Goal: Task Accomplishment & Management: Use online tool/utility

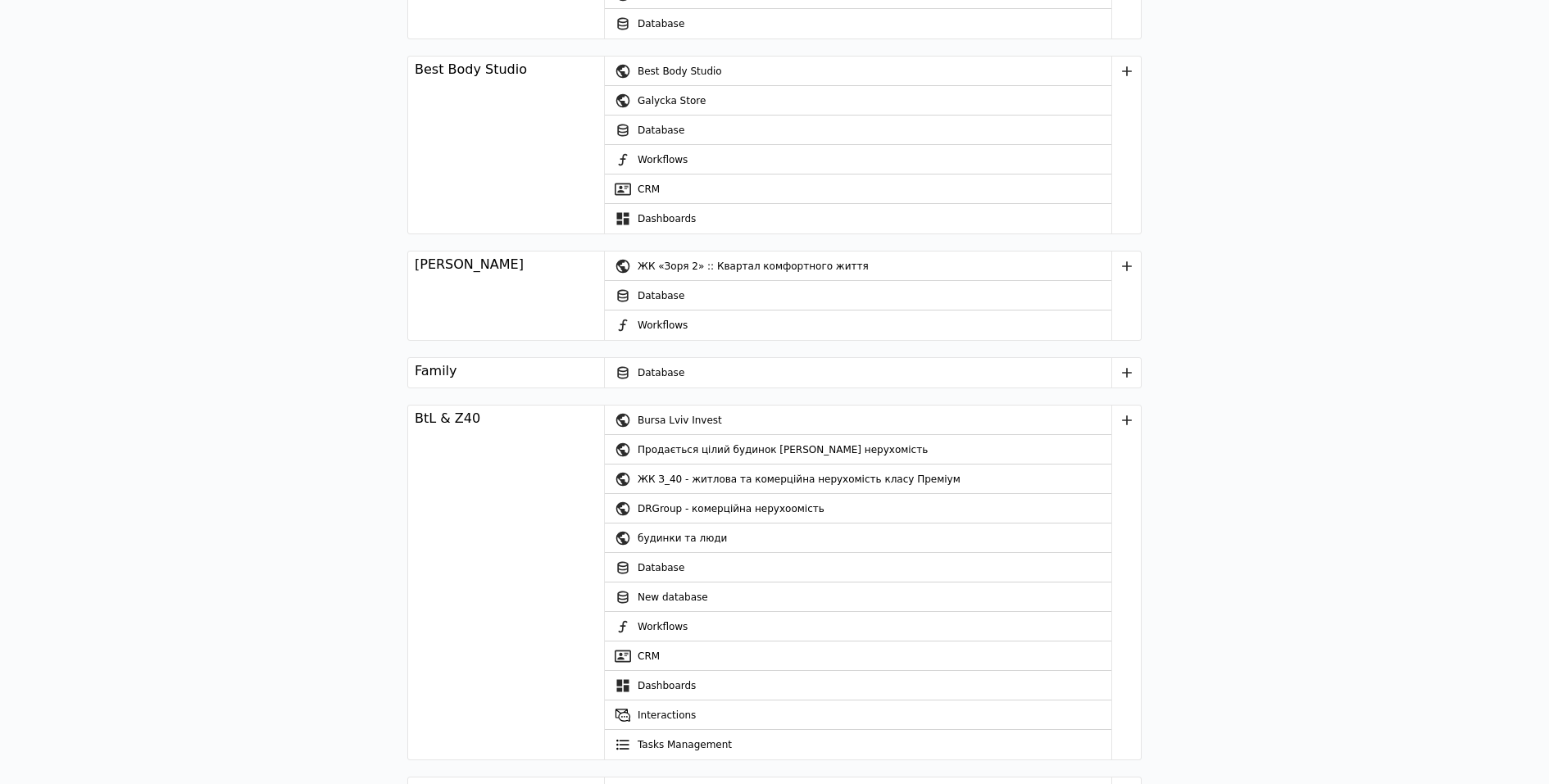
scroll to position [1783, 0]
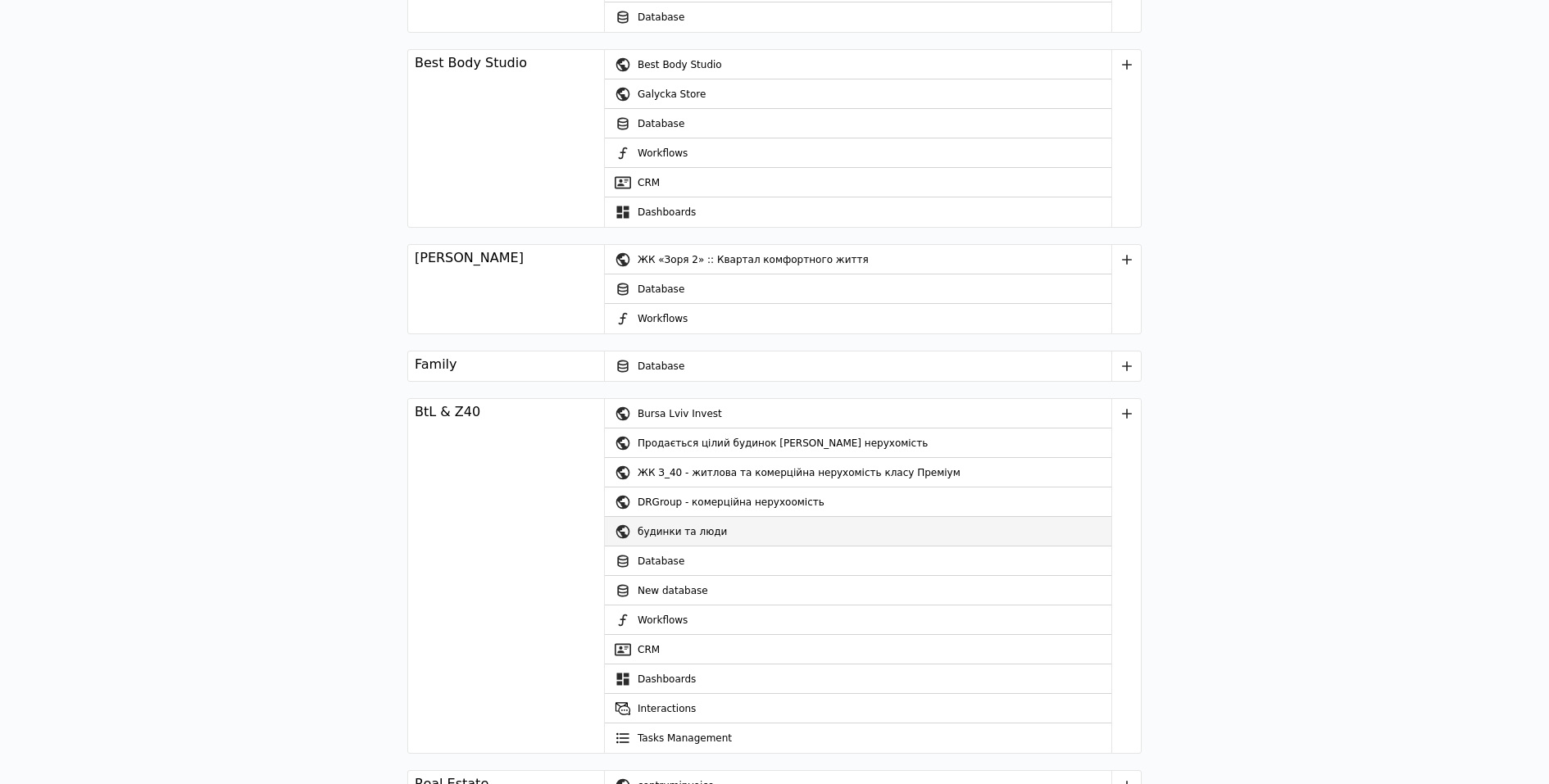
click at [686, 529] on div "будинки та люди" at bounding box center [874, 532] width 473 height 29
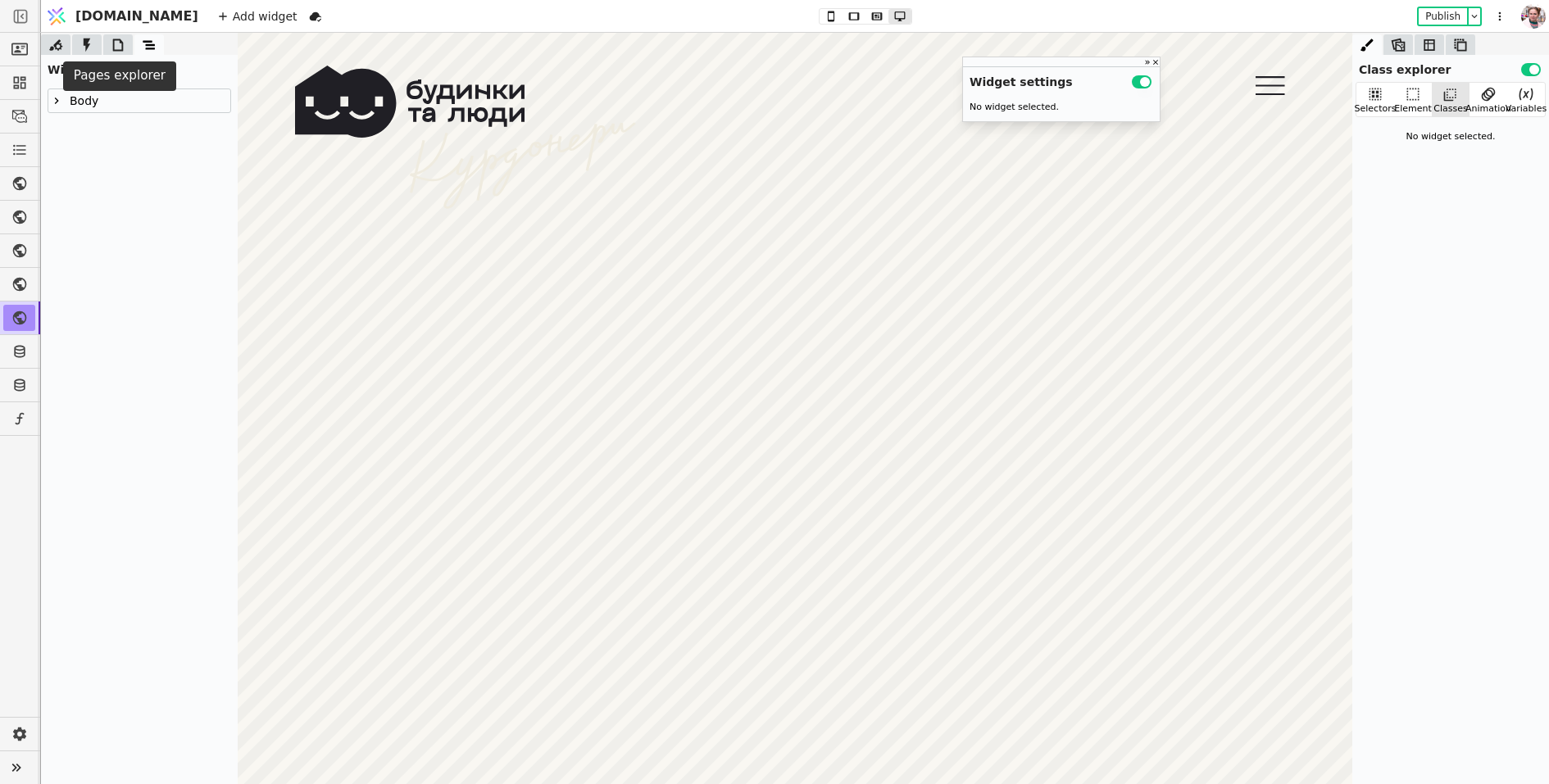
click at [110, 41] on icon at bounding box center [118, 45] width 17 height 17
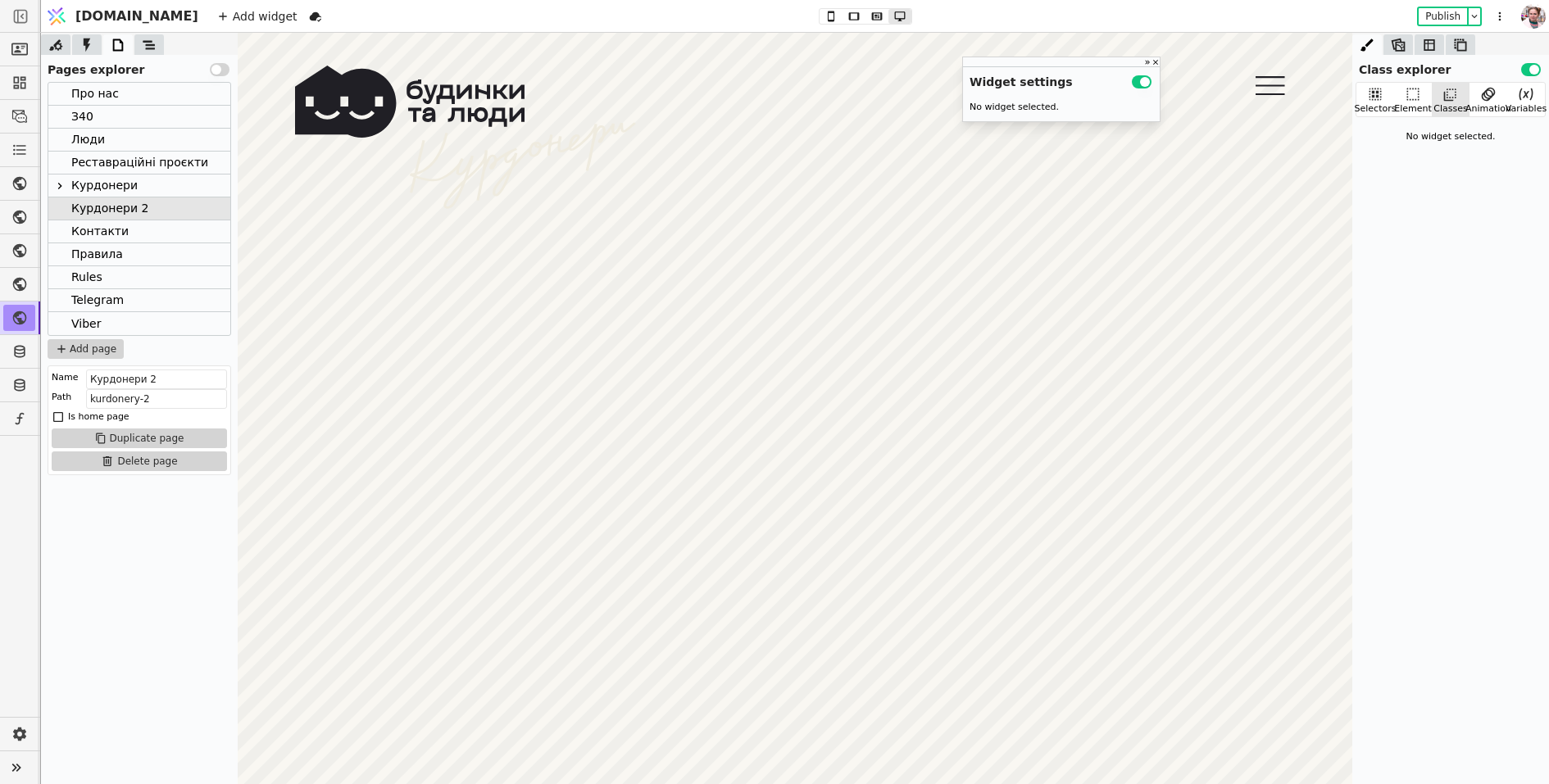
click at [62, 184] on icon at bounding box center [60, 186] width 13 height 13
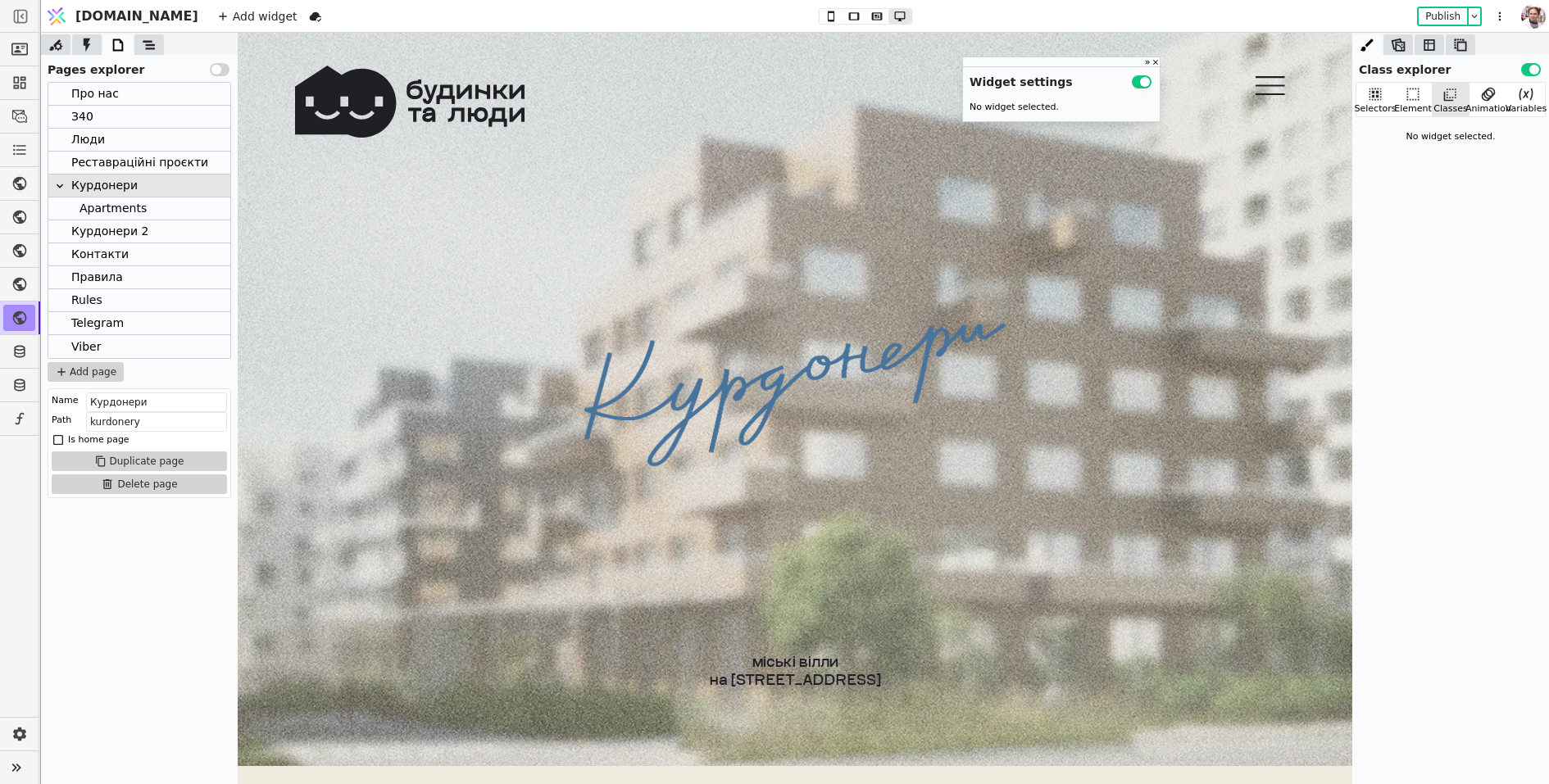
click at [85, 207] on div "Apartments" at bounding box center [112, 208] width 67 height 22
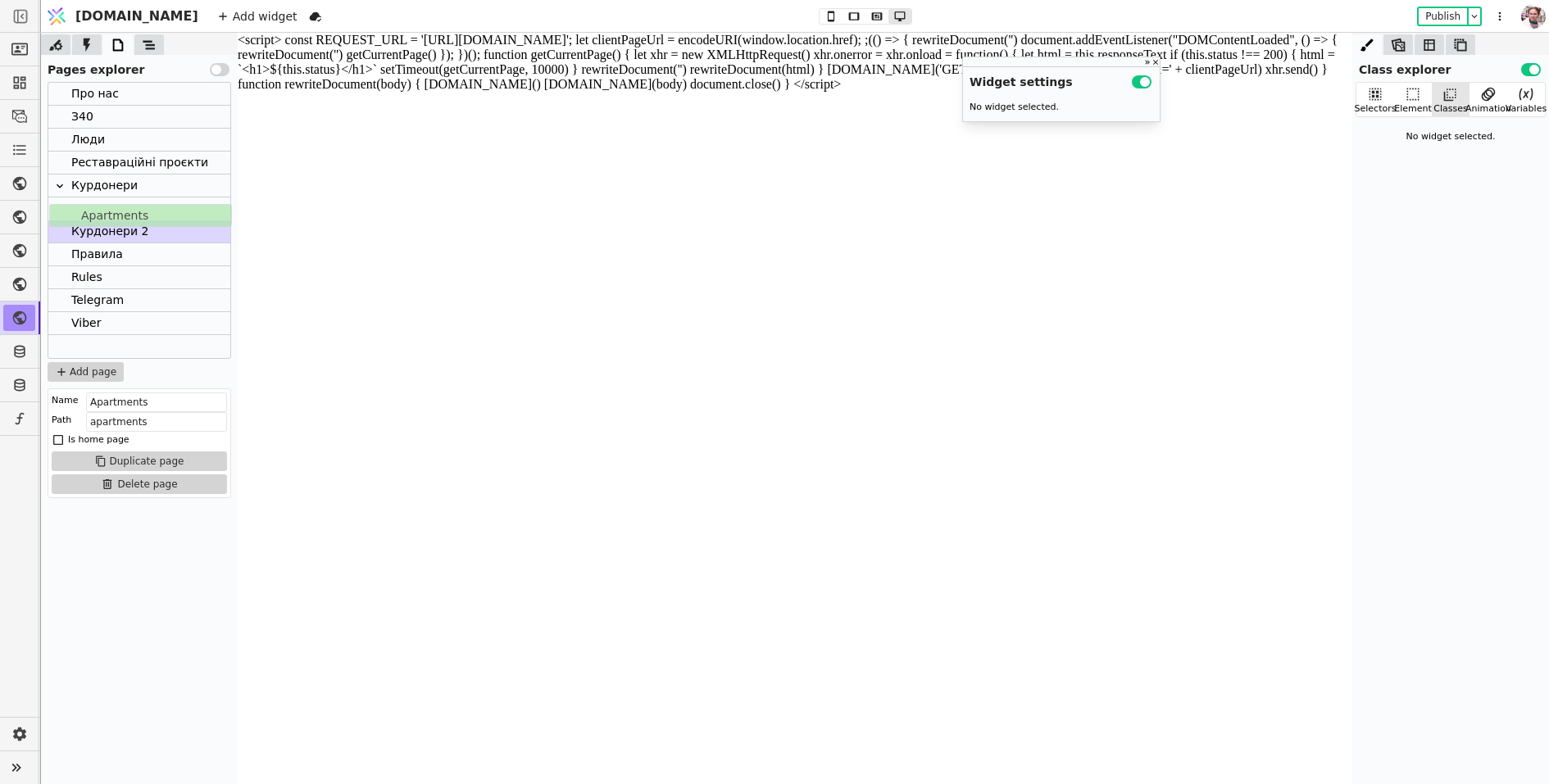
drag, startPoint x: 111, startPoint y: 212, endPoint x: 113, endPoint y: 222, distance: 10.2
click at [113, 222] on div "Про нас З40 Люди Реставраційні проєкти Курдонери Apartments Курдонери 2 Контакт…" at bounding box center [139, 220] width 182 height 275
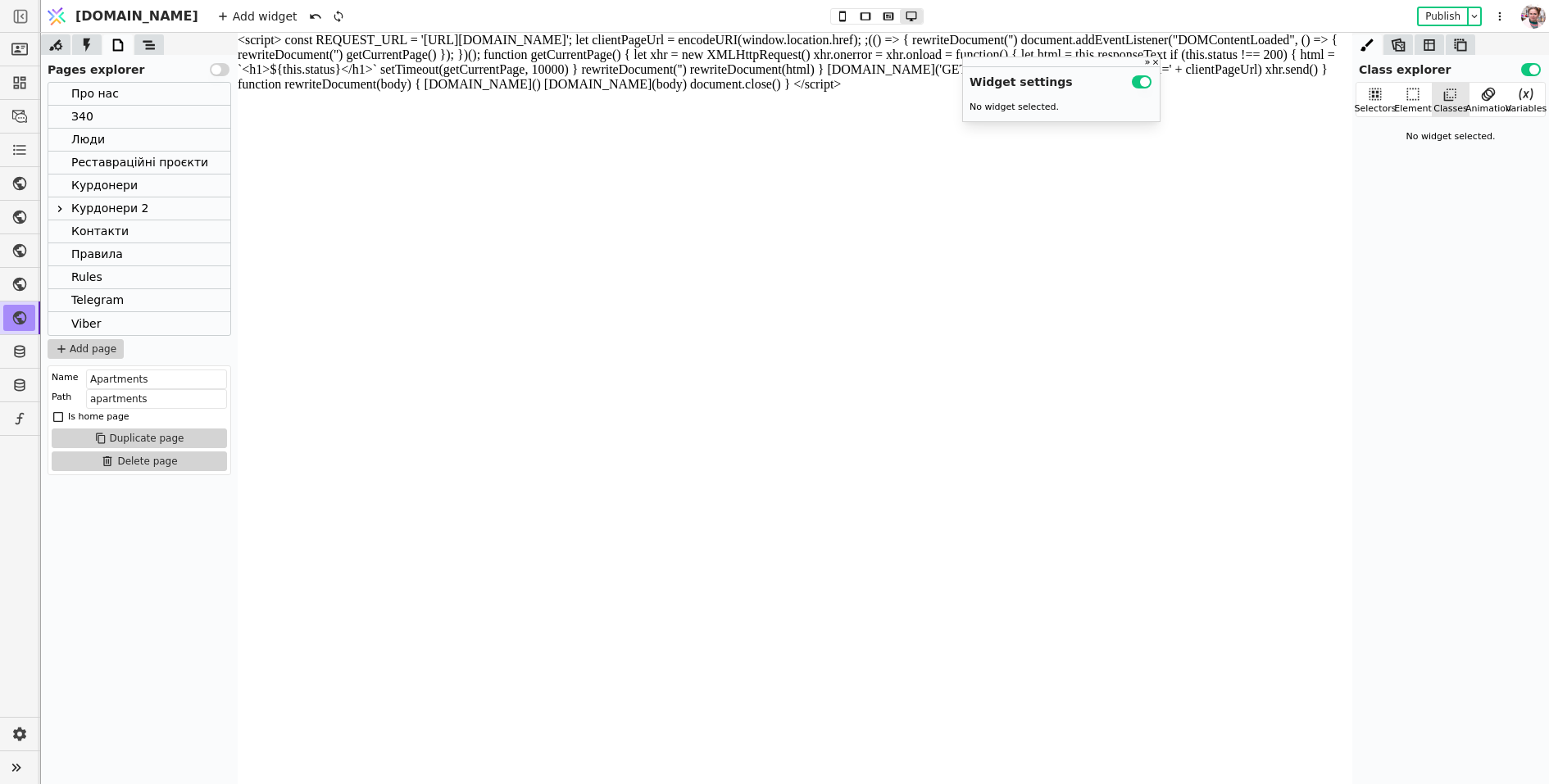
click at [108, 212] on div "Курдонери 2" at bounding box center [110, 208] width 77 height 22
click at [169, 405] on input "kurdonery-2" at bounding box center [156, 399] width 141 height 20
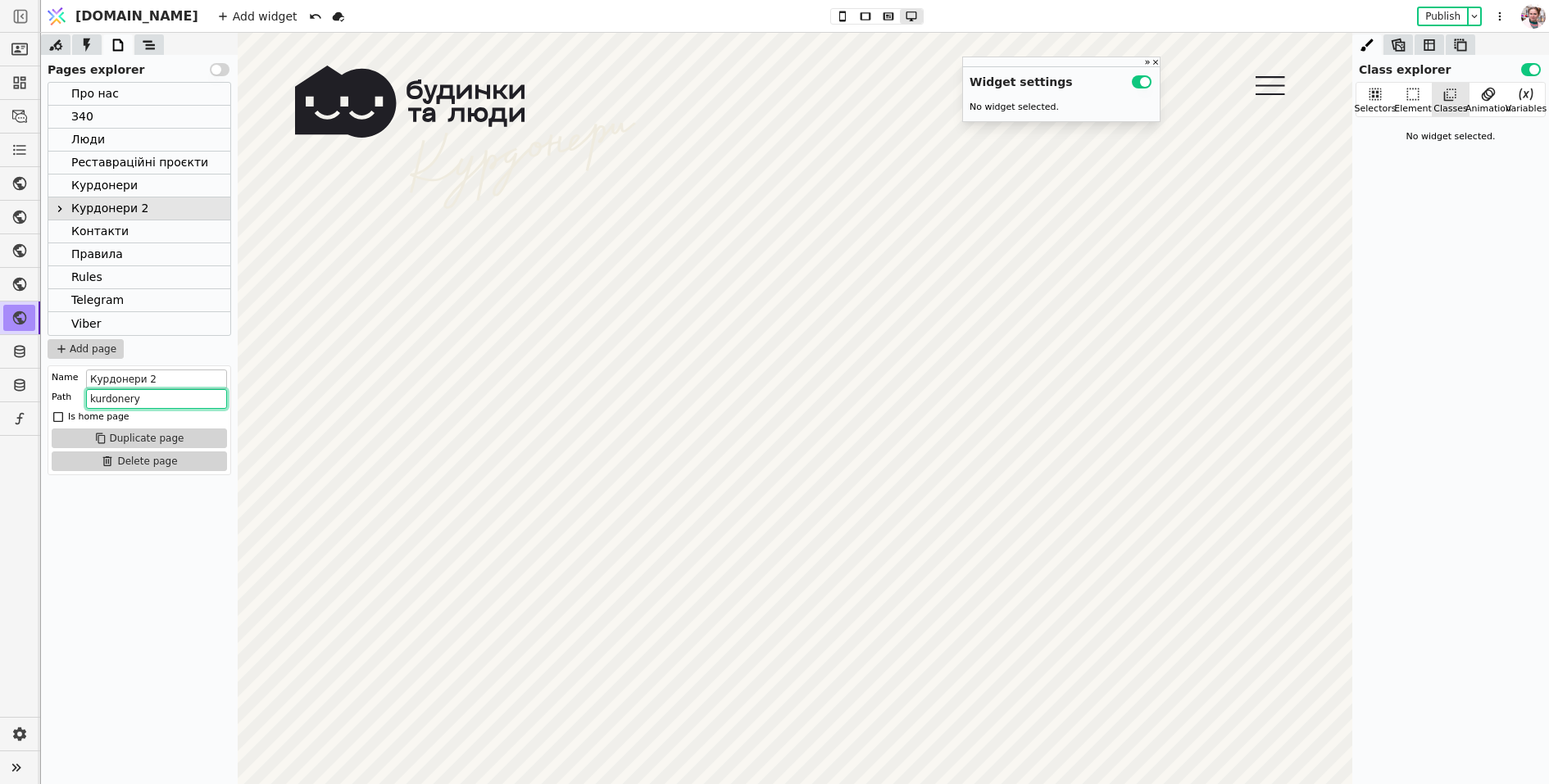
type input "kurdonery"
click at [164, 377] on input "Курдонери 2" at bounding box center [156, 380] width 141 height 20
type input "Курдонери"
click at [121, 190] on div "Курдонери" at bounding box center [105, 185] width 67 height 22
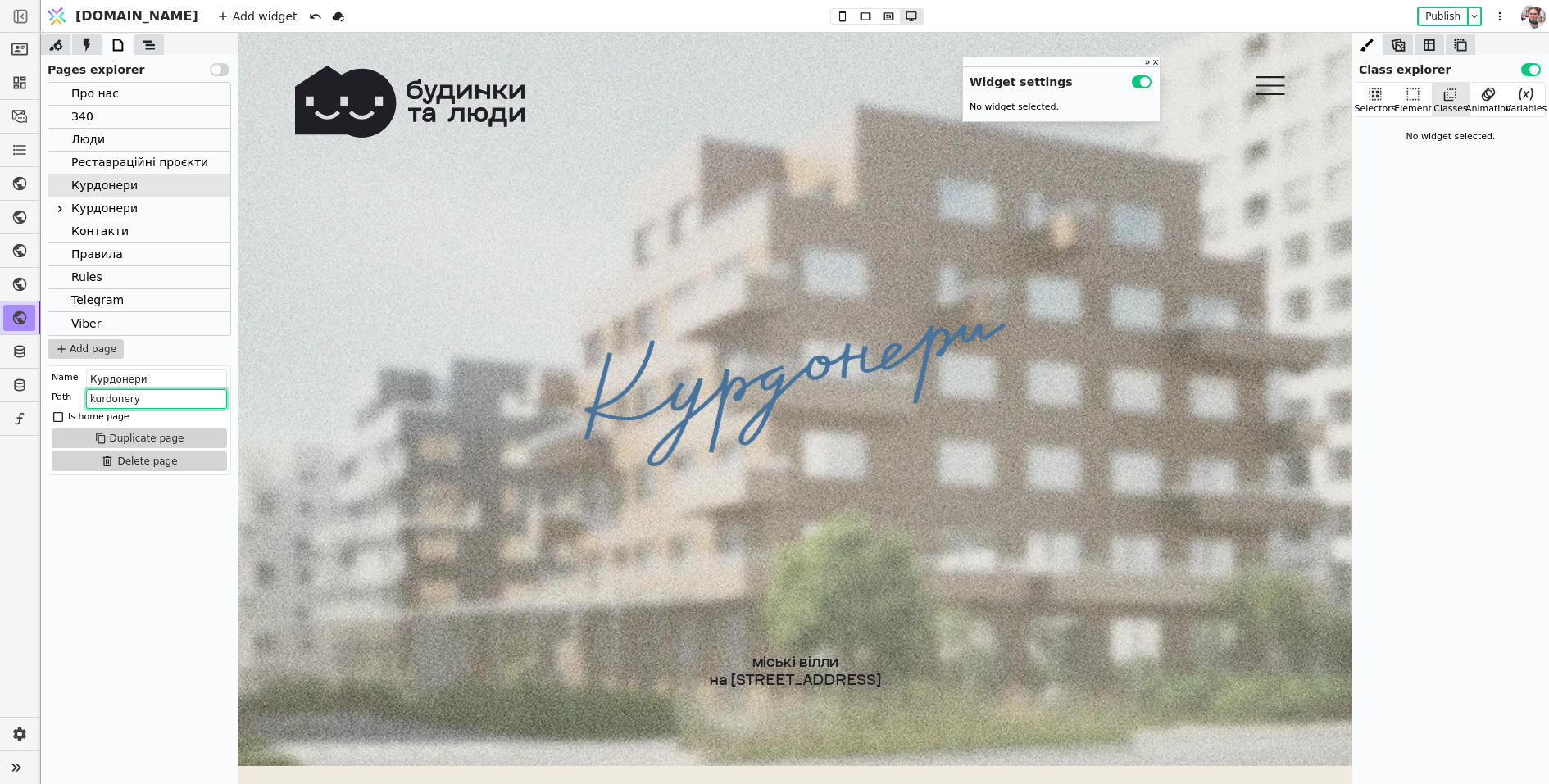
click at [91, 404] on input "kurdonery" at bounding box center [156, 399] width 141 height 20
type input "-----kurdonery"
click at [91, 207] on div "Курдонери" at bounding box center [105, 208] width 67 height 22
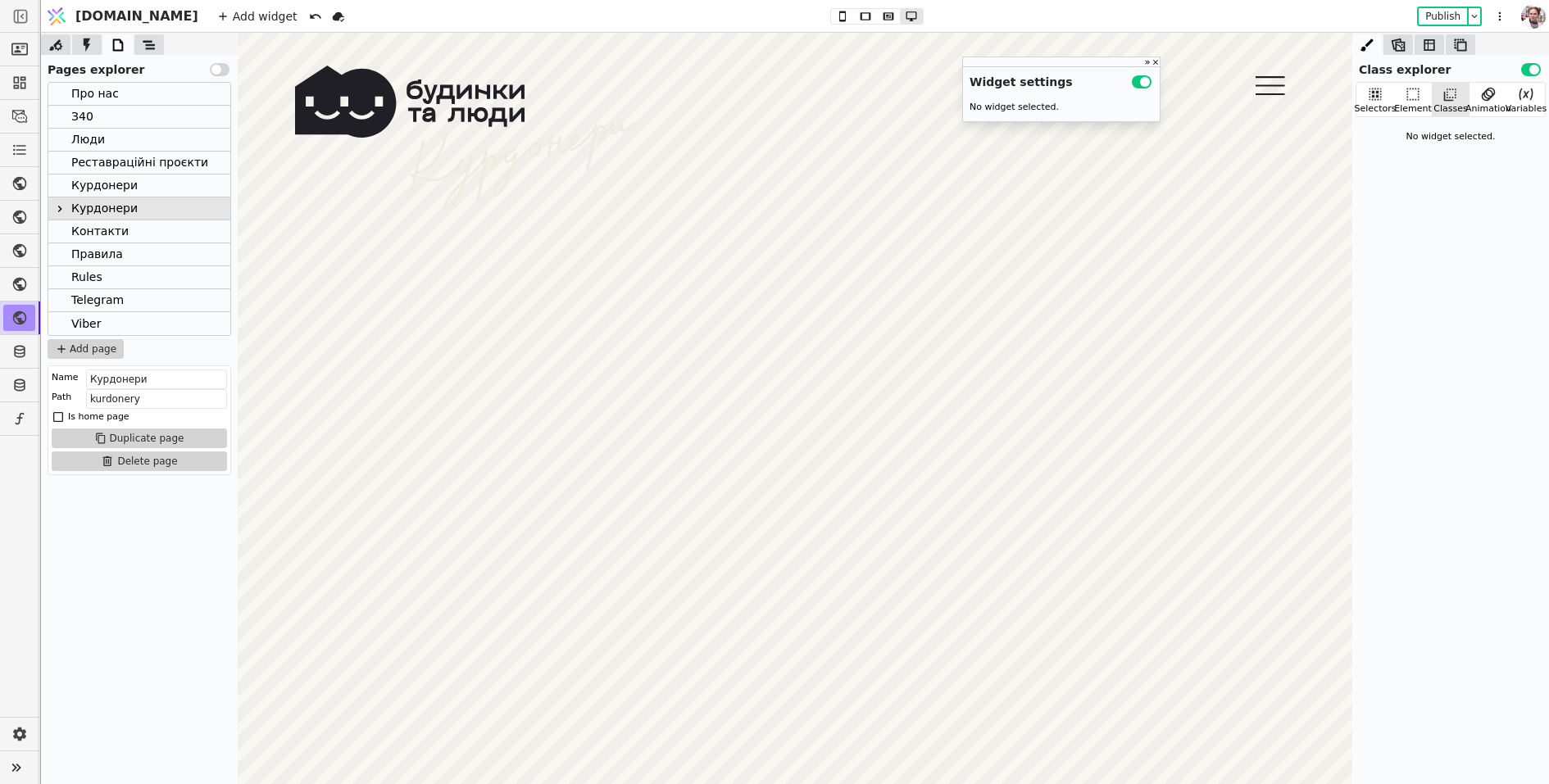
click at [102, 99] on div "Про нас" at bounding box center [95, 93] width 47 height 22
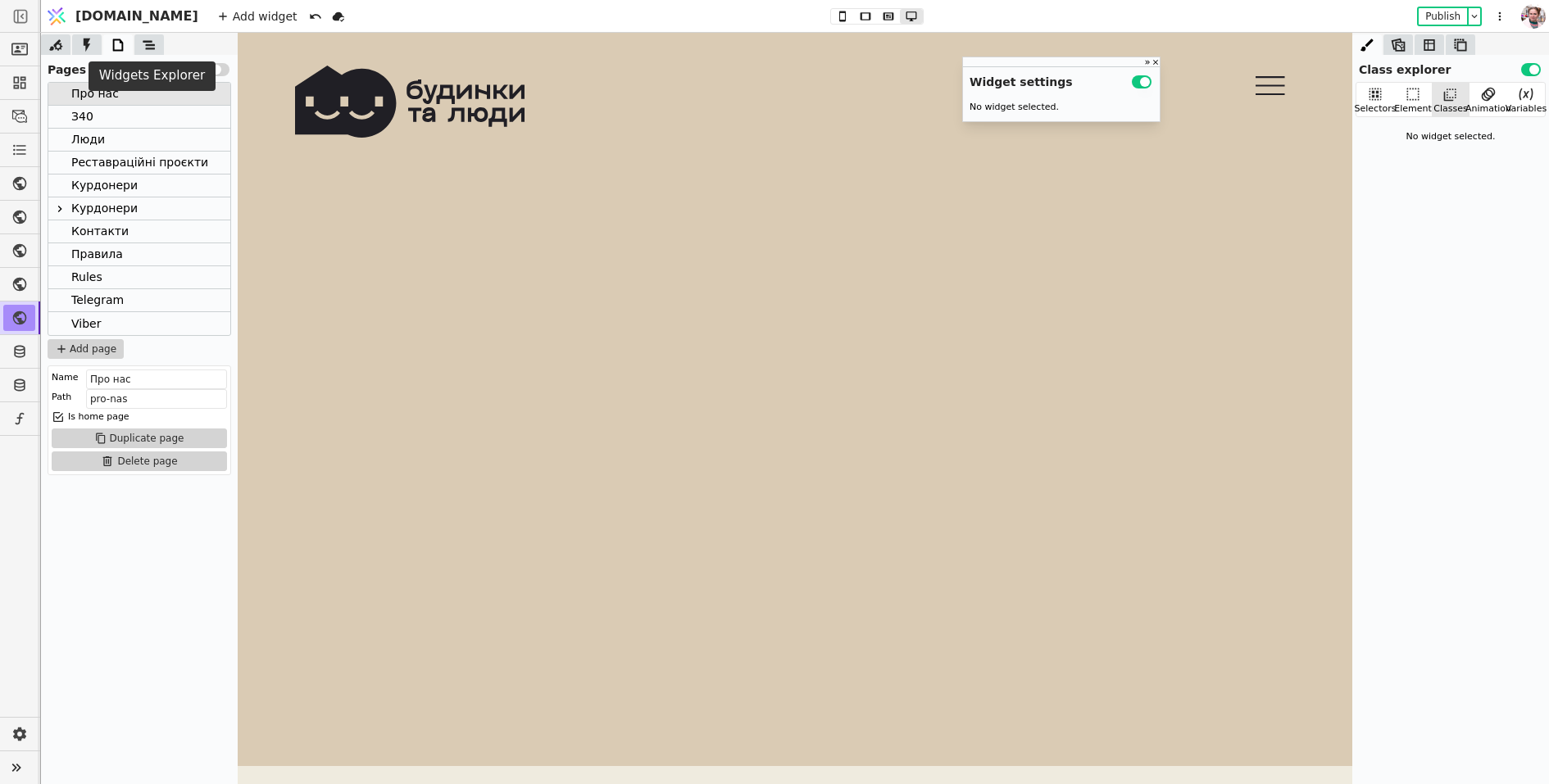
click at [152, 43] on icon at bounding box center [148, 44] width 12 height 9
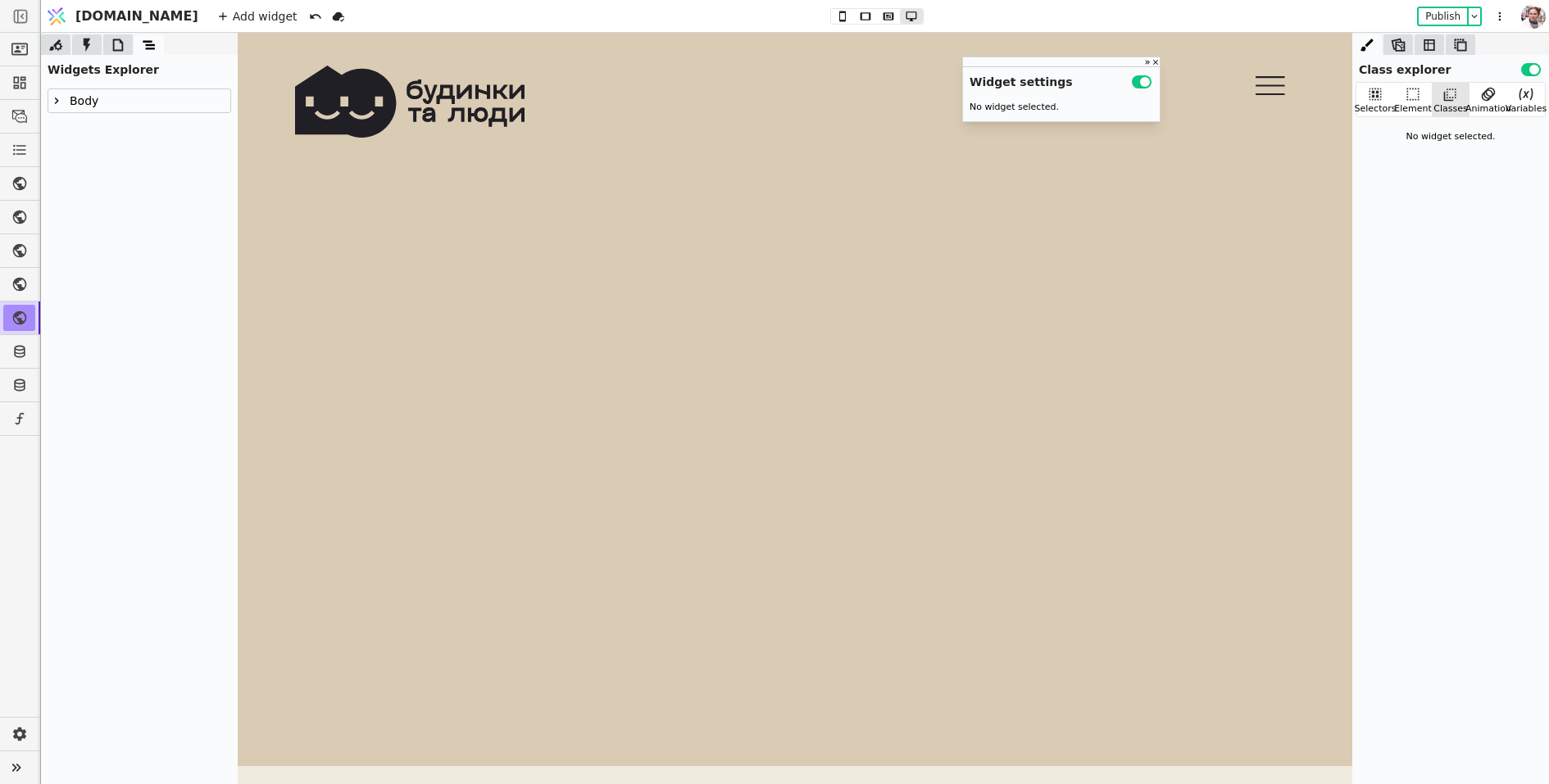
click at [67, 103] on div "Body" at bounding box center [82, 101] width 33 height 23
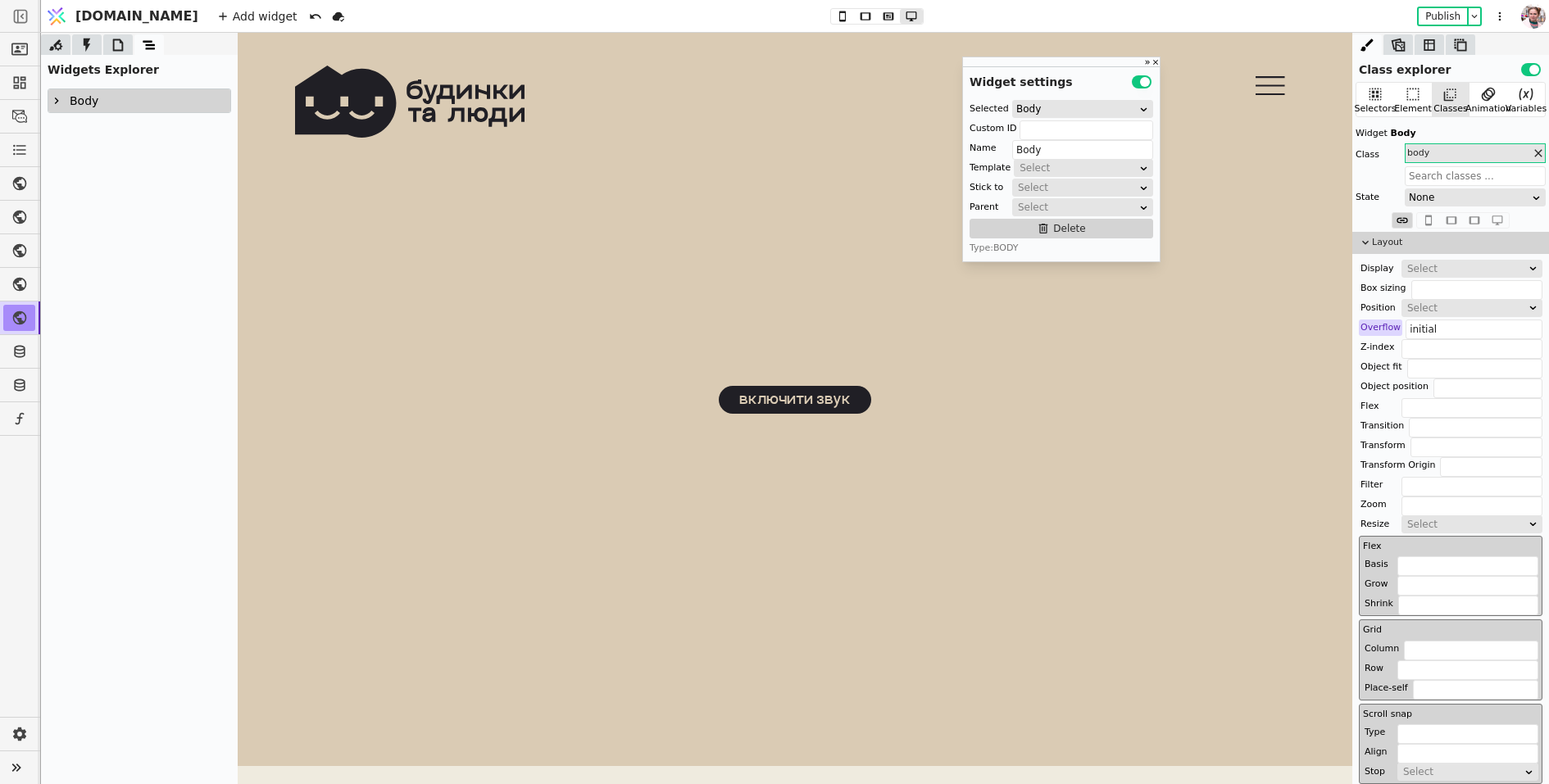
click at [57, 108] on div at bounding box center [57, 101] width 17 height 20
click at [61, 145] on icon at bounding box center [65, 147] width 13 height 13
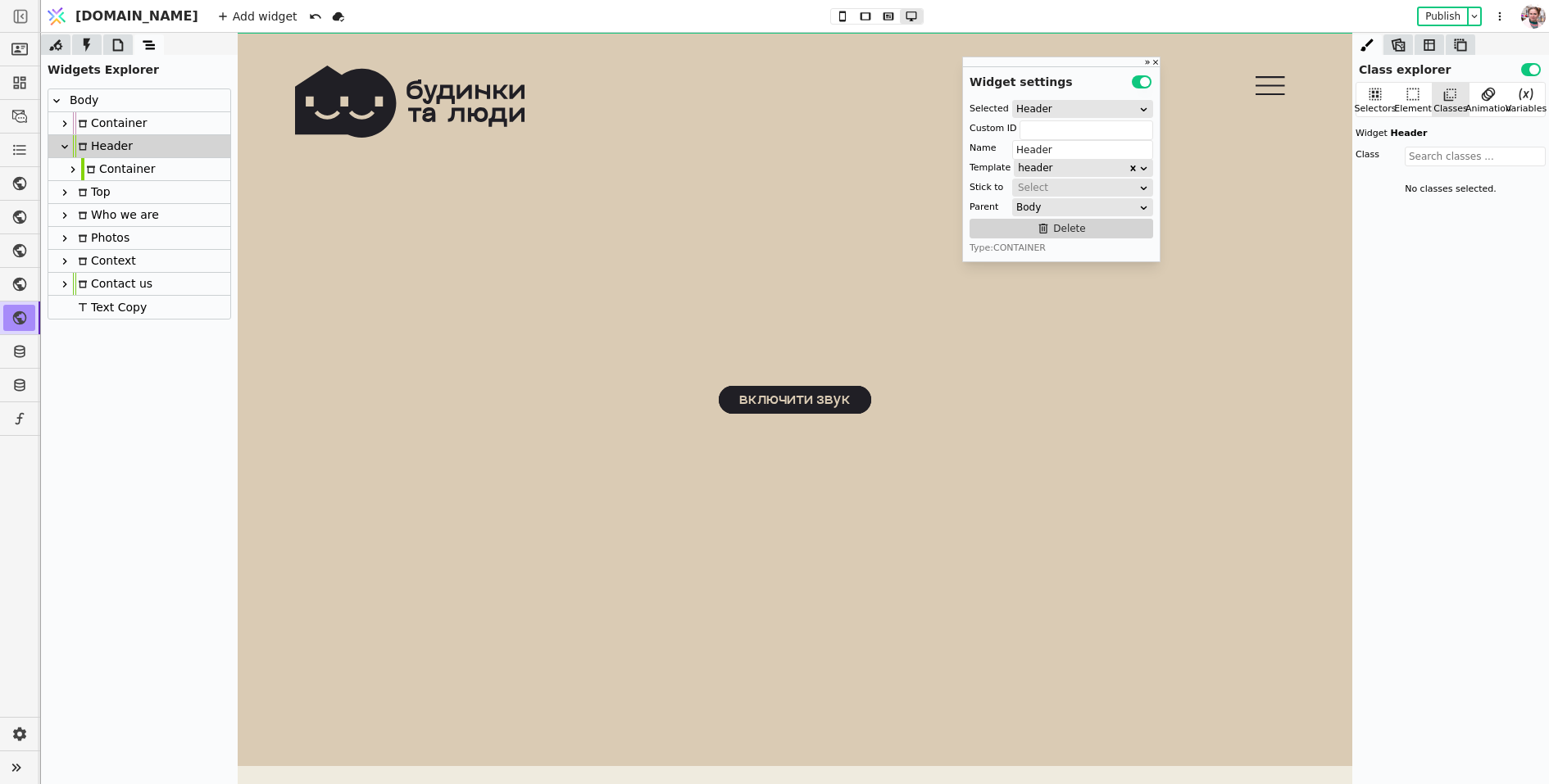
click at [70, 163] on icon at bounding box center [73, 170] width 13 height 13
type input "Container"
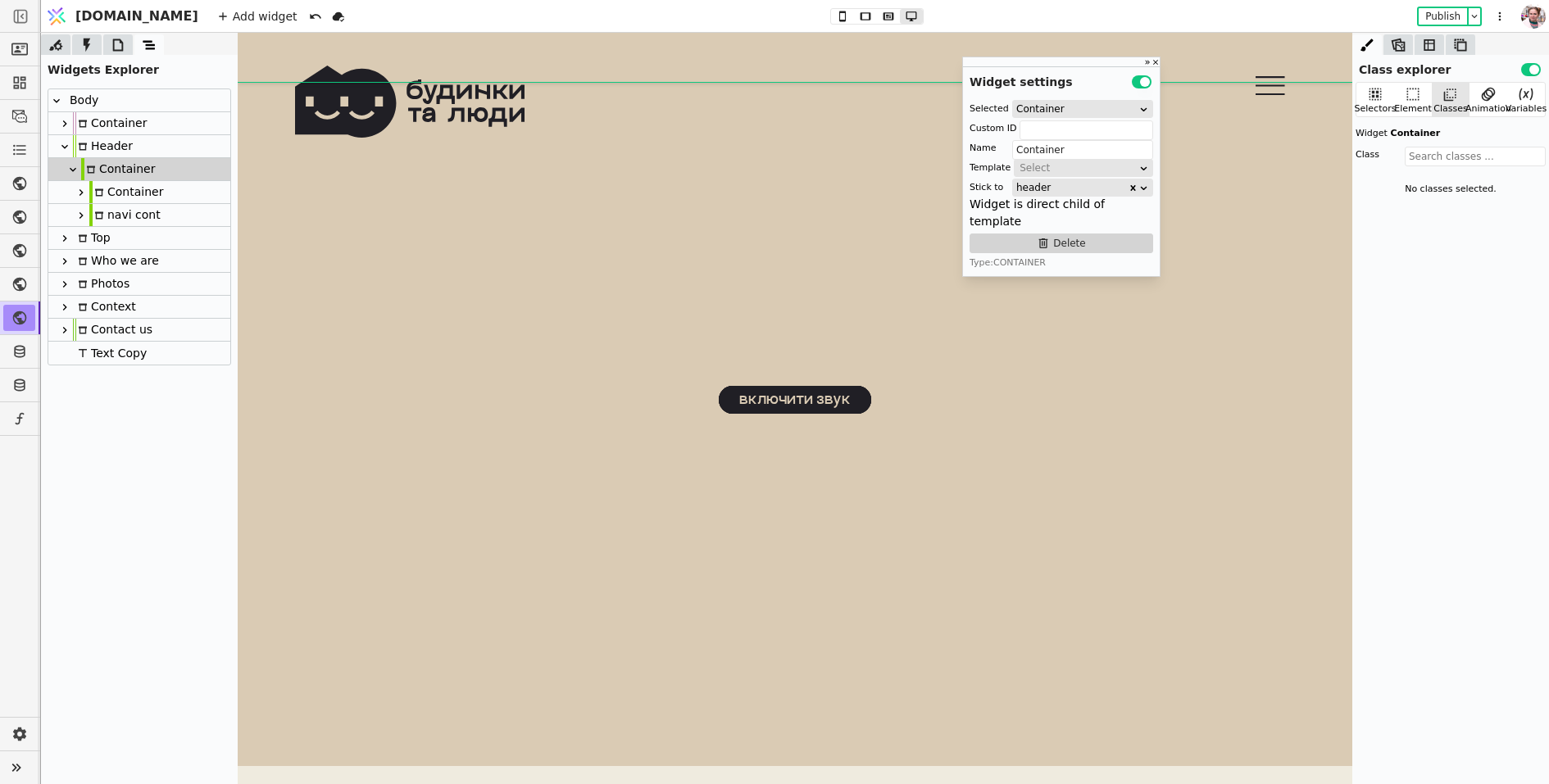
click at [79, 211] on icon at bounding box center [81, 216] width 13 height 13
type input "navi"
type input "navi cont"
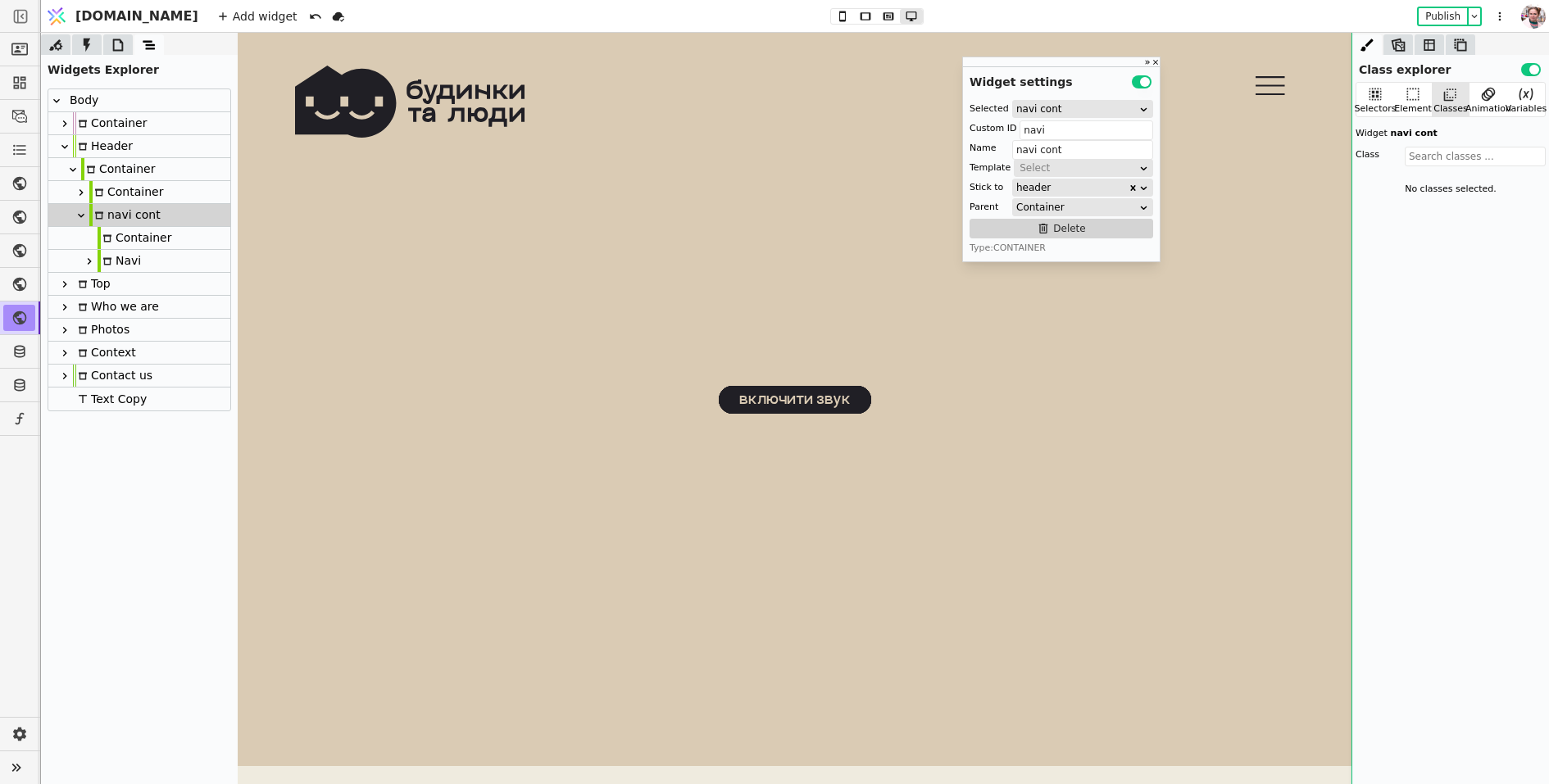
click at [87, 260] on icon at bounding box center [89, 262] width 13 height 13
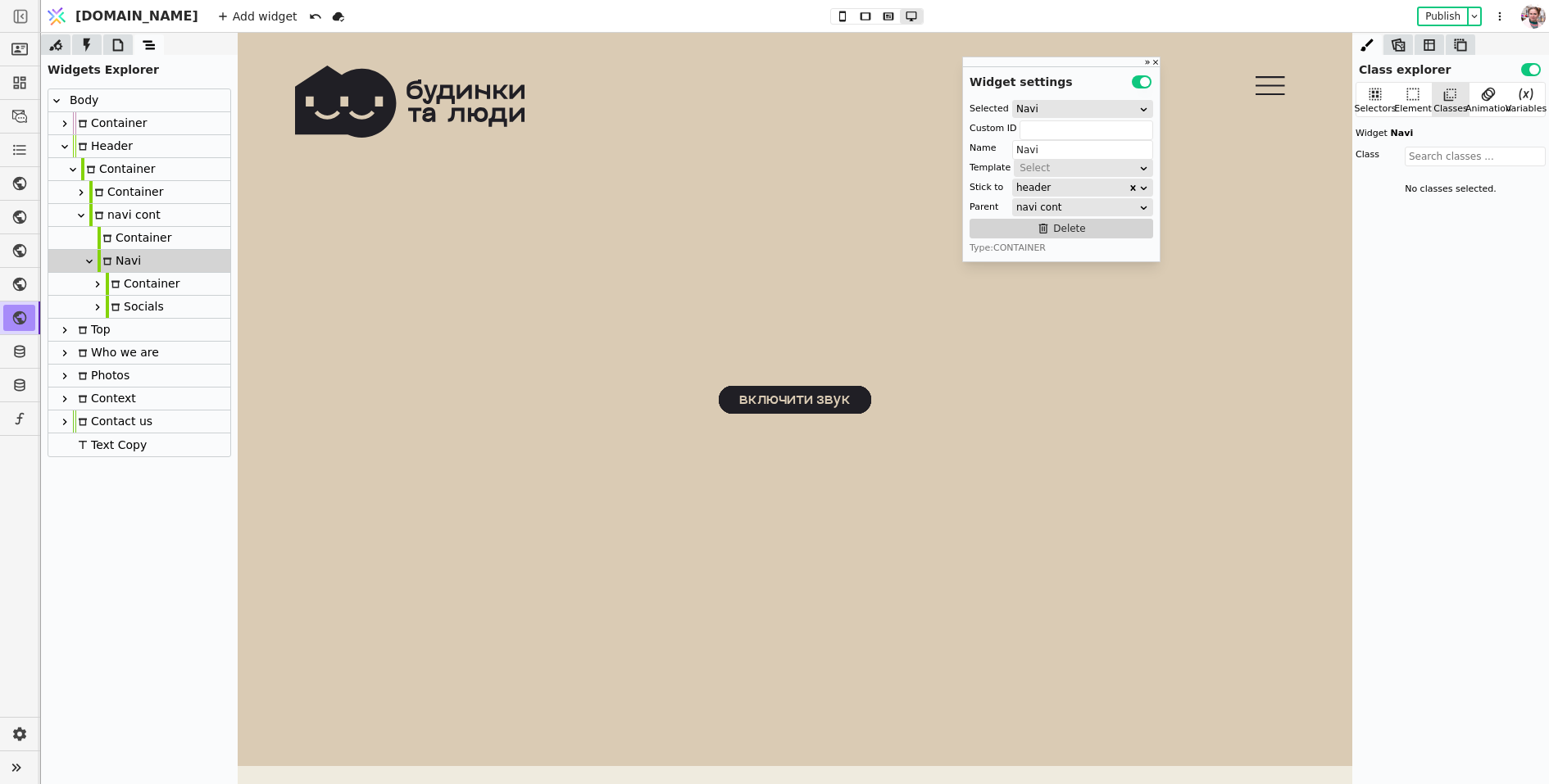
click at [96, 303] on icon at bounding box center [97, 307] width 13 height 13
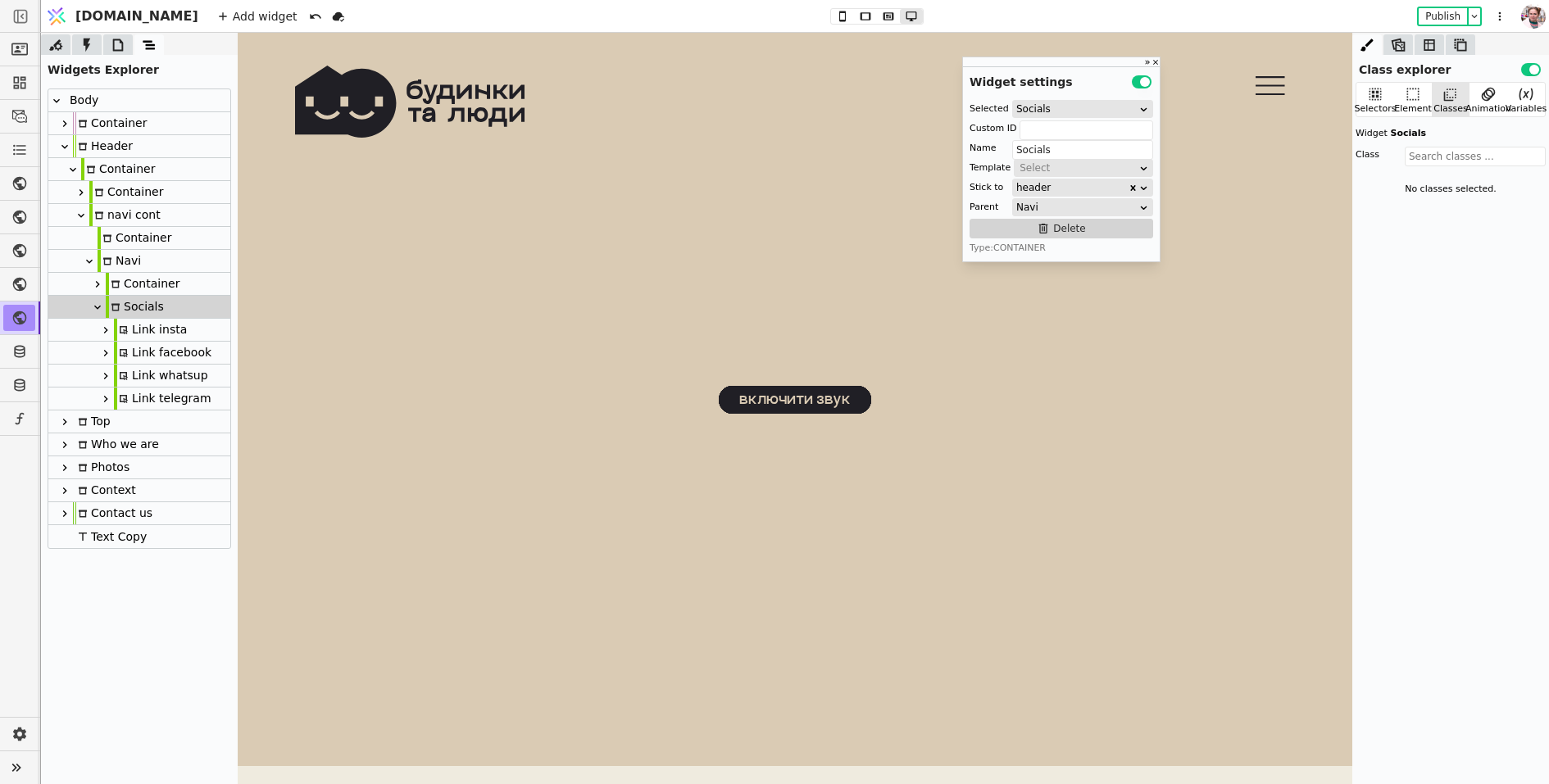
click at [98, 274] on div at bounding box center [97, 284] width 17 height 20
type input "Container"
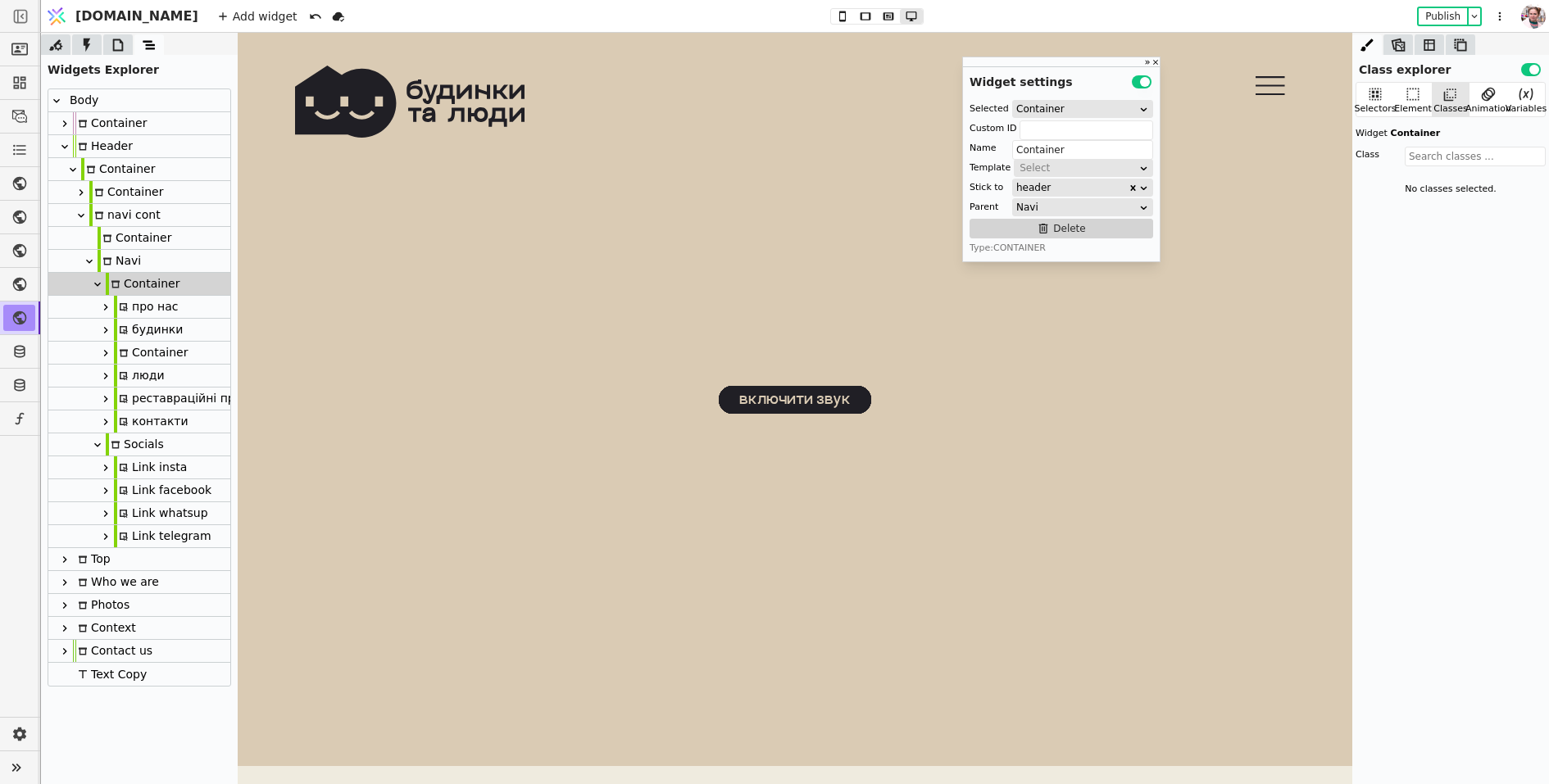
click at [108, 333] on icon at bounding box center [106, 330] width 13 height 13
type input "budynky-button"
type input "будинки"
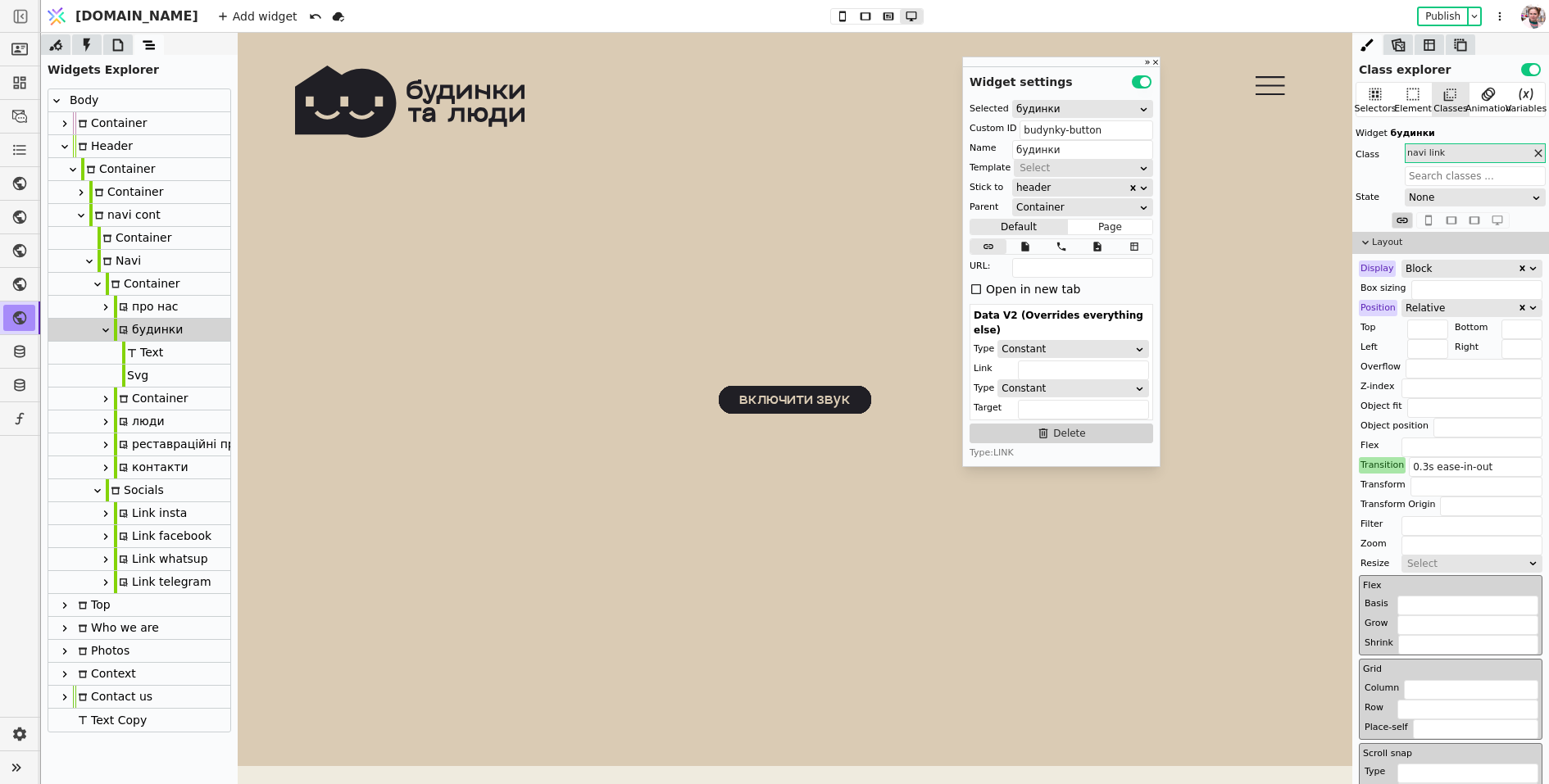
click at [105, 394] on icon at bounding box center [106, 399] width 13 height 13
type input "budynky-cont"
type input "Container"
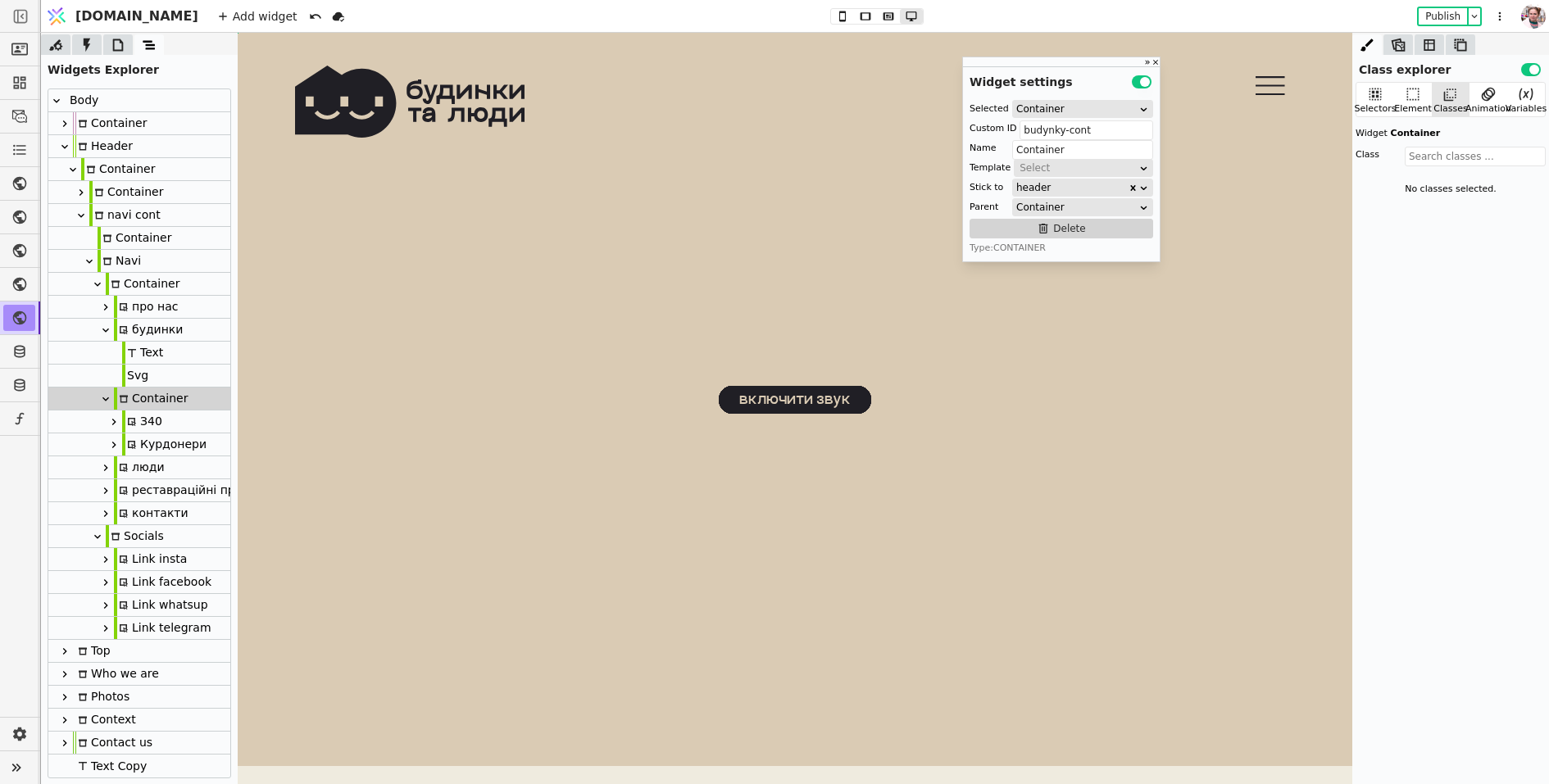
click at [147, 448] on div "Курдонери" at bounding box center [164, 444] width 84 height 22
type input "kurdonery-navi"
type input "Курдонери"
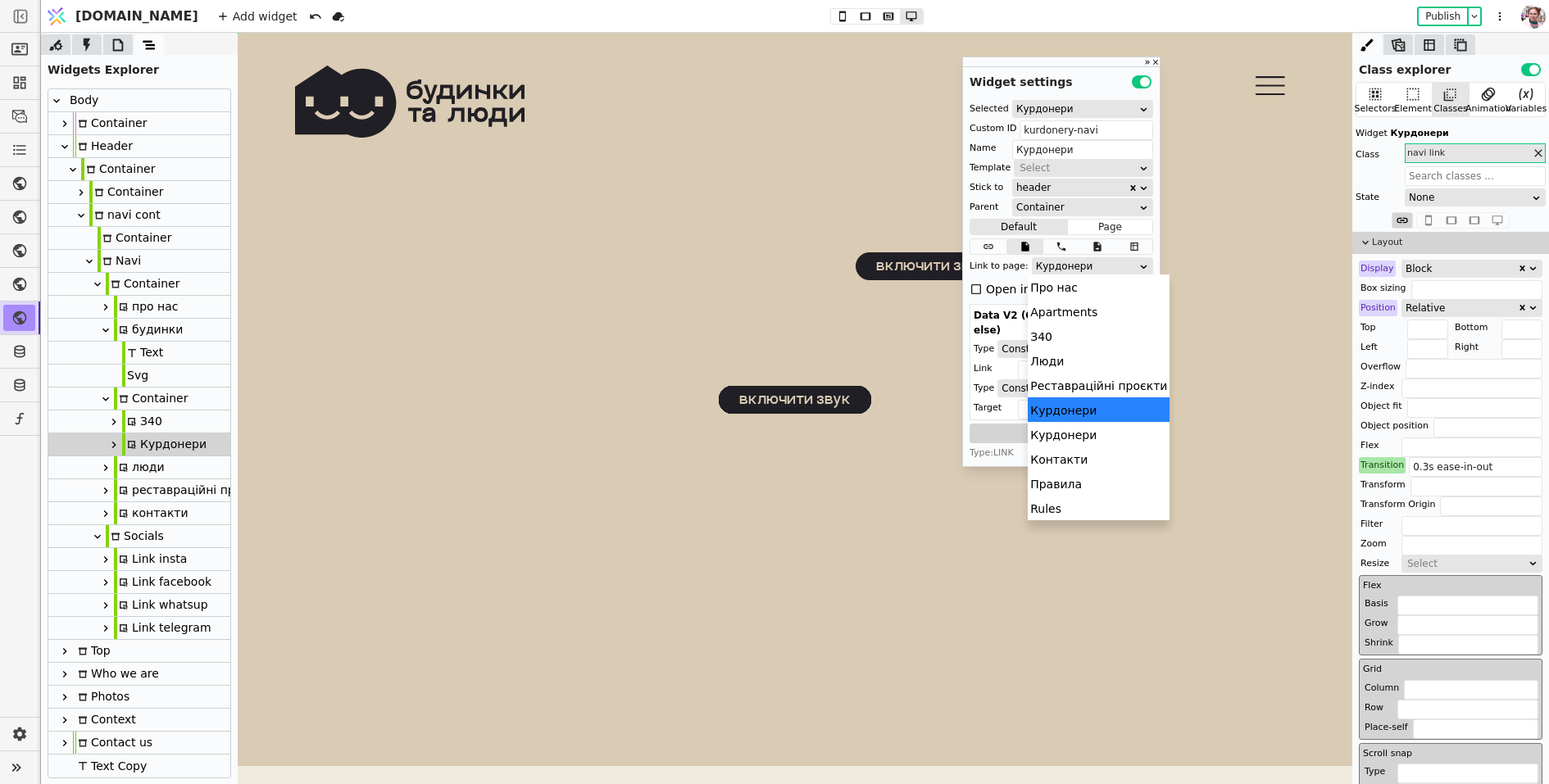
click at [1066, 271] on div "Курдонери" at bounding box center [1087, 267] width 102 height 17
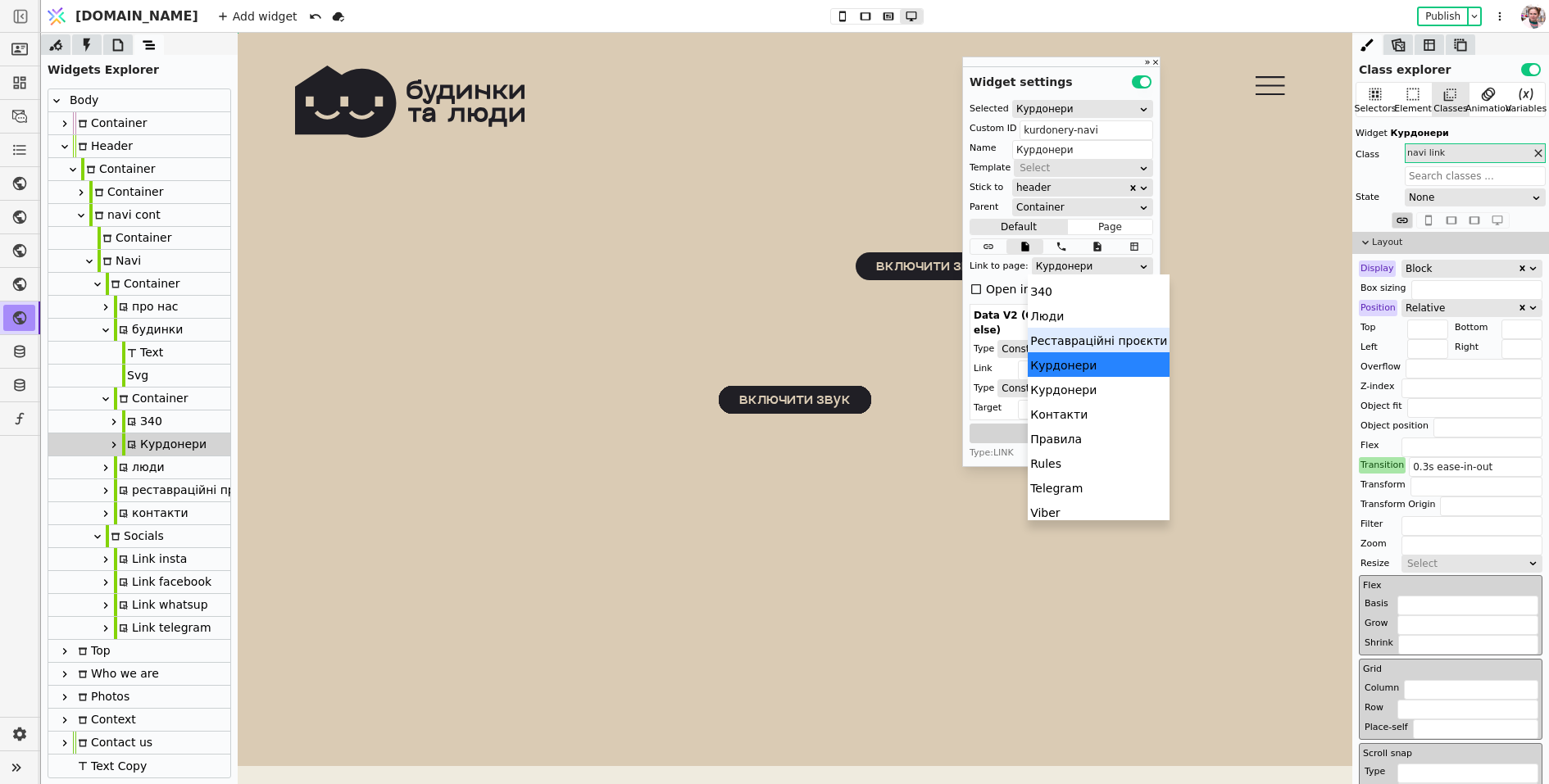
scroll to position [49, 0]
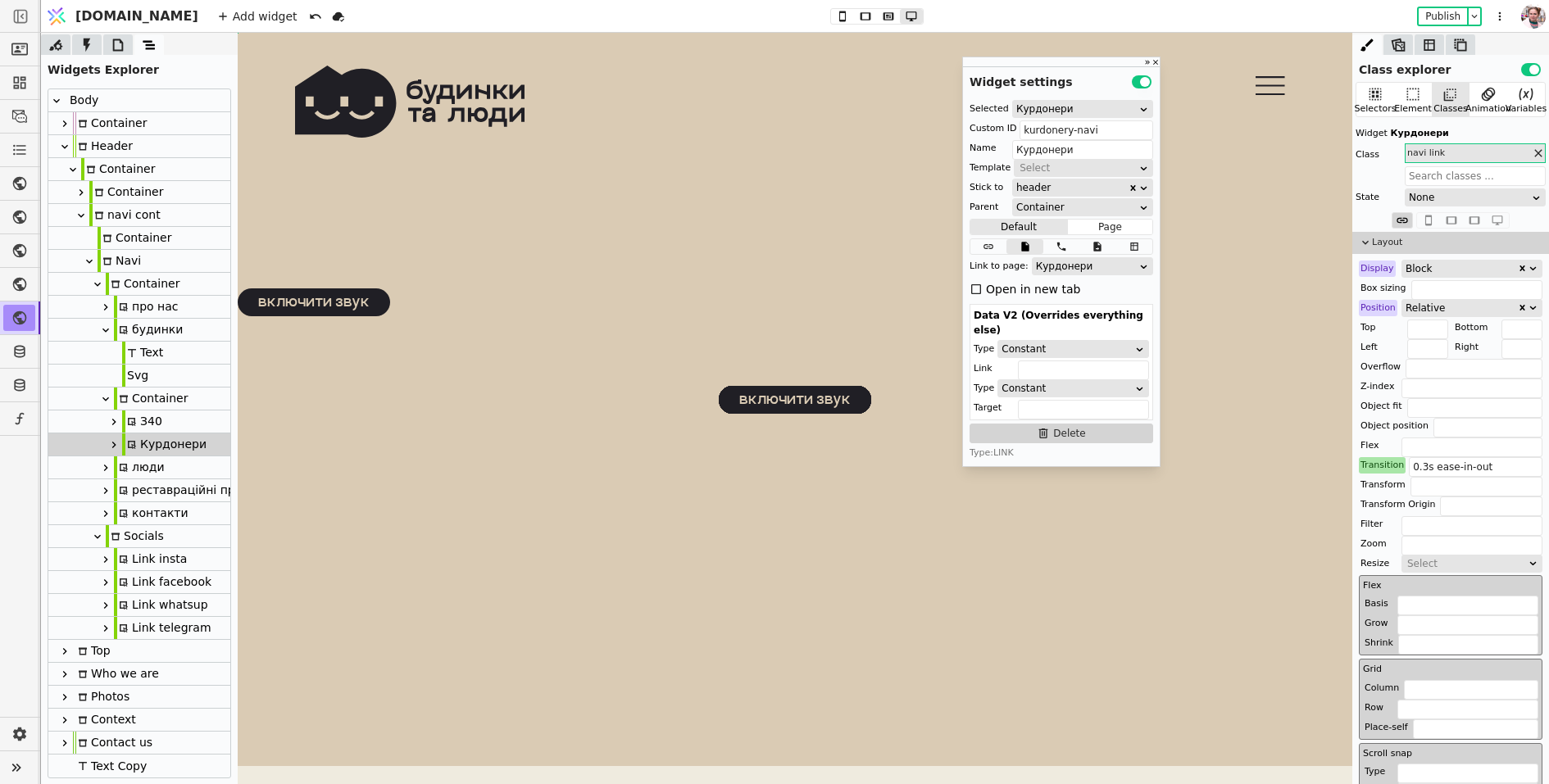
click at [120, 53] on div at bounding box center [117, 44] width 29 height 21
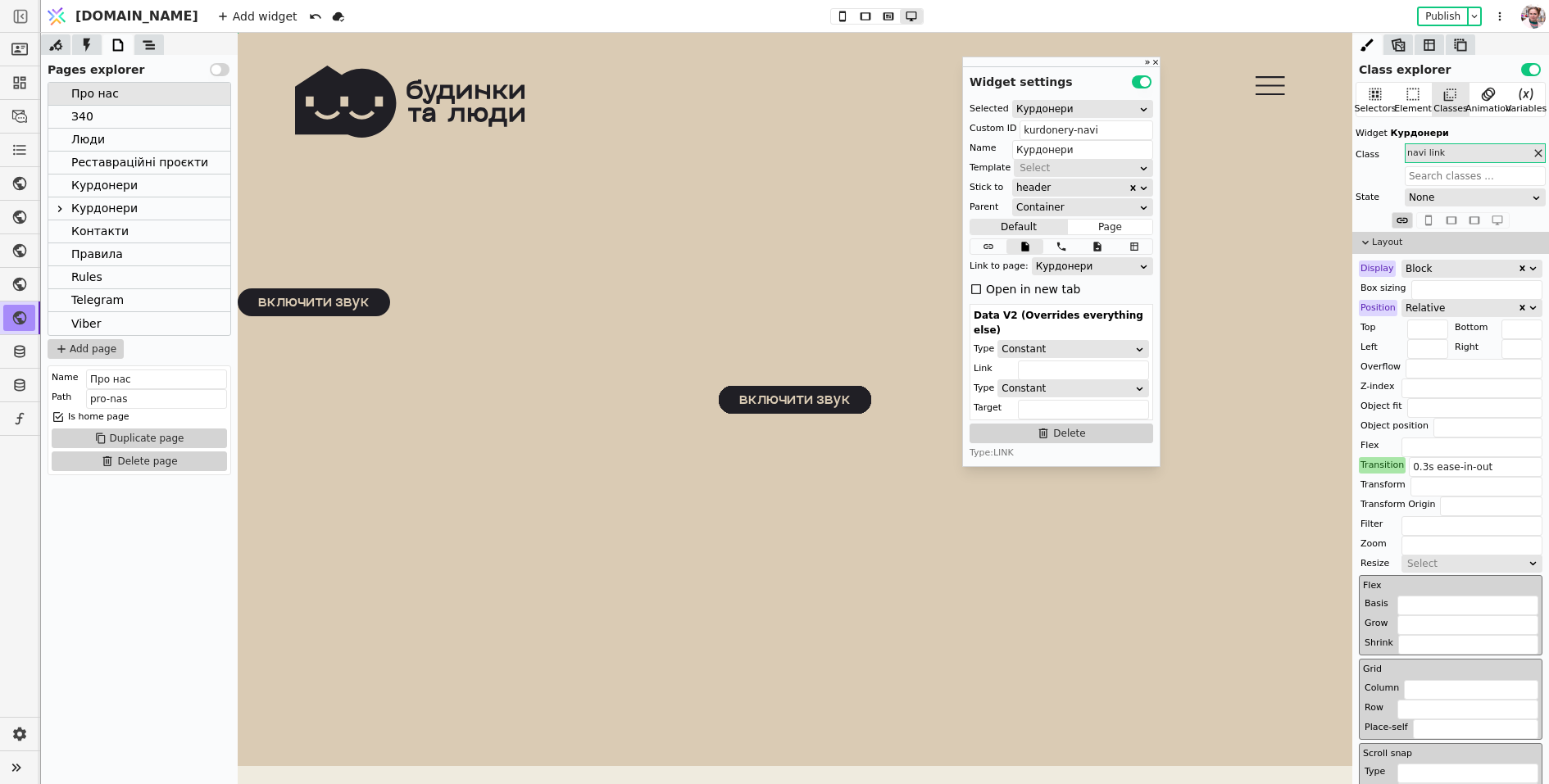
click at [115, 182] on div "Курдонери" at bounding box center [105, 185] width 67 height 22
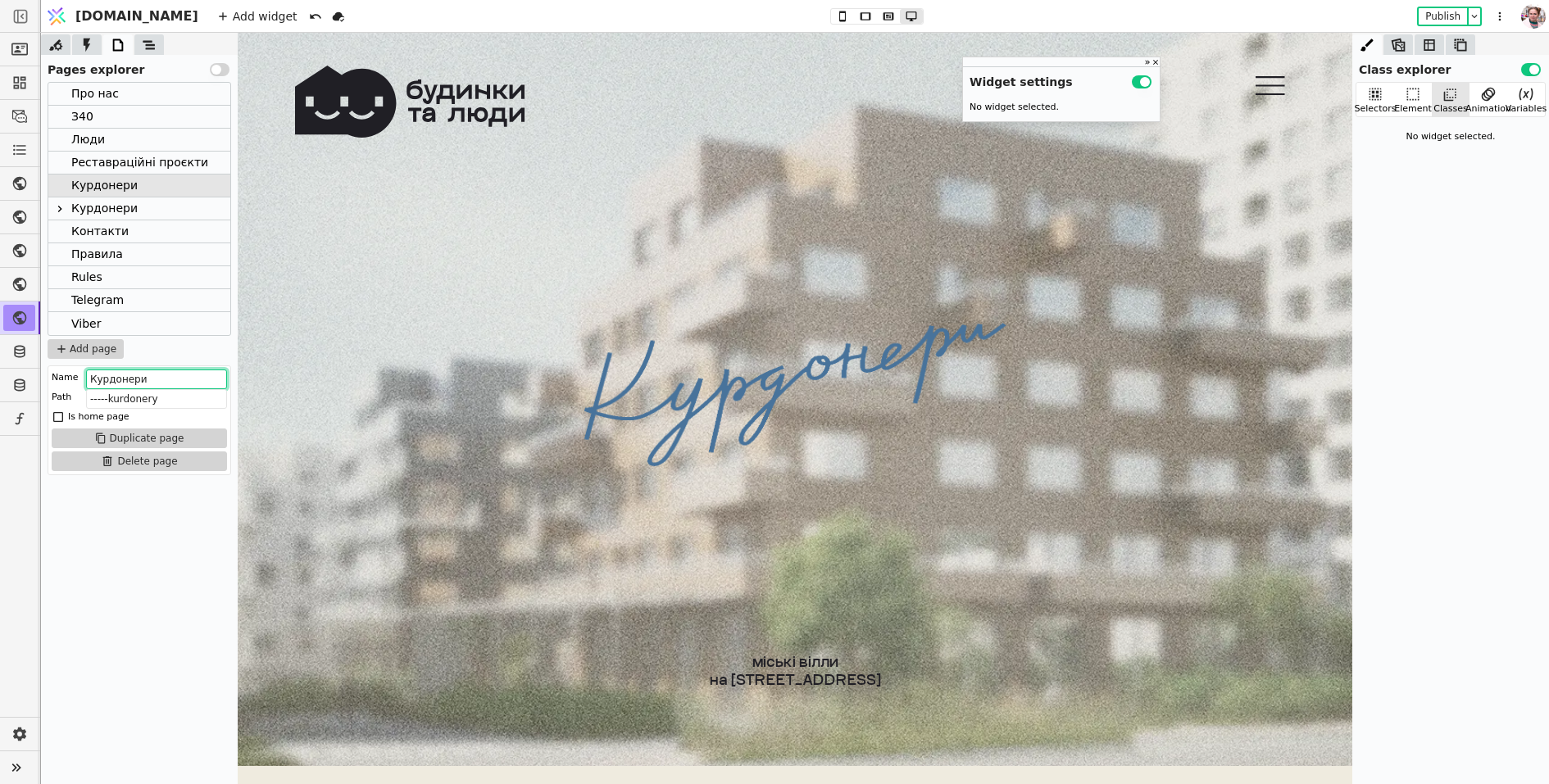
click at [89, 373] on input "Курдонери" at bounding box center [156, 380] width 141 height 20
type input "------Курдонери"
click at [149, 50] on icon at bounding box center [149, 45] width 17 height 17
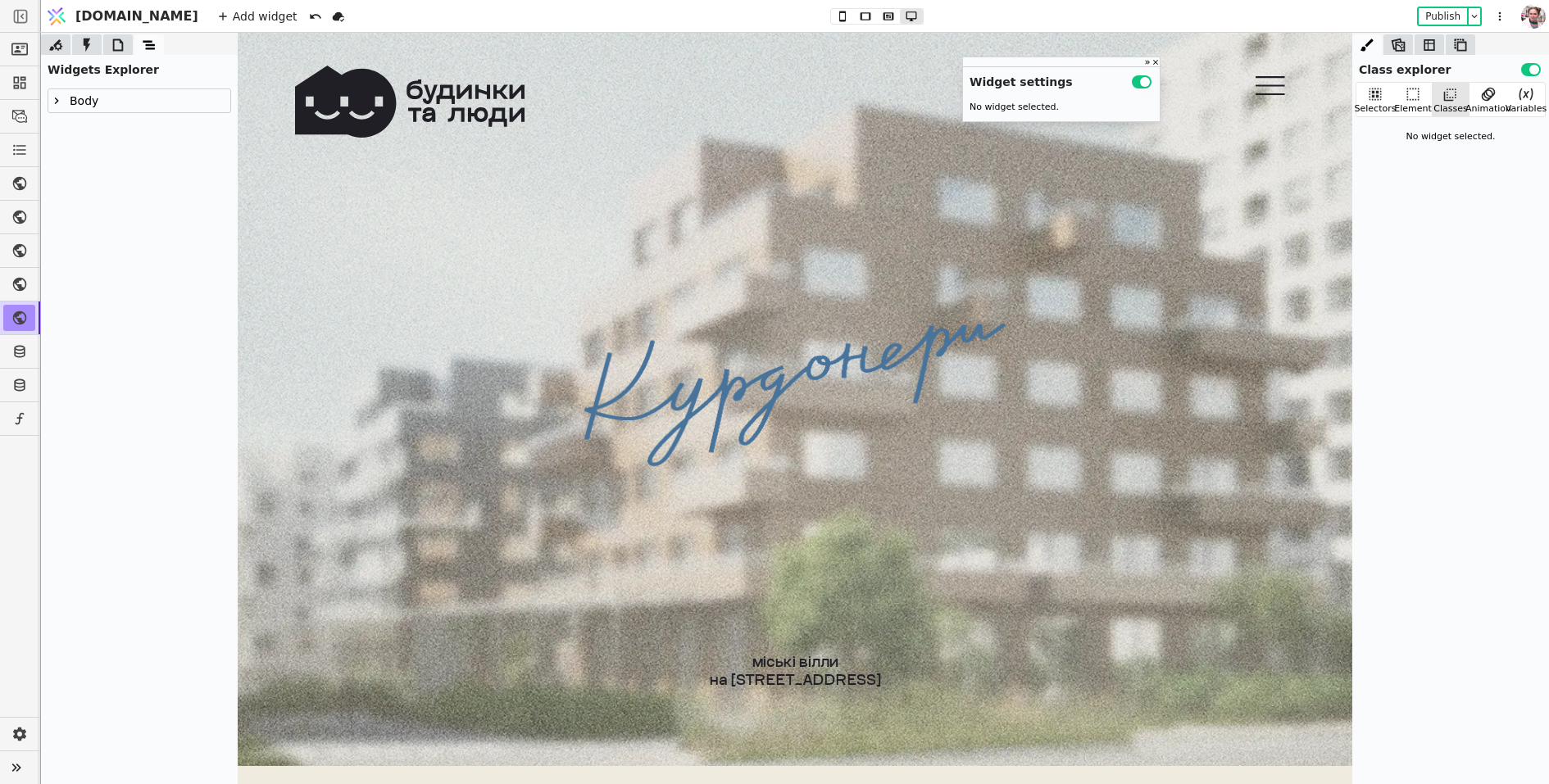
click at [56, 96] on icon at bounding box center [57, 101] width 13 height 13
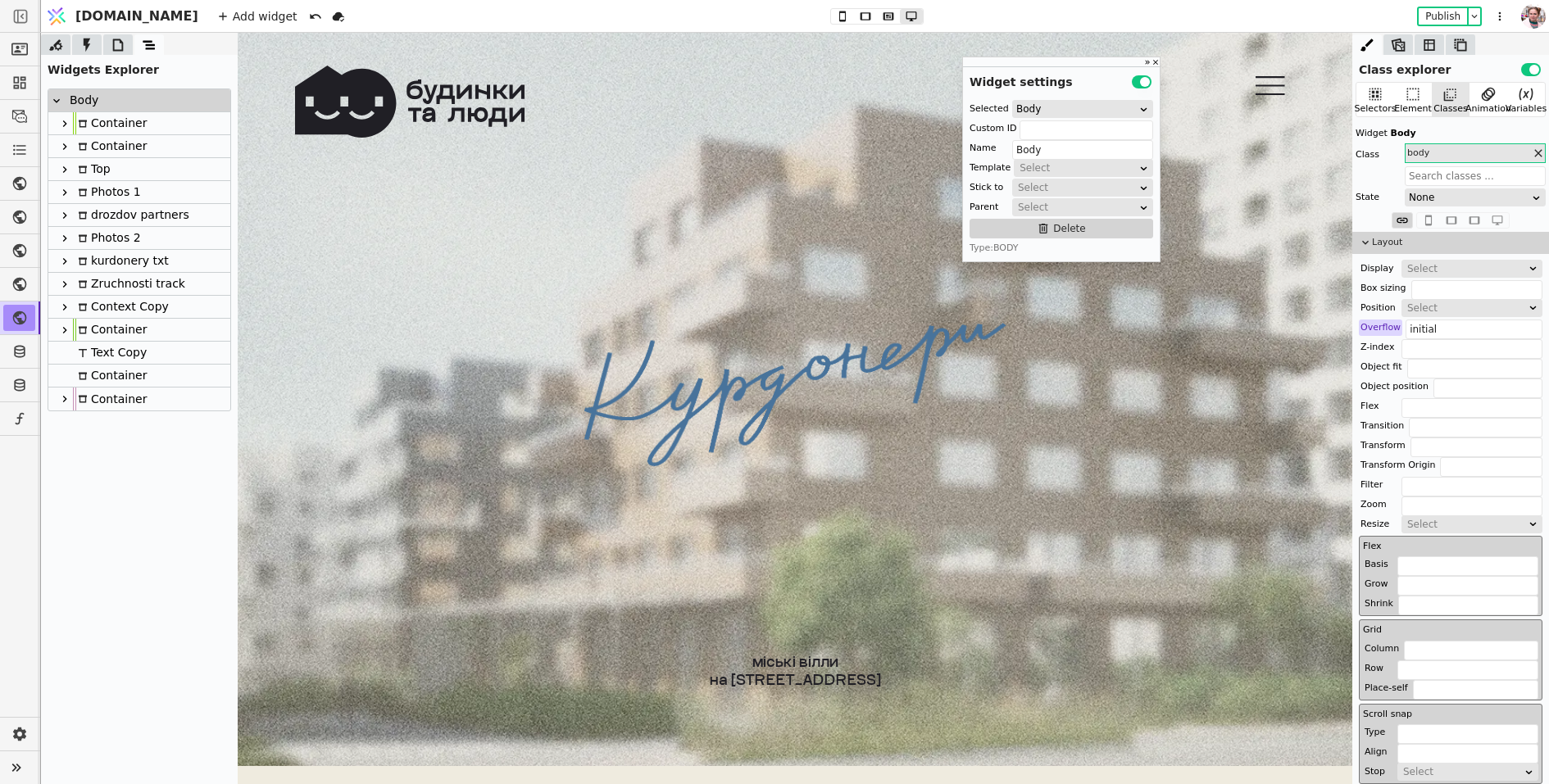
click at [62, 131] on div at bounding box center [65, 124] width 17 height 20
type input "Container"
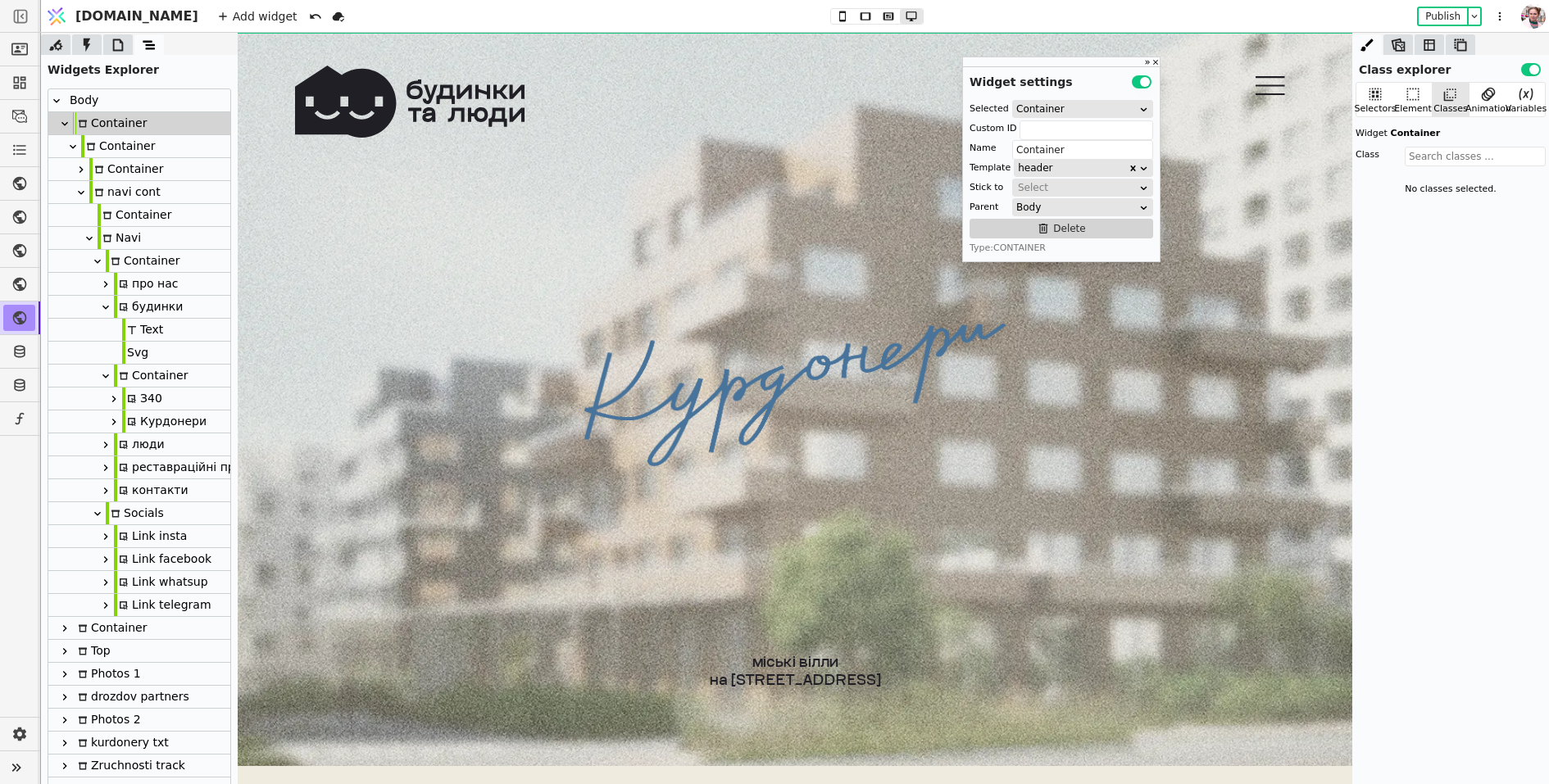
click at [146, 420] on div "Курдонери" at bounding box center [164, 422] width 84 height 22
type input "kurdonery-navi"
type input "Курдонери"
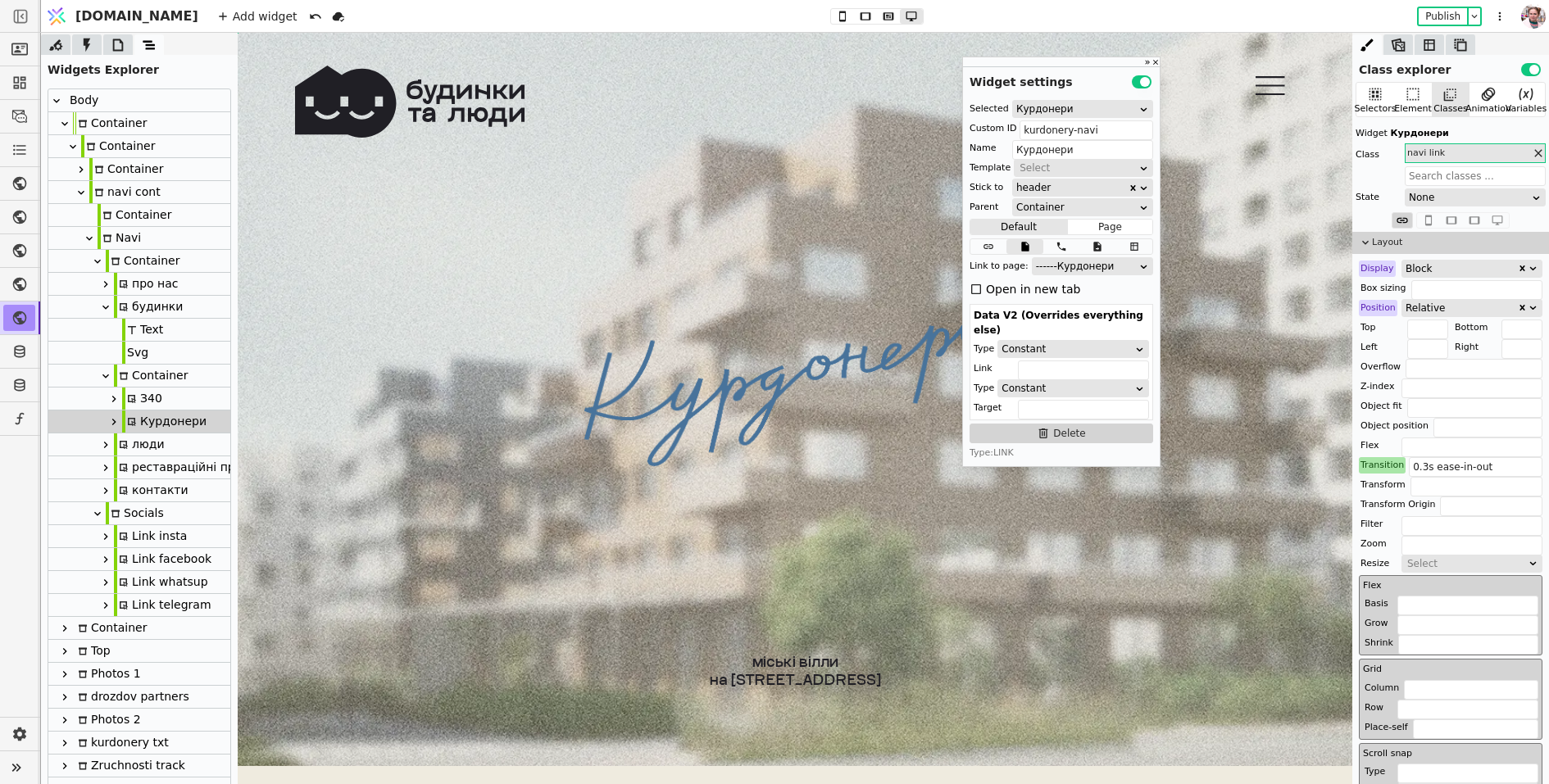
click at [1063, 267] on div "------Курдонери" at bounding box center [1087, 267] width 102 height 17
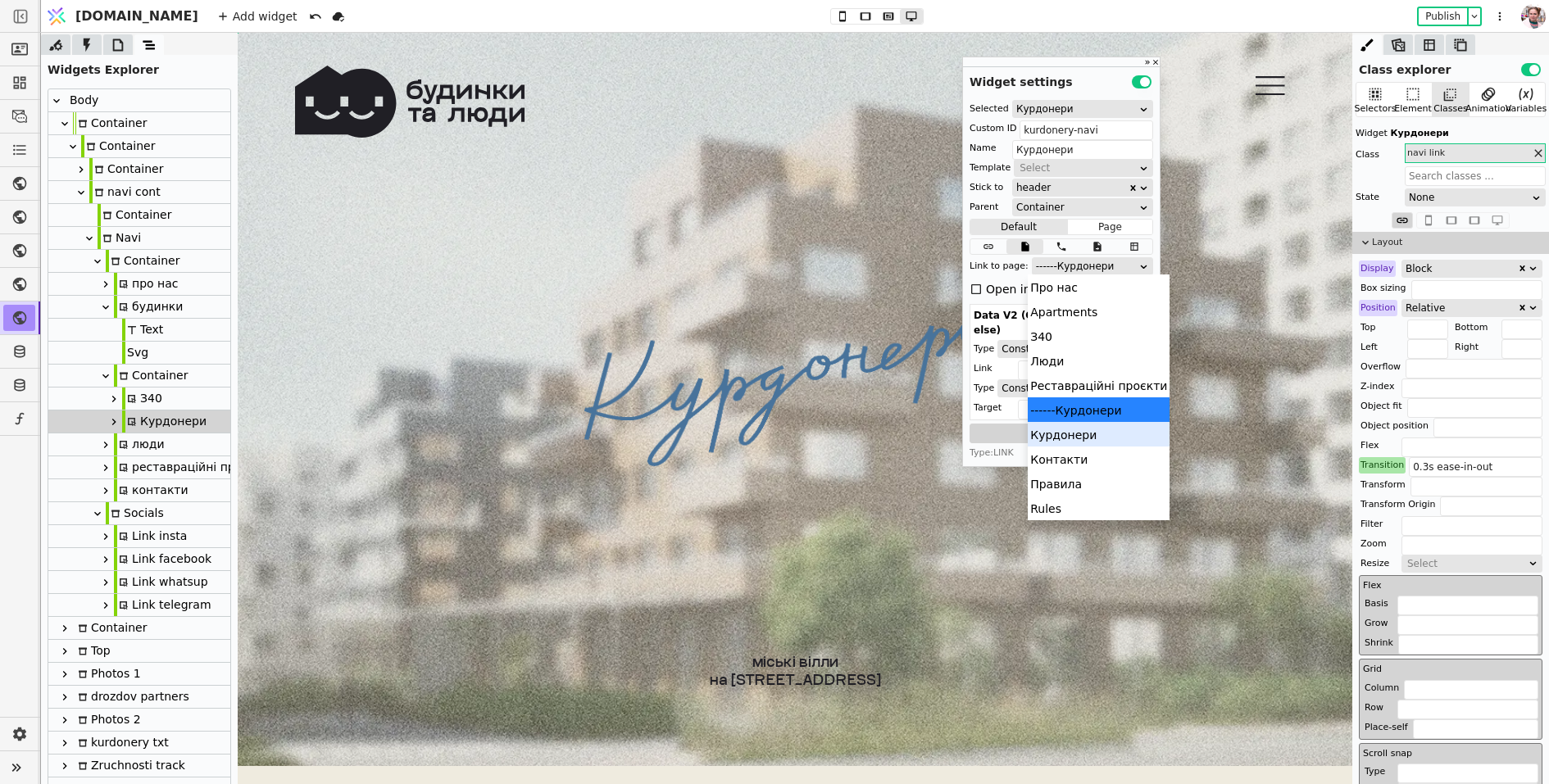
click at [1077, 439] on div "Курдонери" at bounding box center [1098, 434] width 142 height 25
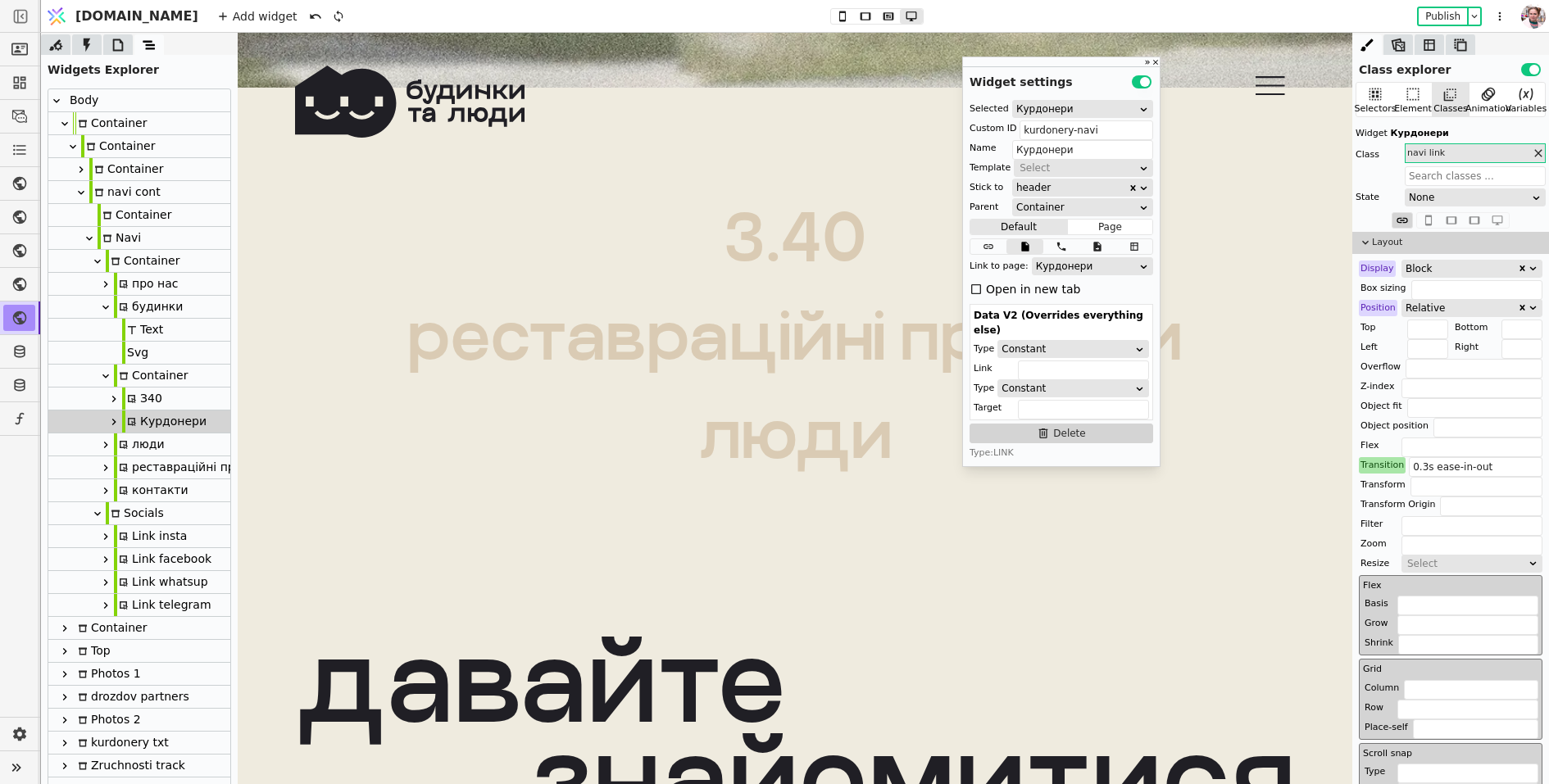
scroll to position [678, 0]
click at [116, 47] on icon at bounding box center [118, 45] width 17 height 17
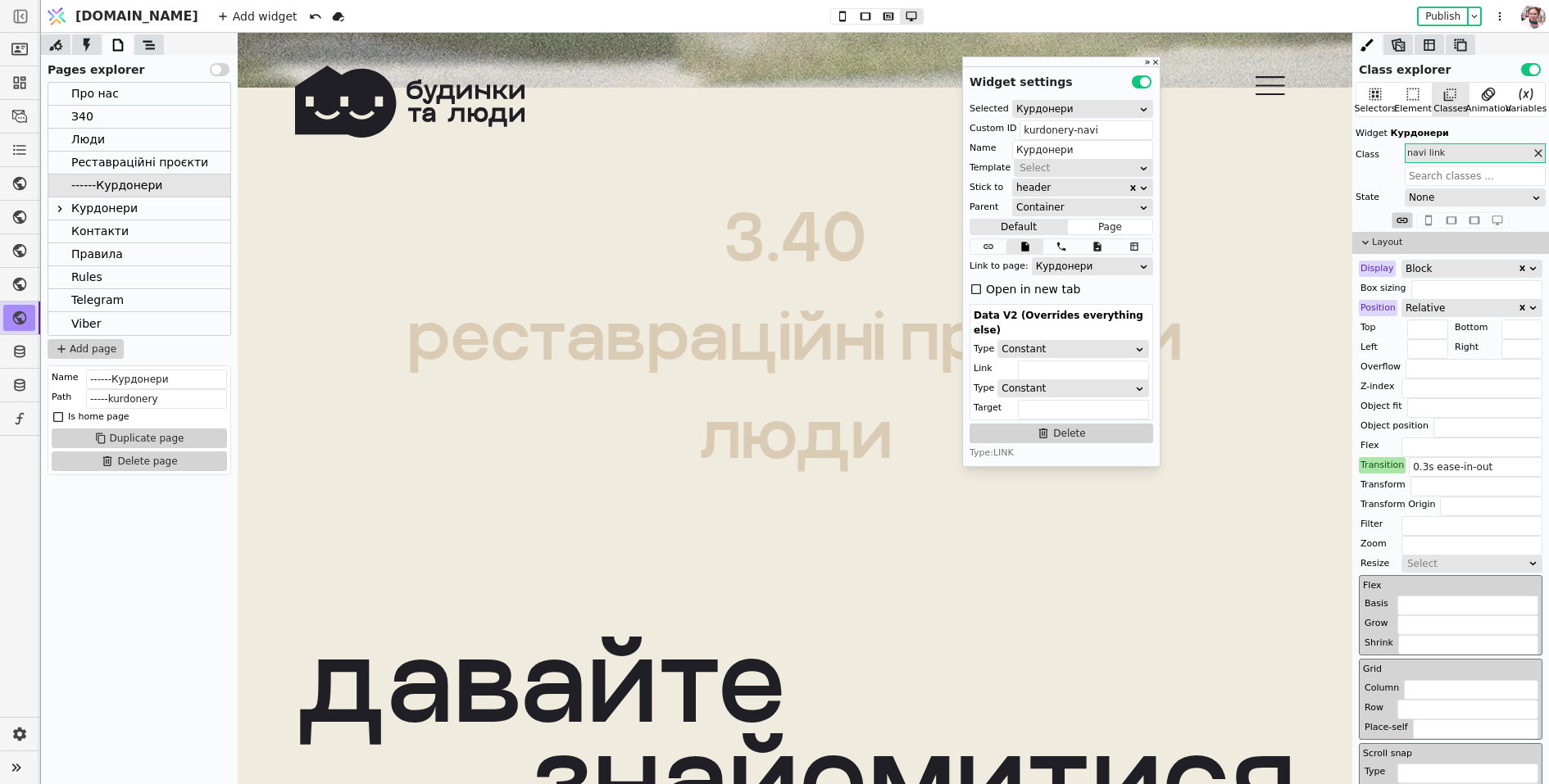
click at [112, 97] on div "Про нас" at bounding box center [95, 93] width 47 height 22
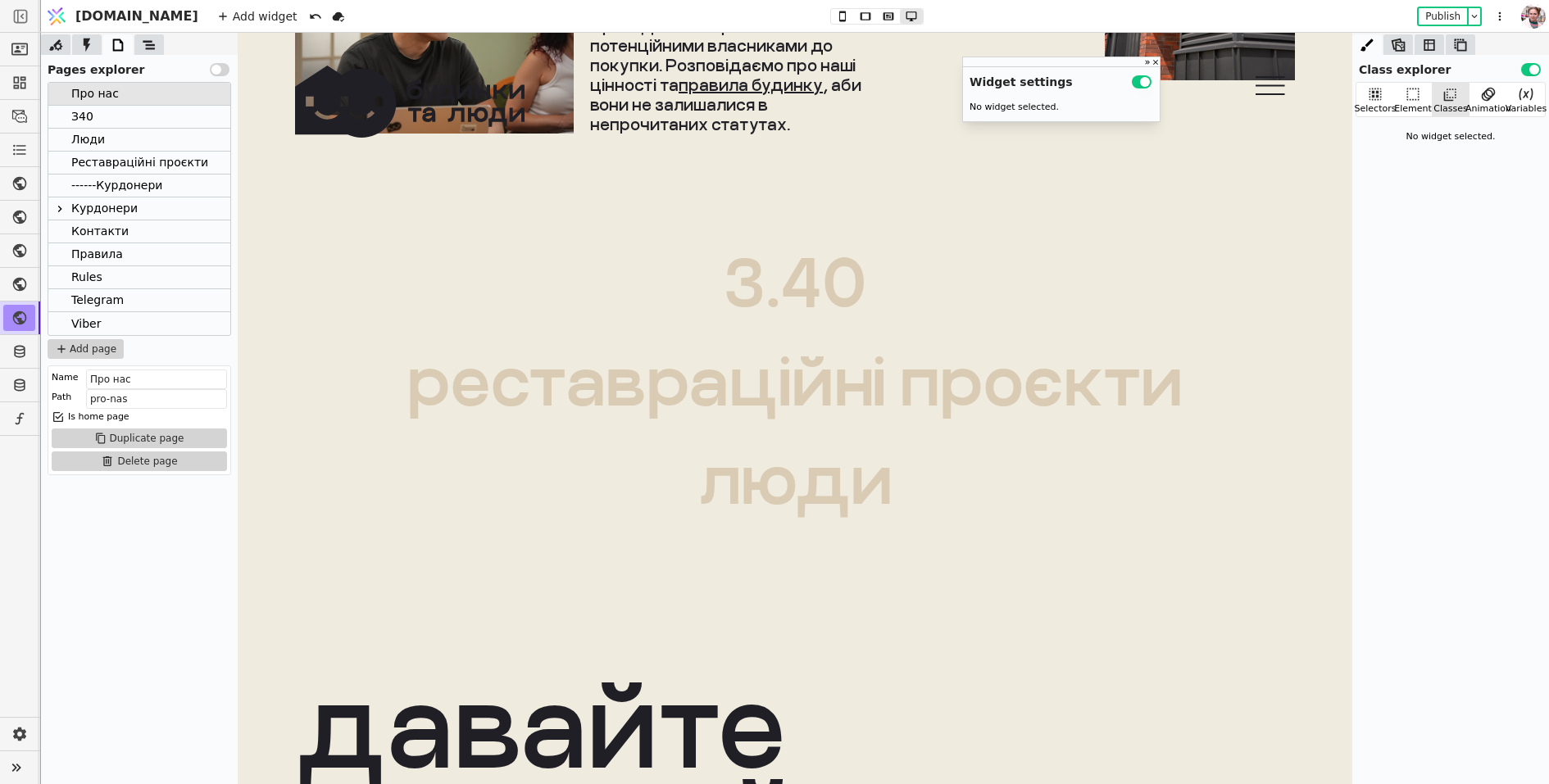
scroll to position [2020, 0]
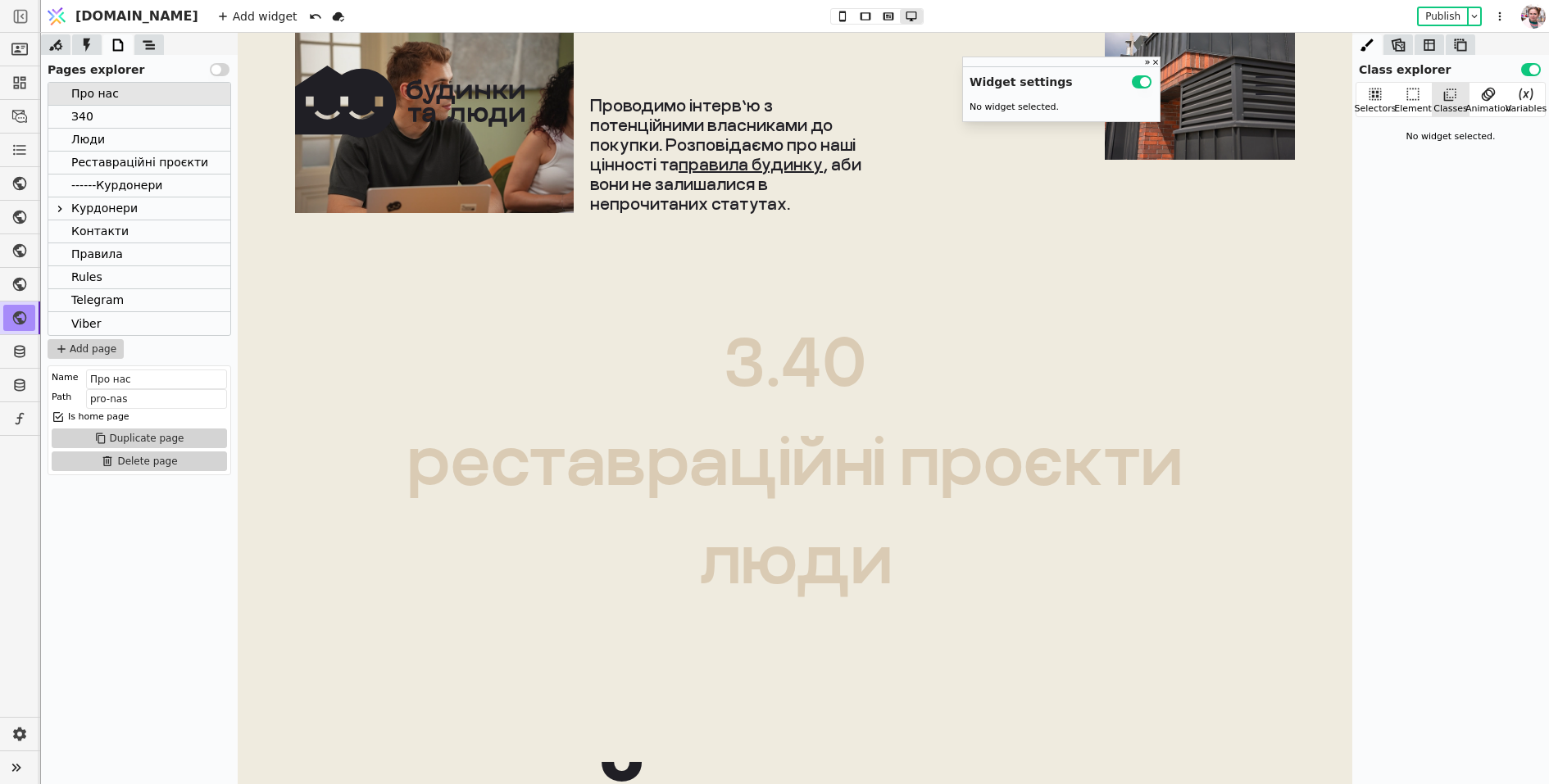
click at [123, 122] on div "З40" at bounding box center [139, 117] width 182 height 23
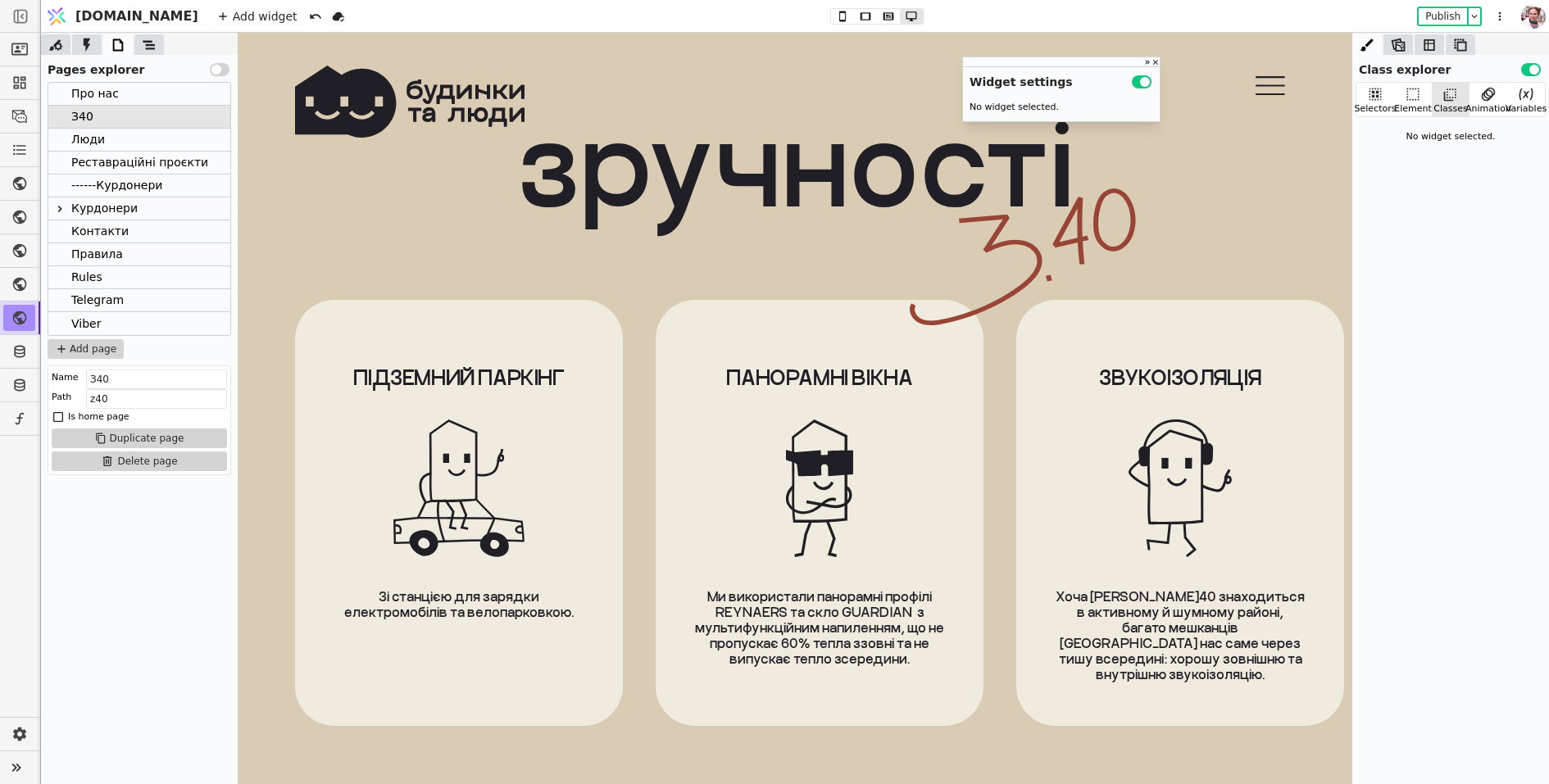
scroll to position [4356, 0]
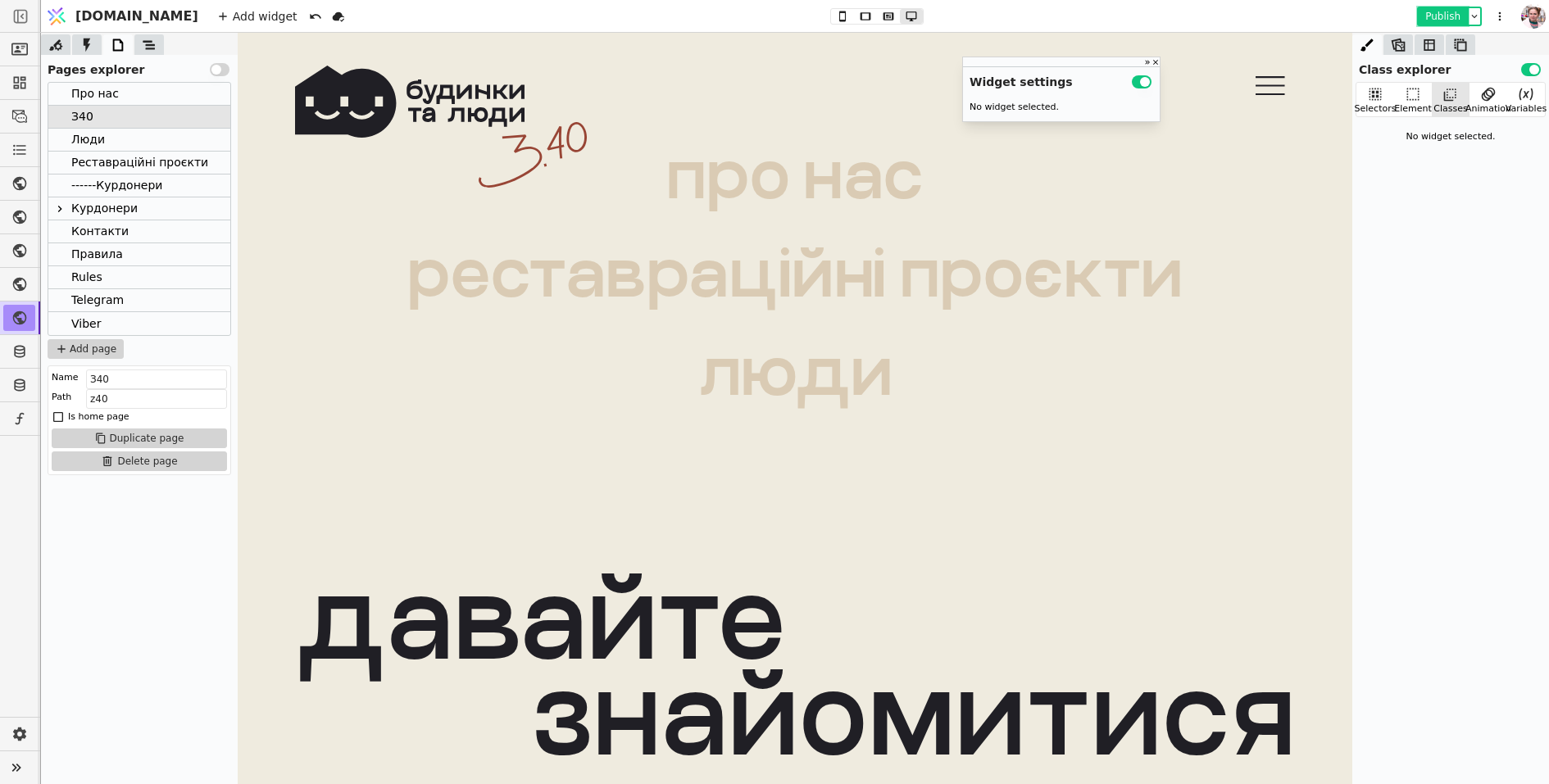
click at [1442, 11] on button "Publish" at bounding box center [1442, 17] width 48 height 17
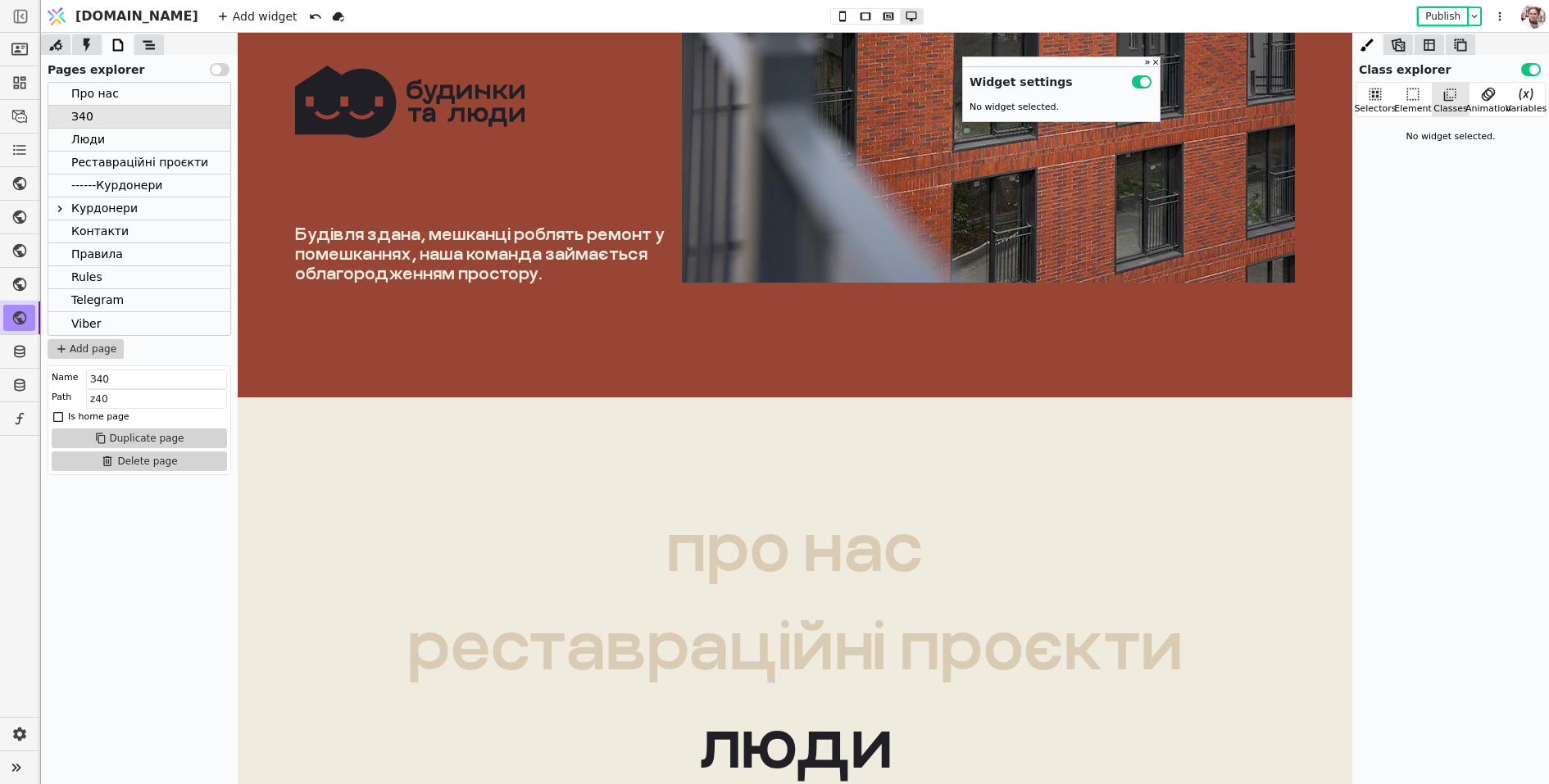
scroll to position [6005, 0]
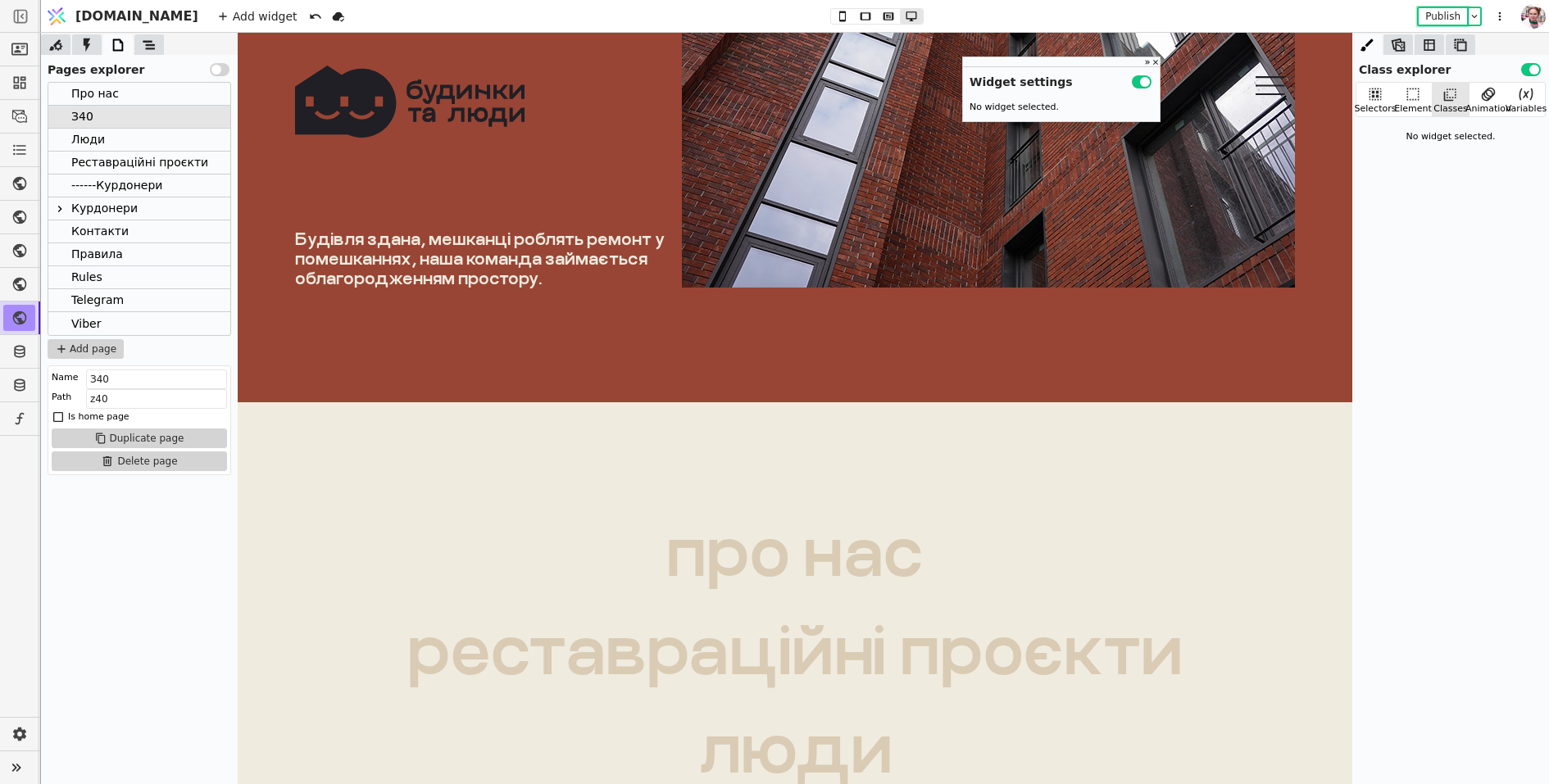
click at [103, 212] on div "Курдонери" at bounding box center [105, 208] width 67 height 22
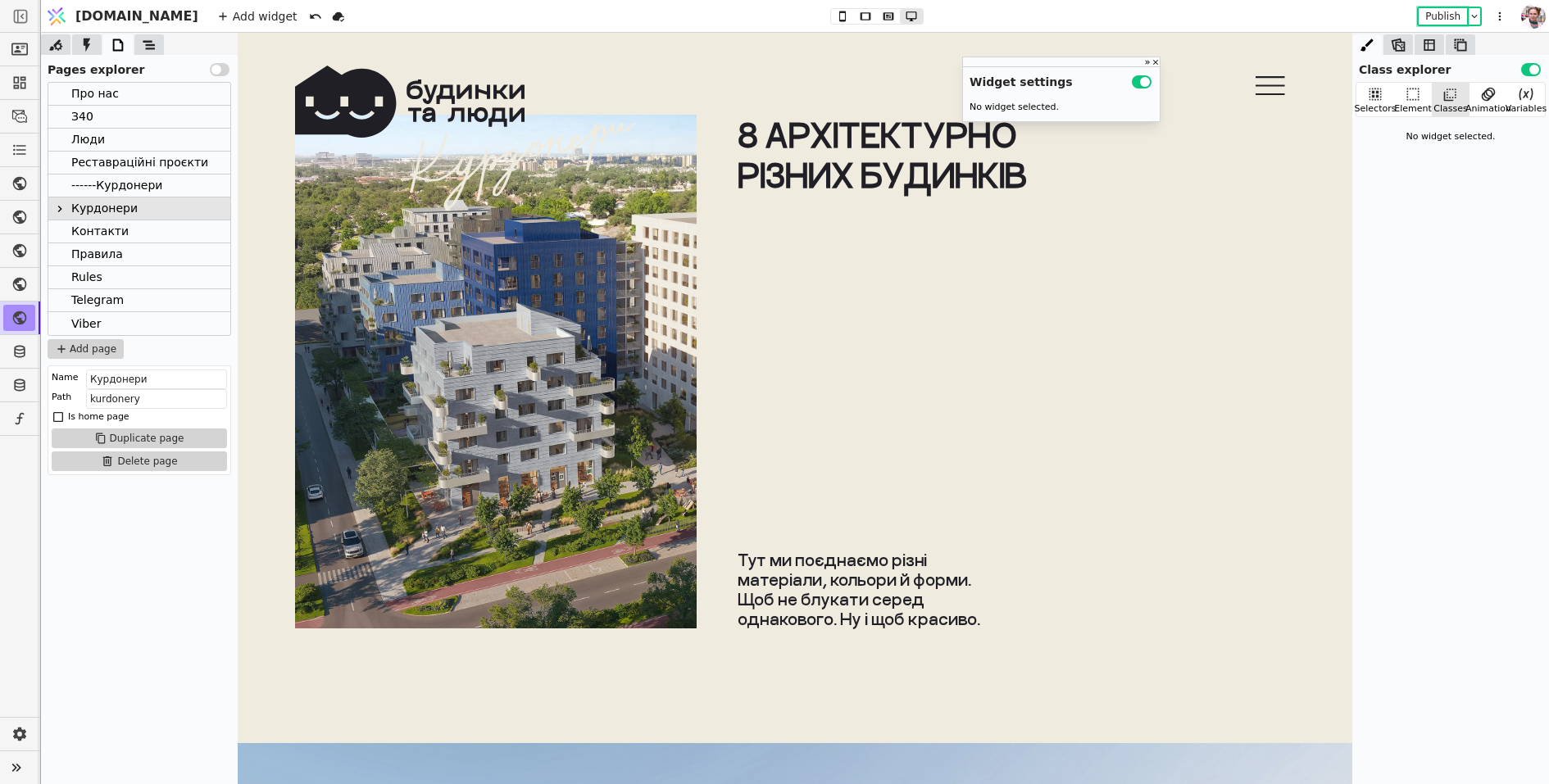
scroll to position [8986, 0]
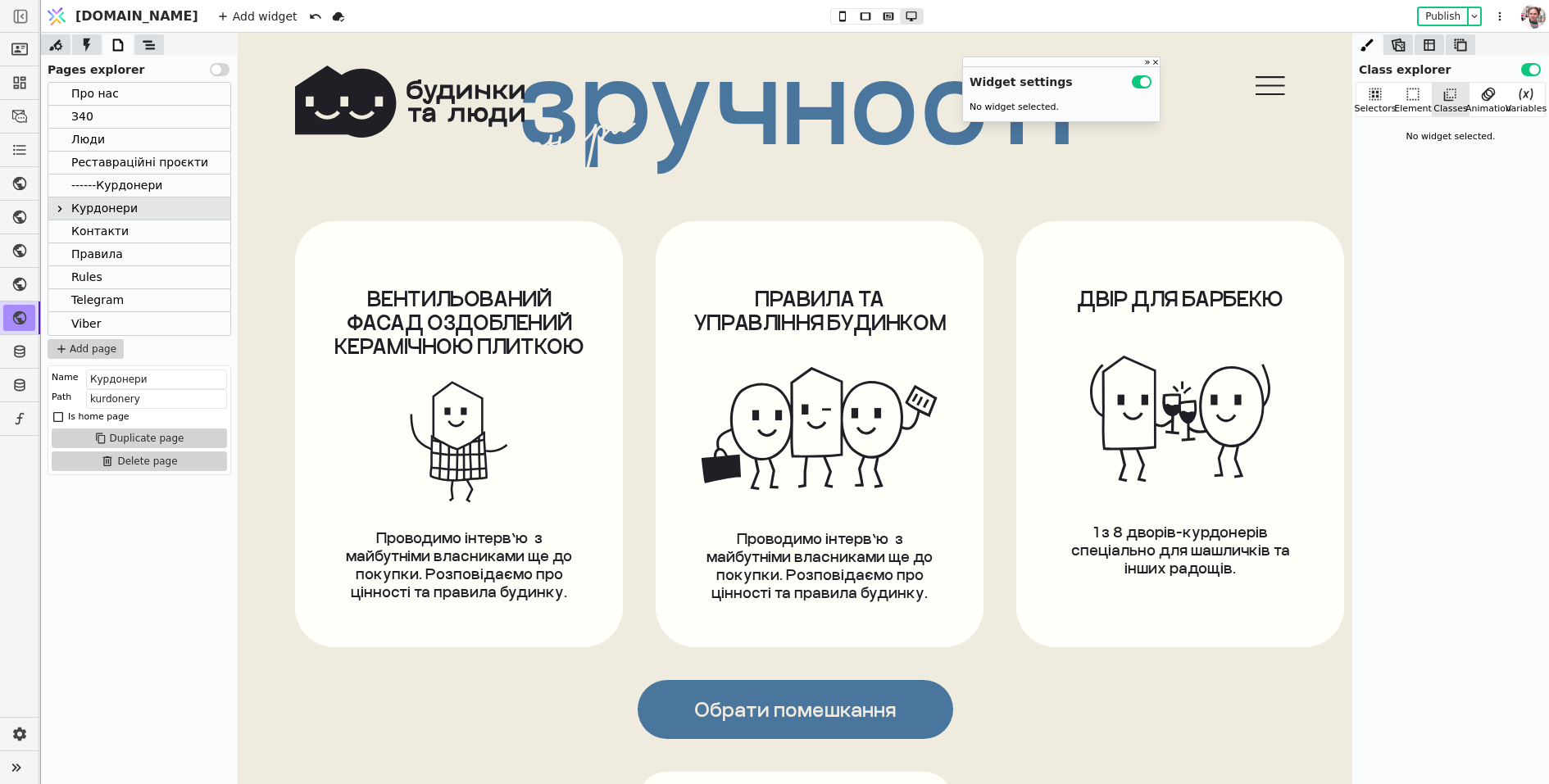
click at [637, 728] on div "Обрати помешкання Записатися на візит" at bounding box center [795, 739] width 1000 height 183
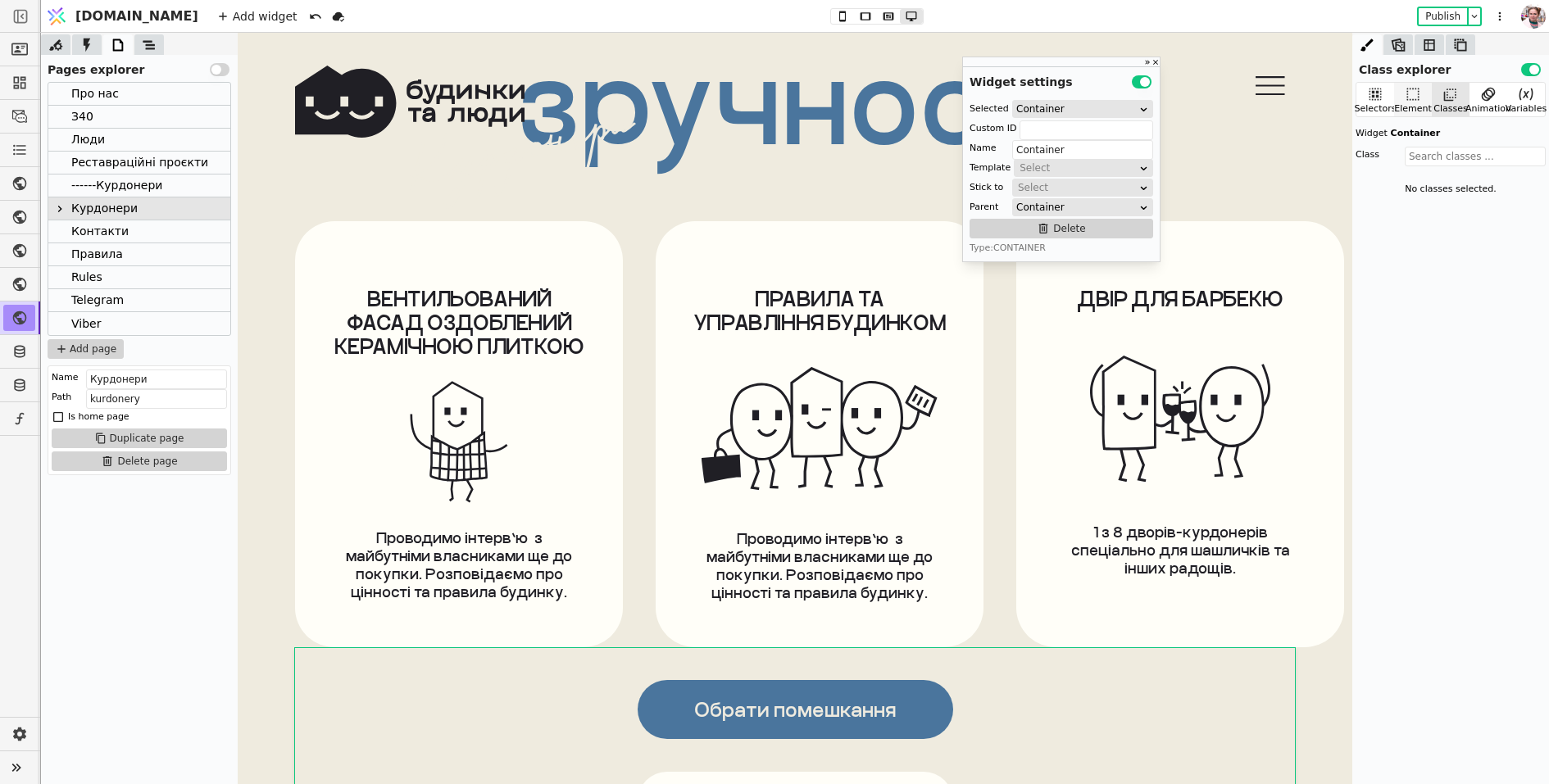
click at [1419, 88] on icon at bounding box center [1413, 94] width 17 height 17
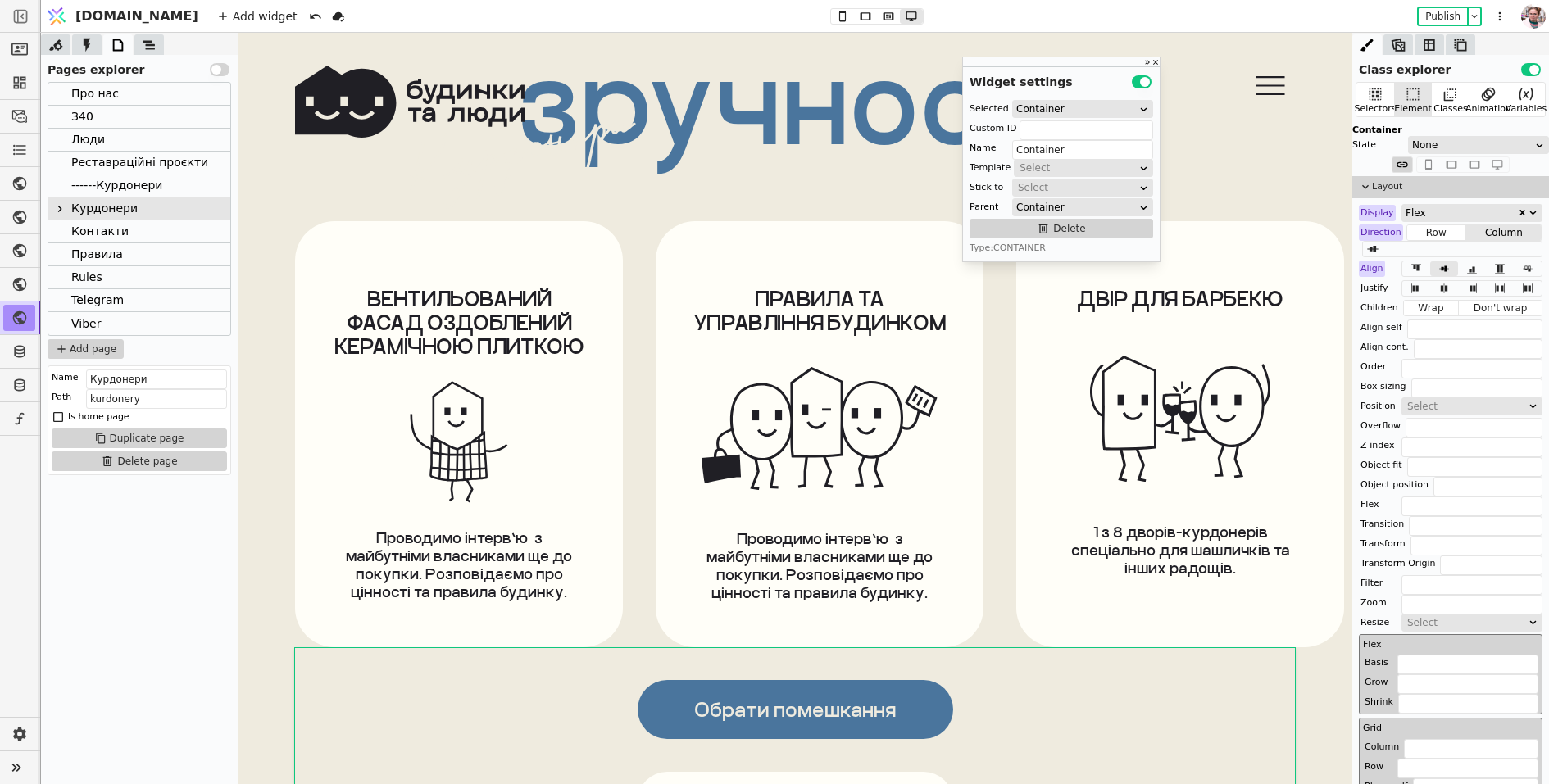
click at [612, 719] on div "Обрати помешкання Записатися на візит" at bounding box center [795, 739] width 1000 height 183
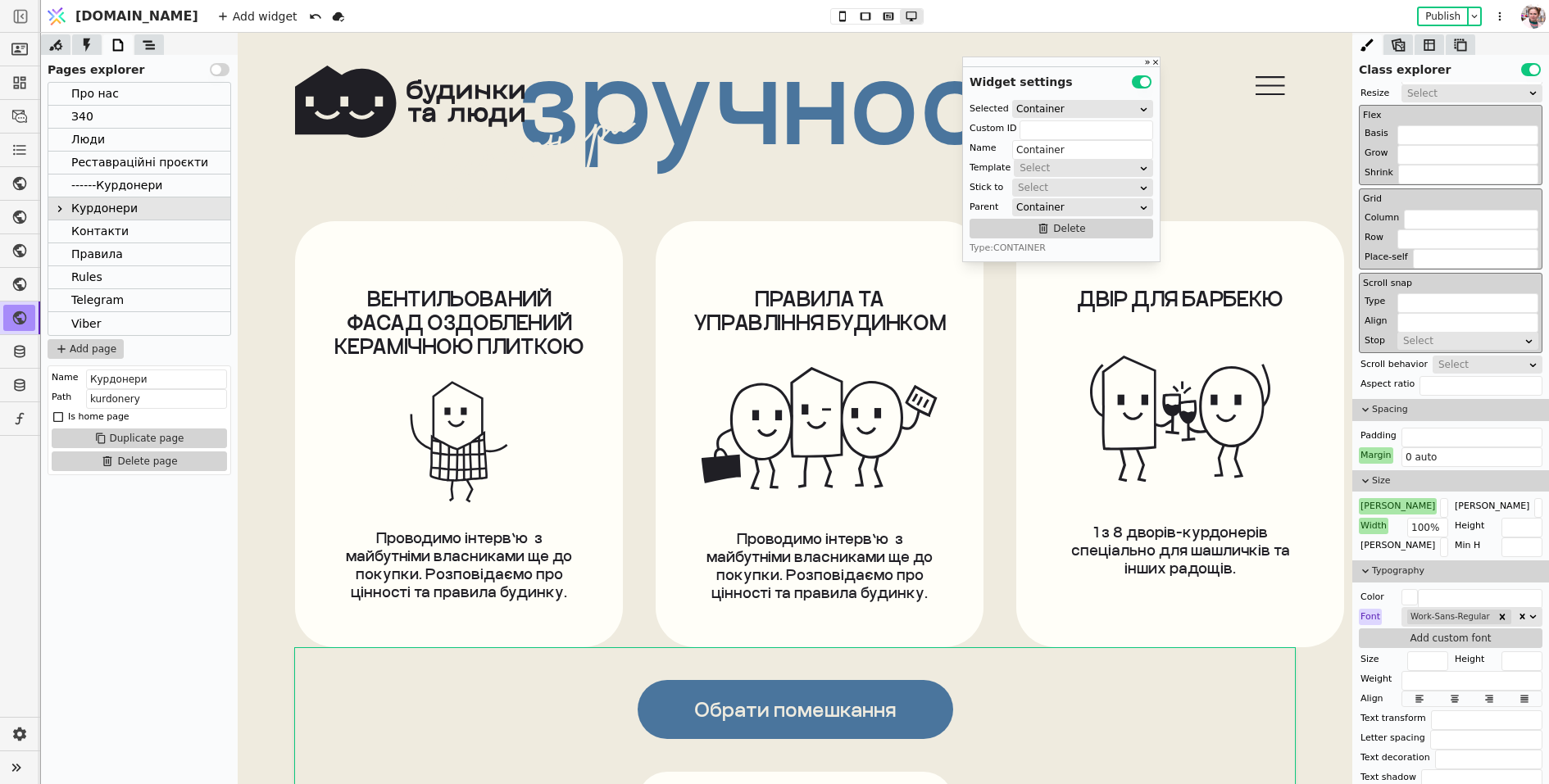
click at [959, 709] on div "Обрати помешкання Записатися на візит" at bounding box center [795, 739] width 1000 height 183
click at [793, 715] on div "Обрати помешкання" at bounding box center [795, 710] width 202 height 24
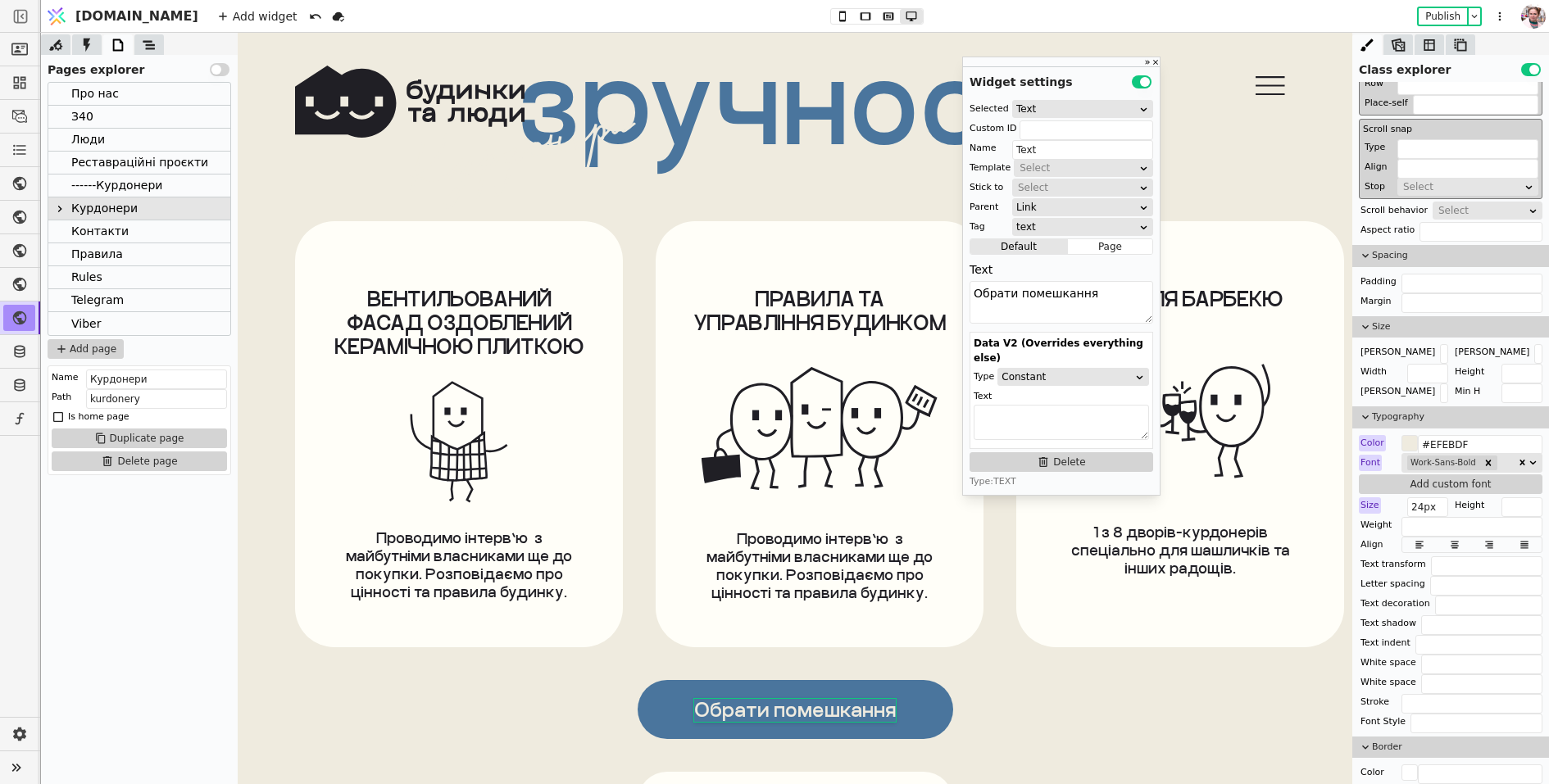
click at [634, 707] on div "Обрати помешкання Записатися на візит" at bounding box center [795, 739] width 1000 height 183
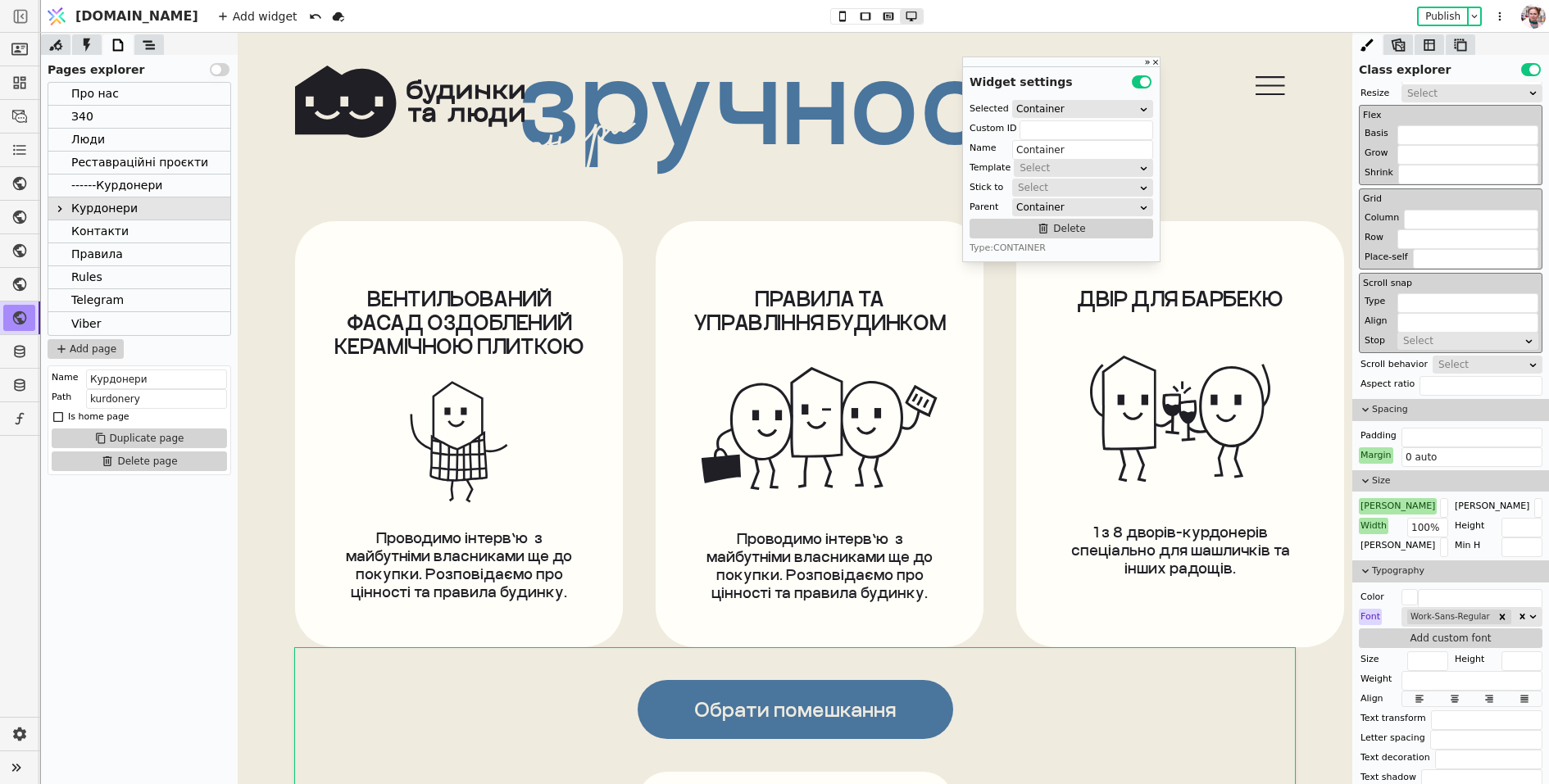
click at [645, 712] on link "Обрати помешкання" at bounding box center [795, 709] width 316 height 59
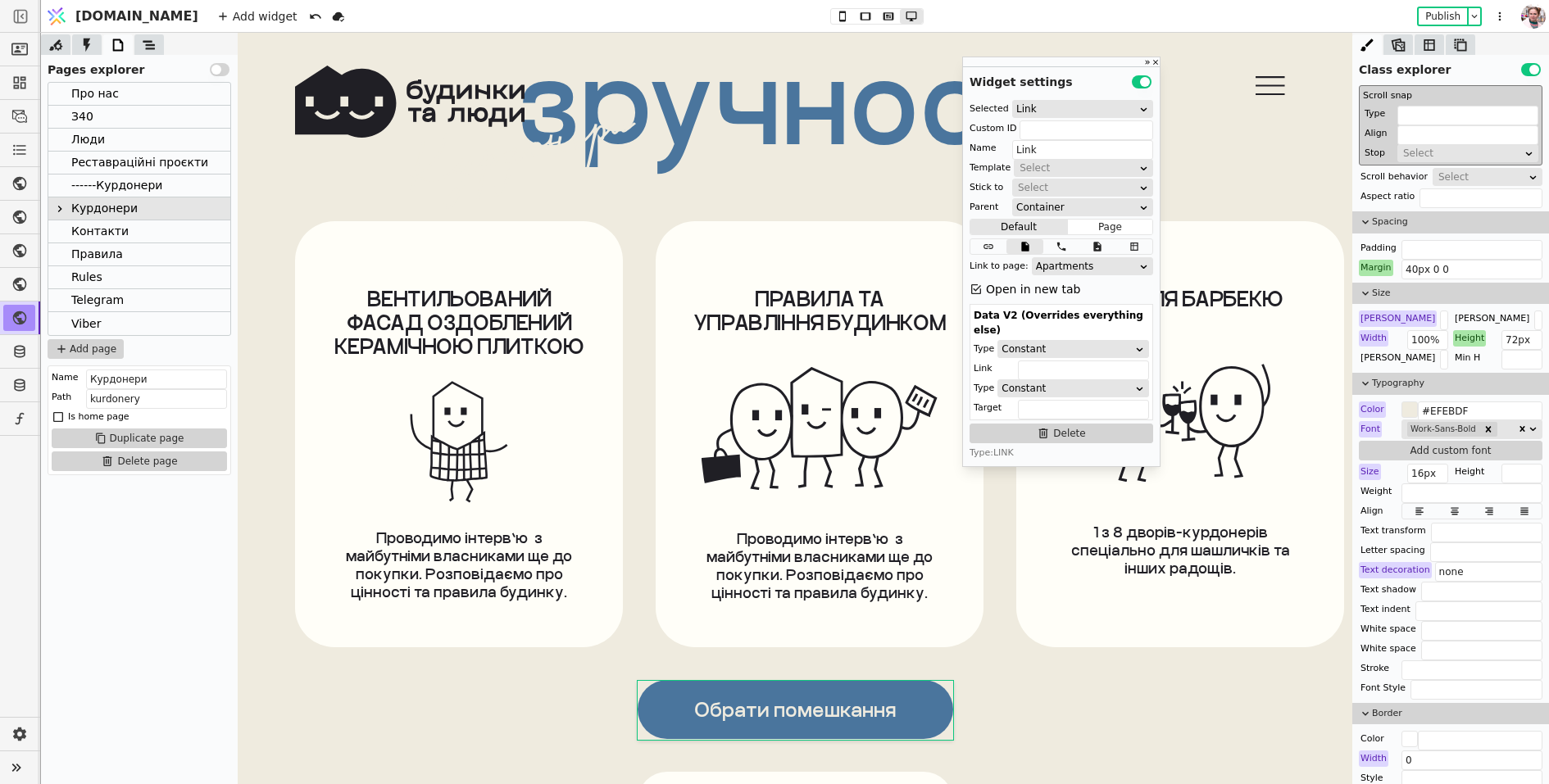
click at [1028, 732] on div "Обрати помешкання Записатися на візит" at bounding box center [795, 739] width 1000 height 183
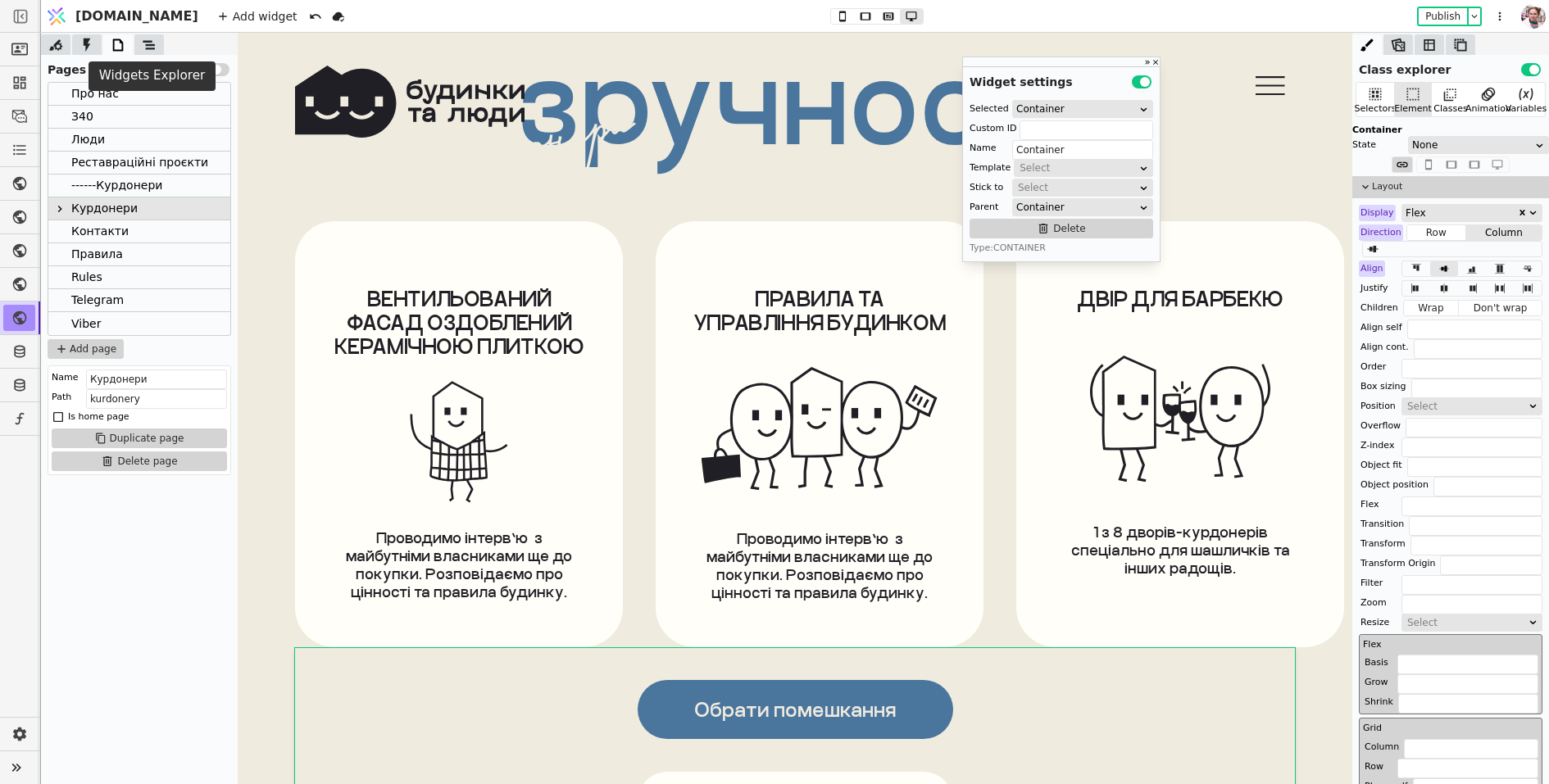
click at [147, 44] on icon at bounding box center [148, 44] width 12 height 9
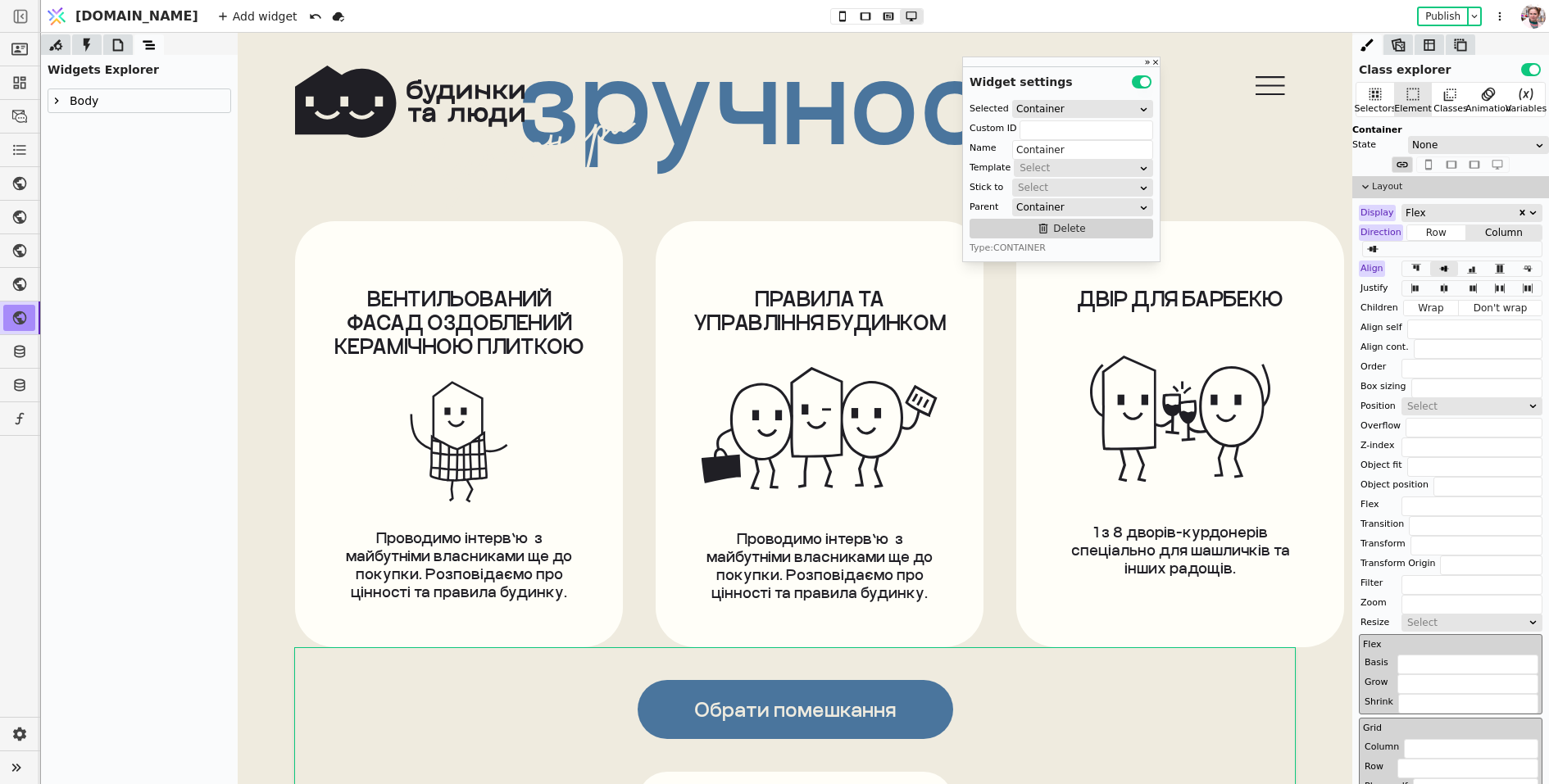
click at [57, 106] on icon at bounding box center [57, 101] width 13 height 13
type input "Body"
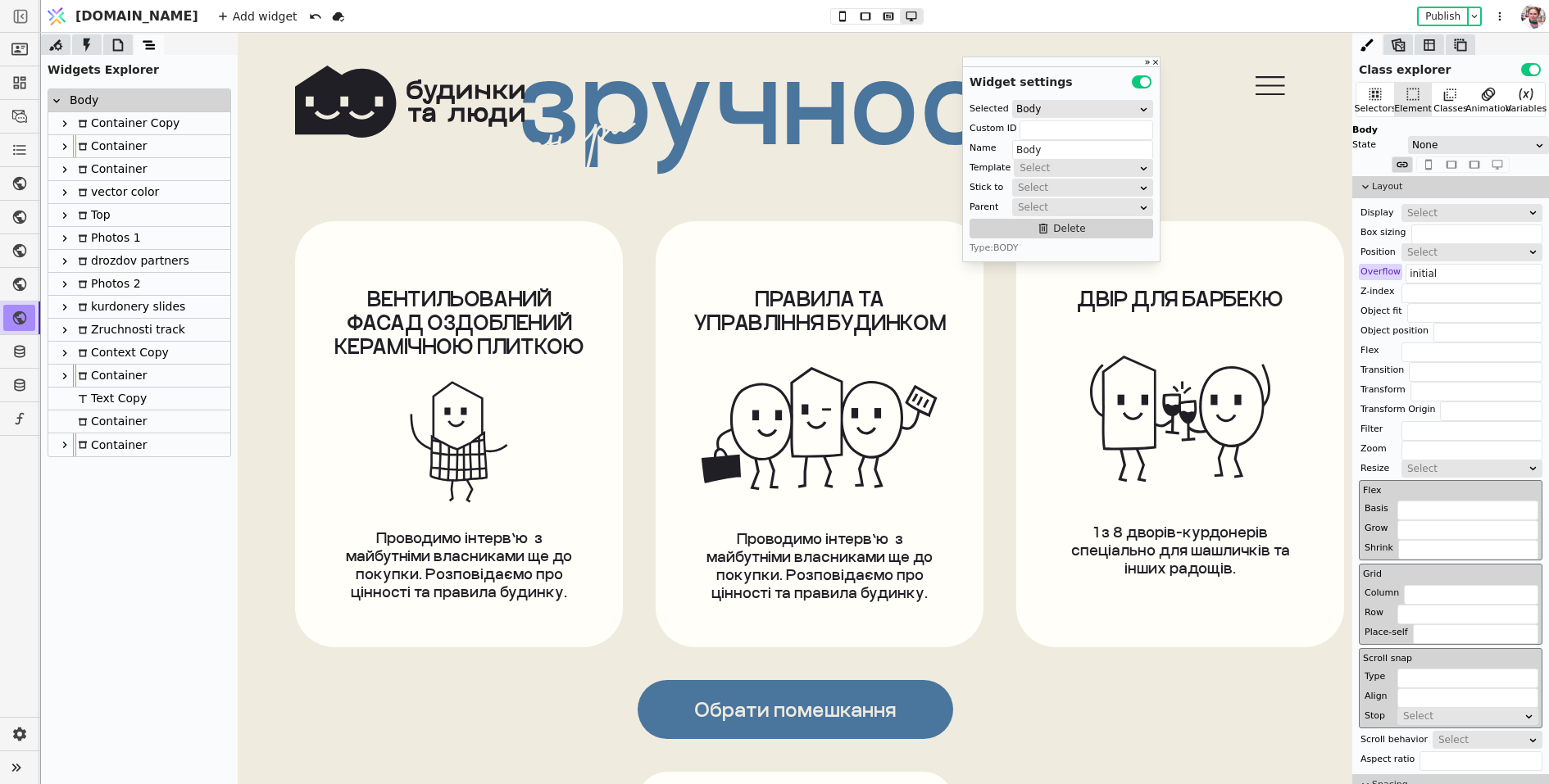
click at [85, 337] on div "Zruchnosti track" at bounding box center [129, 330] width 112 height 22
type input "track-k"
type input "Zruchnosti track"
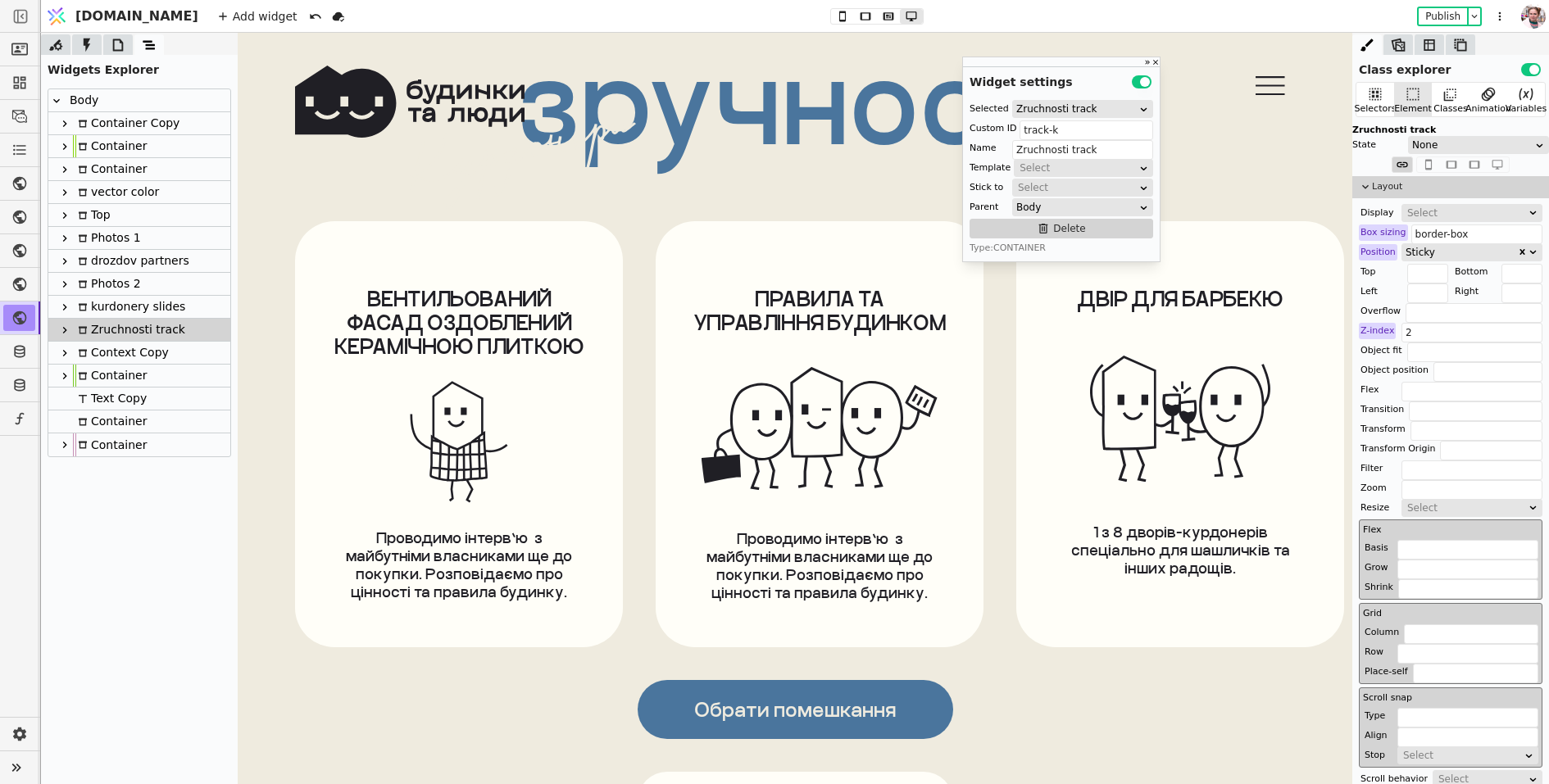
click at [69, 333] on icon at bounding box center [65, 330] width 13 height 13
click at [89, 397] on icon at bounding box center [91, 399] width 10 height 10
type input "Container"
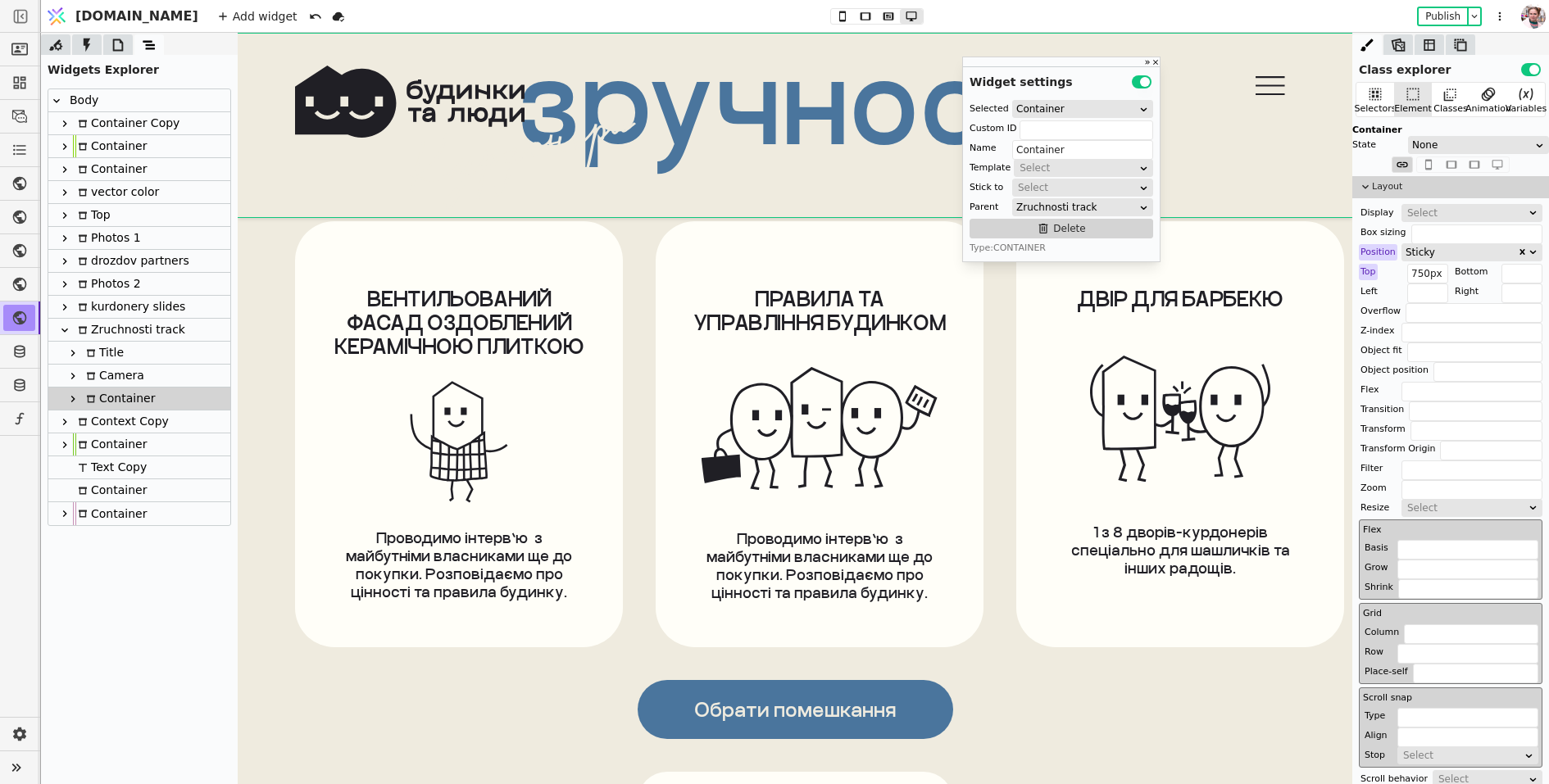
click at [109, 377] on div "Camera" at bounding box center [112, 376] width 63 height 22
type input "camera-k"
type input "Camera"
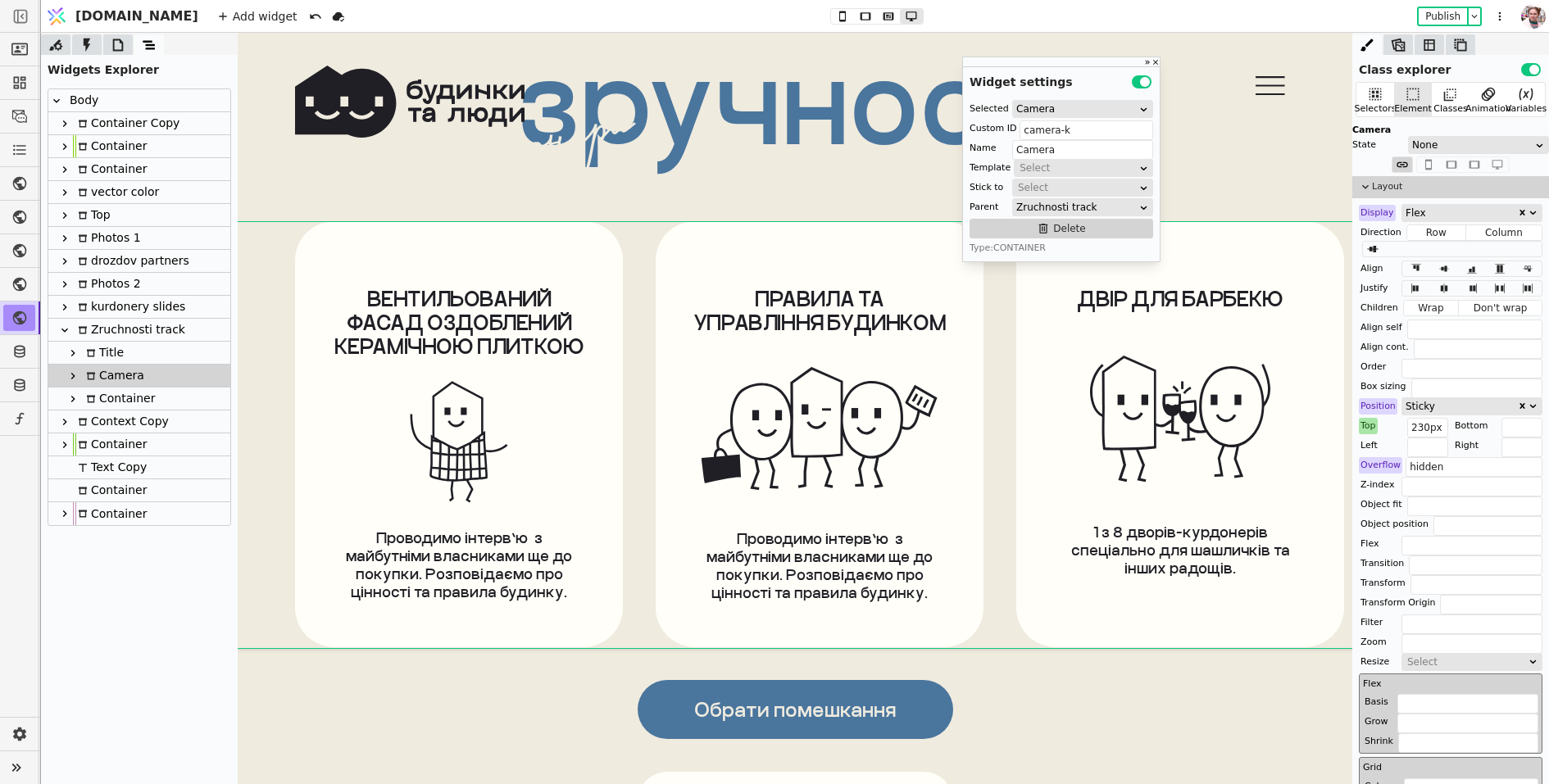
click at [110, 396] on div "Container" at bounding box center [117, 398] width 74 height 22
type input "Container"
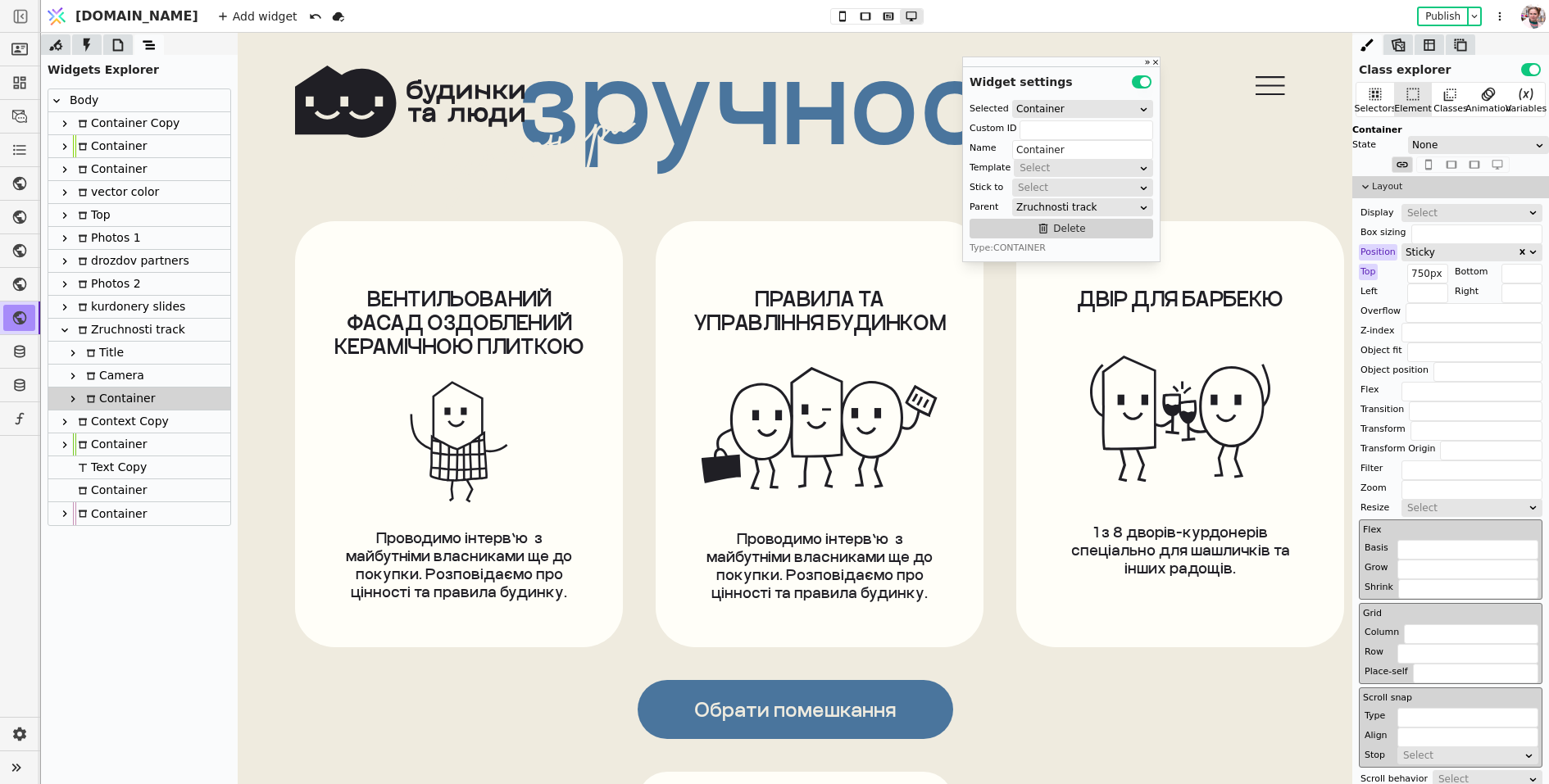
click at [166, 377] on div "Camera" at bounding box center [139, 377] width 182 height 23
type input "camera-k"
type input "Camera"
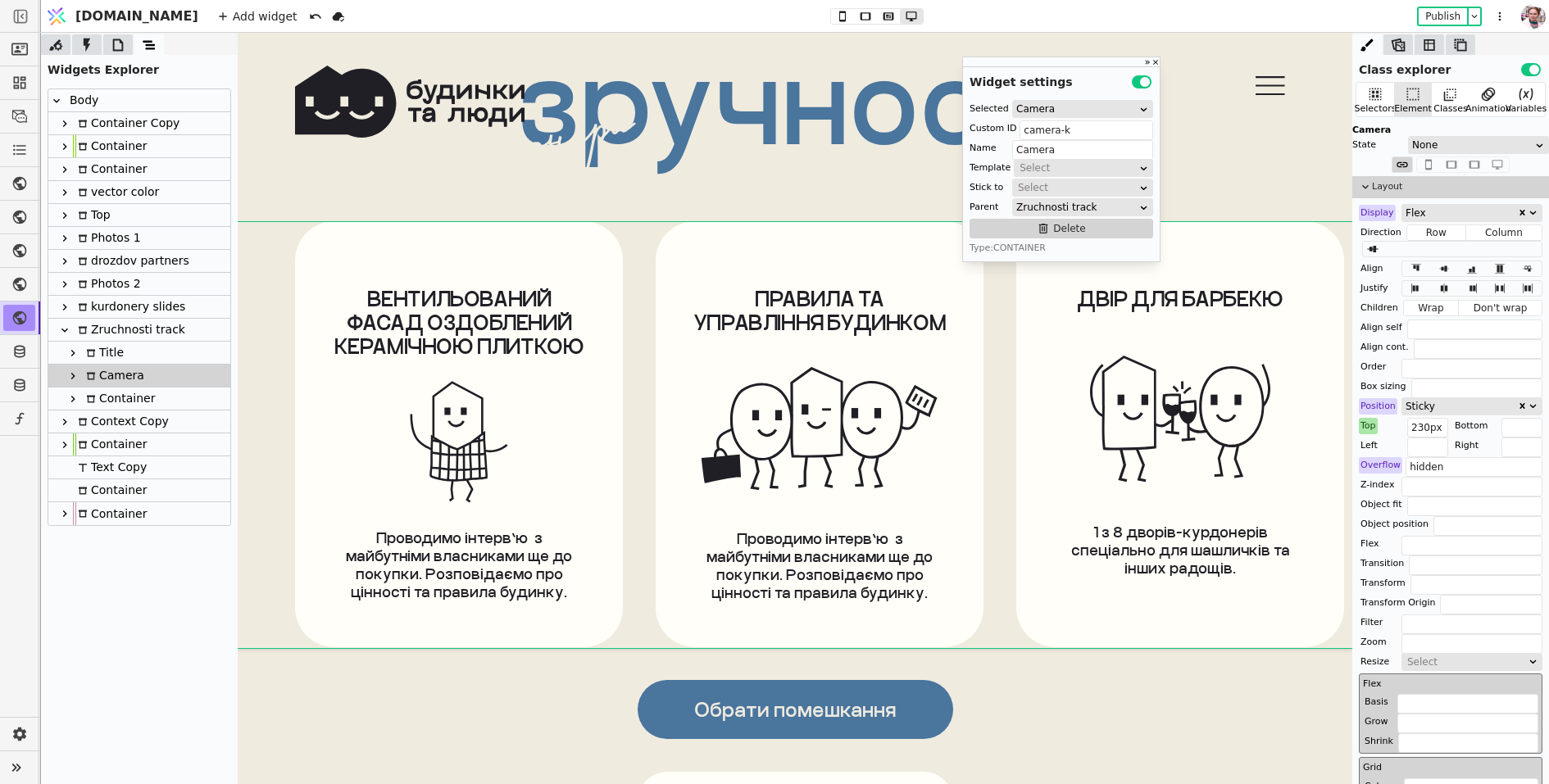
click at [162, 393] on div "Container" at bounding box center [139, 399] width 182 height 23
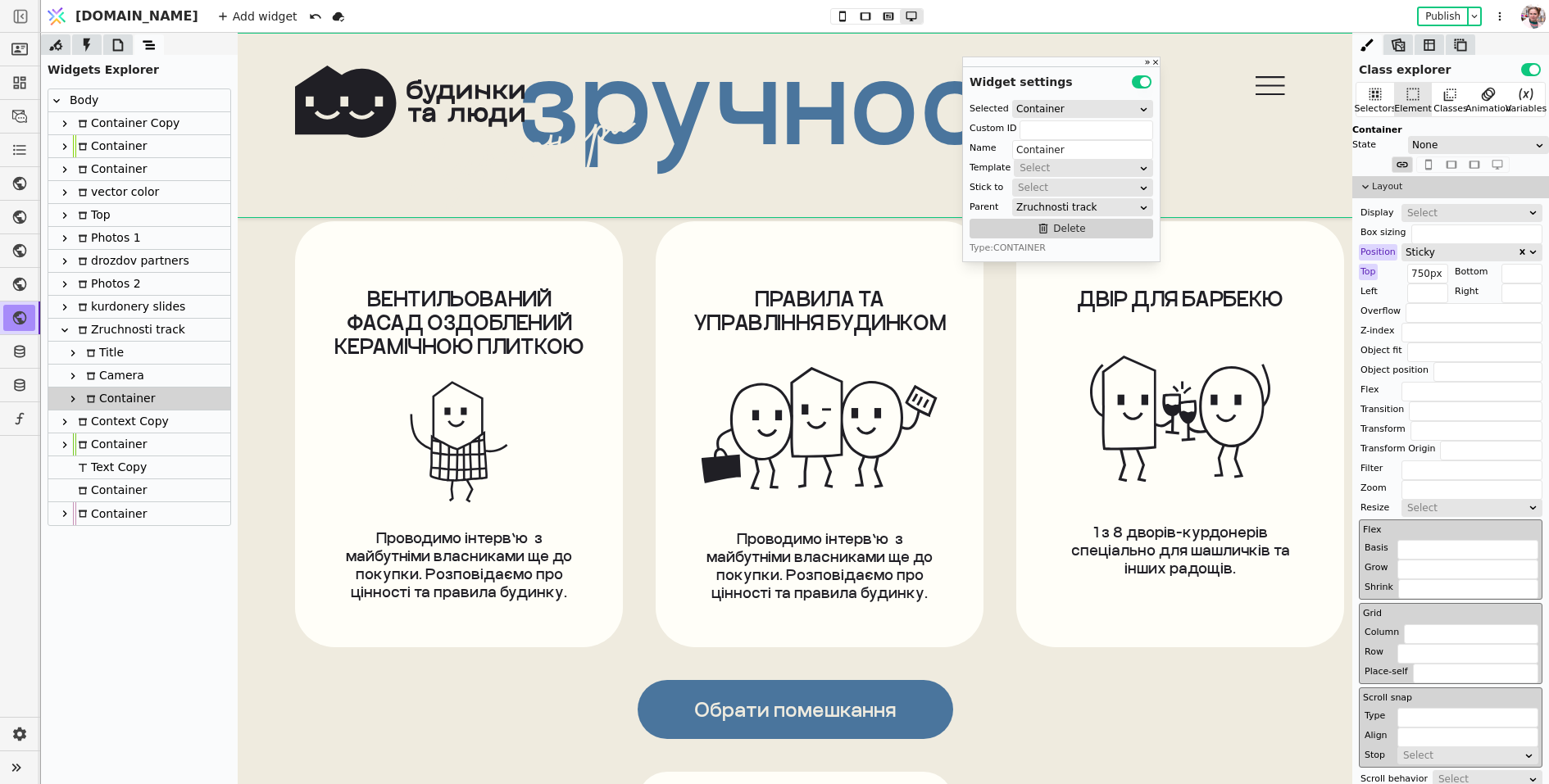
click at [143, 352] on div "Title" at bounding box center [139, 353] width 182 height 23
type input "Title"
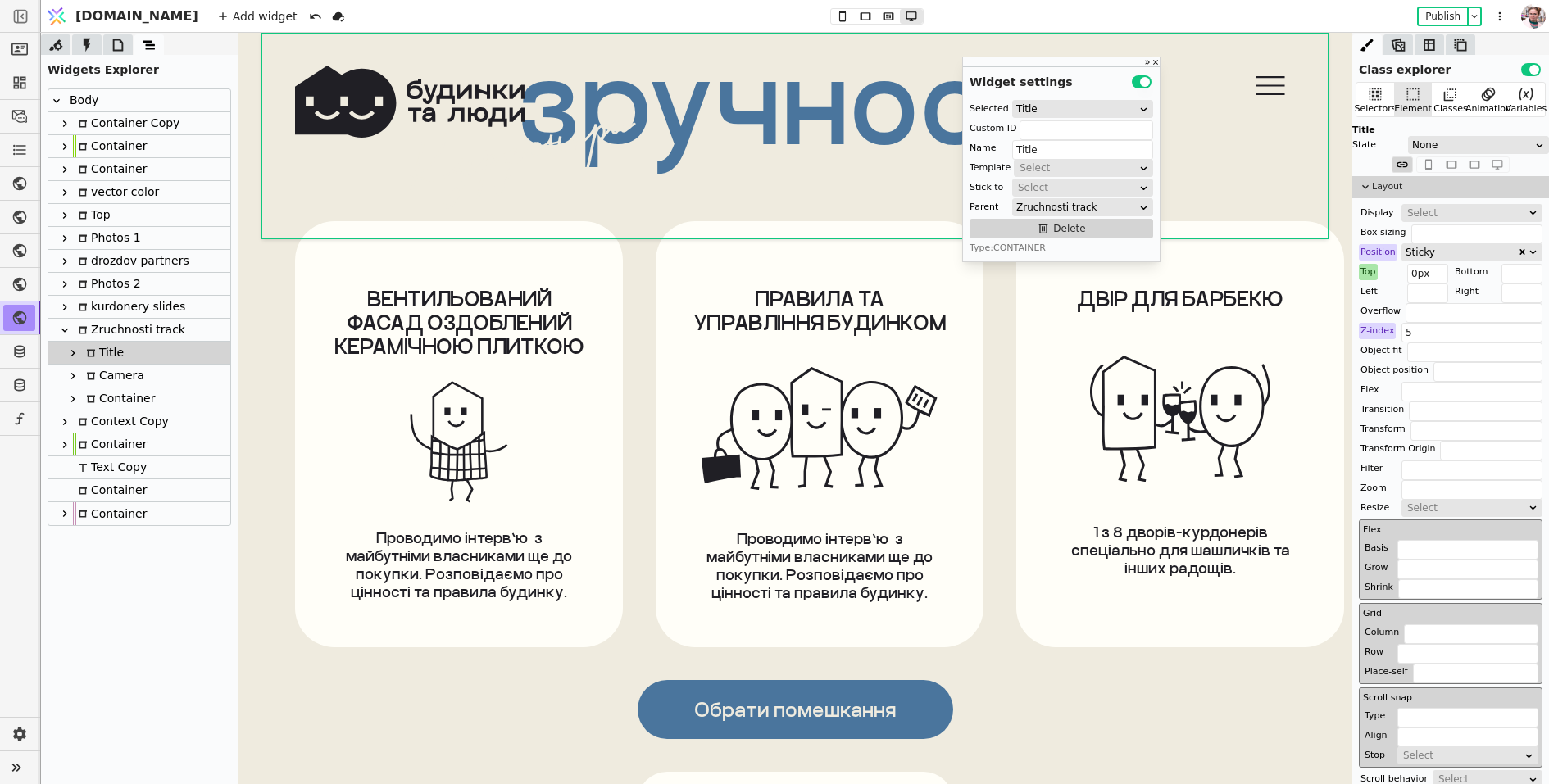
click at [141, 373] on div "Camera" at bounding box center [139, 377] width 182 height 23
type input "camera-k"
type input "Camera"
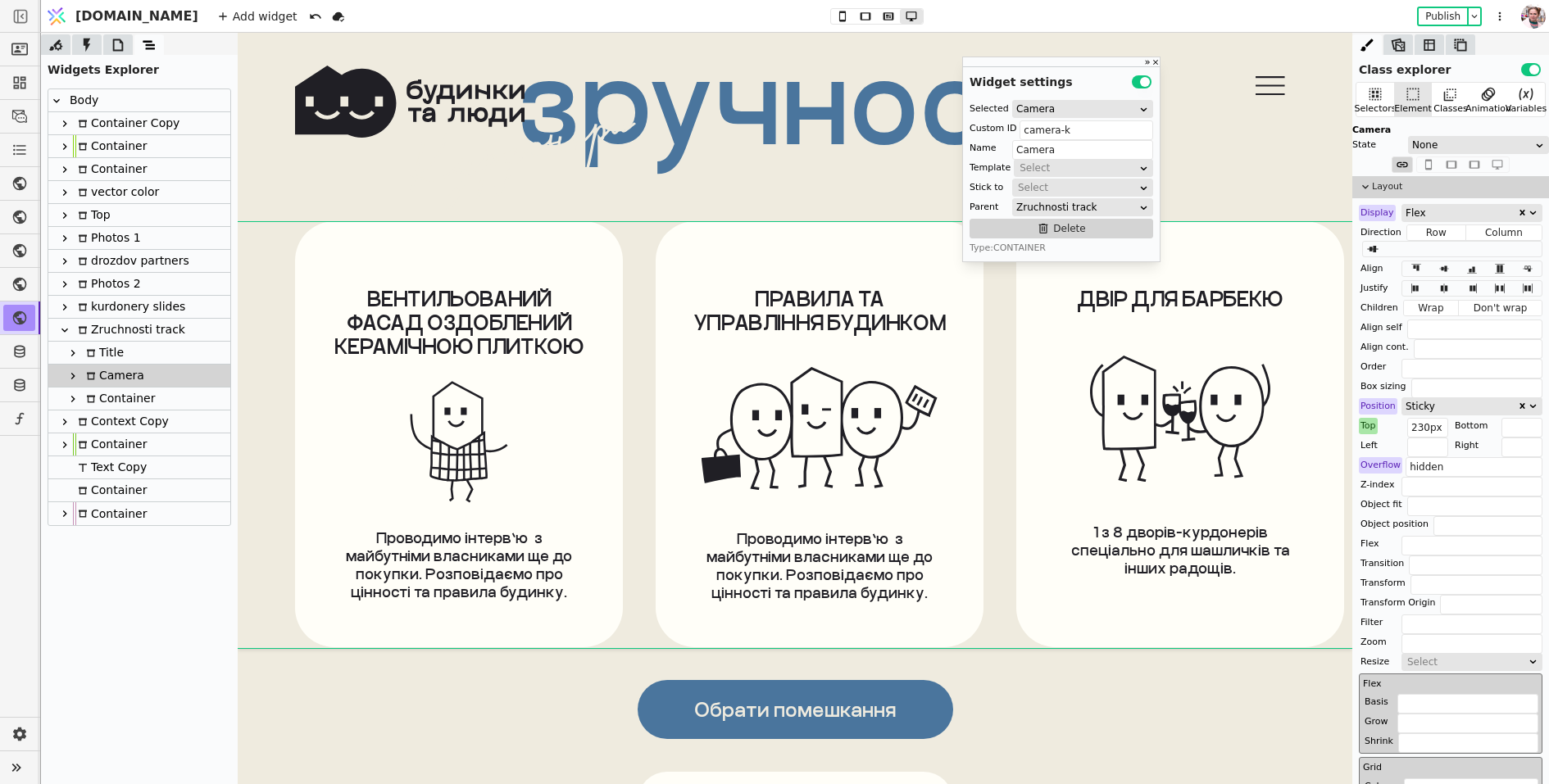
click at [133, 398] on div "Container" at bounding box center [117, 398] width 74 height 22
type input "Container"
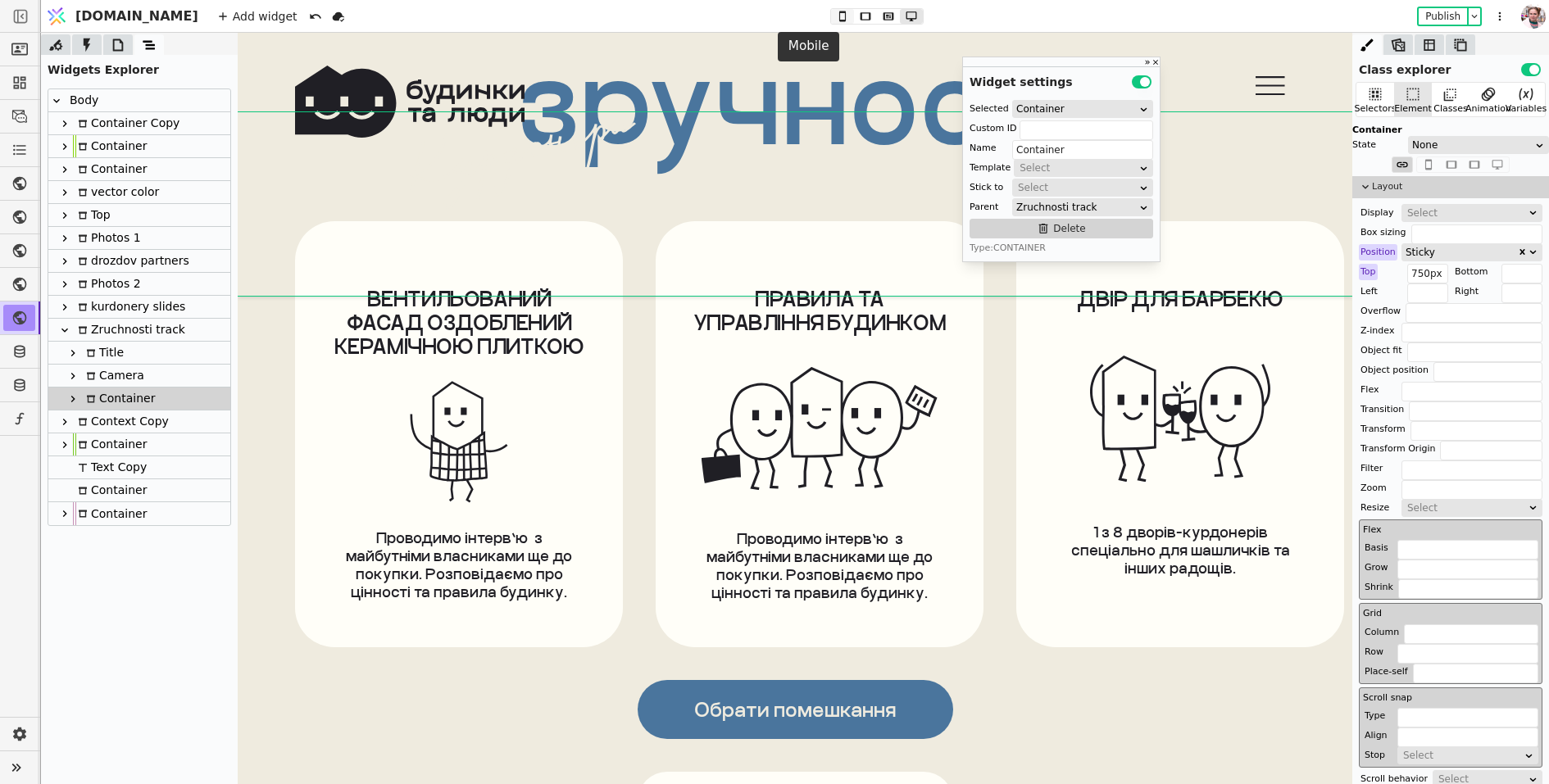
click at [832, 18] on icon at bounding box center [842, 17] width 20 height 12
type input "620px"
type input "0 20px"
type input "-140px 0 86px 0"
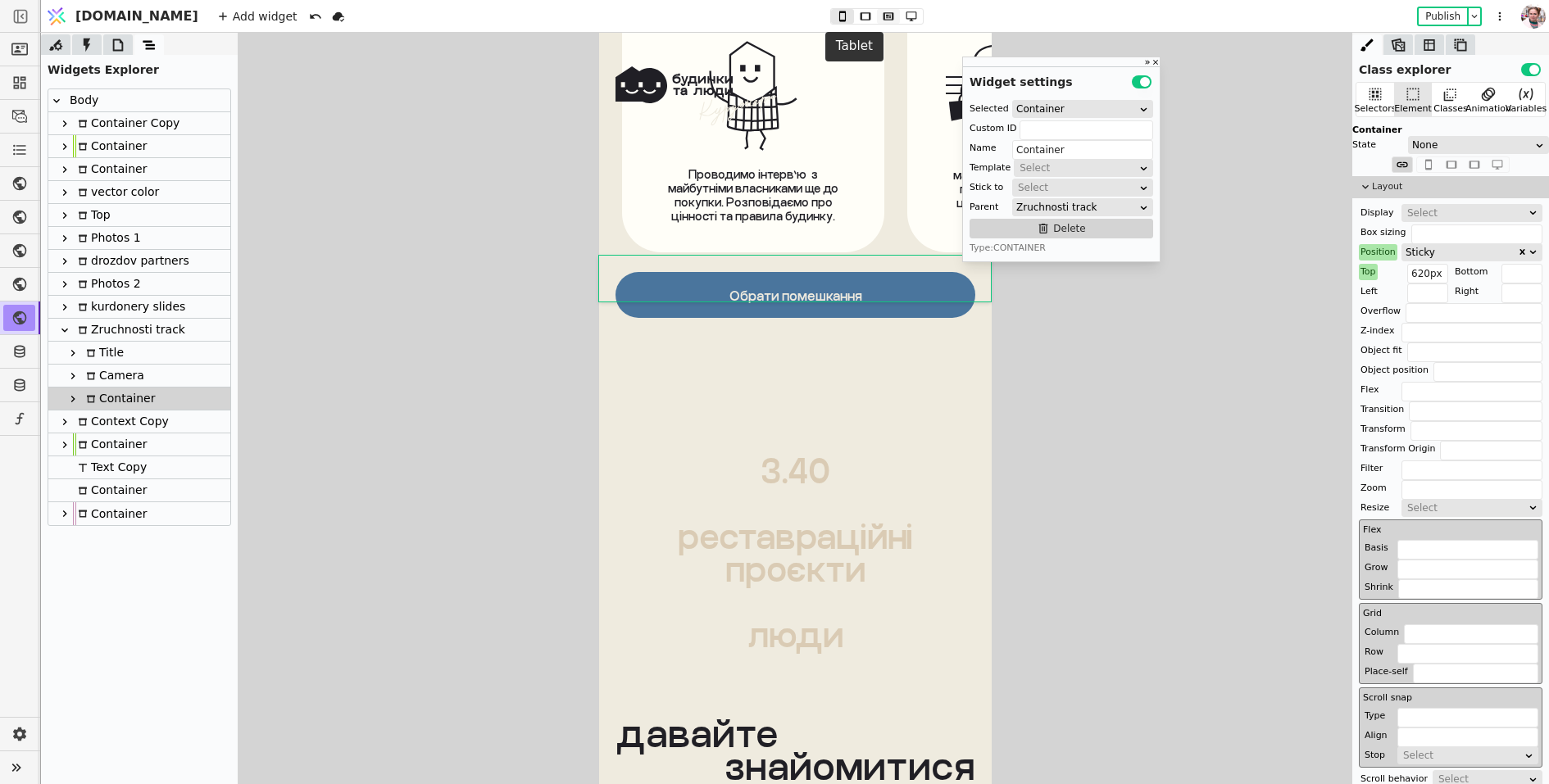
click at [882, 15] on icon at bounding box center [887, 16] width 11 height 7
type input "750px"
type input "0 70px"
type input "-176px 0 0 0"
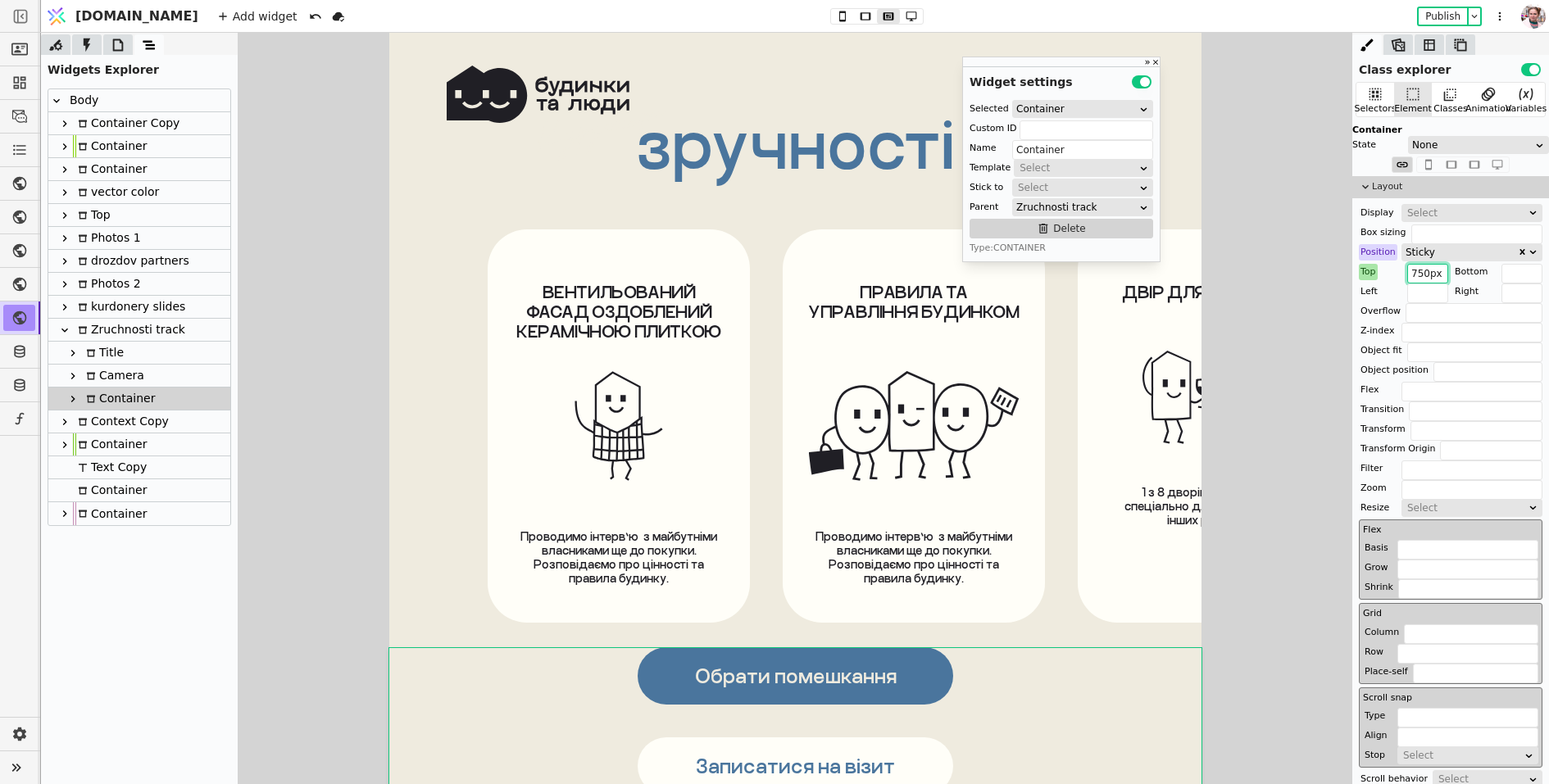
click at [1421, 274] on input "750px" at bounding box center [1427, 274] width 41 height 20
click at [1407, 275] on input "750px" at bounding box center [1427, 274] width 41 height 20
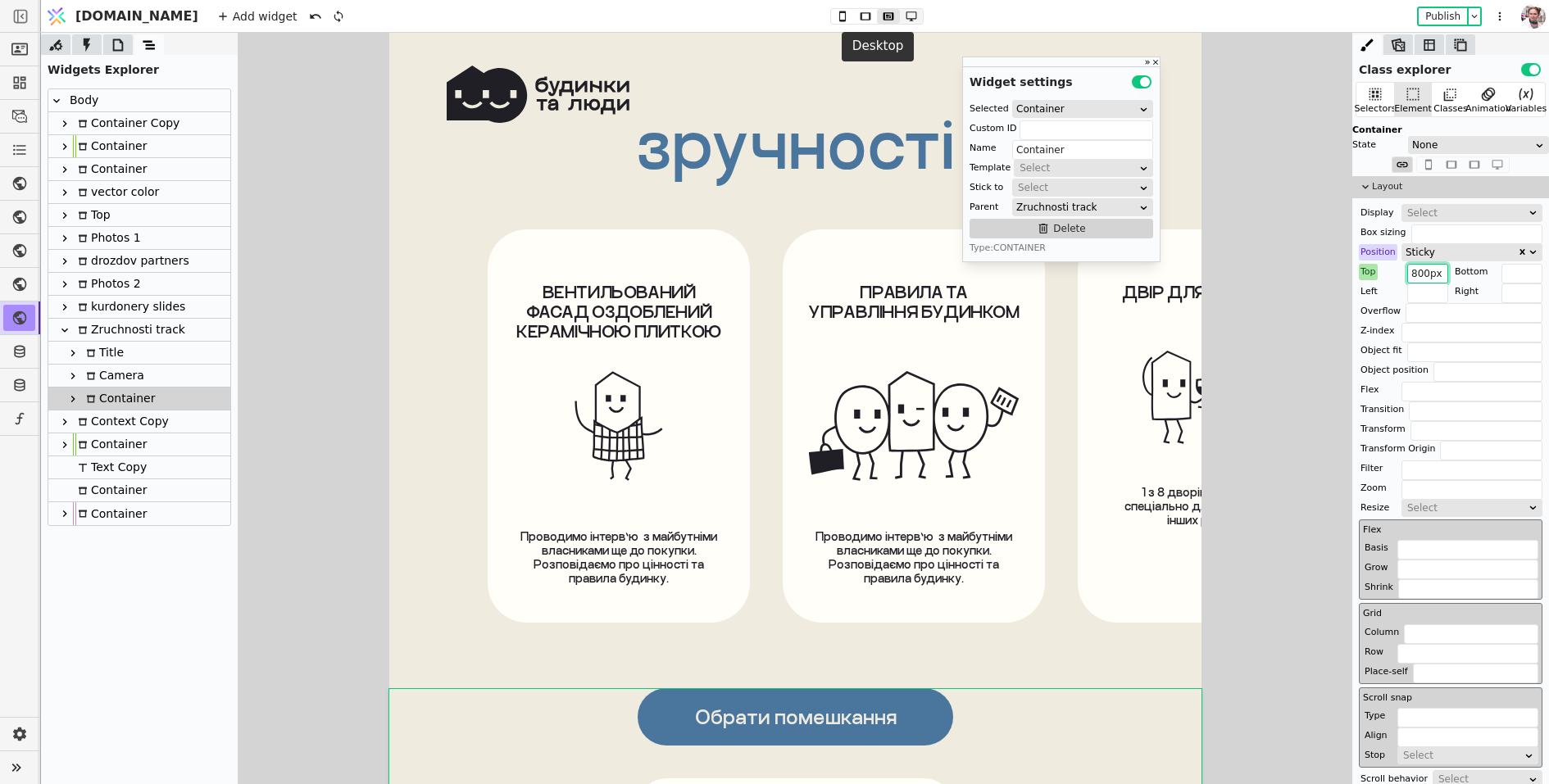
type input "800px"
click at [902, 15] on icon at bounding box center [912, 17] width 20 height 12
type input "-230px 0 0 0"
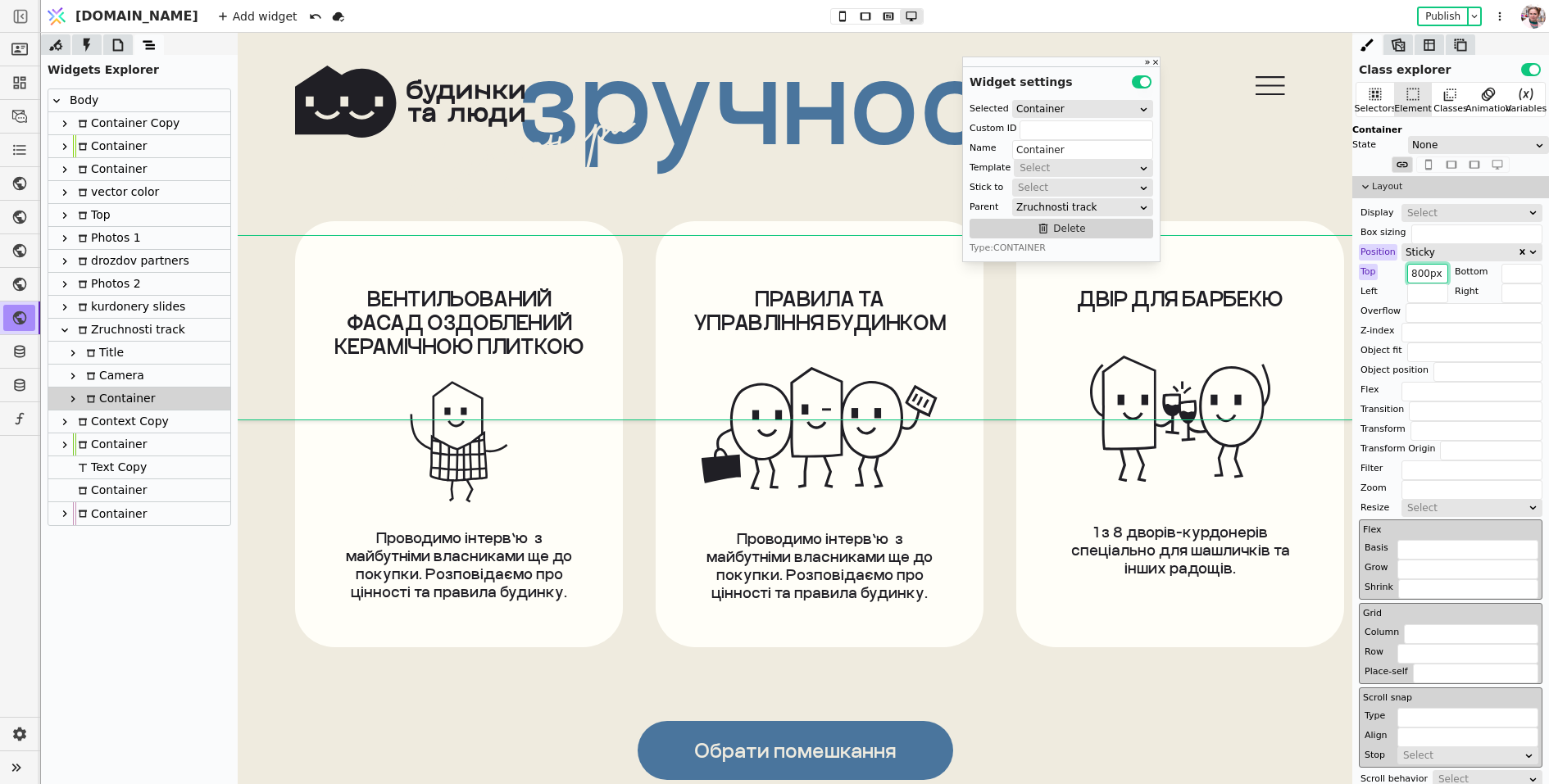
click at [1422, 272] on input "800px" at bounding box center [1427, 274] width 41 height 20
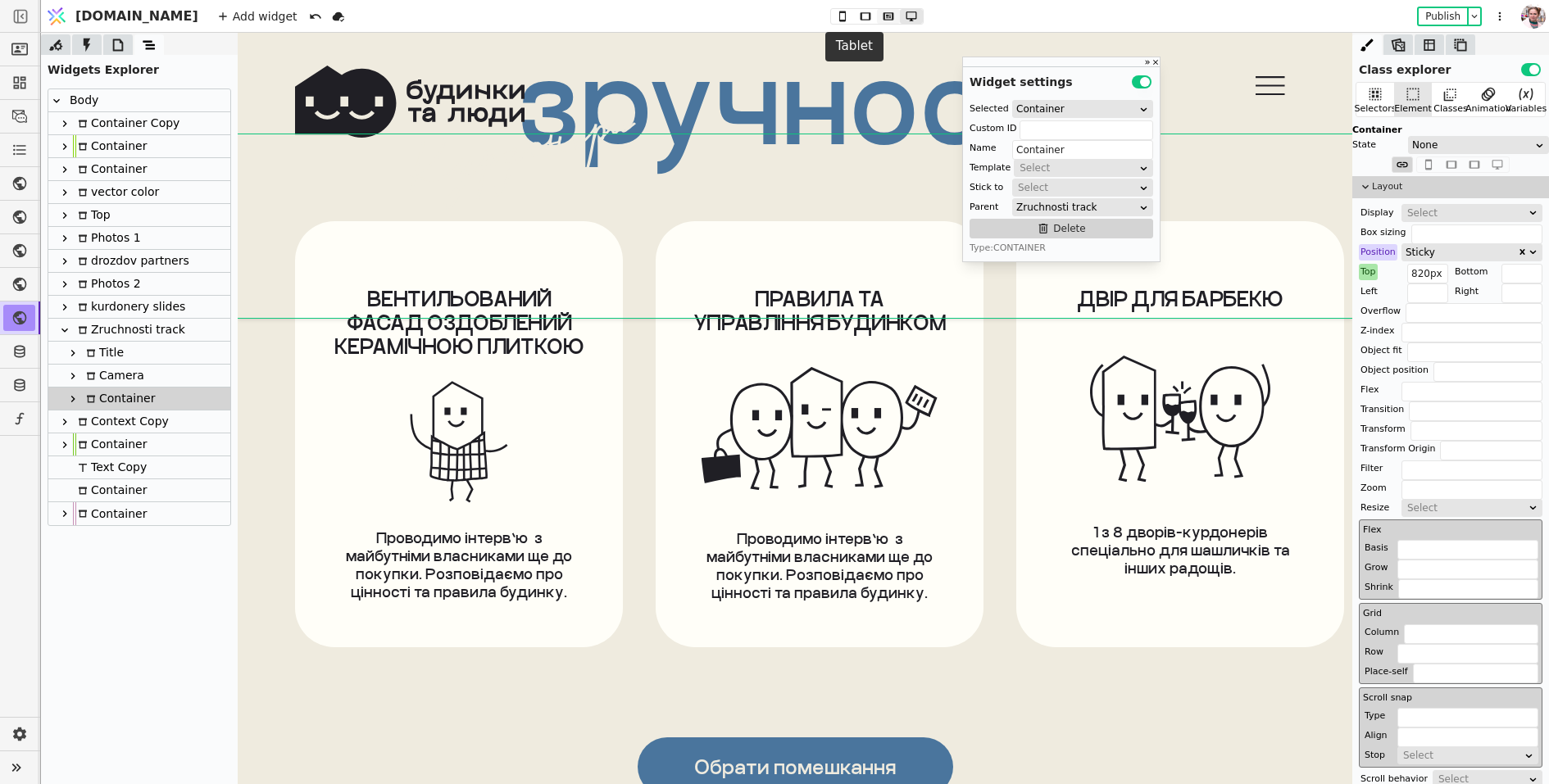
click at [882, 20] on icon at bounding box center [887, 16] width 11 height 7
type input "800px"
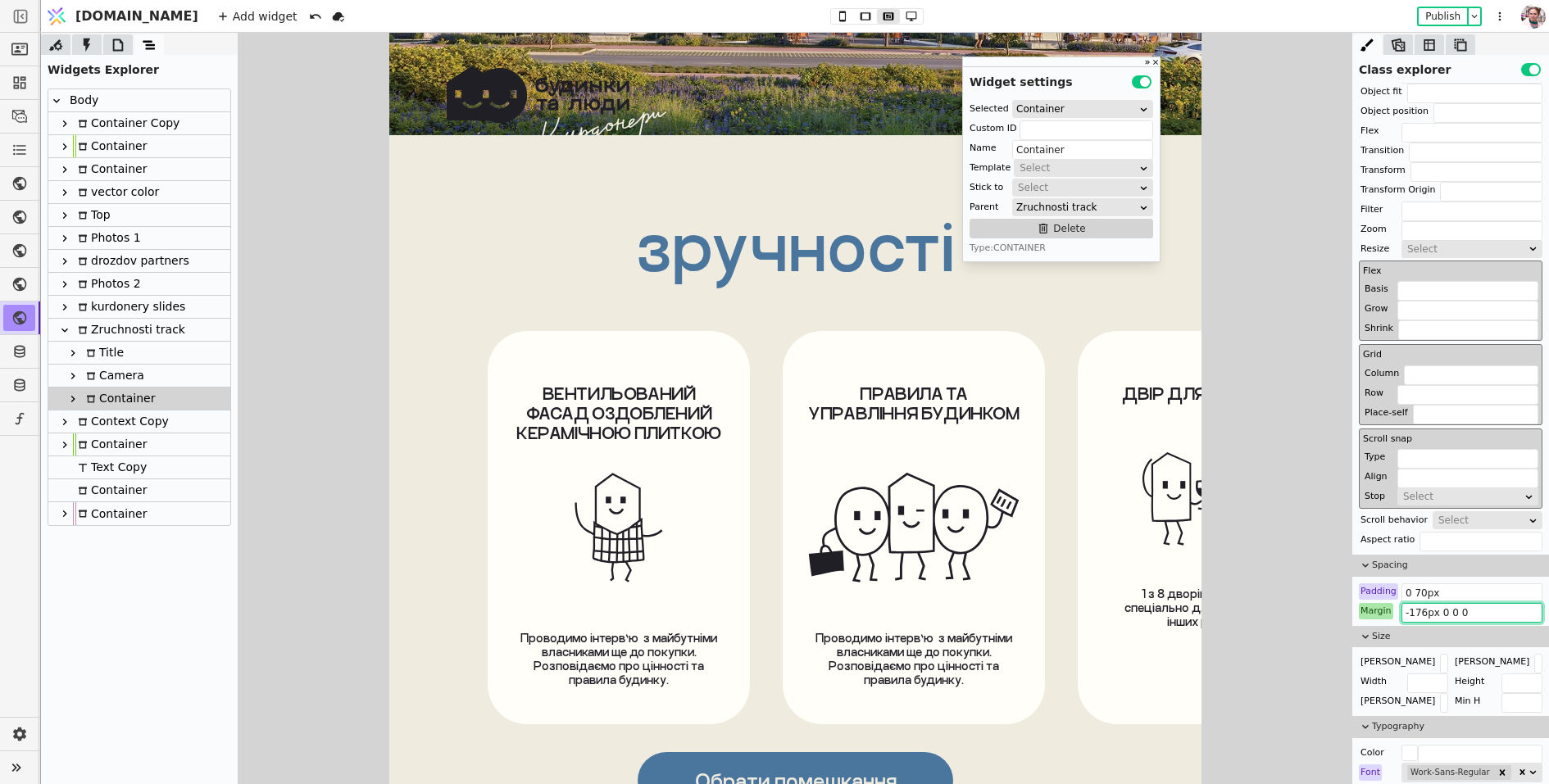
click at [1418, 607] on input "-176px 0 0 0" at bounding box center [1472, 613] width 141 height 20
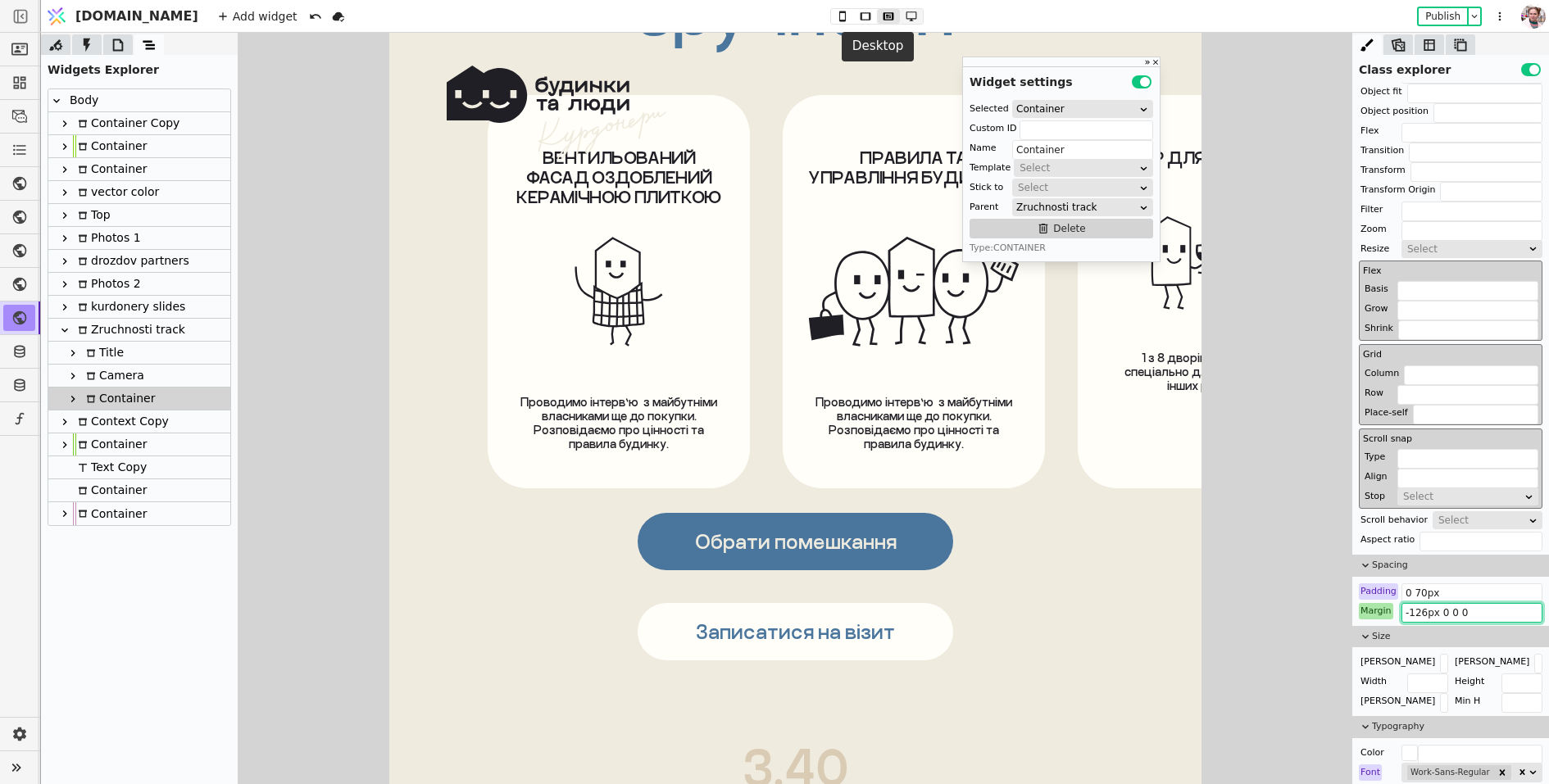
type input "-126px 0 0 0"
click at [902, 22] on icon at bounding box center [912, 17] width 20 height 12
type input "820px"
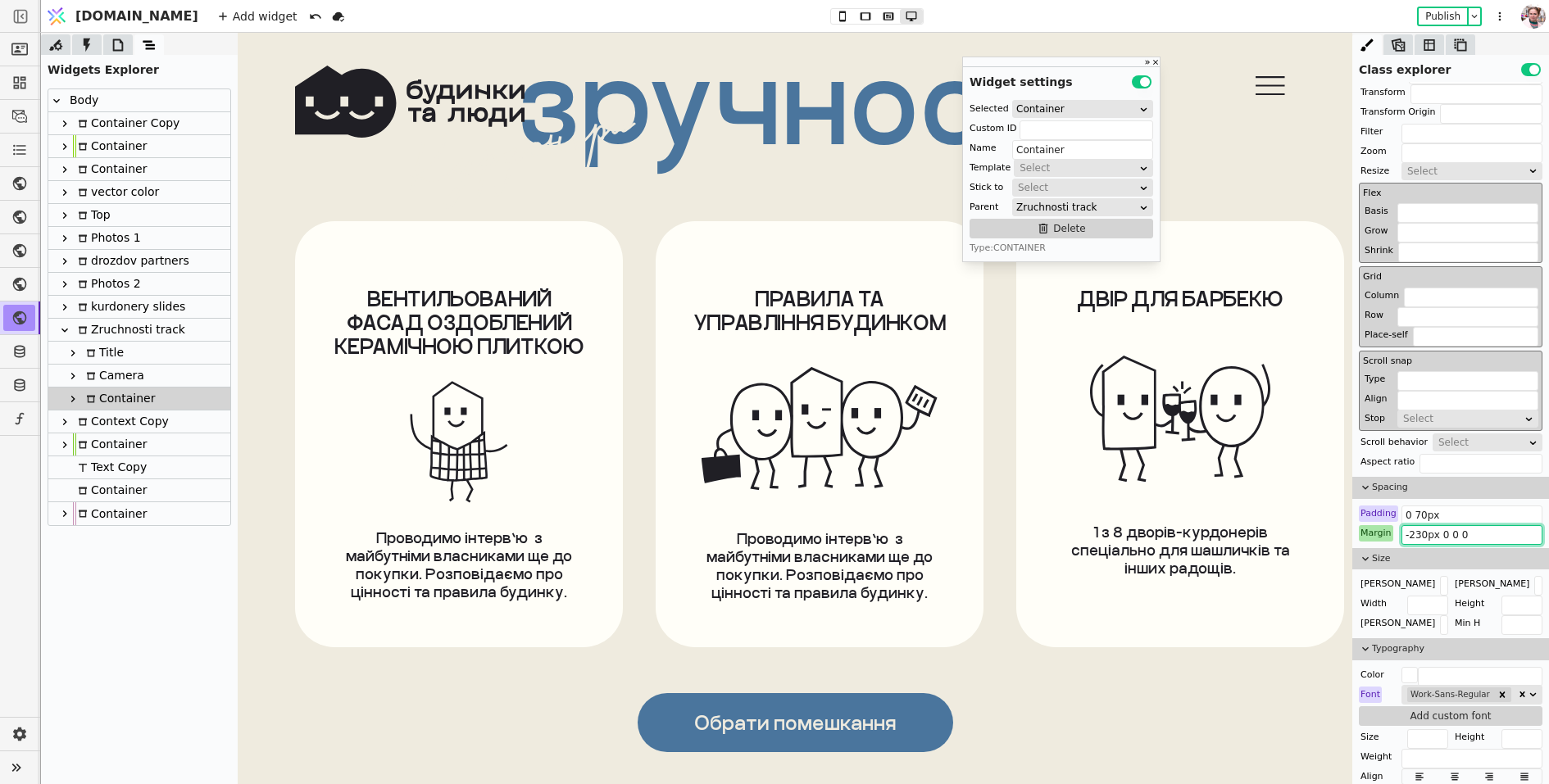
click at [1422, 536] on input "-230px 0 0 0" at bounding box center [1472, 535] width 141 height 20
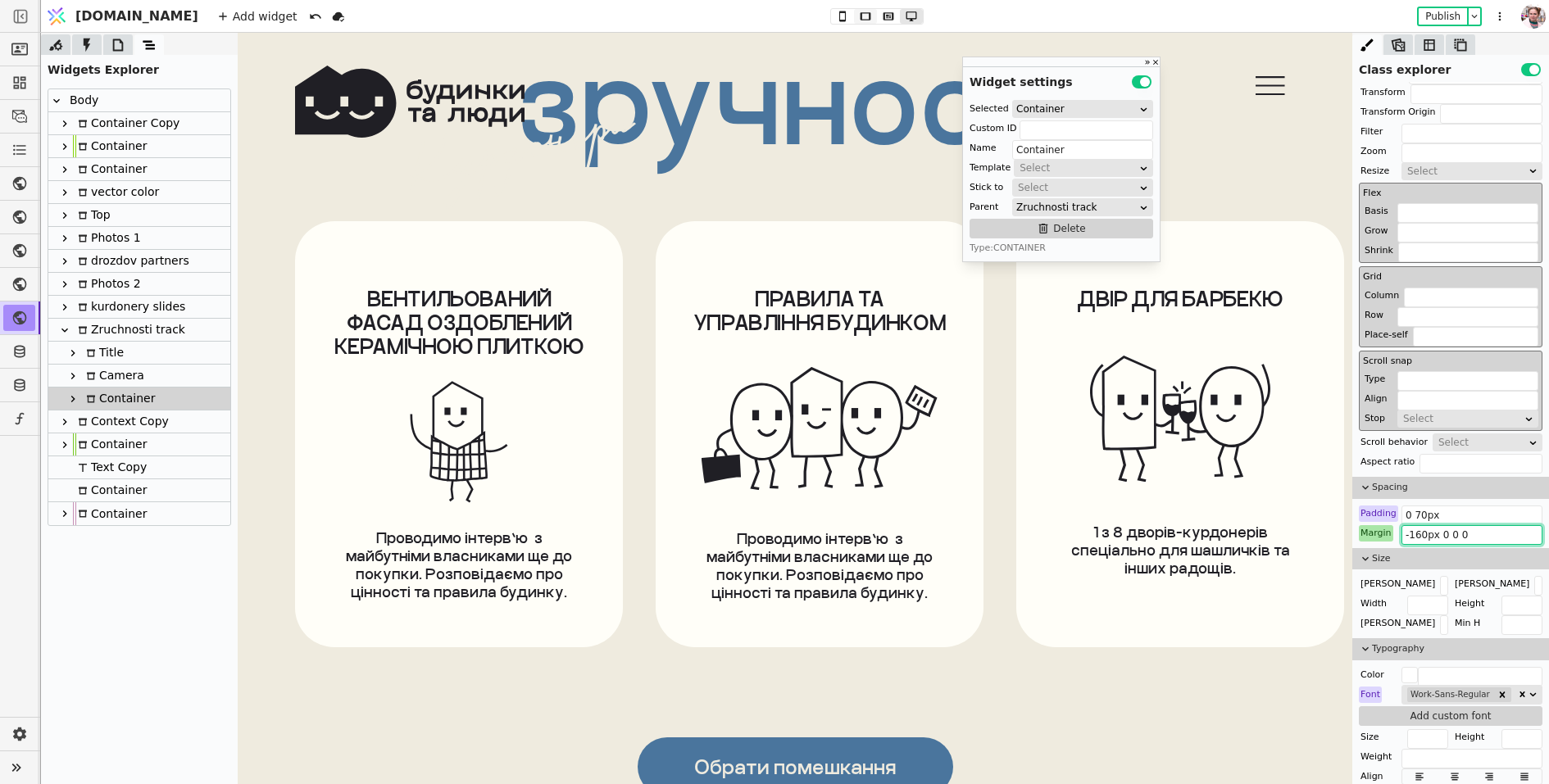
type input "-160px 0 0 0"
click at [72, 143] on div at bounding box center [65, 147] width 17 height 20
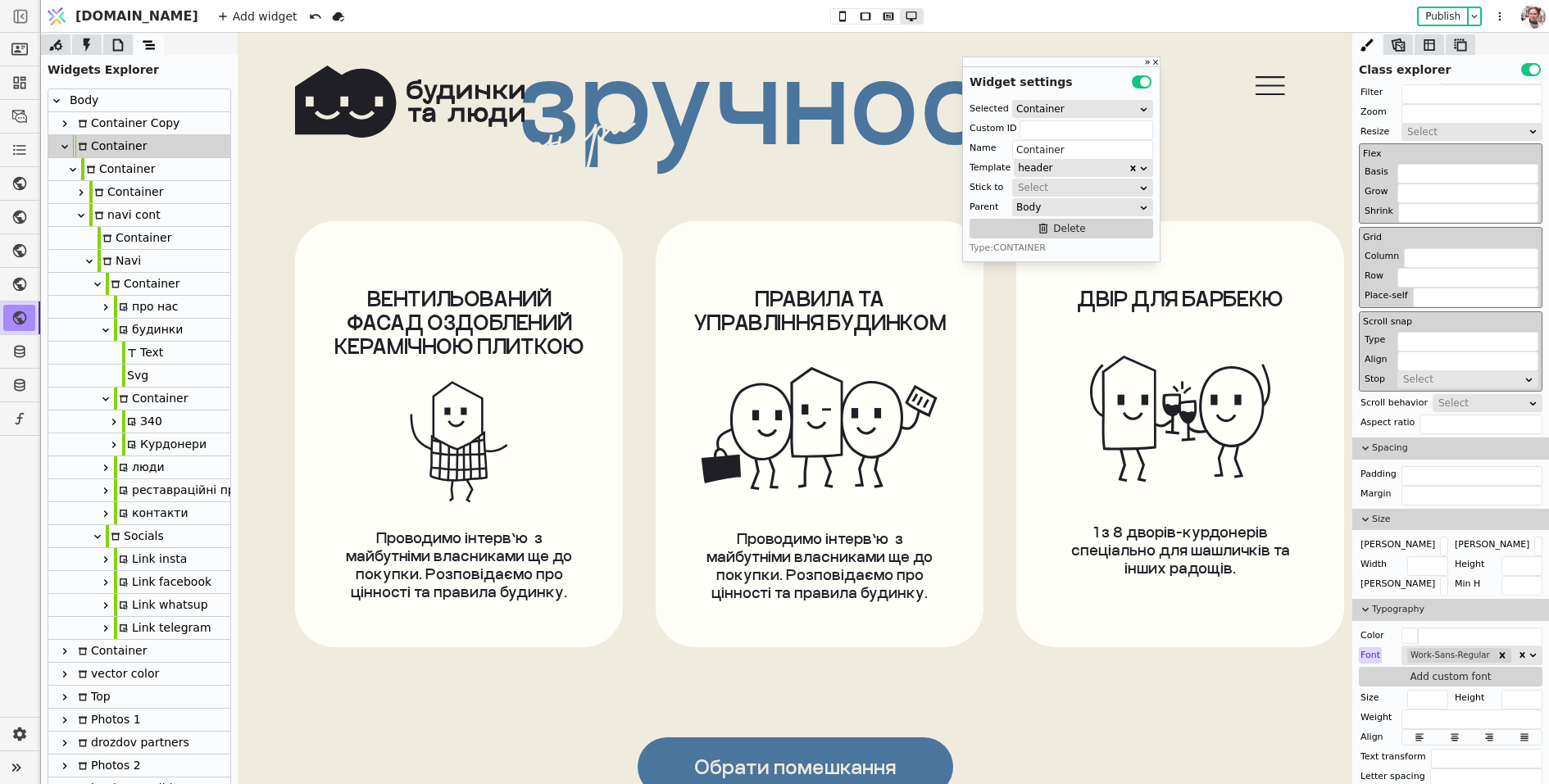
scroll to position [0, 0]
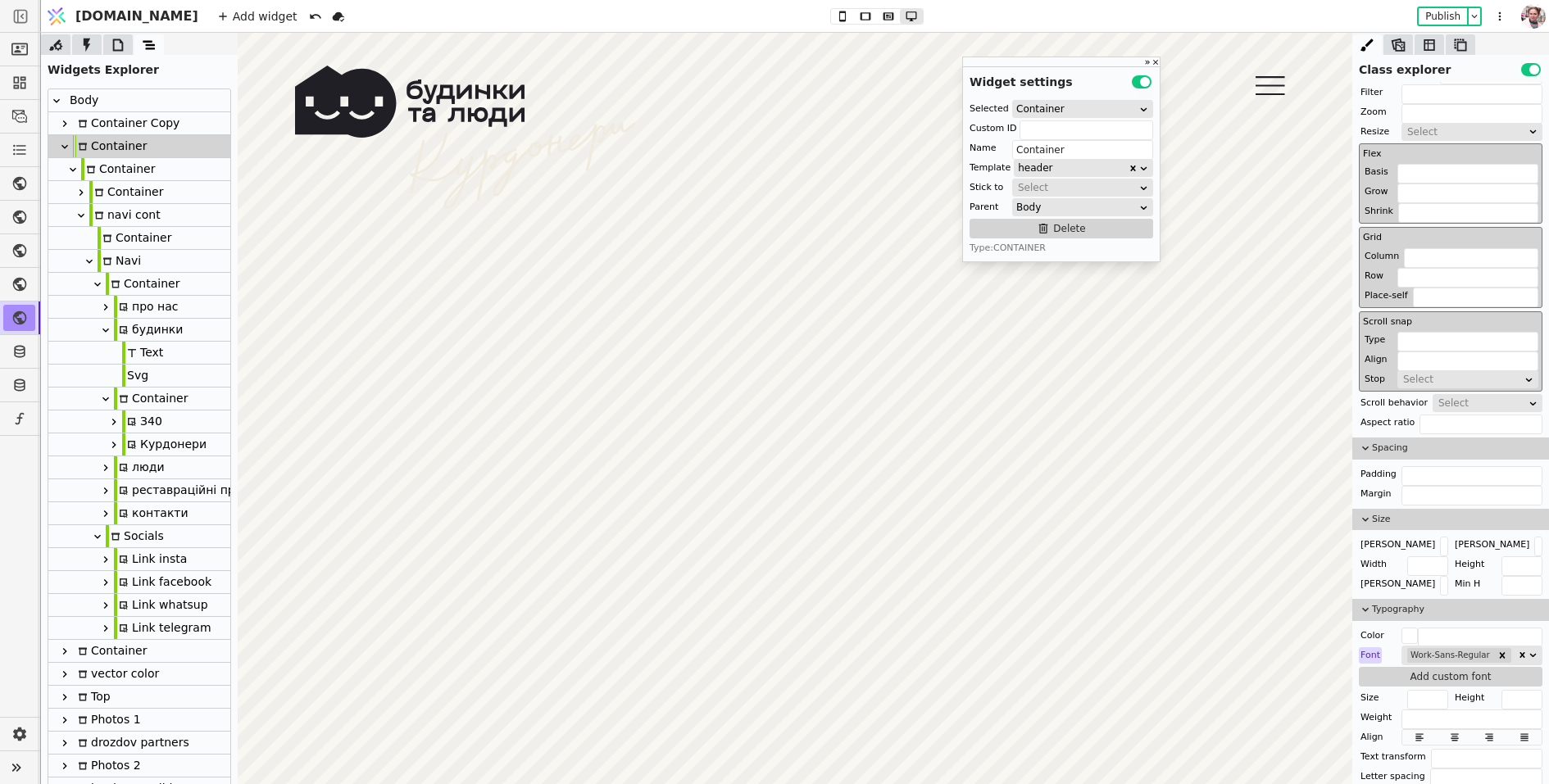
click at [144, 333] on div "будинки" at bounding box center [148, 330] width 69 height 22
type input "budynky-button"
type input "будинки"
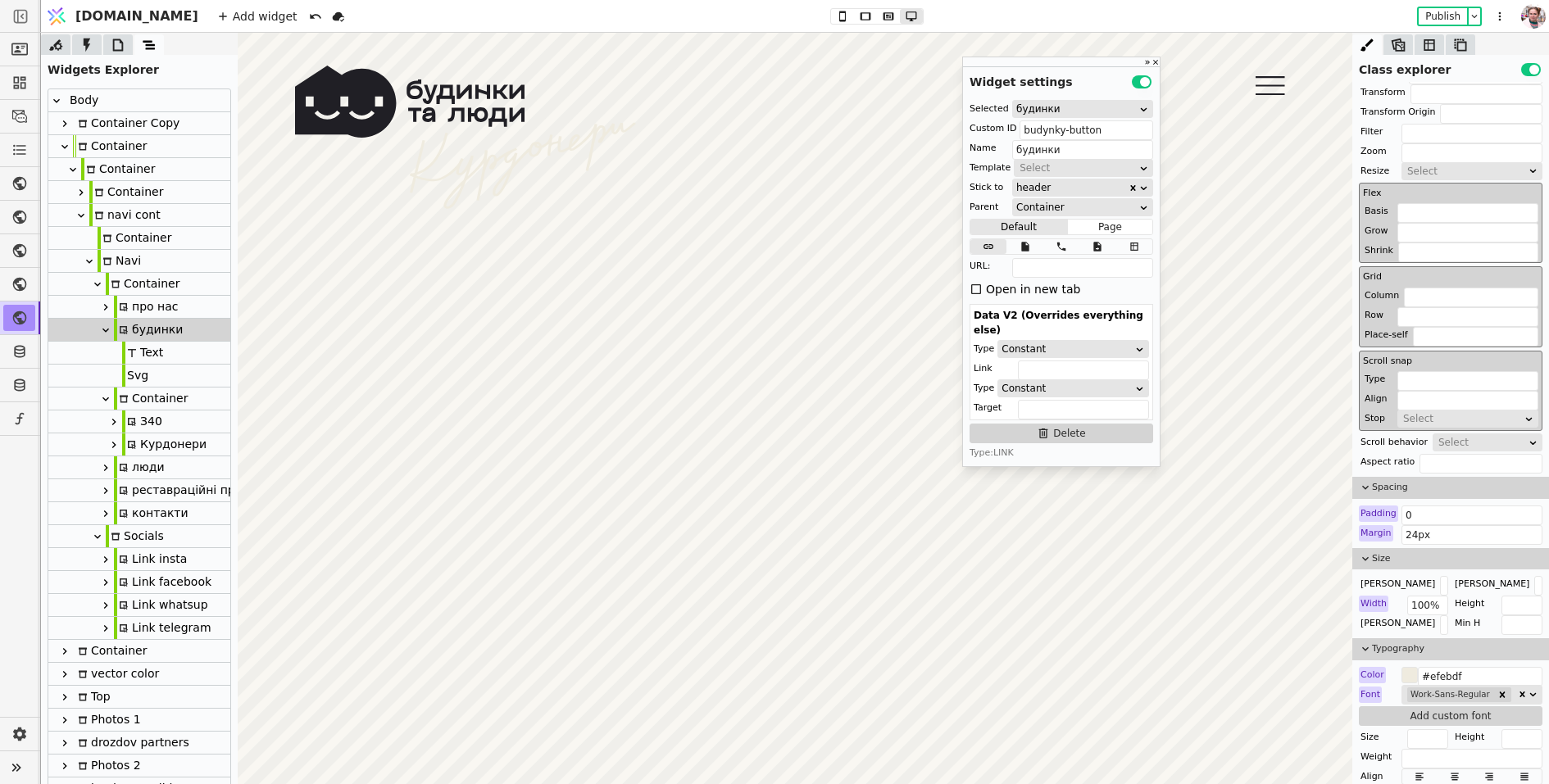
click at [149, 378] on div "Svg" at bounding box center [139, 377] width 182 height 23
type input "Svg"
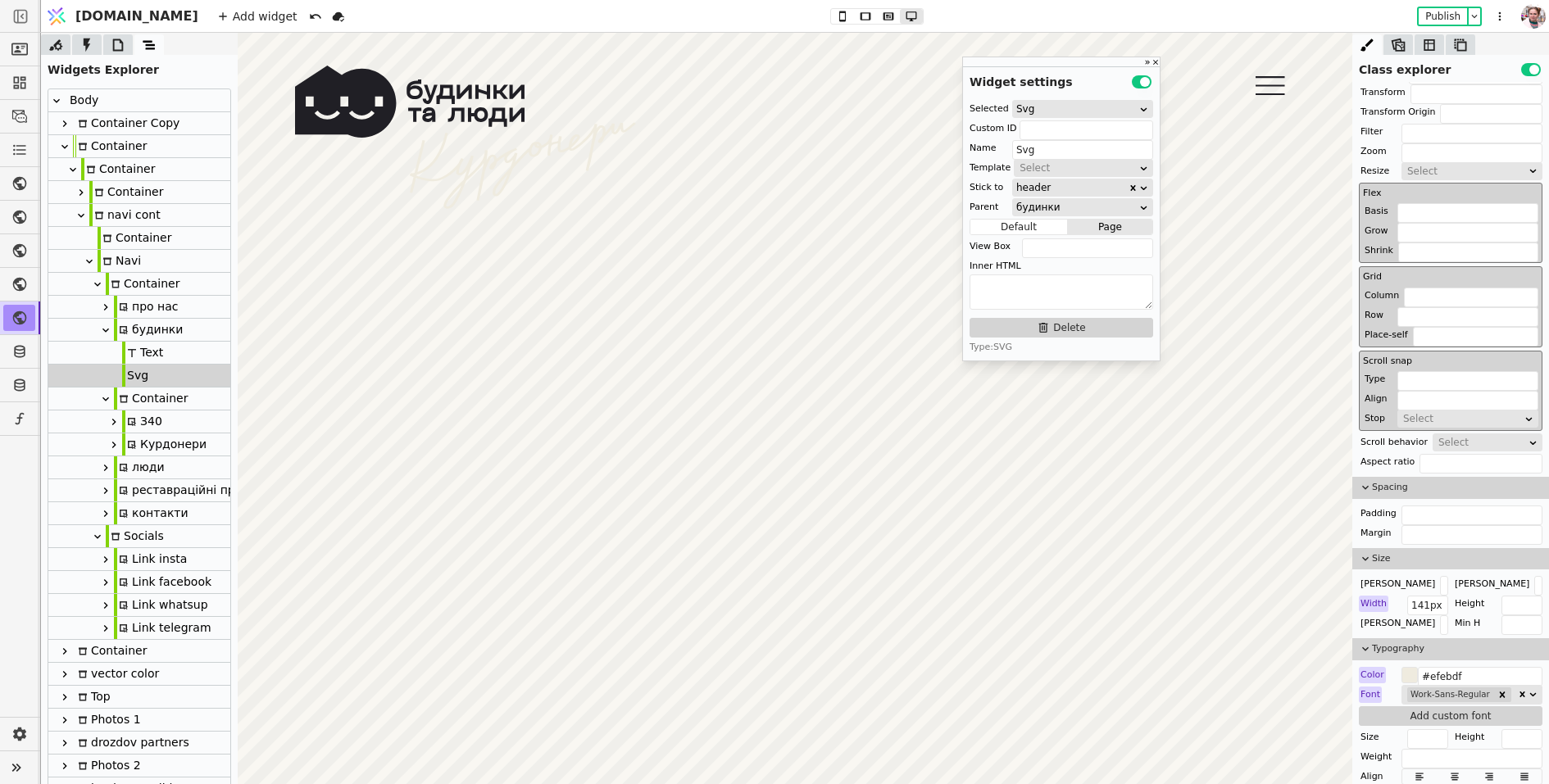
click at [113, 442] on icon at bounding box center [114, 445] width 4 height 7
type input "kurdonery-navi"
type input "Курдонери"
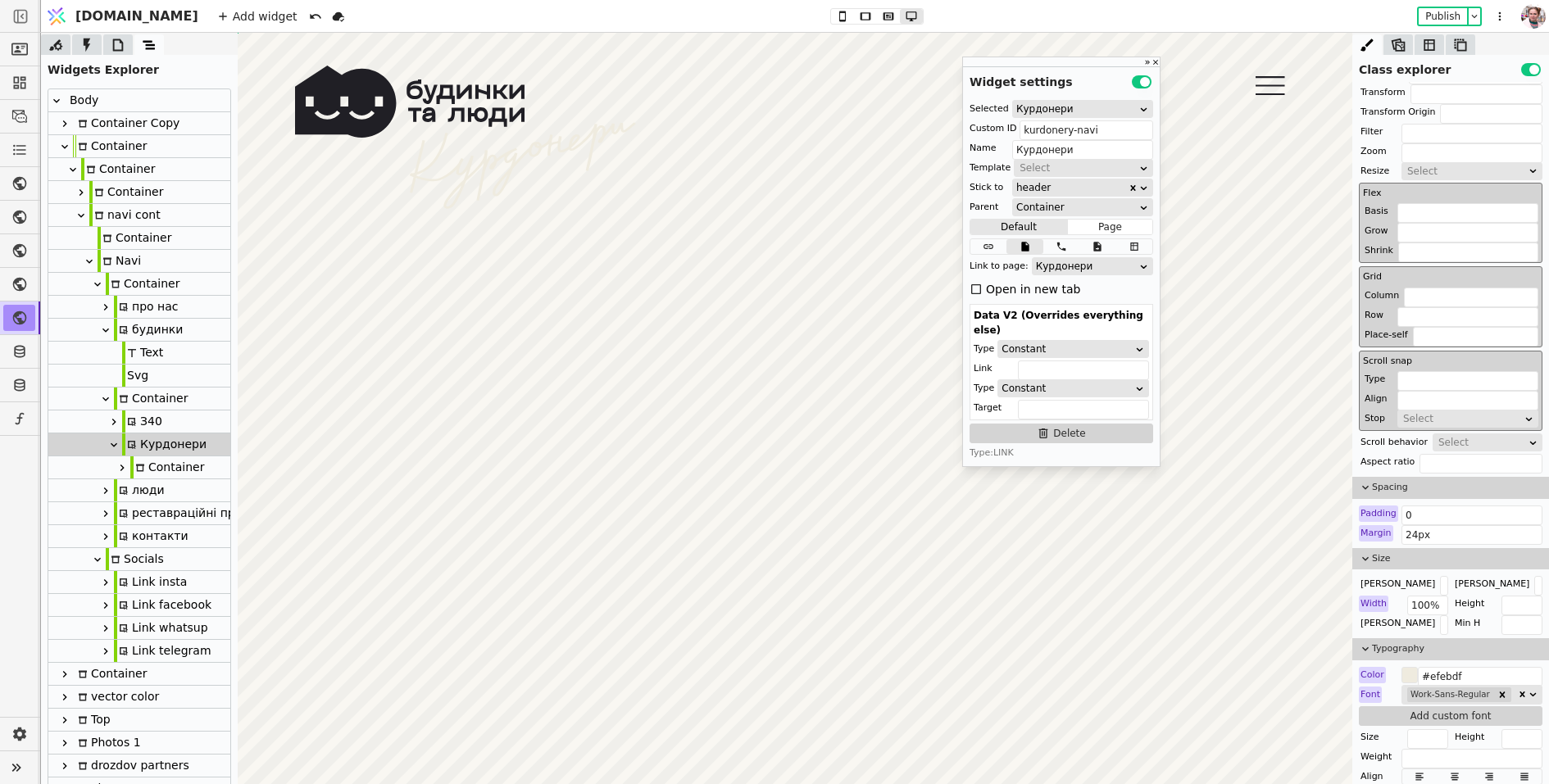
click at [127, 475] on div at bounding box center [122, 468] width 17 height 20
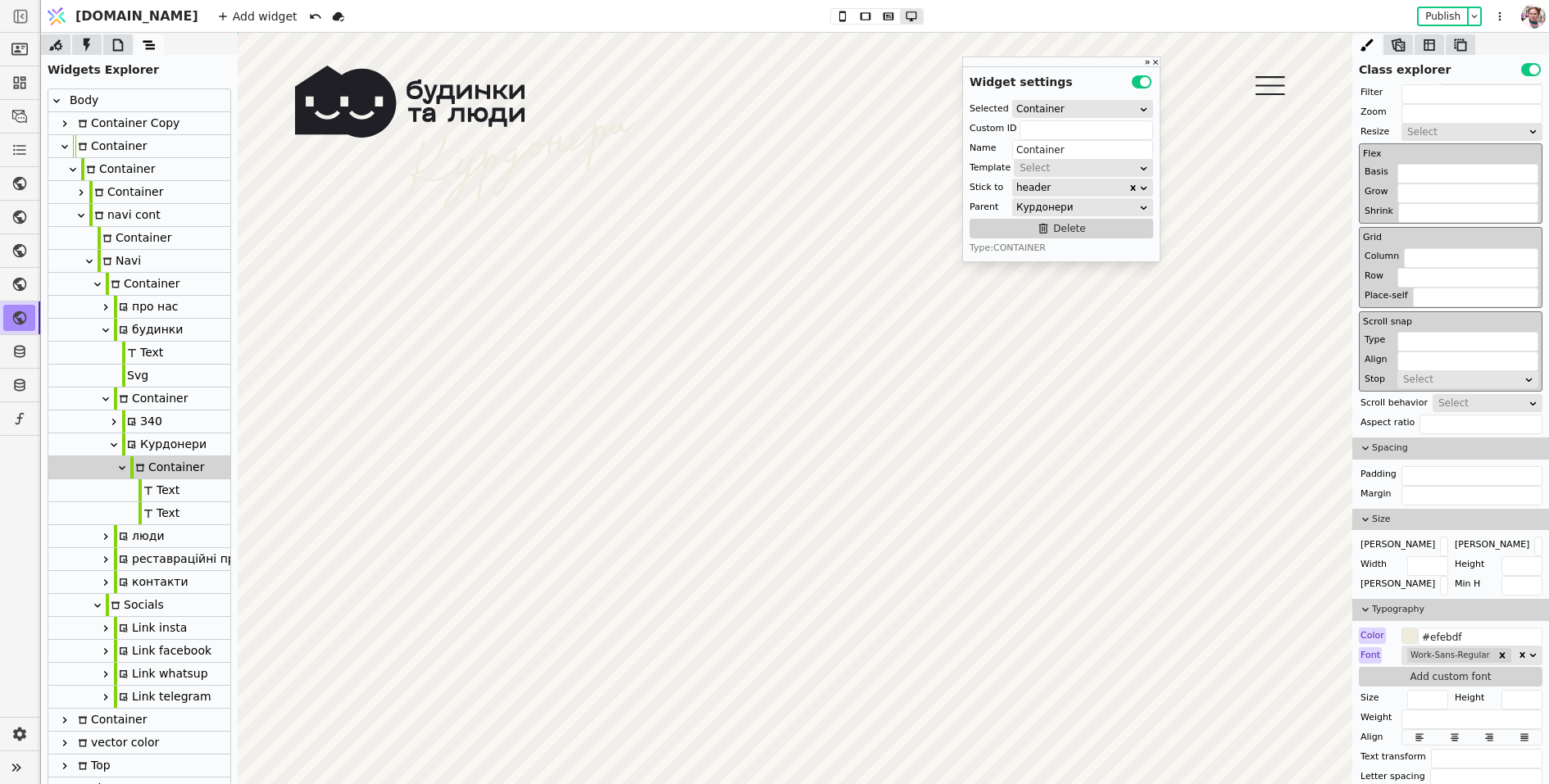
click at [146, 517] on icon at bounding box center [148, 514] width 10 height 10
type input "Text"
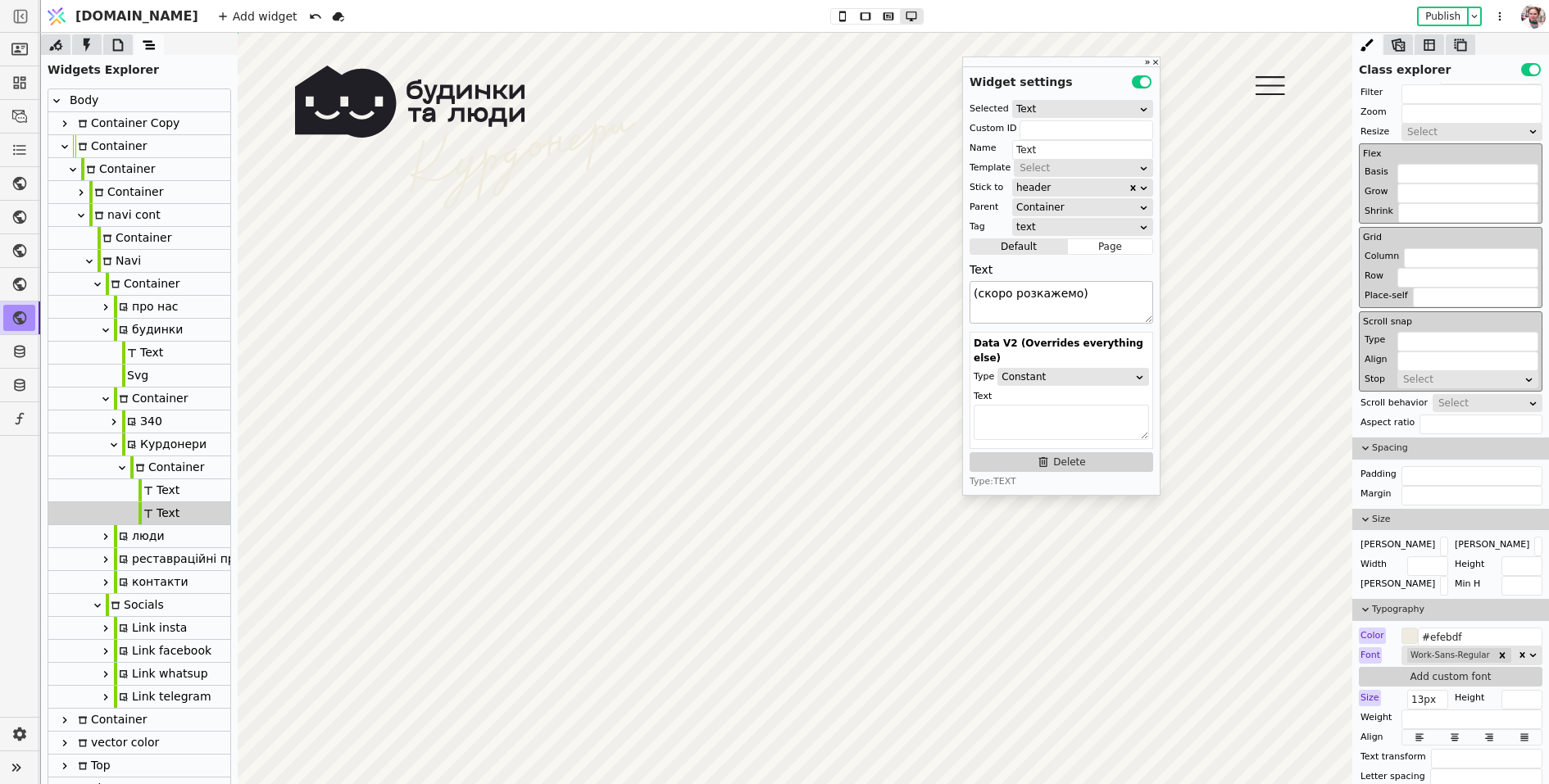
click at [1001, 297] on textarea "(скоро розкажемо)" at bounding box center [1061, 302] width 183 height 42
paste textarea "ронювання помешкань – відкрите"
click at [973, 292] on textarea "ронювання помешкань – відкрите" at bounding box center [1061, 302] width 183 height 42
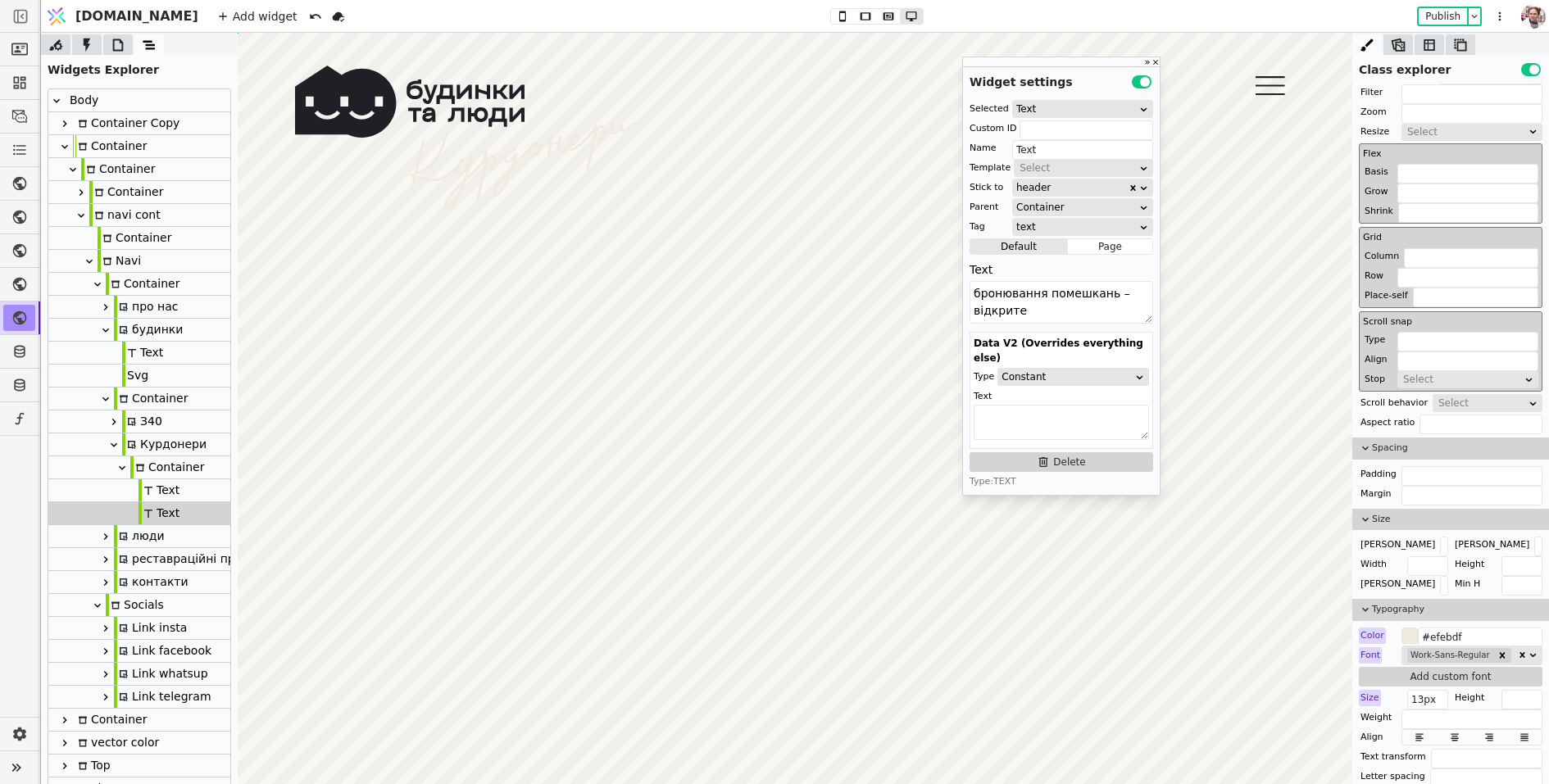
type textarea "бронювання помешкань – відкрите"
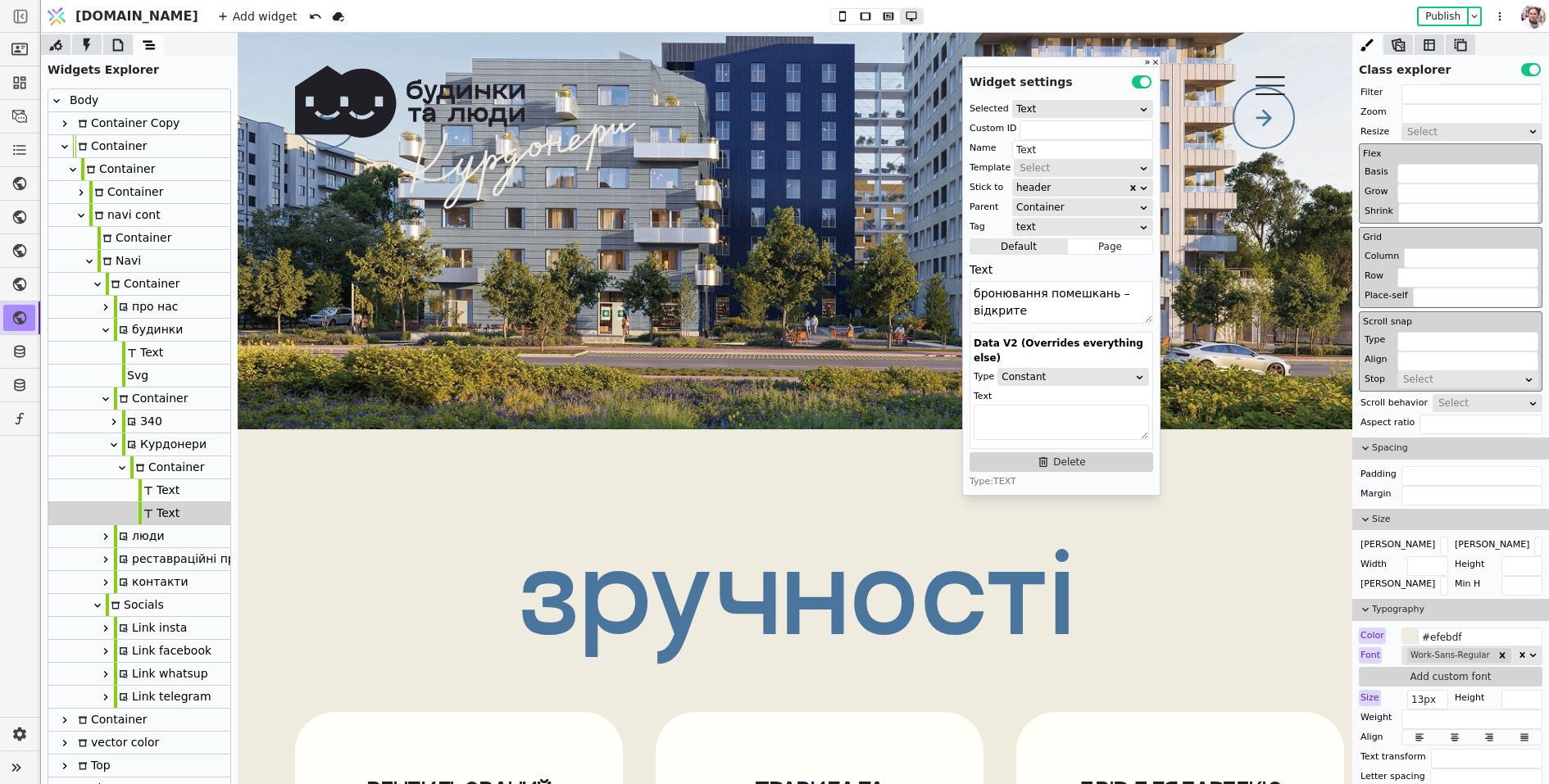
scroll to position [10014, 0]
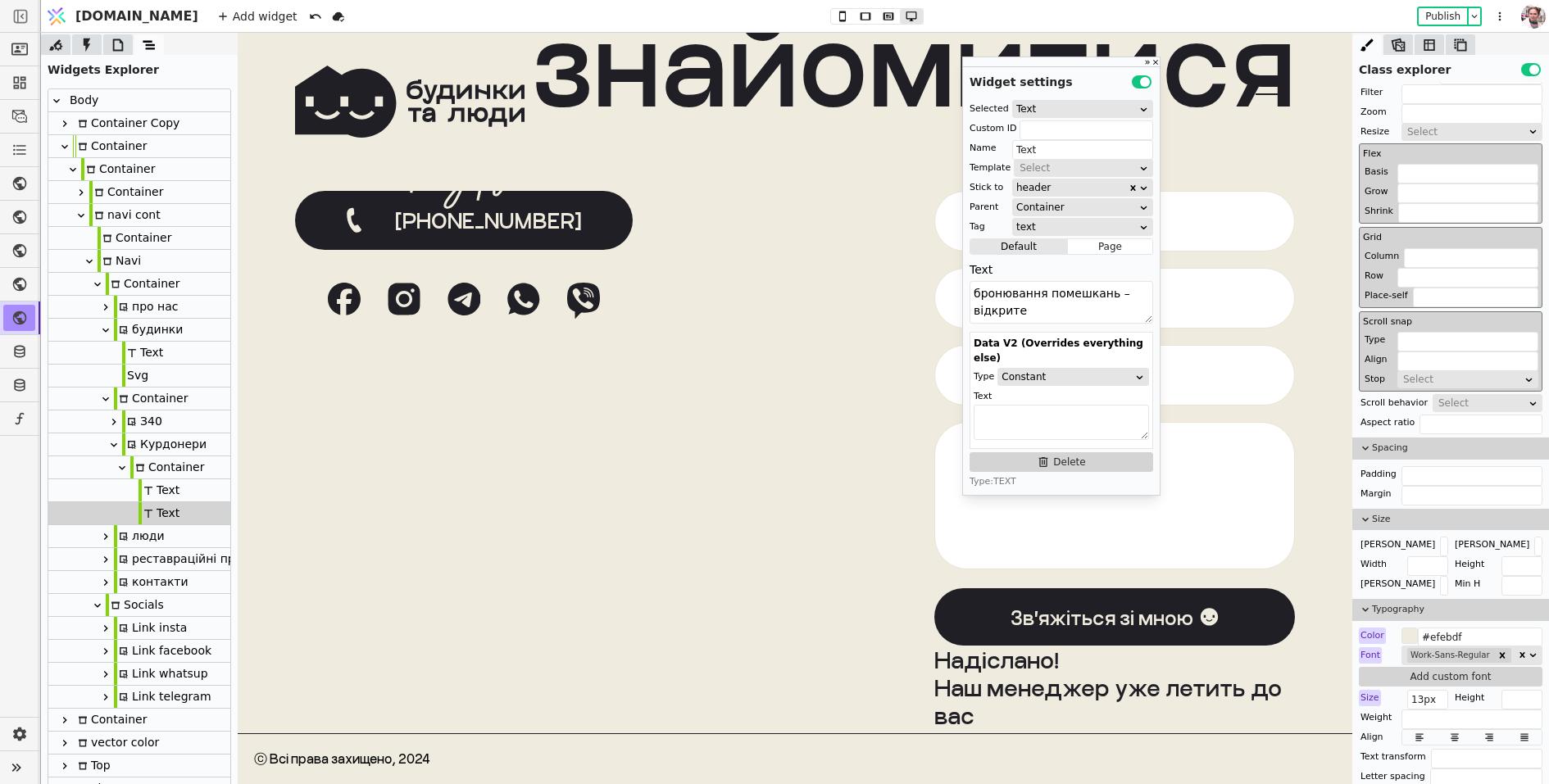
click at [552, 224] on div "+38 097 204 07 40" at bounding box center [488, 221] width 187 height 24
click at [1023, 297] on textarea "+38 097 204 07 40" at bounding box center [1061, 302] width 183 height 42
paste textarea "63 340 10 3"
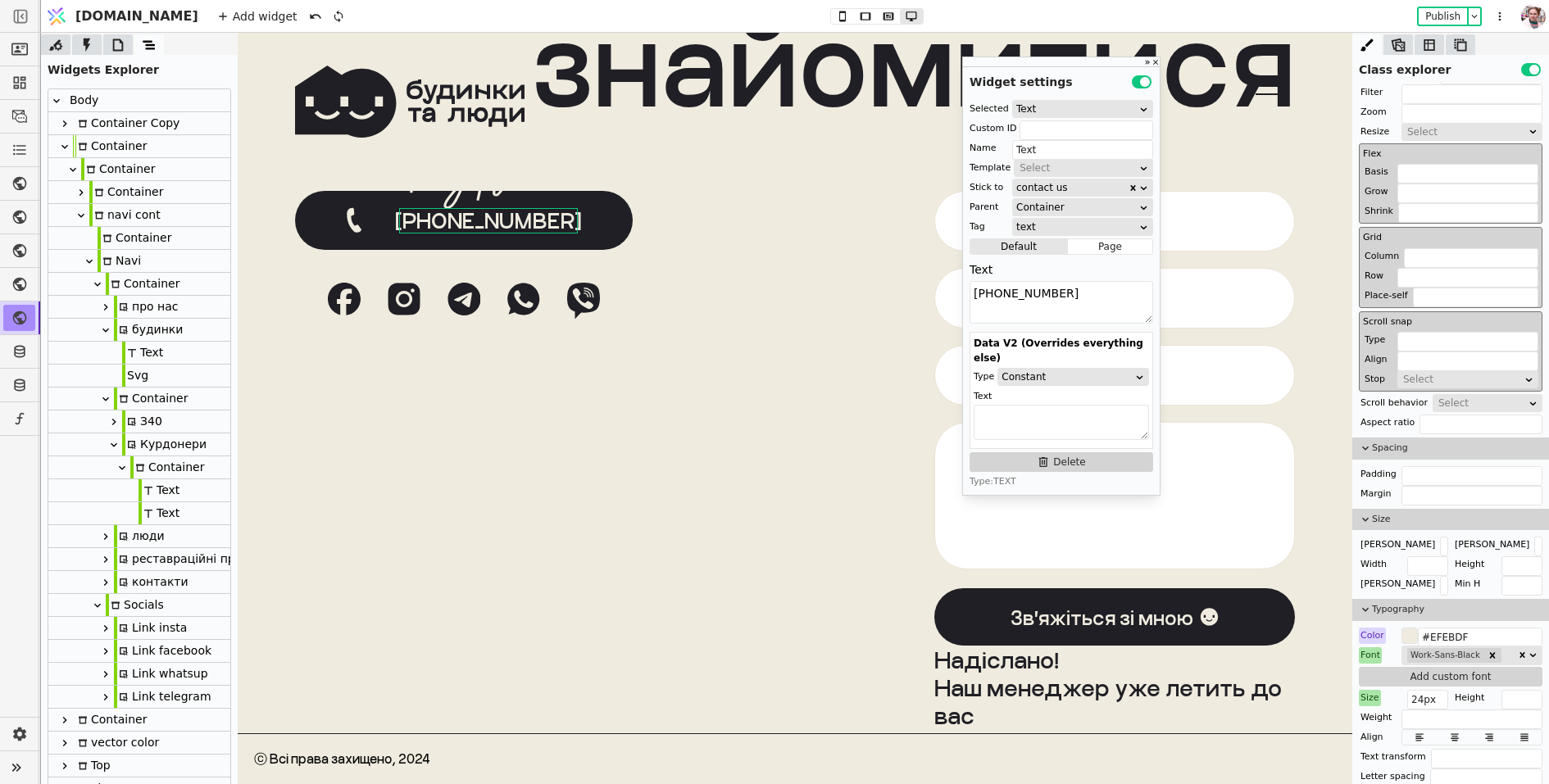
type textarea "[PHONE_NUMBER]"
click at [584, 223] on div "[PHONE_NUMBER]" at bounding box center [463, 220] width 337 height 59
type input "phone-button"
type input "Container"
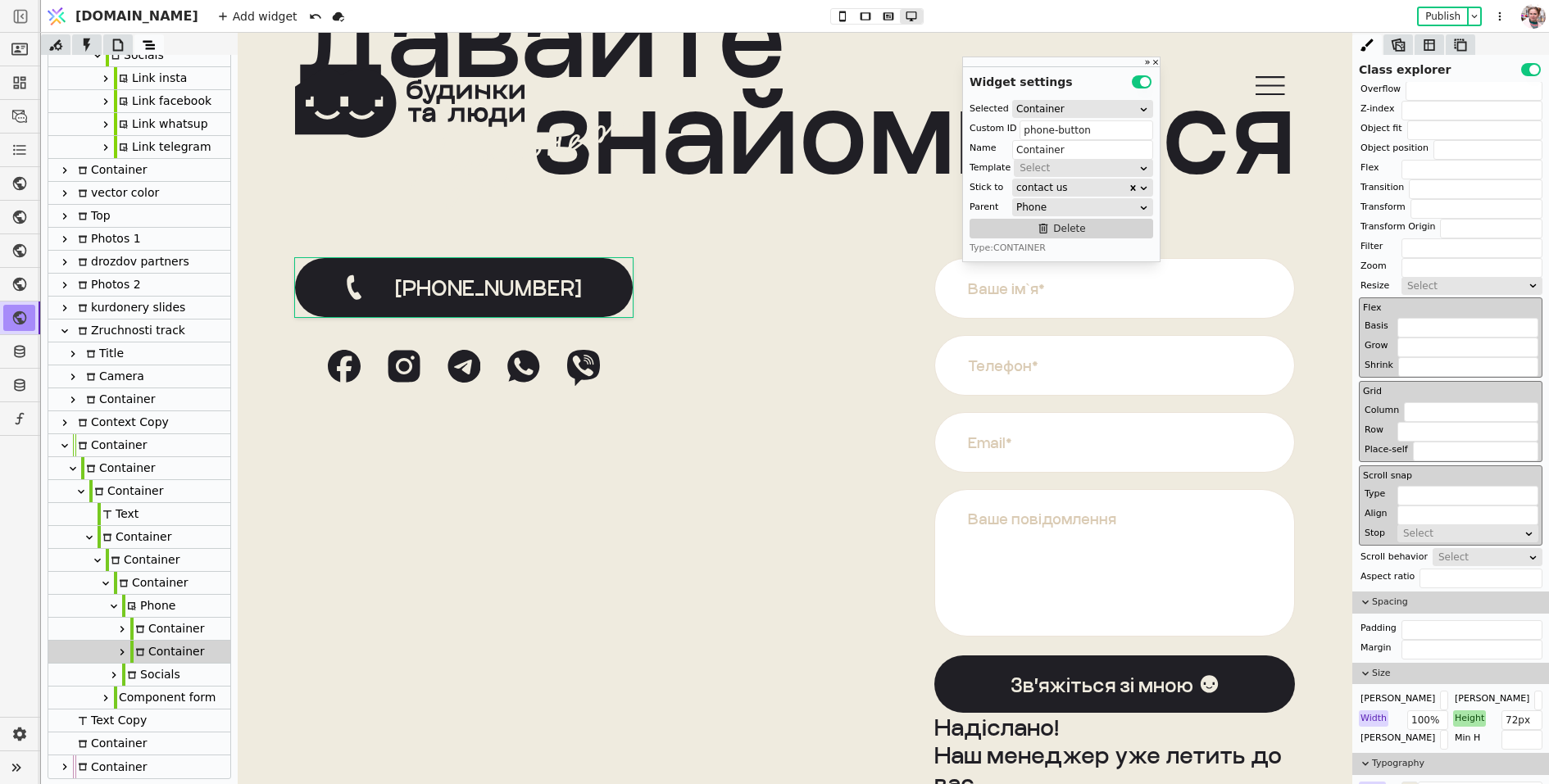
click at [147, 610] on div "Phone" at bounding box center [149, 606] width 53 height 22
type input "Phone"
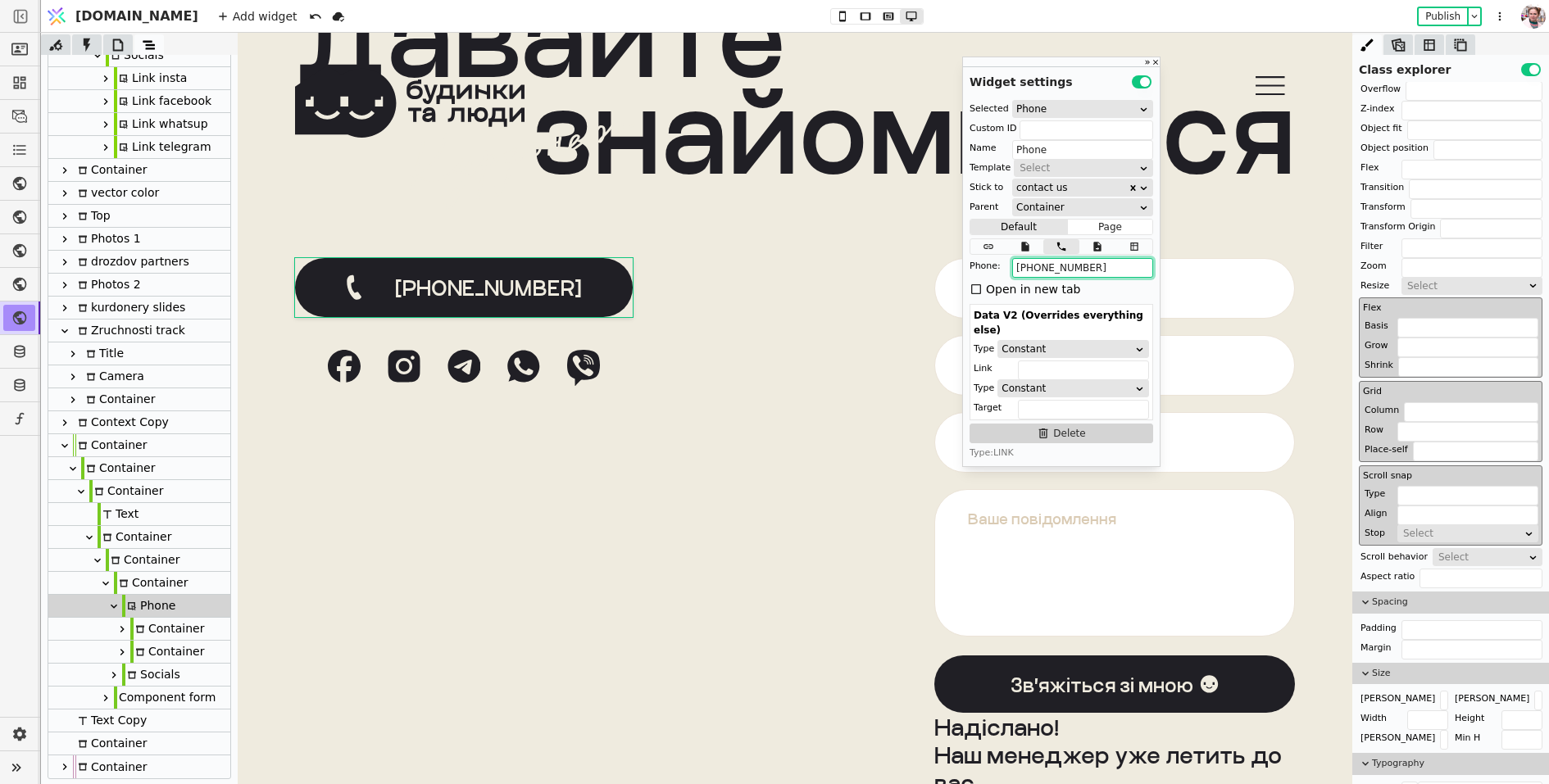
click at [1041, 269] on input "+38 097 204 07 40" at bounding box center [1082, 268] width 141 height 20
paste input "63 340 10 3"
type input "[PHONE_NUMBER]"
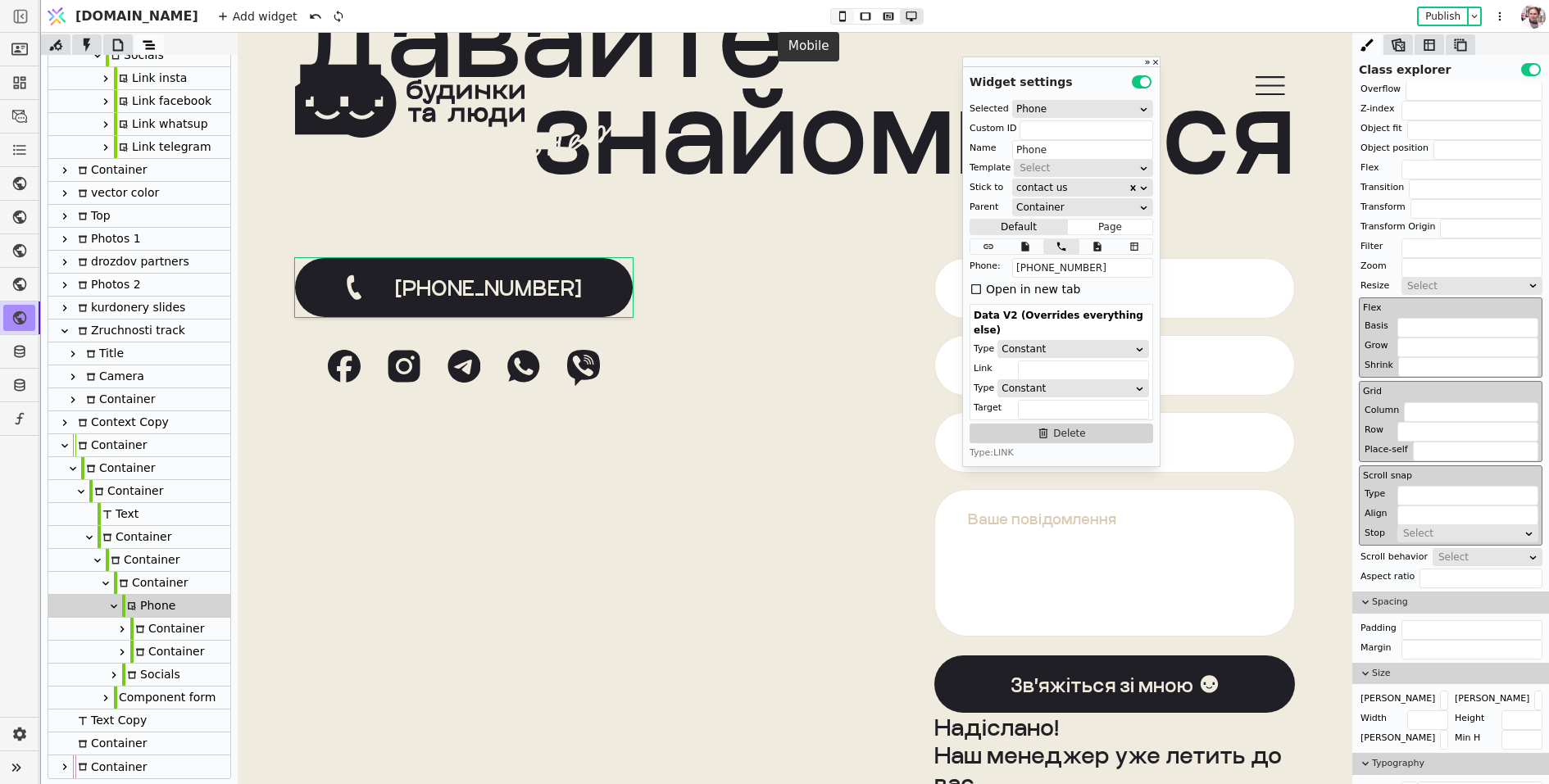
click at [831, 22] on button at bounding box center [842, 17] width 23 height 15
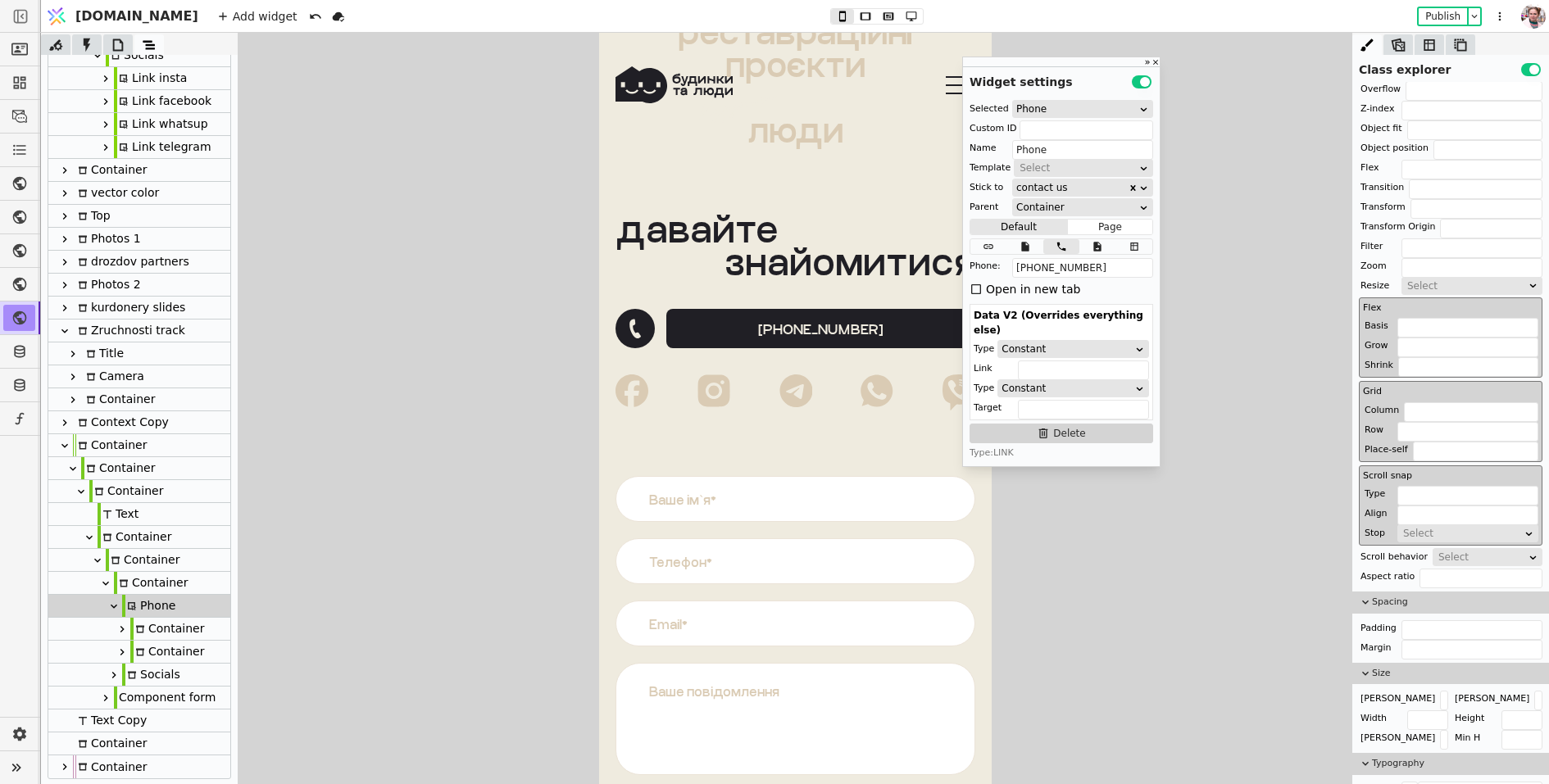
click at [669, 320] on div "[PHONE_NUMBER]" at bounding box center [820, 328] width 309 height 39
type input "phone-button"
type input "Container"
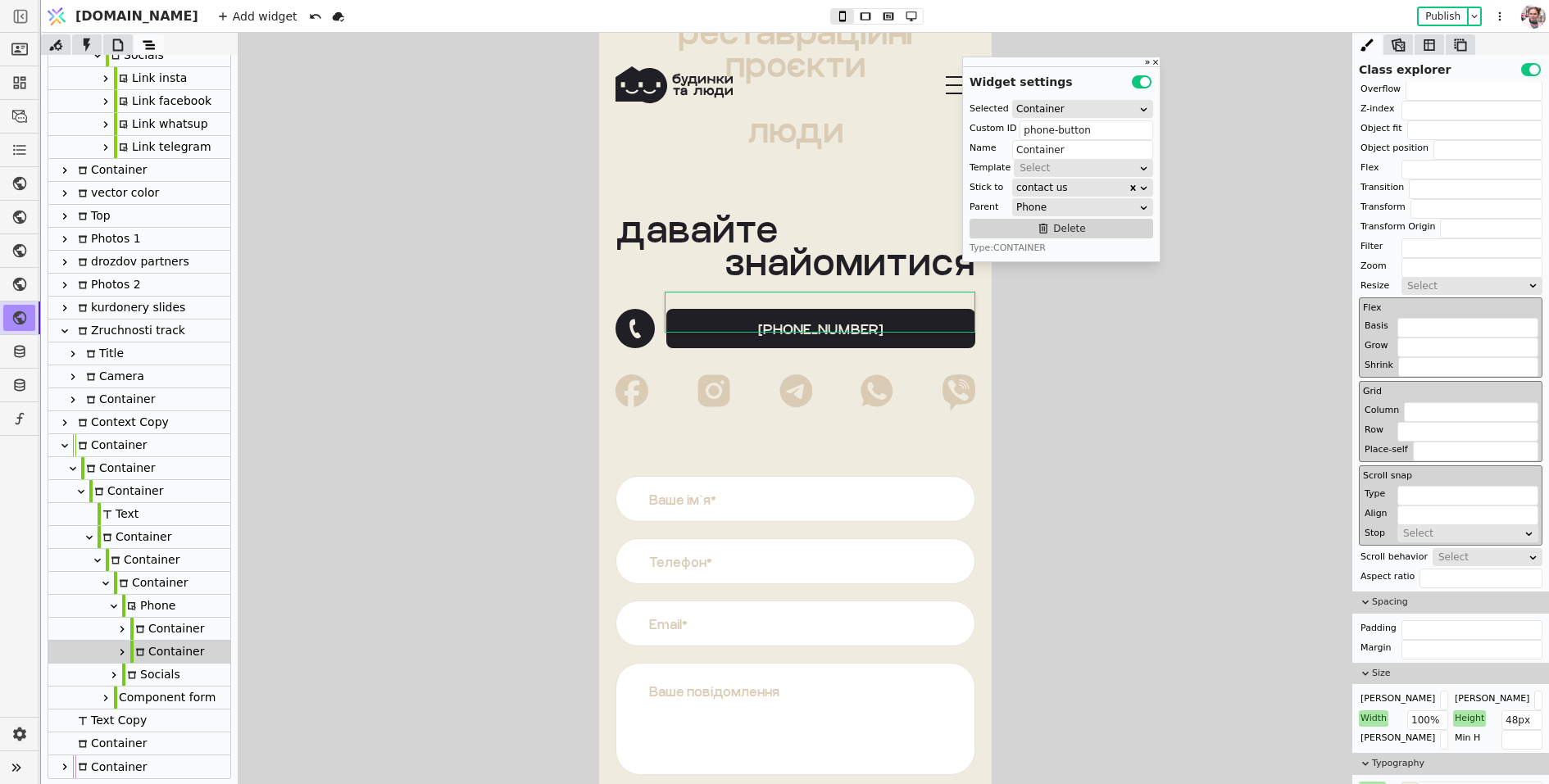
click at [656, 323] on link "[PHONE_NUMBER]" at bounding box center [795, 328] width 360 height 39
type input "Phone"
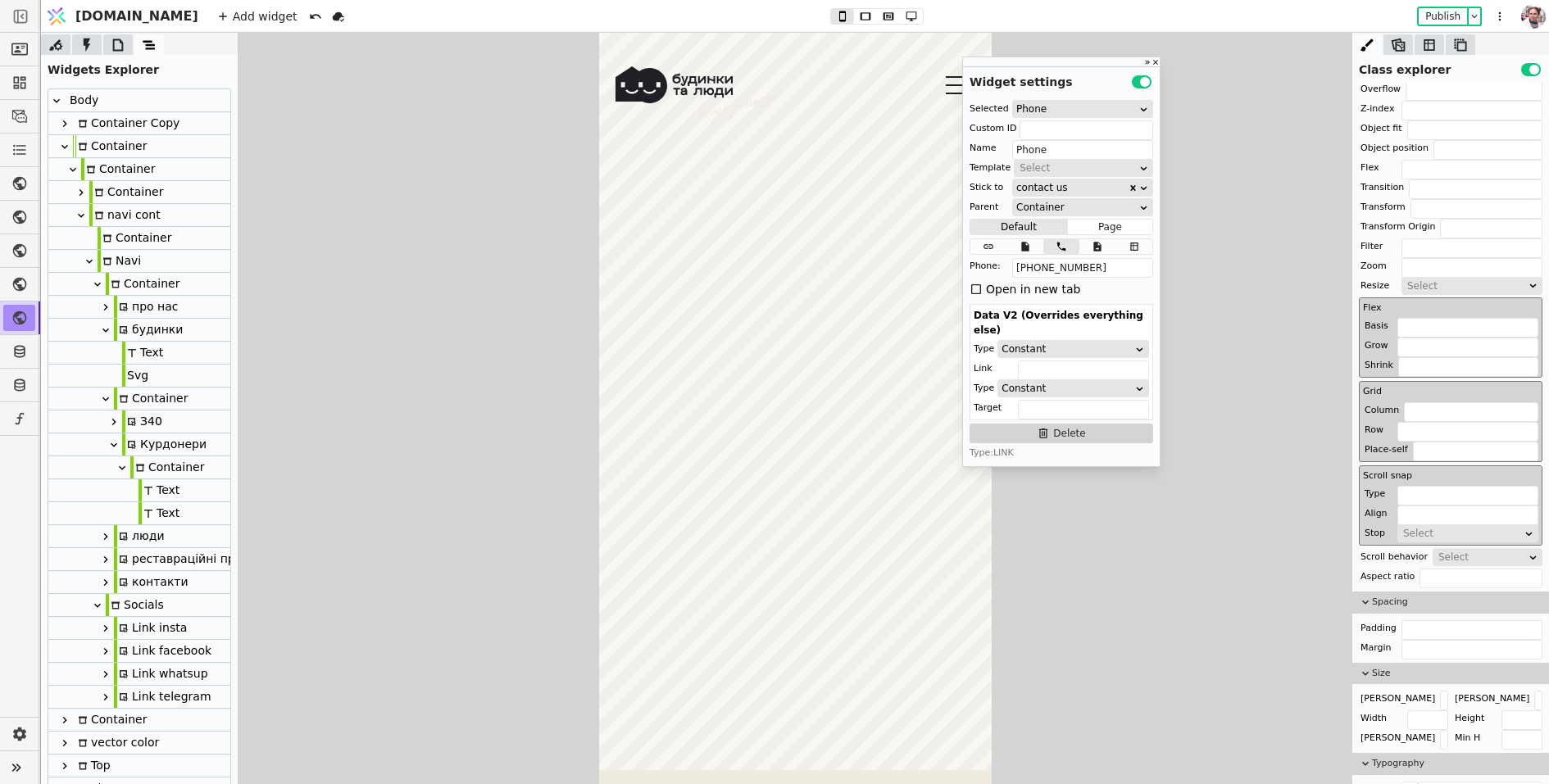
click at [108, 47] on div at bounding box center [117, 44] width 29 height 21
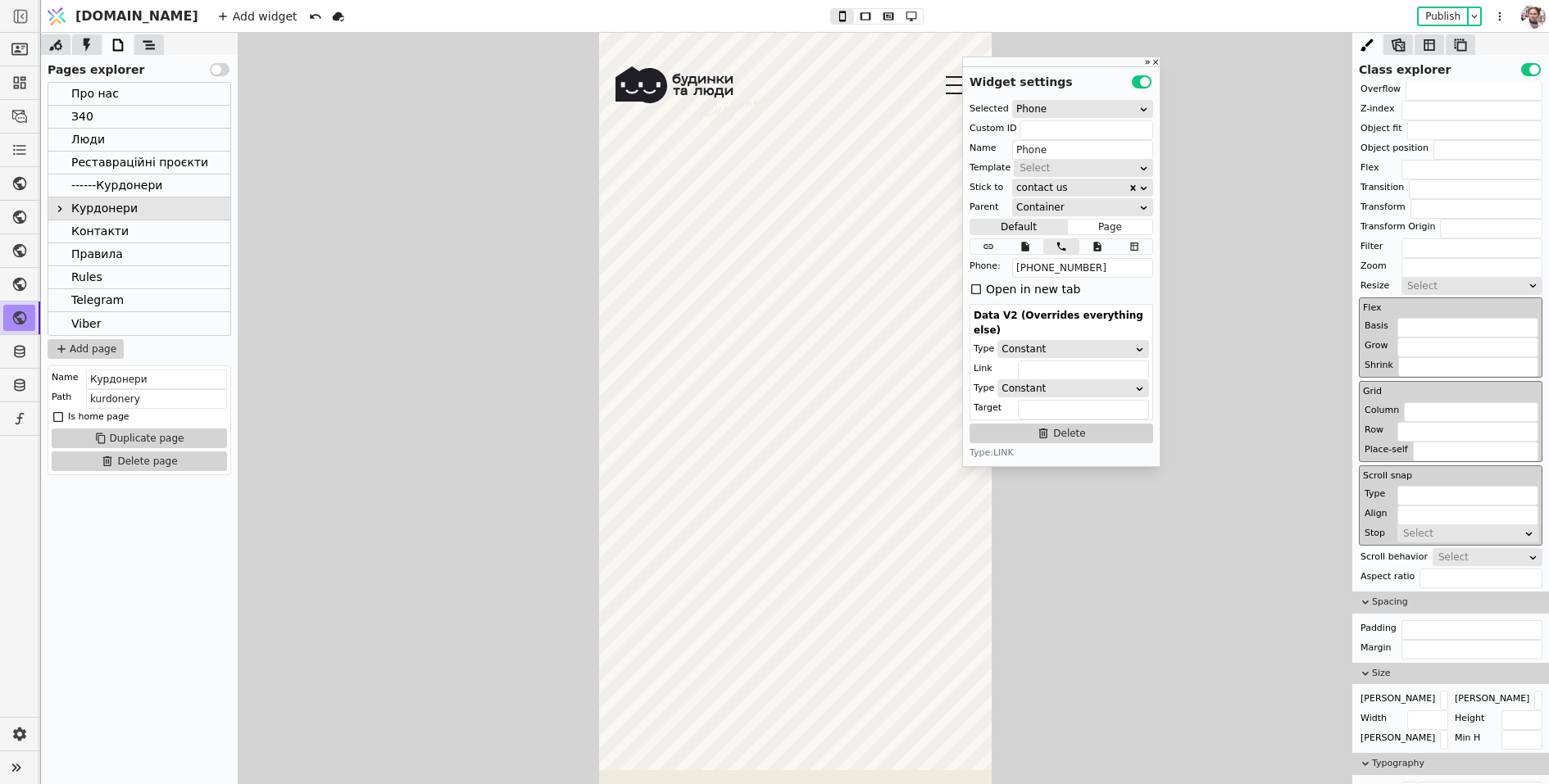
click at [95, 100] on div "Про нас" at bounding box center [95, 93] width 47 height 22
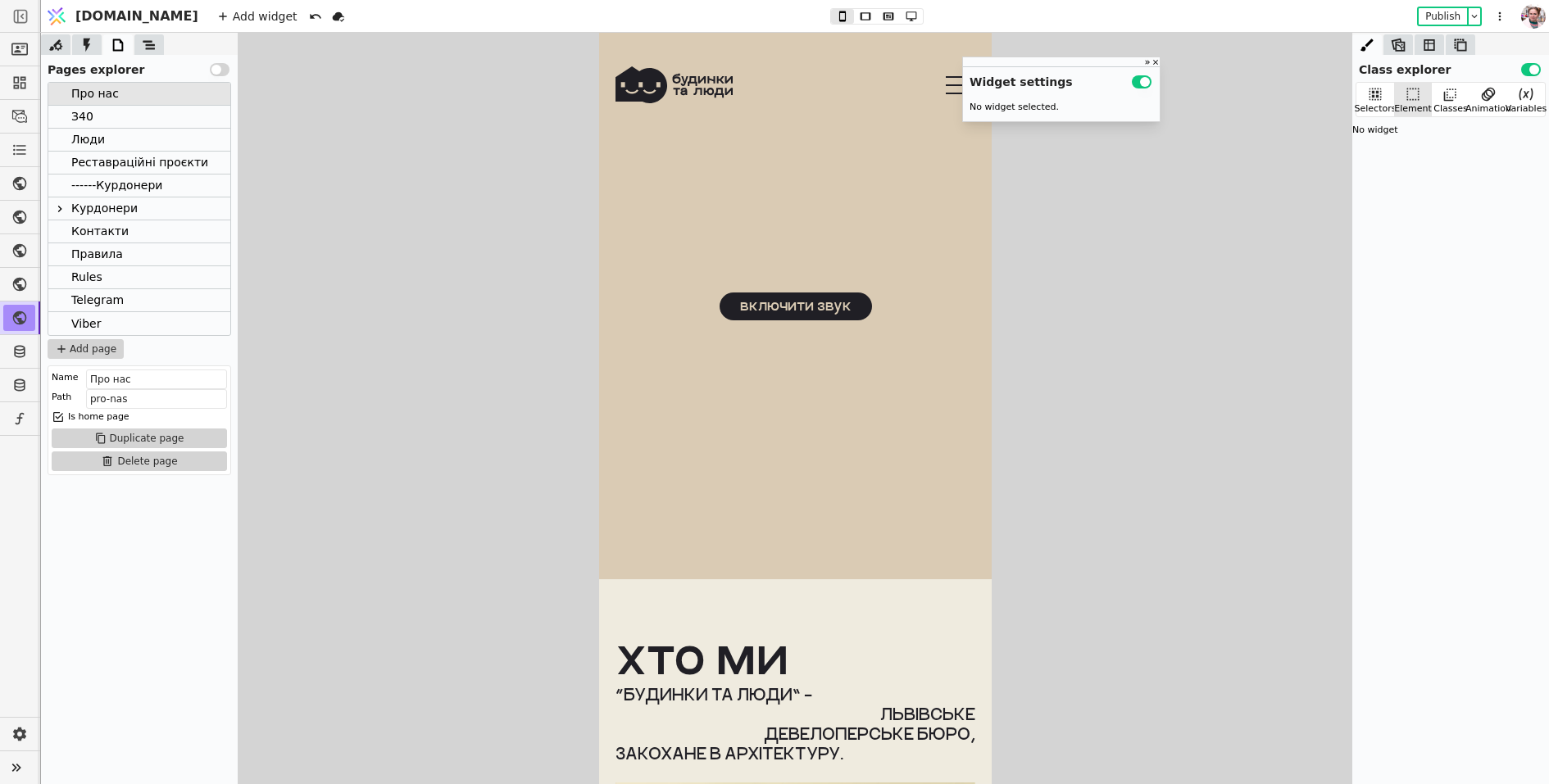
click at [110, 237] on div "Контакти" at bounding box center [100, 232] width 57 height 22
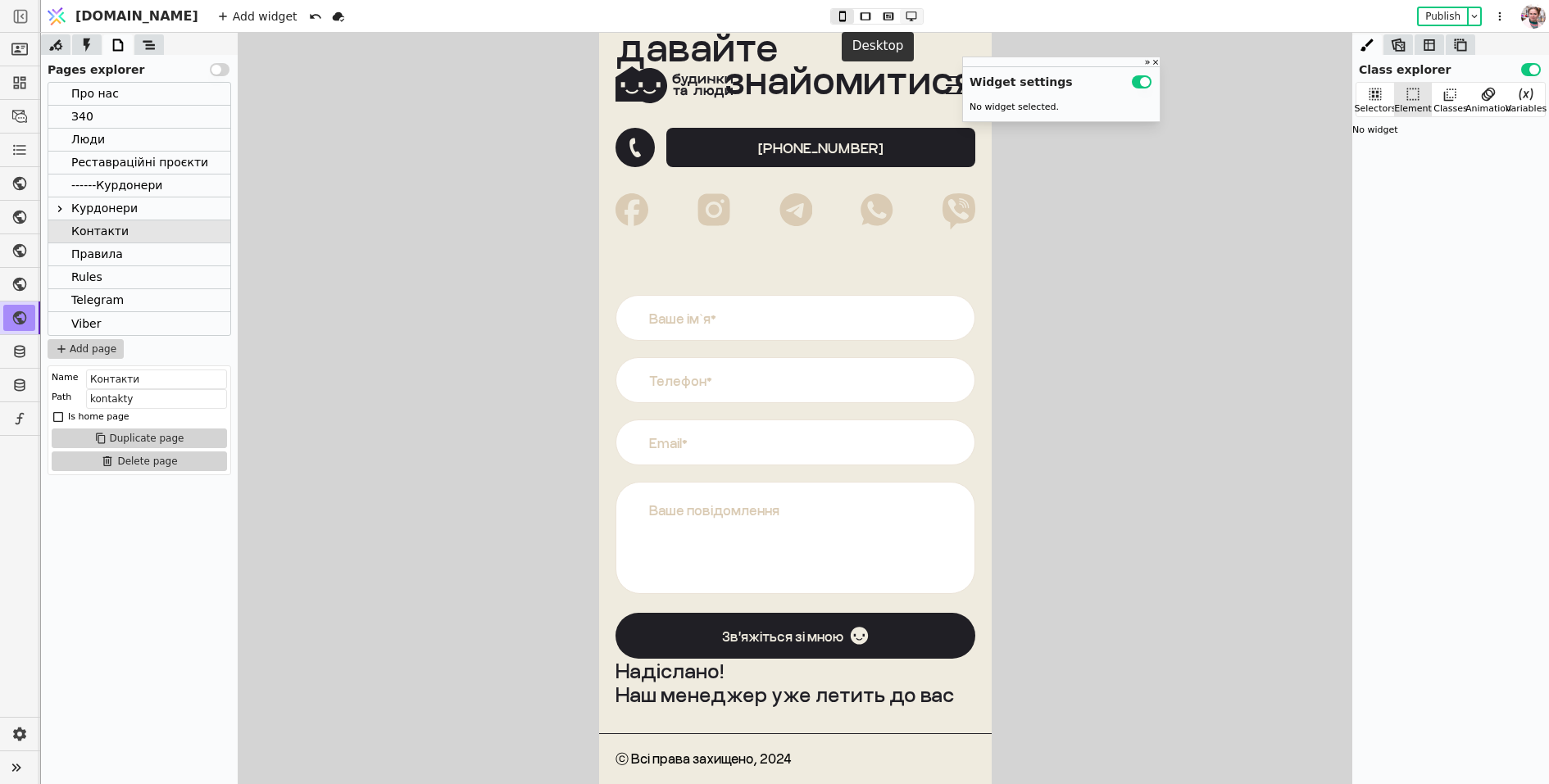
click at [906, 18] on icon at bounding box center [911, 17] width 11 height 10
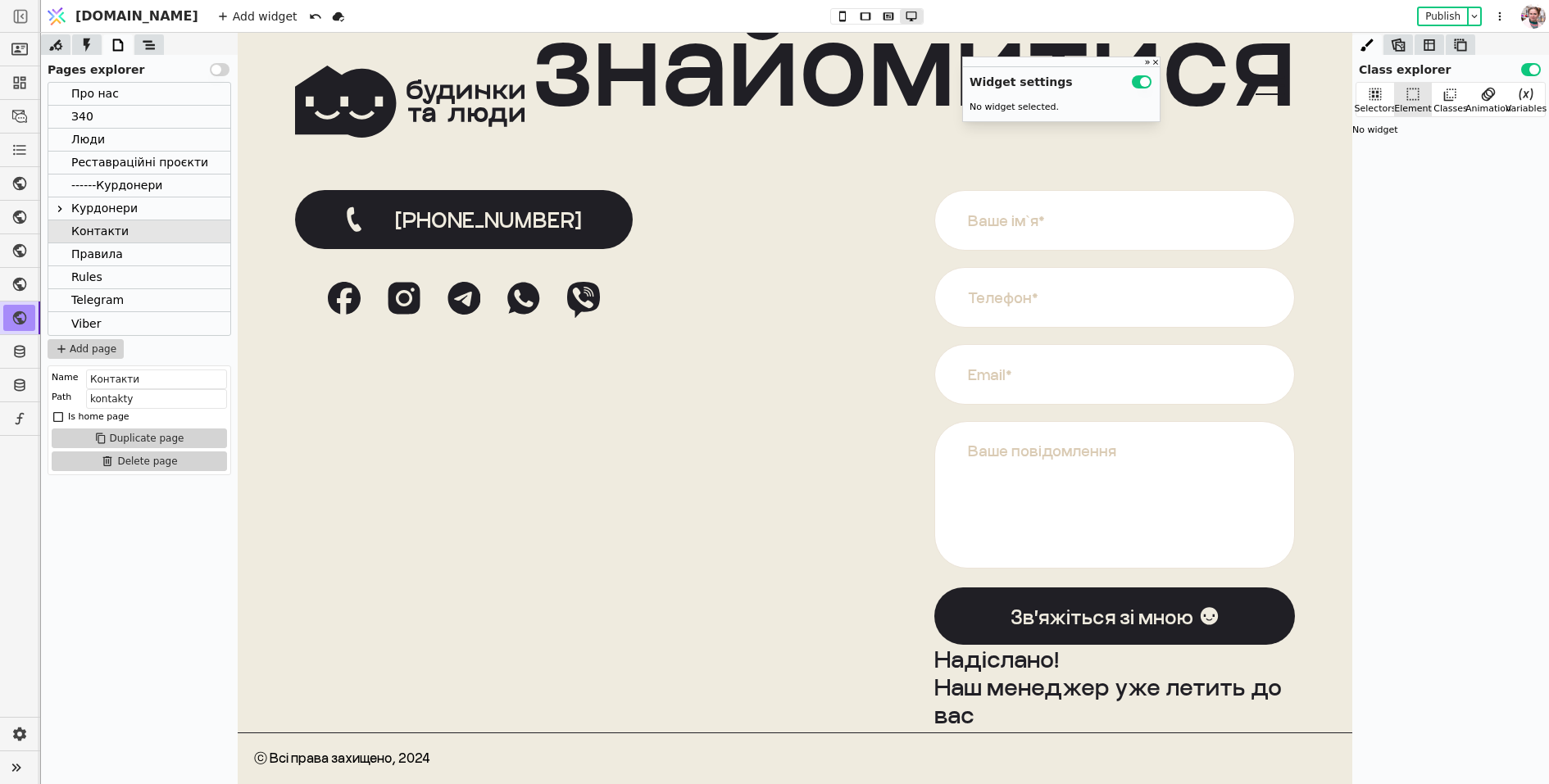
click at [600, 234] on div "[PHONE_NUMBER]" at bounding box center [463, 219] width 337 height 59
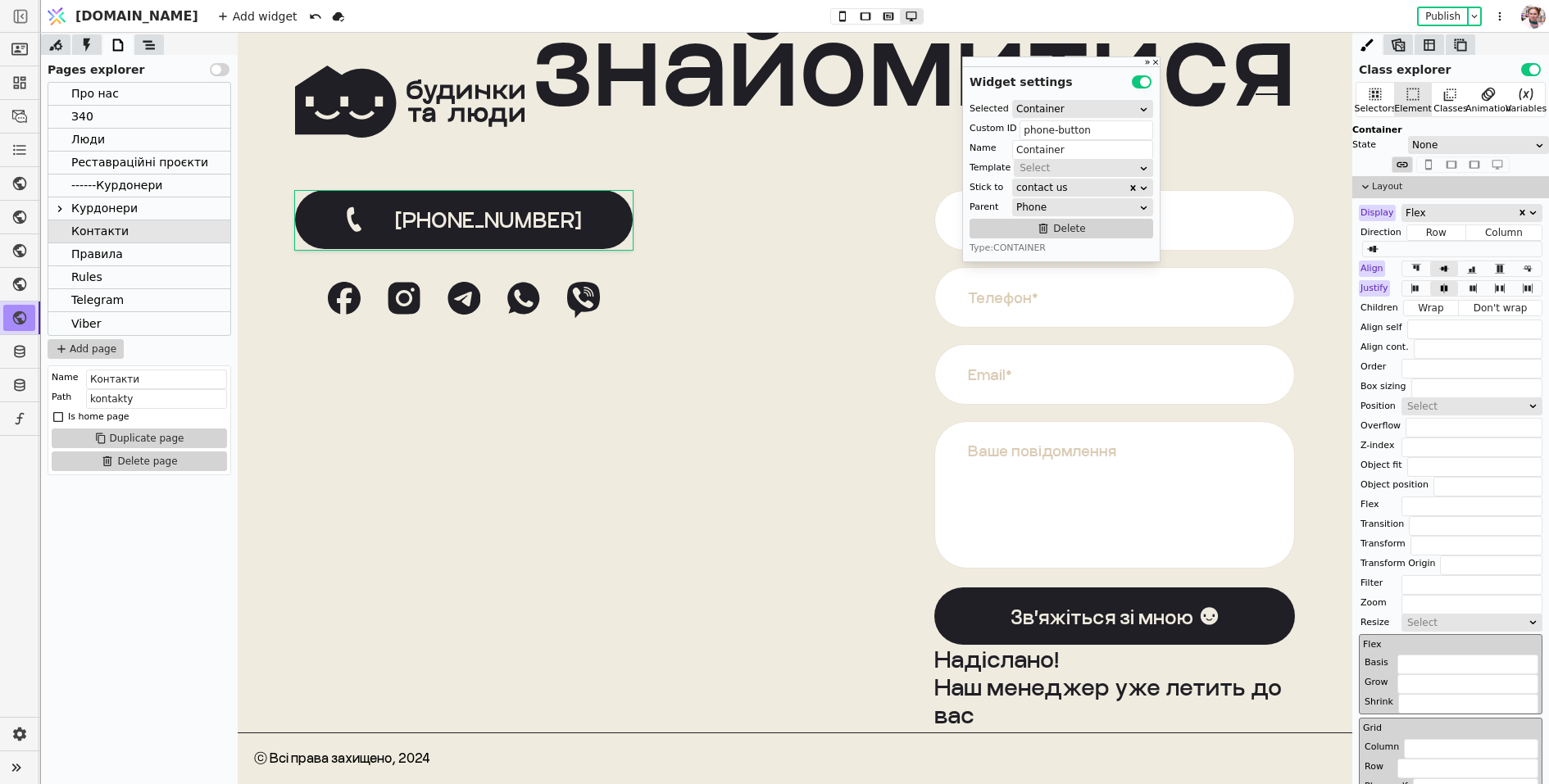
click at [802, 25] on div "Add widget Publish" at bounding box center [862, 16] width 1311 height 32
click at [832, 19] on icon at bounding box center [842, 17] width 20 height 12
type input "48px"
type input "8px"
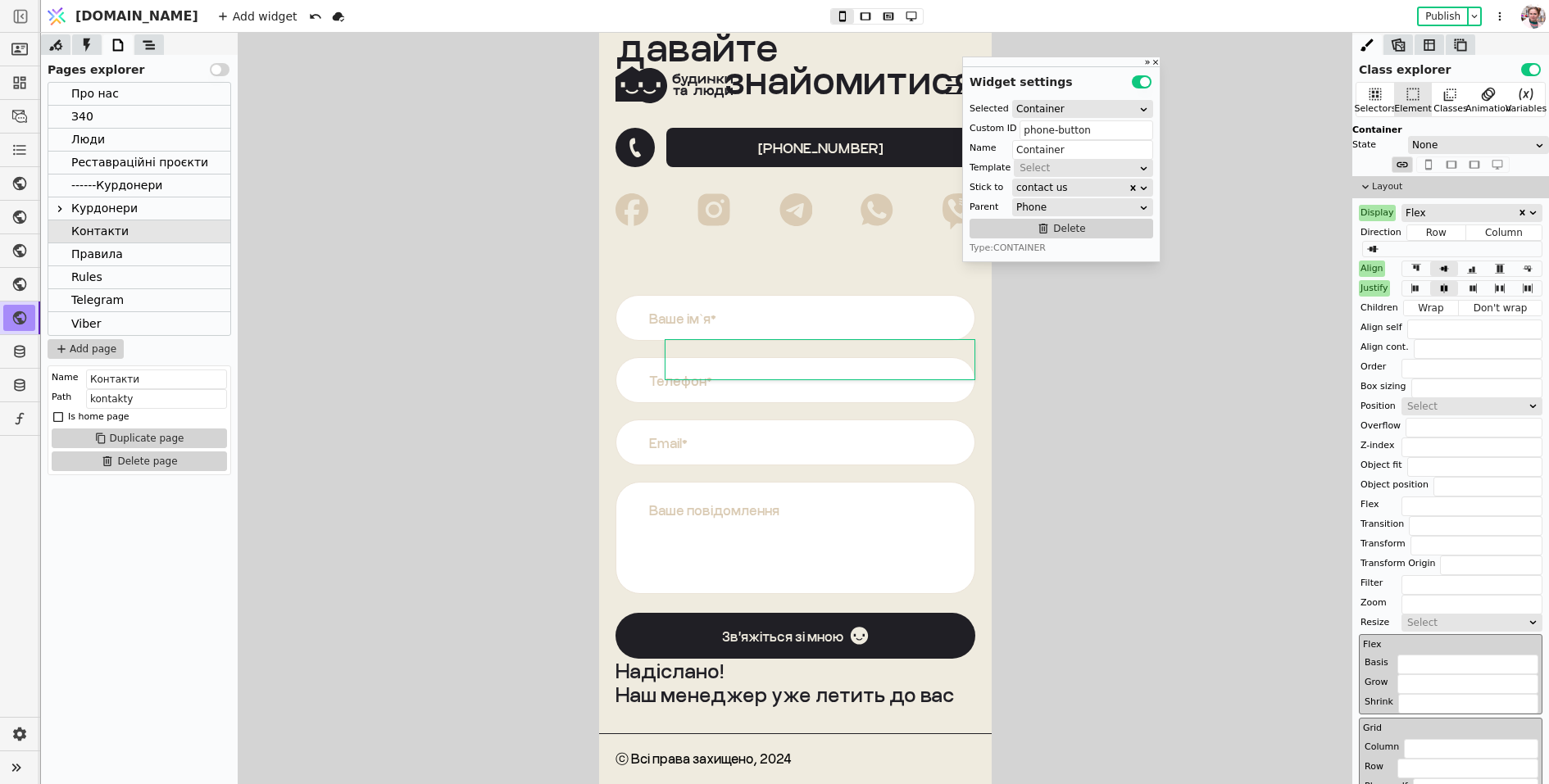
click at [152, 44] on icon at bounding box center [148, 44] width 12 height 9
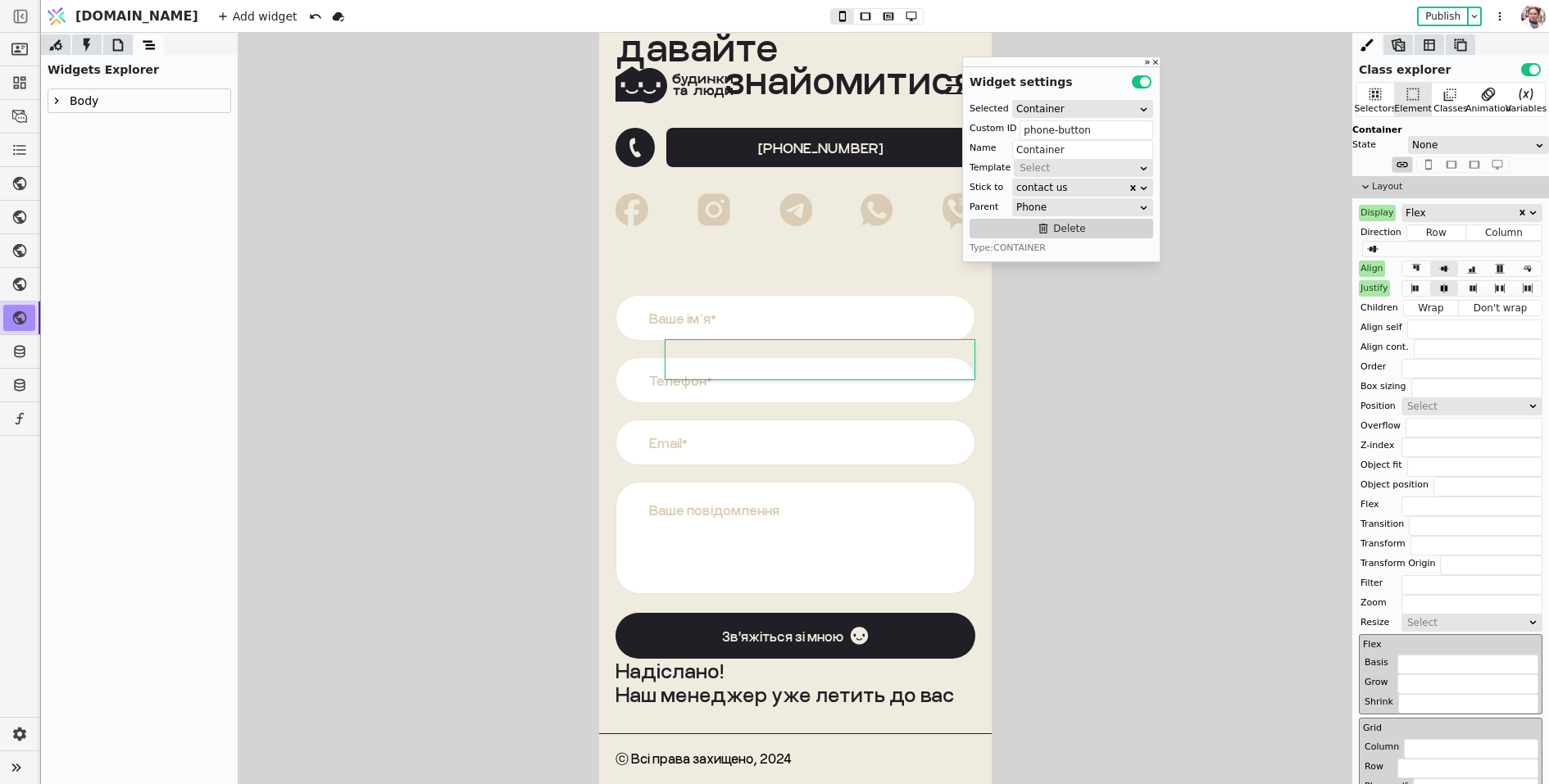
click at [714, 238] on div "+38 063 340 10 30 Звʼяжіться зі мною Надіслано! Наш менеджер уже летить до вас …" at bounding box center [795, 362] width 360 height 470
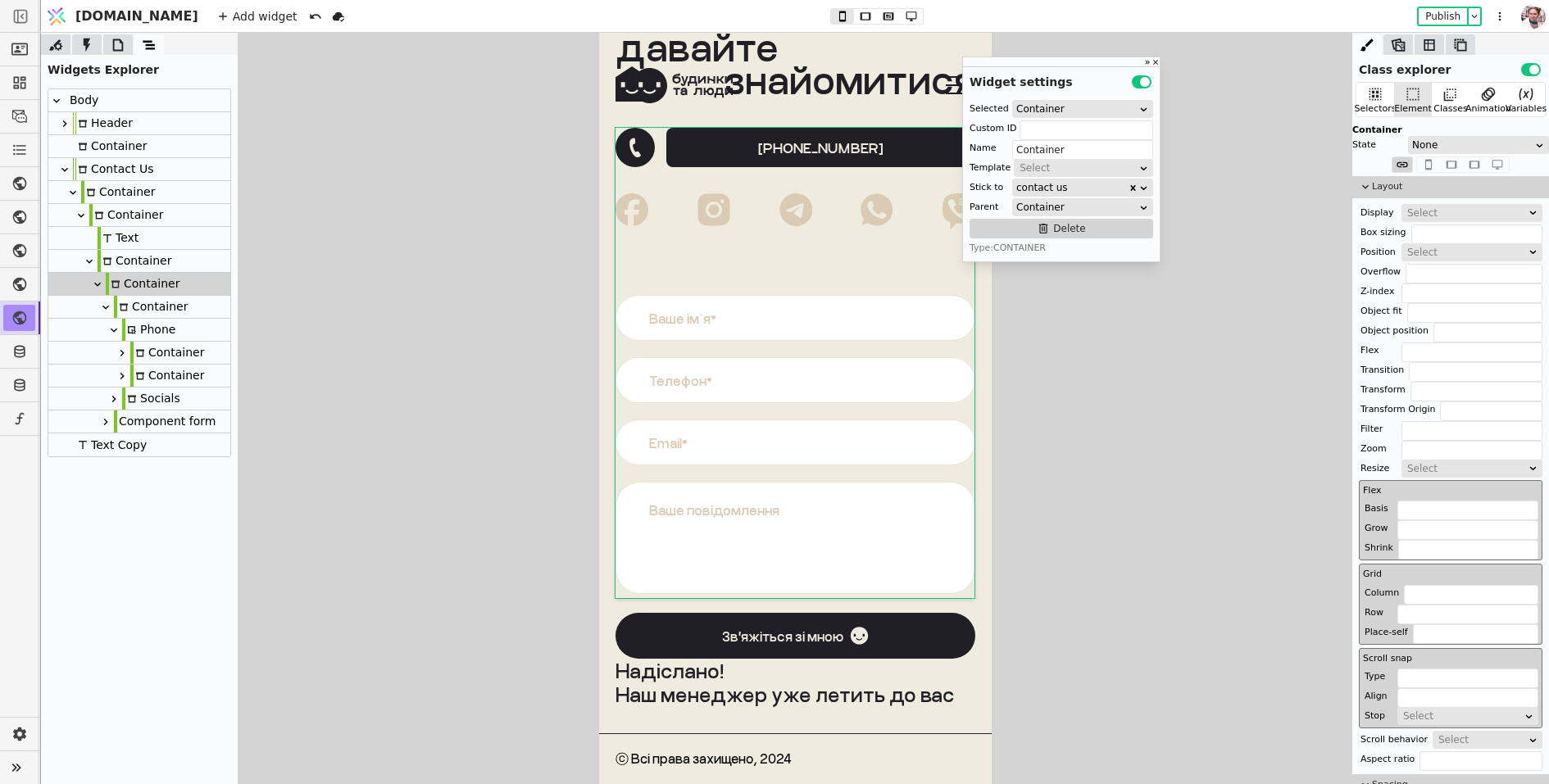
click at [716, 174] on div "[PHONE_NUMBER]" at bounding box center [795, 178] width 360 height 102
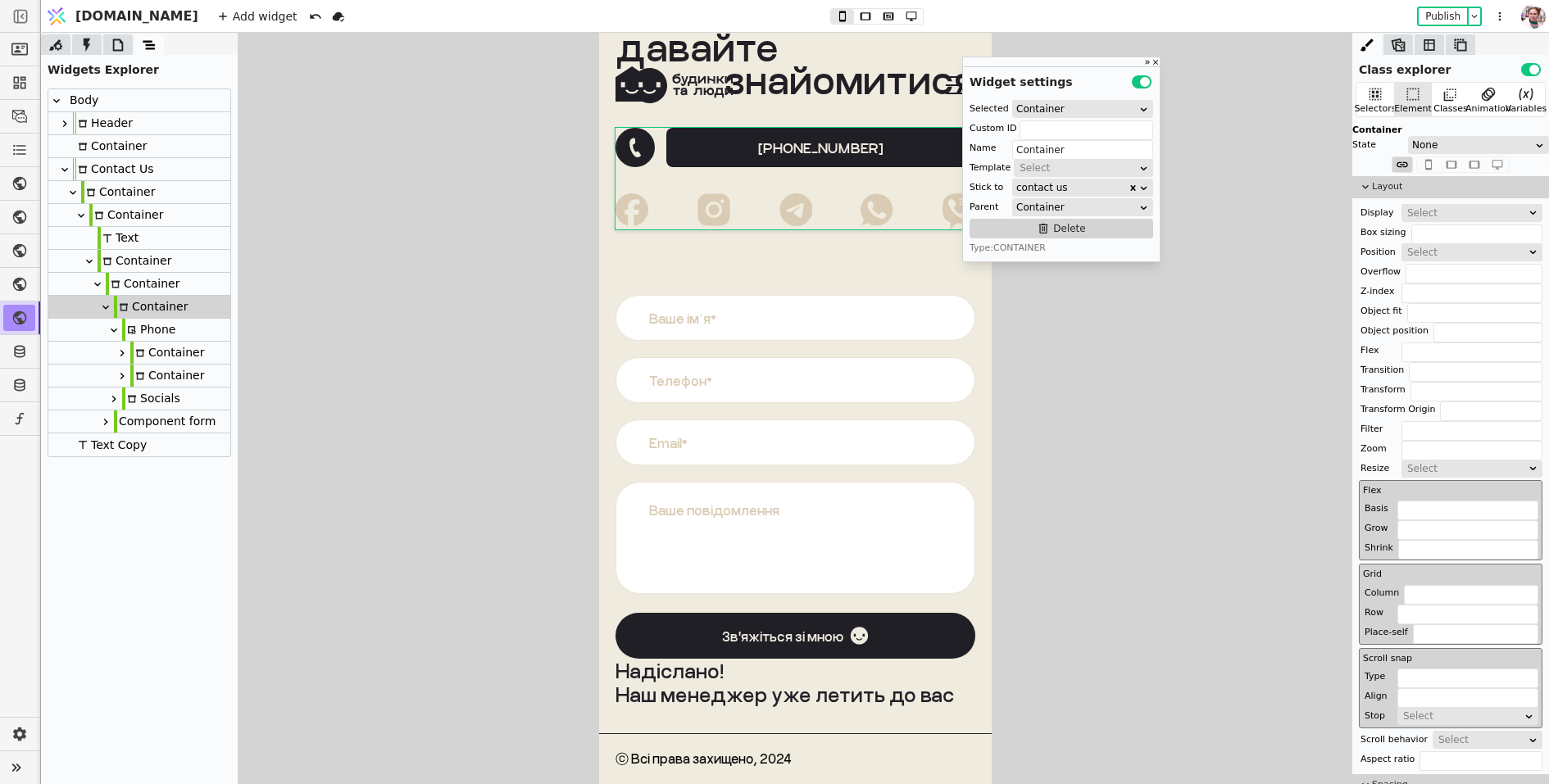
click at [720, 160] on div "[PHONE_NUMBER]" at bounding box center [820, 147] width 309 height 39
type input "phone-button"
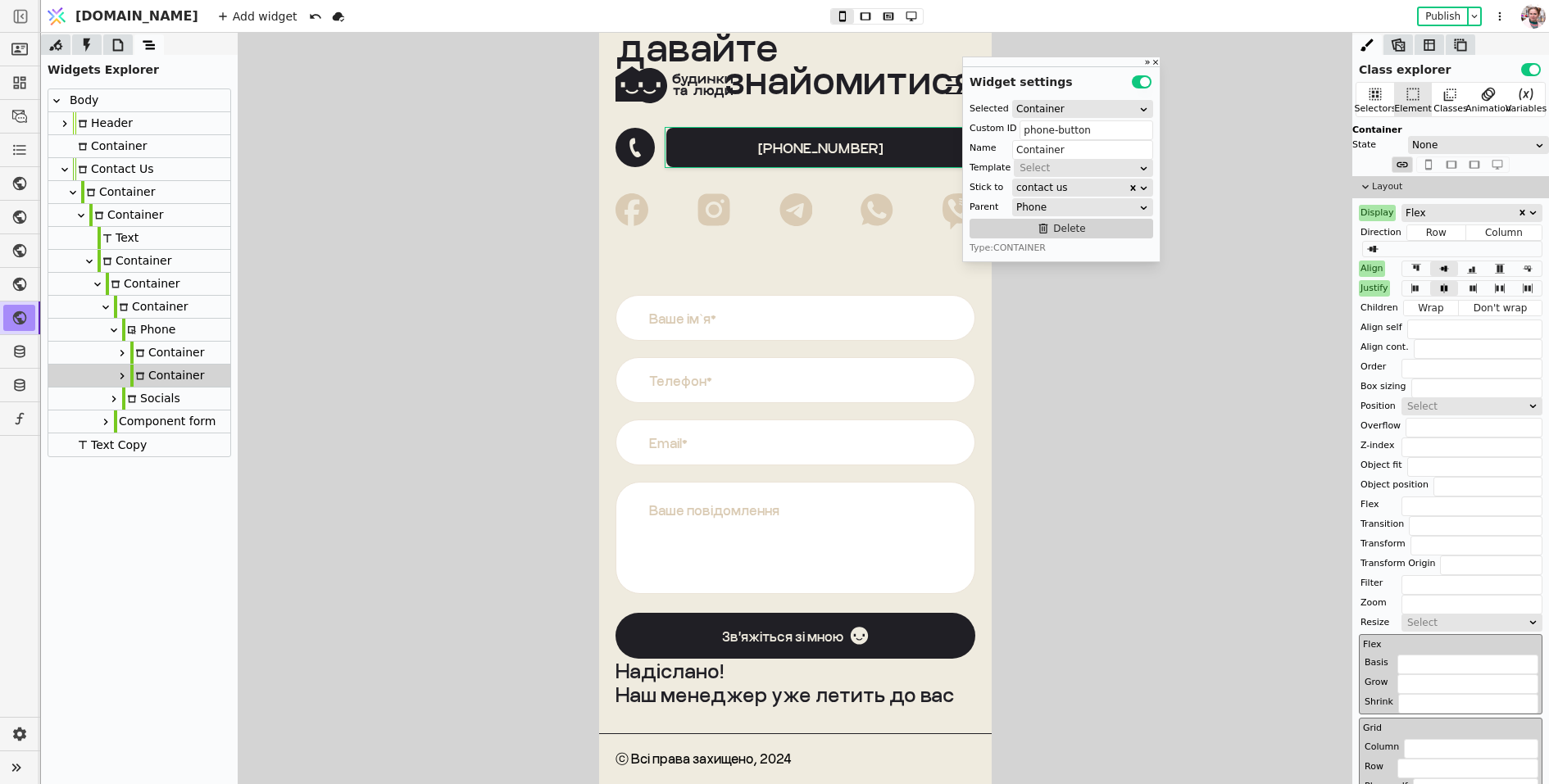
click at [651, 162] on link "[PHONE_NUMBER]" at bounding box center [795, 147] width 360 height 39
type input "Phone"
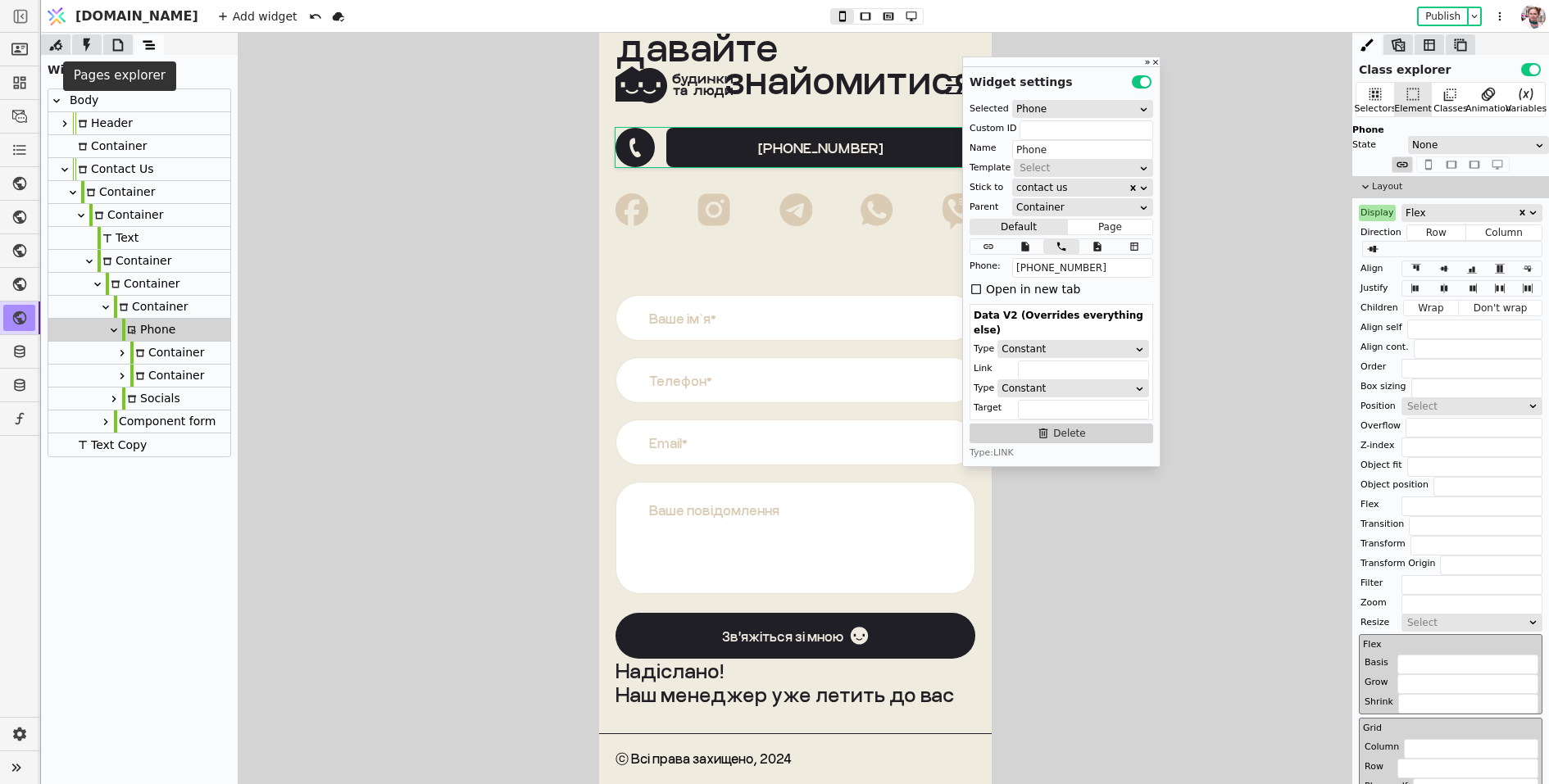
click at [113, 42] on icon at bounding box center [118, 44] width 11 height 12
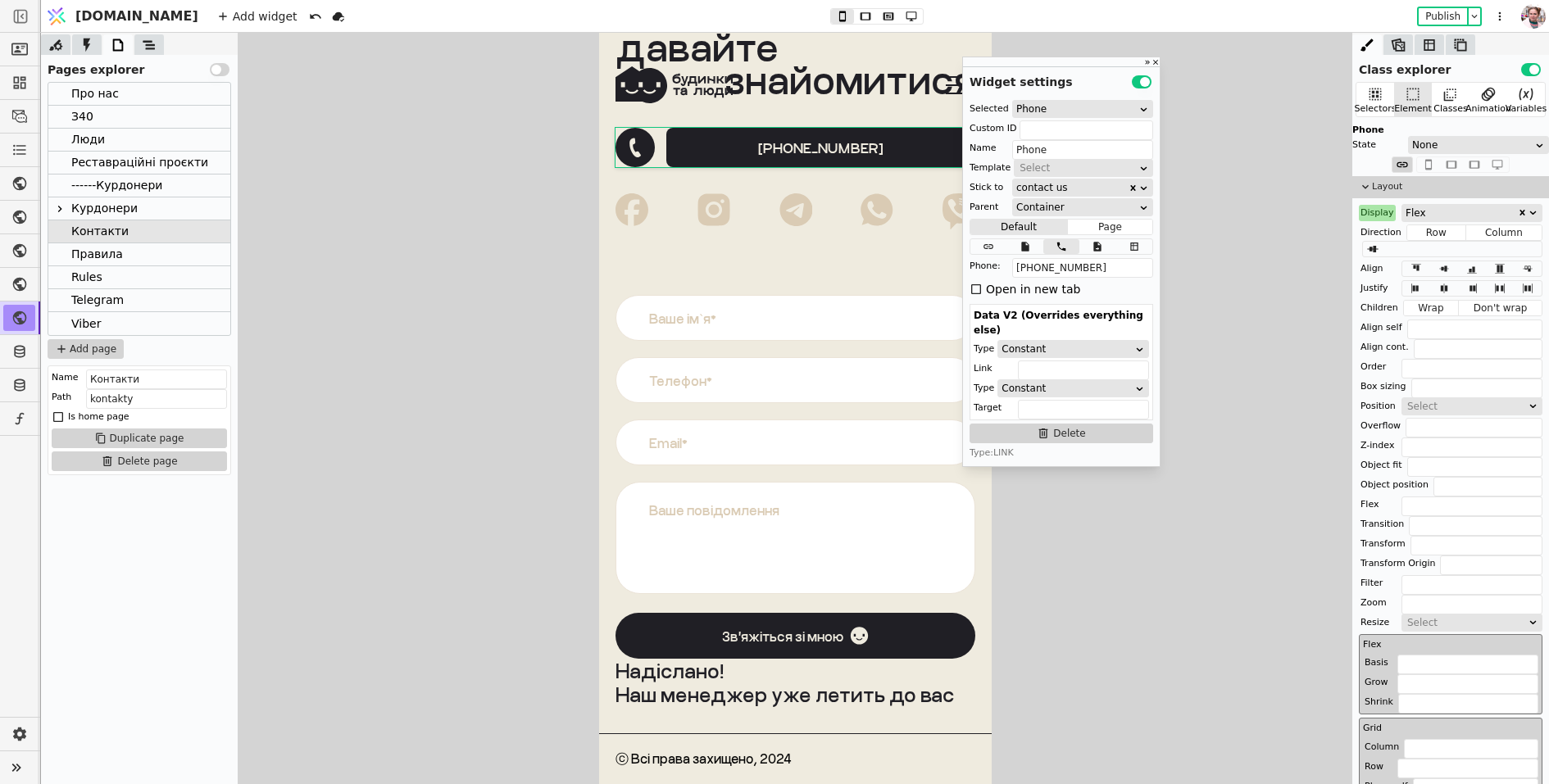
click at [87, 107] on div "З40" at bounding box center [82, 117] width 22 height 22
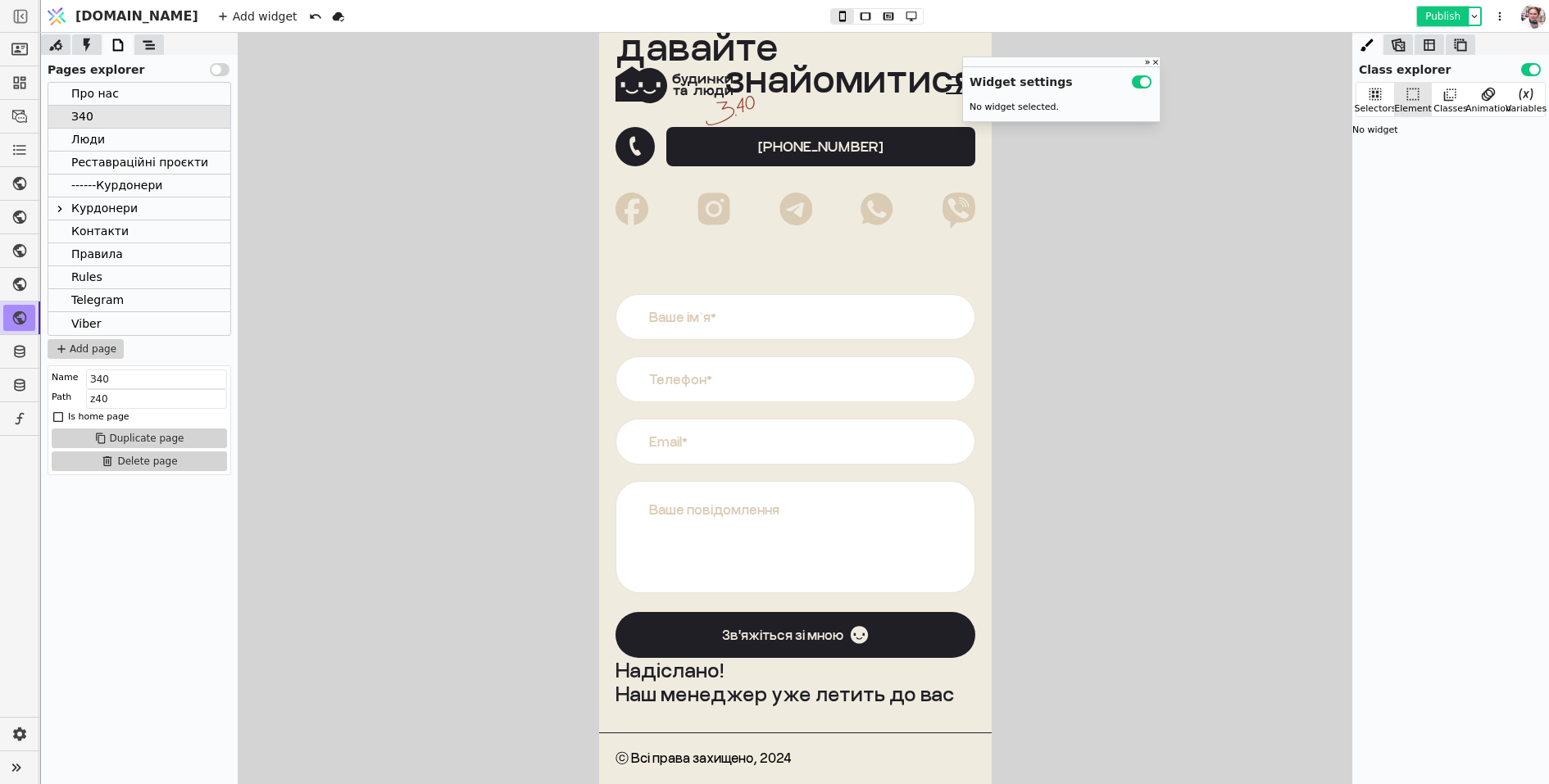
click at [1422, 18] on button "Publish" at bounding box center [1442, 17] width 48 height 17
click at [162, 43] on div at bounding box center [148, 44] width 29 height 21
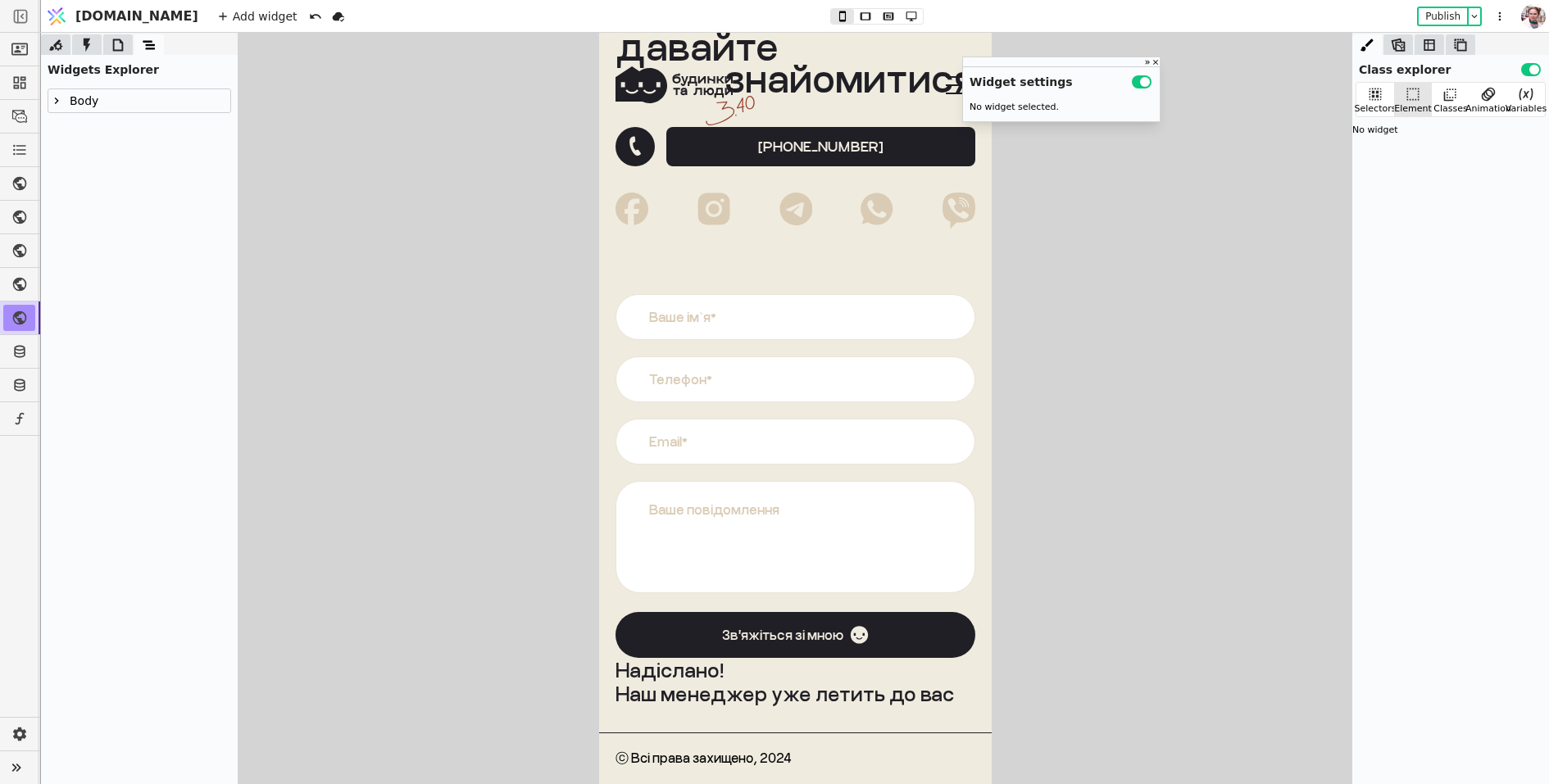
click at [55, 98] on icon at bounding box center [57, 101] width 13 height 13
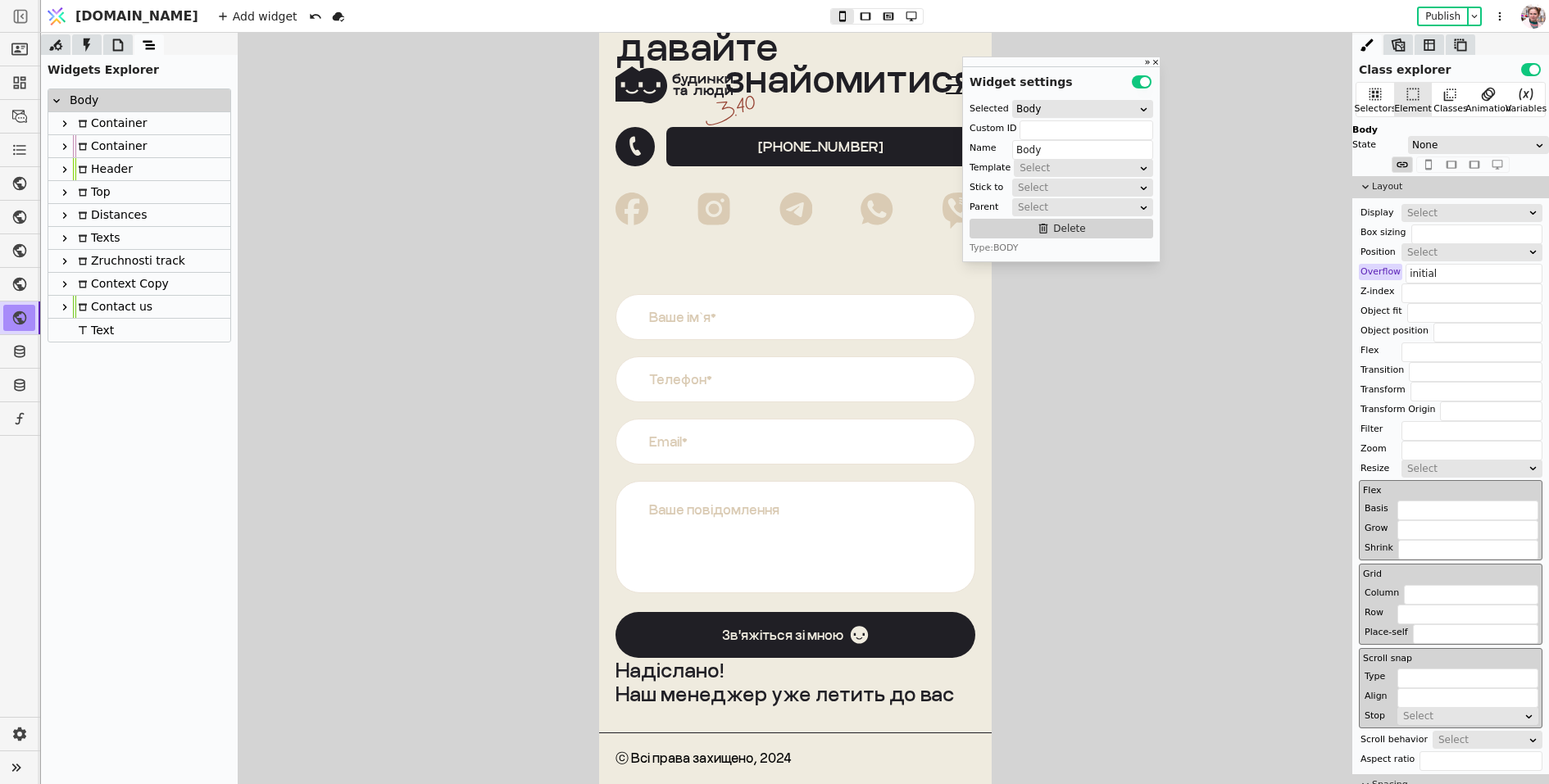
click at [62, 176] on div at bounding box center [65, 170] width 17 height 20
type input "Header"
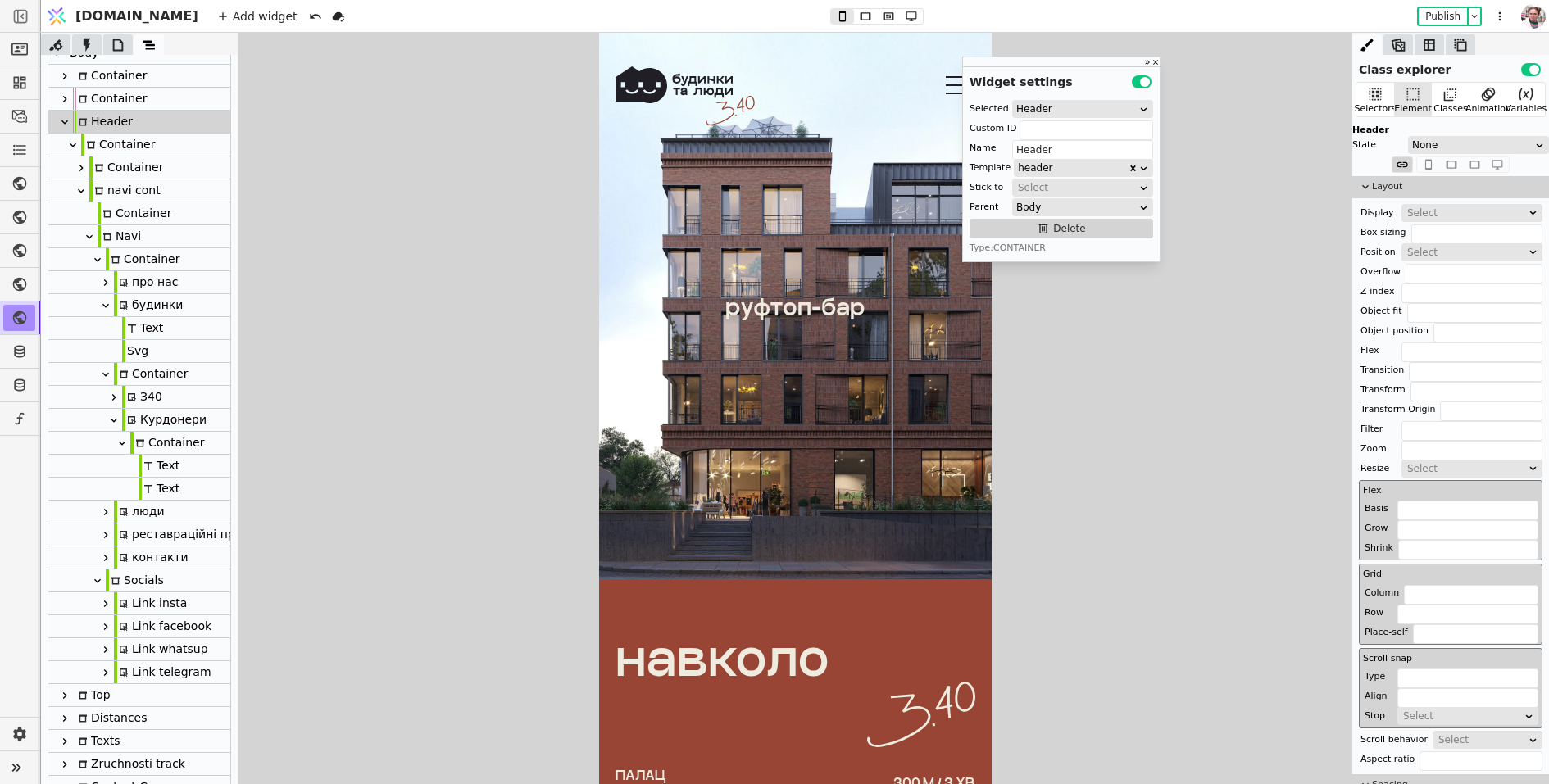
click at [152, 602] on div "Link insta" at bounding box center [151, 603] width 73 height 22
type input "insta-navi"
type input "Link insta"
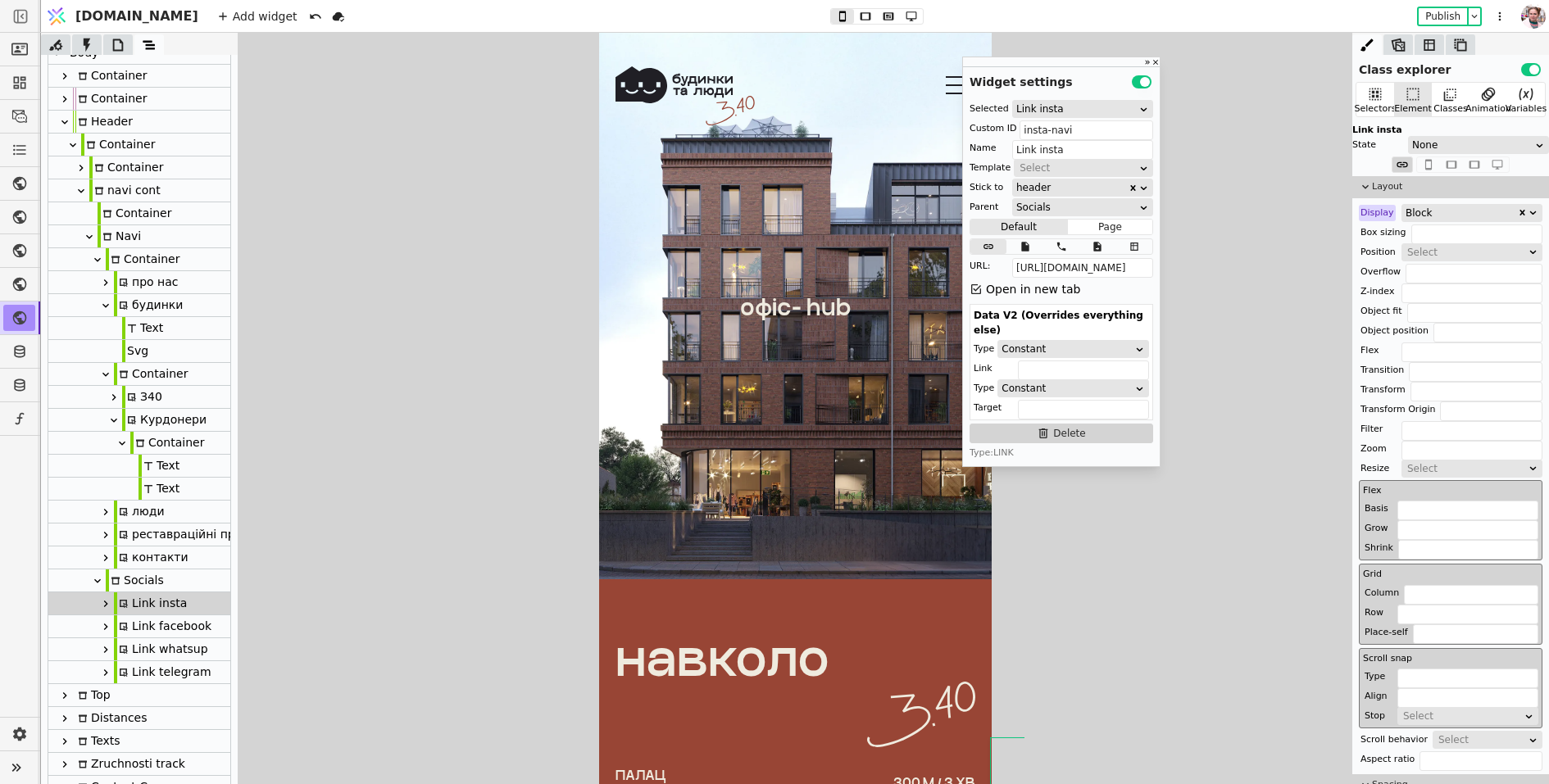
click at [153, 622] on div "Link facebook" at bounding box center [162, 627] width 97 height 22
type input "fb-navi"
type input "Link facebook"
click at [157, 649] on div "Link whatsup" at bounding box center [161, 649] width 94 height 22
type input "wu-navi"
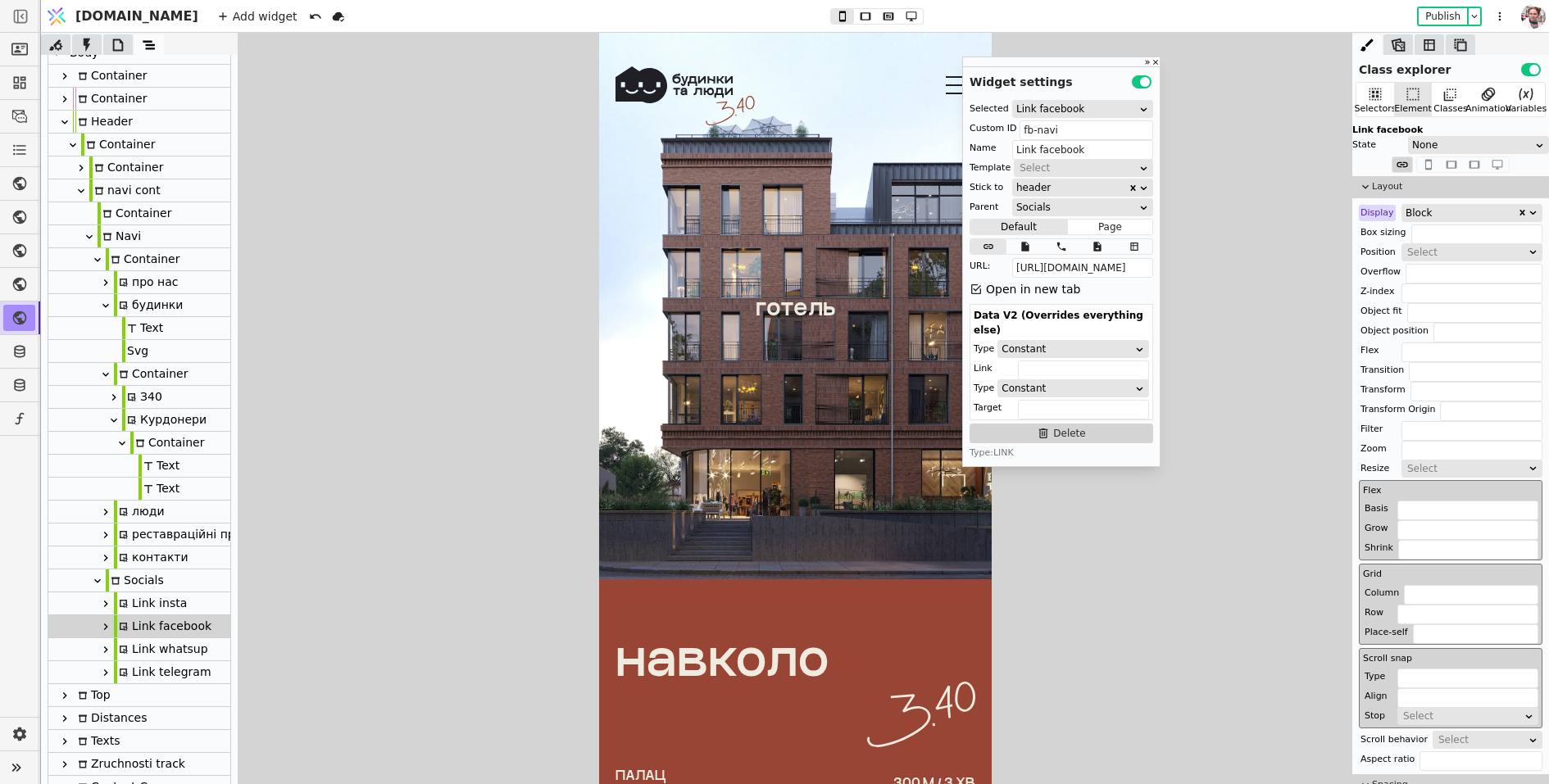
type input "Link whatsup"
click at [158, 667] on div "Link telegram" at bounding box center [162, 672] width 97 height 22
type input "tg-navi"
type input "Link telegram"
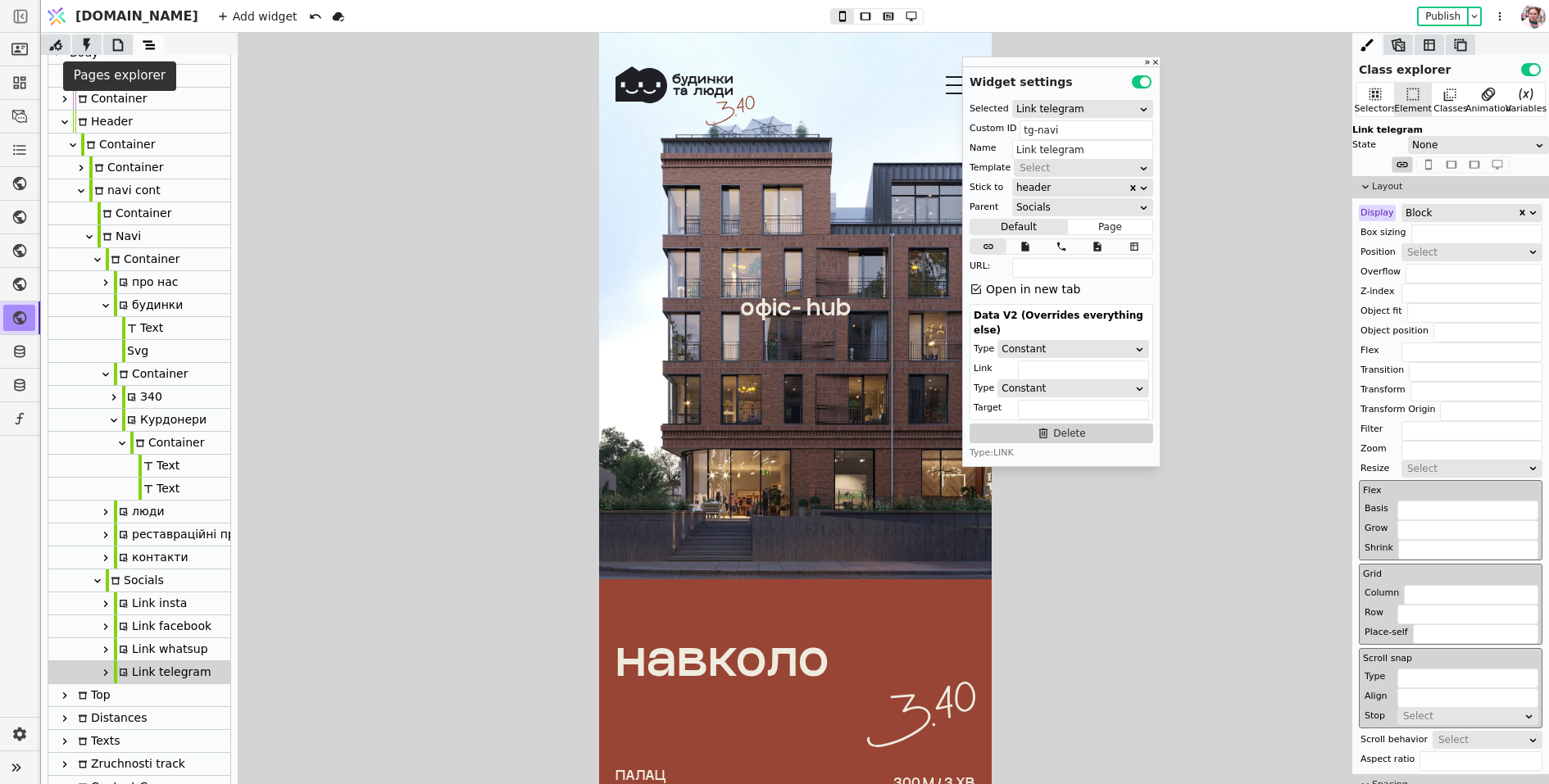
click at [115, 38] on icon at bounding box center [118, 45] width 17 height 17
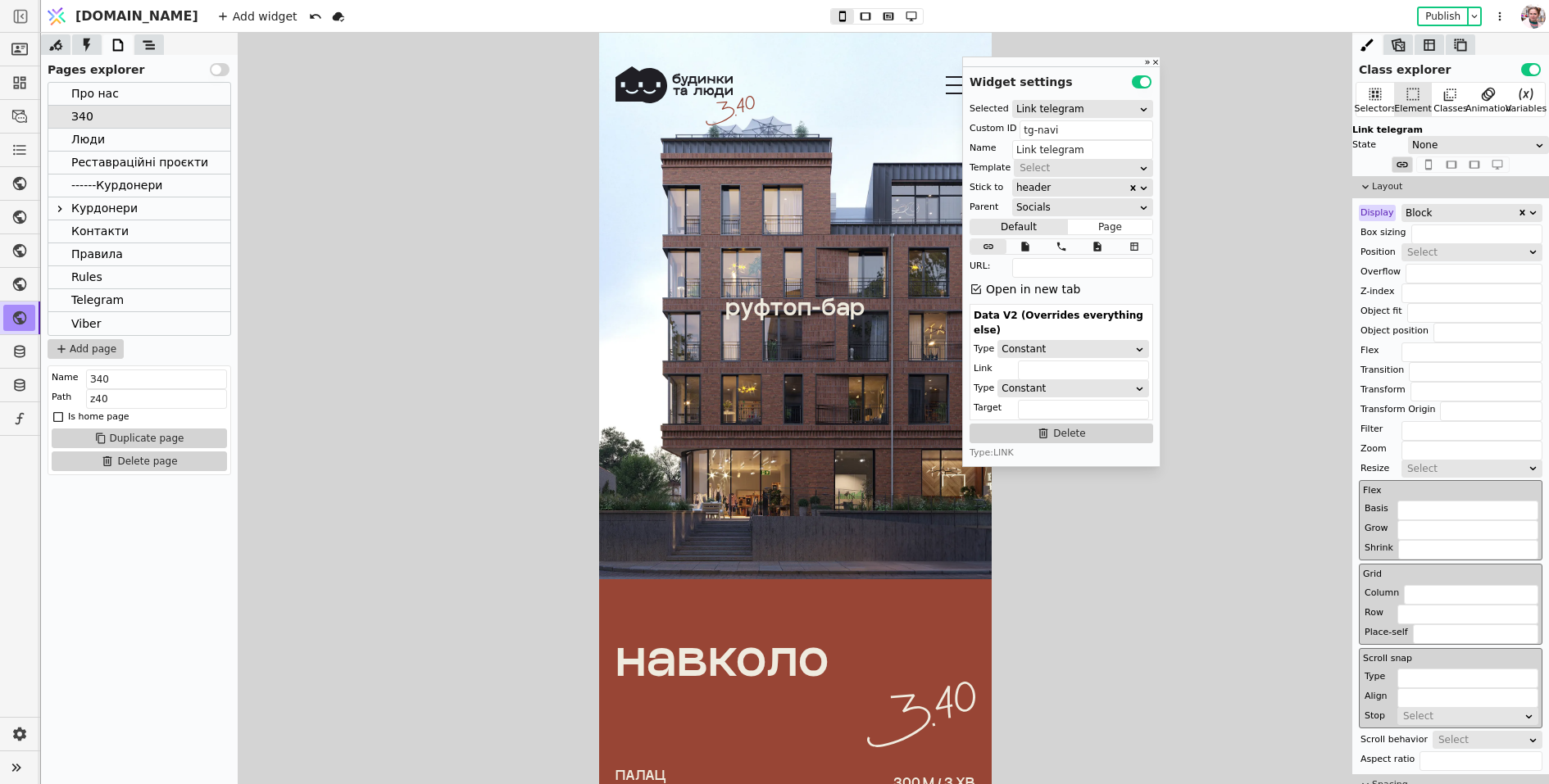
click at [111, 215] on div "Курдонери" at bounding box center [105, 208] width 67 height 22
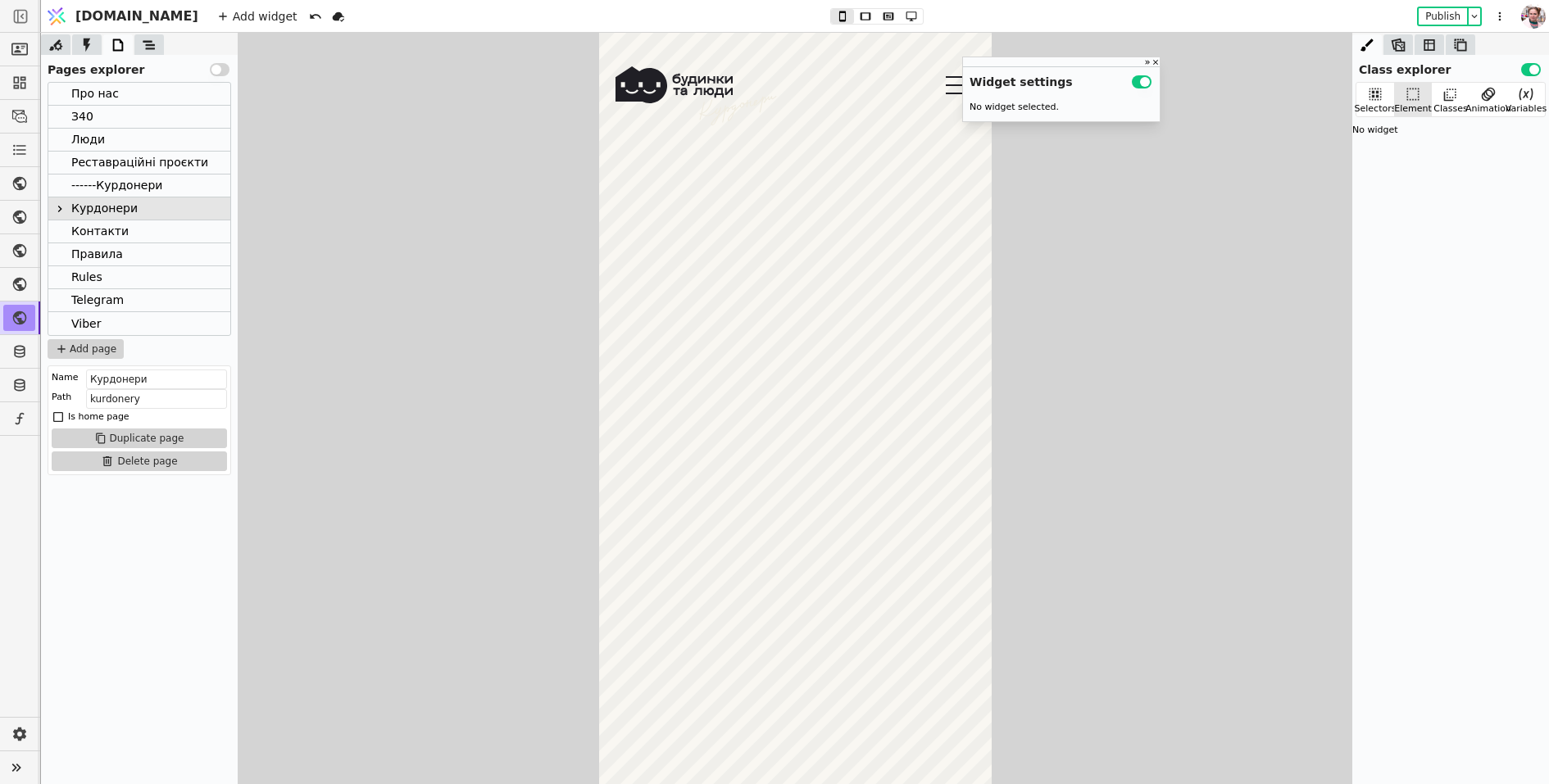
scroll to position [4675, 0]
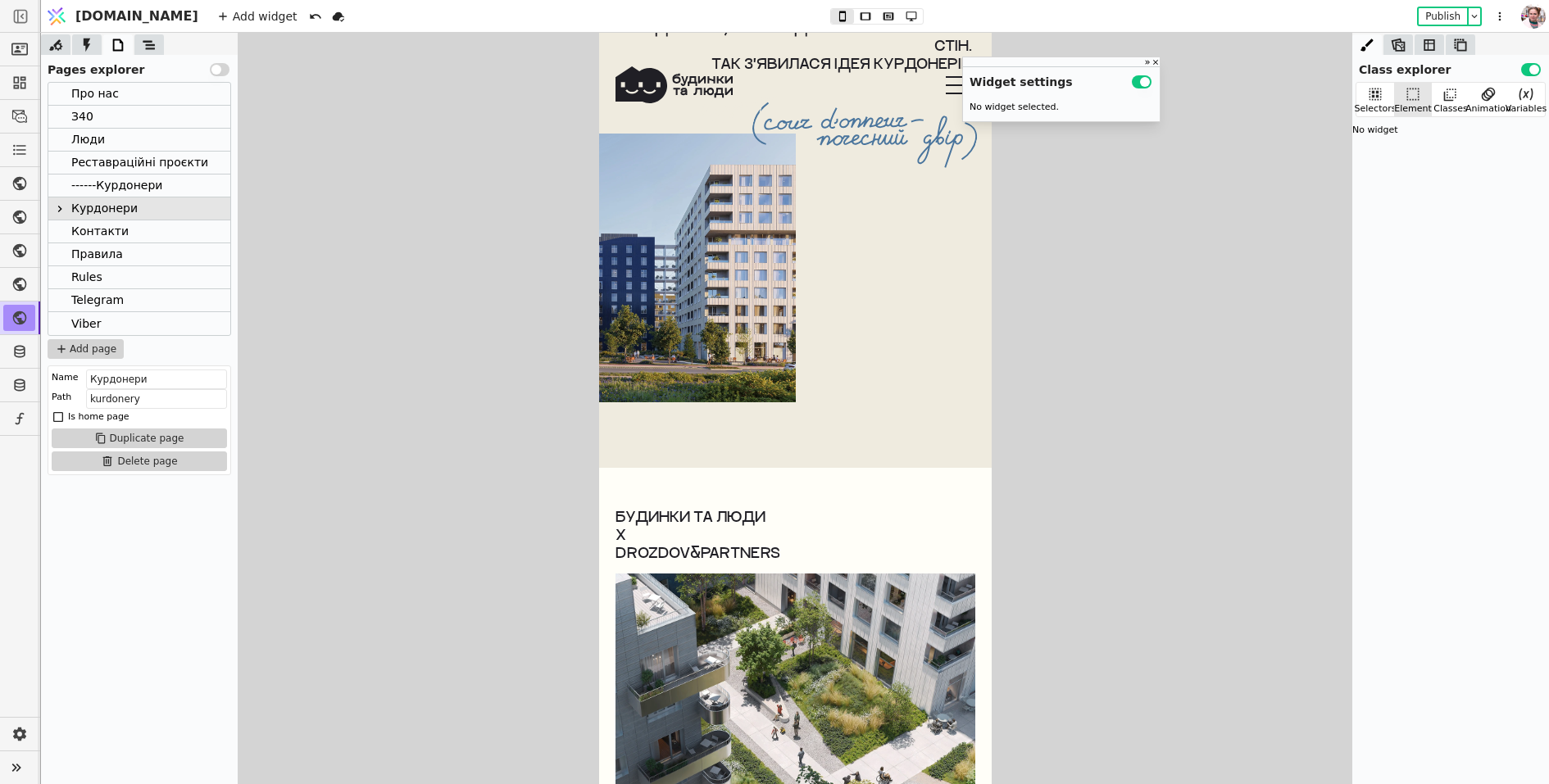
click at [676, 544] on p "Будинки та люди х drozdov&partners" at bounding box center [795, 534] width 360 height 54
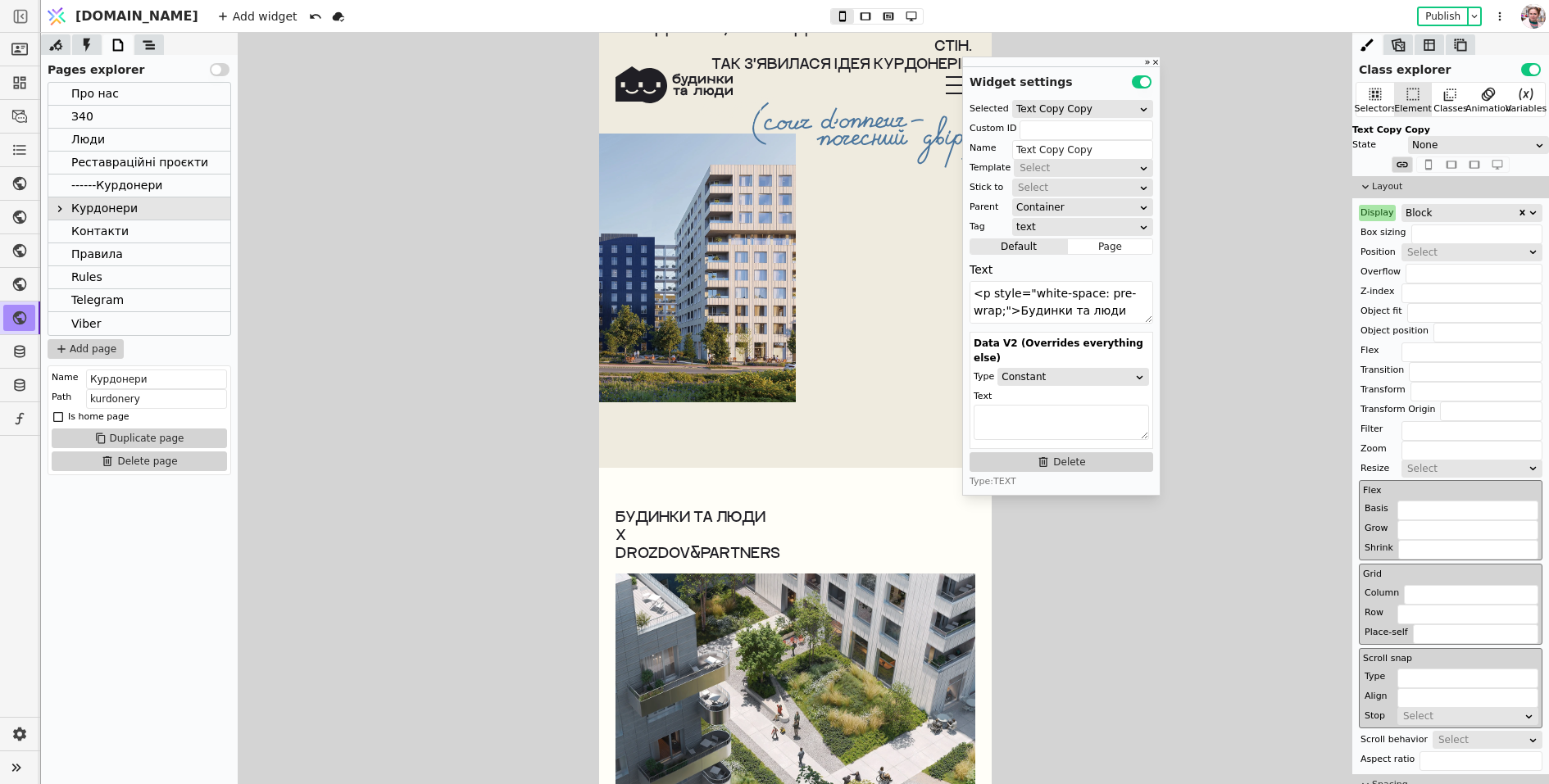
scroll to position [537, 0]
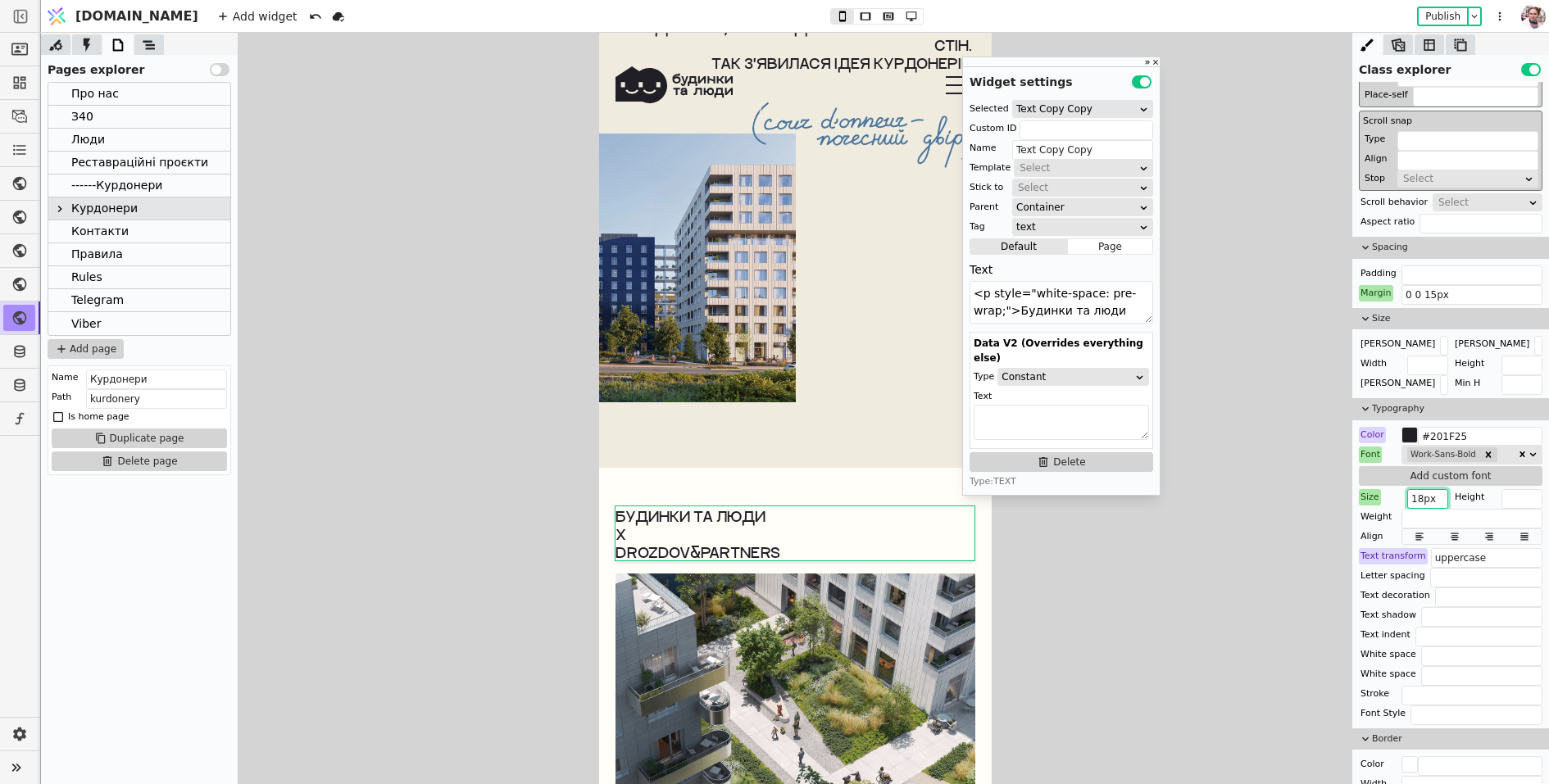
drag, startPoint x: 1419, startPoint y: 492, endPoint x: 1408, endPoint y: 494, distance: 11.2
click at [1408, 494] on input "18px" at bounding box center [1427, 499] width 41 height 20
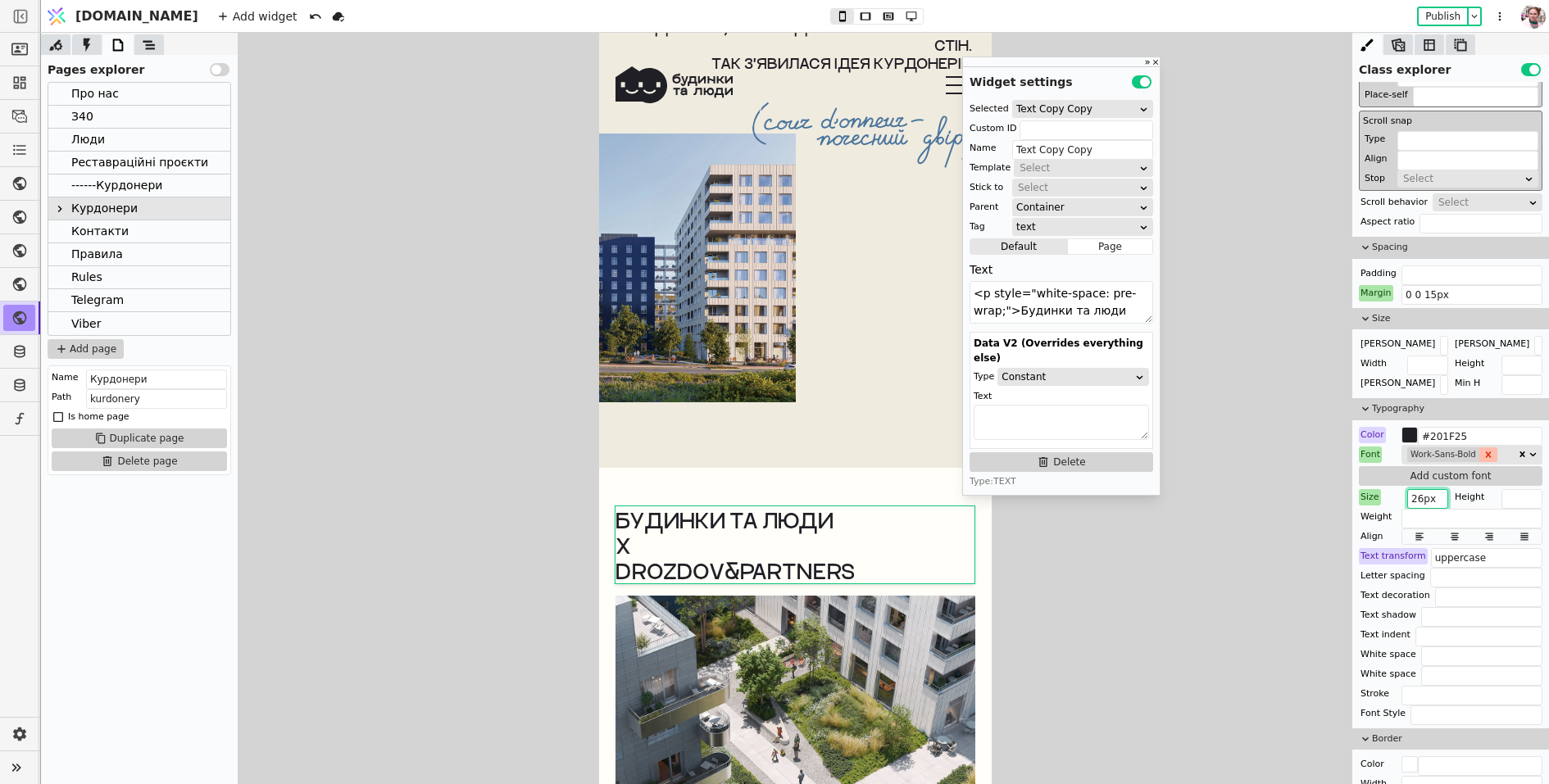
click at [1488, 449] on icon "Remove Work-Sans-Bold" at bounding box center [1488, 455] width 12 height 12
type input "26px"
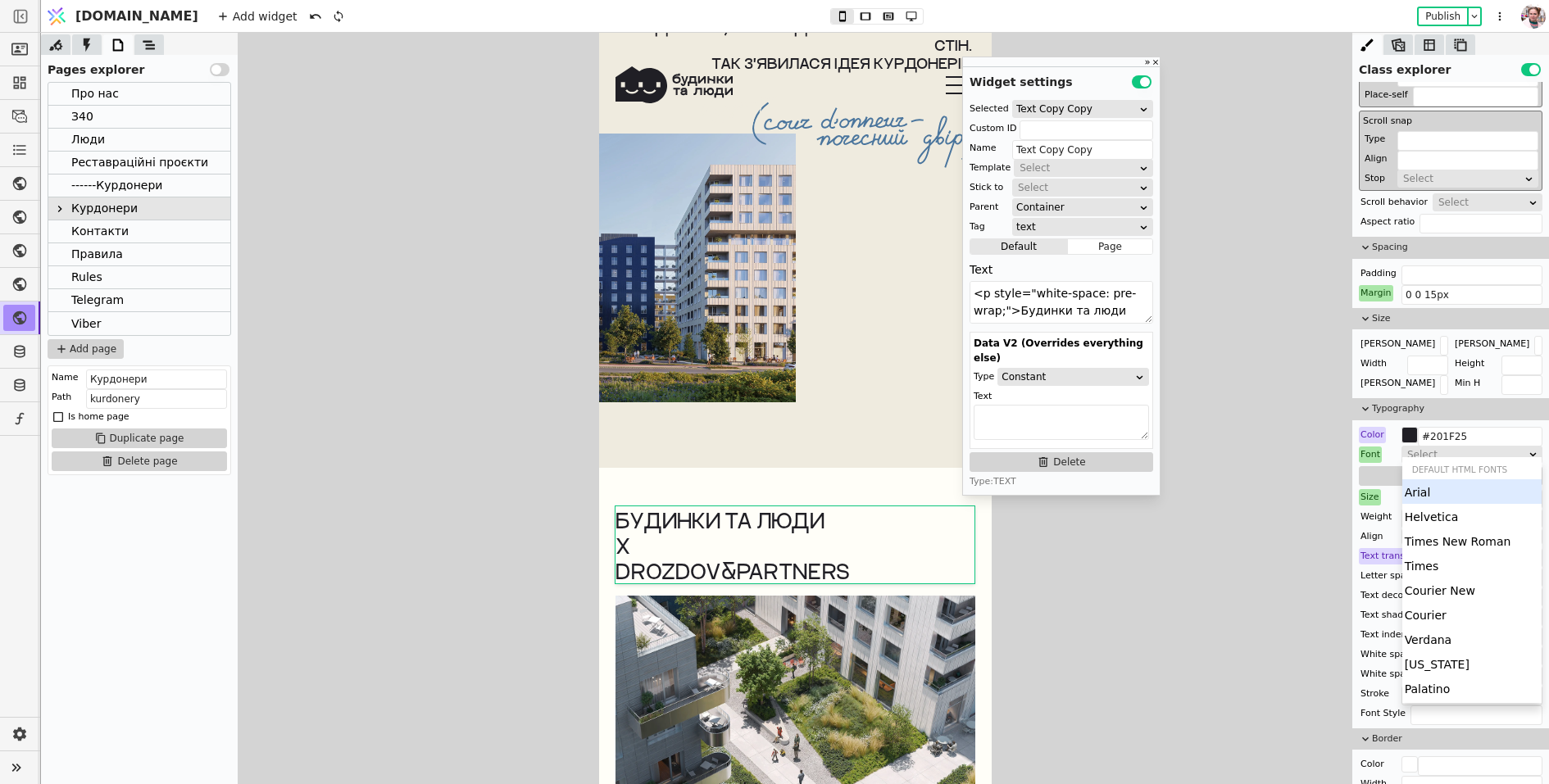
click at [1477, 447] on div "Select" at bounding box center [1466, 455] width 119 height 17
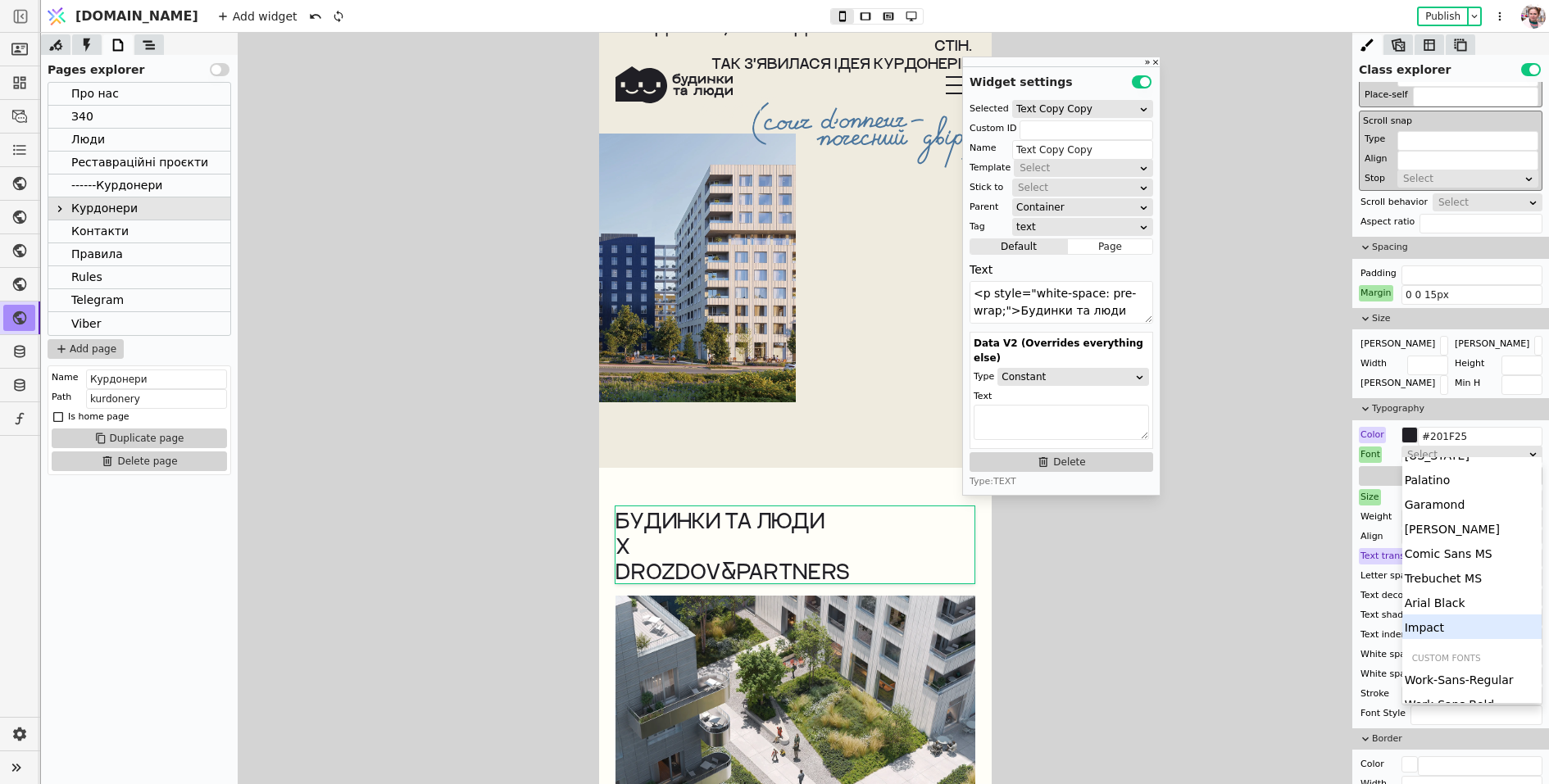
scroll to position [277, 0]
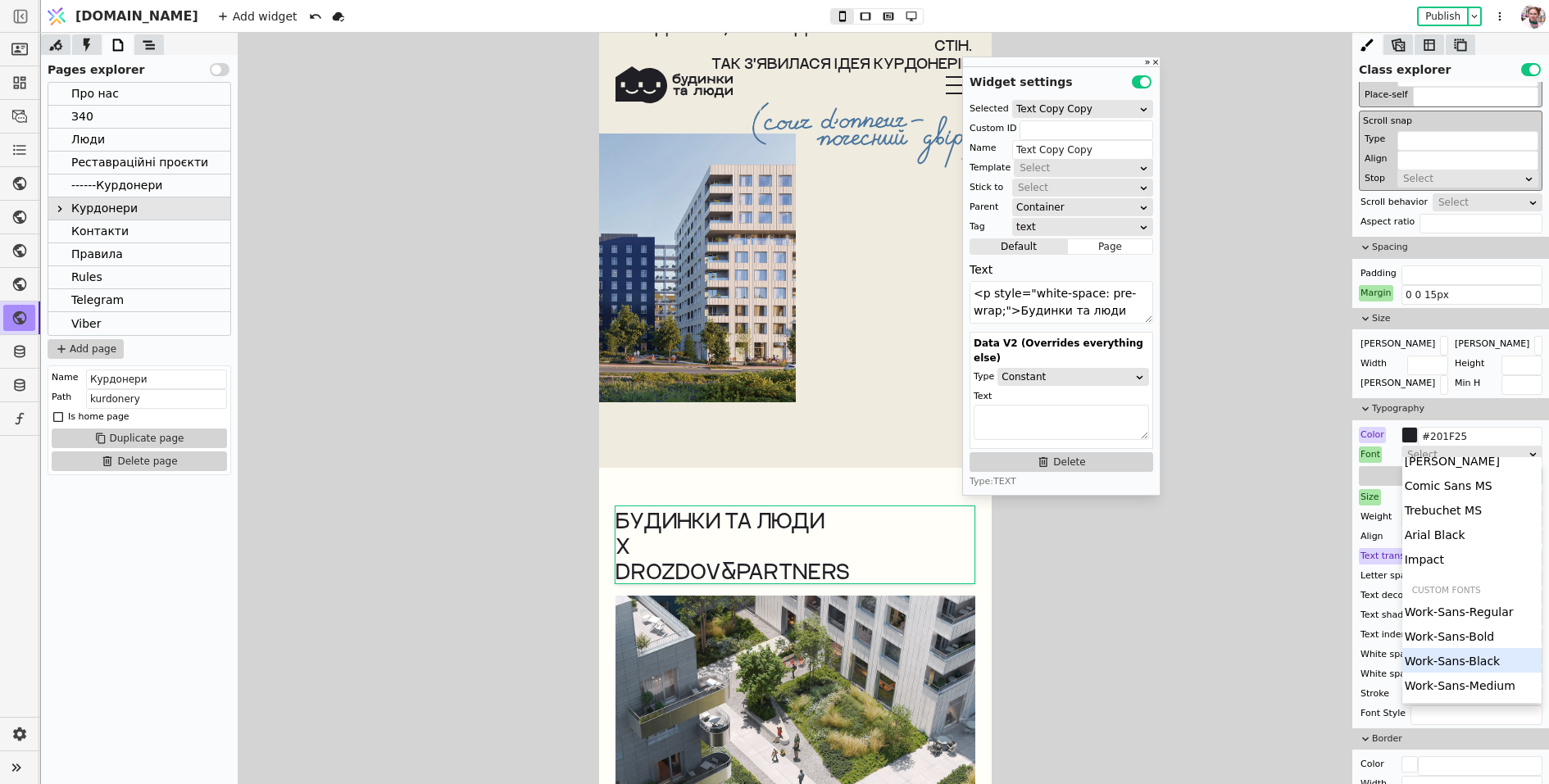
click at [1453, 663] on div "Work-Sans-Black" at bounding box center [1472, 661] width 140 height 25
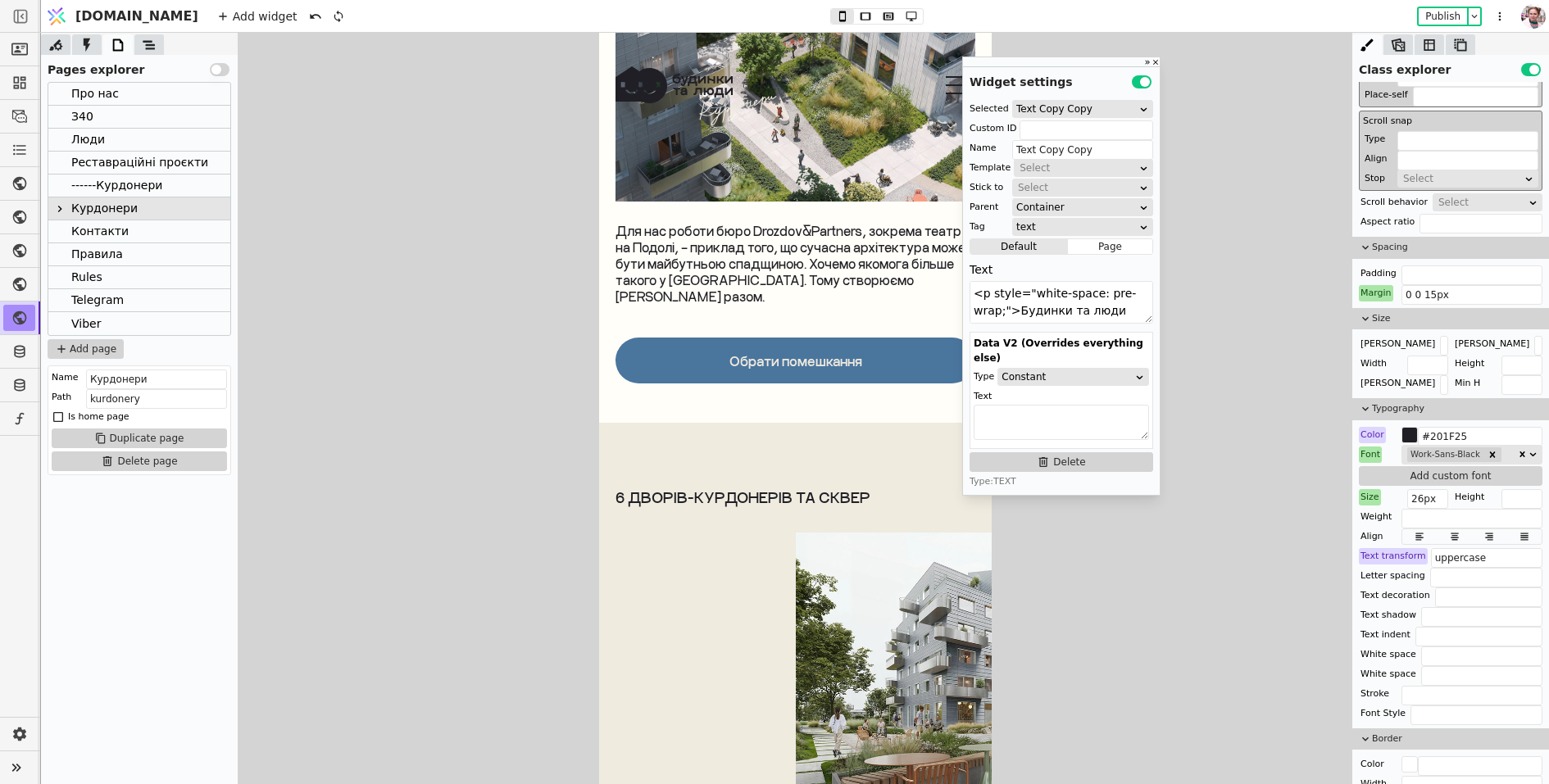
scroll to position [6966, 0]
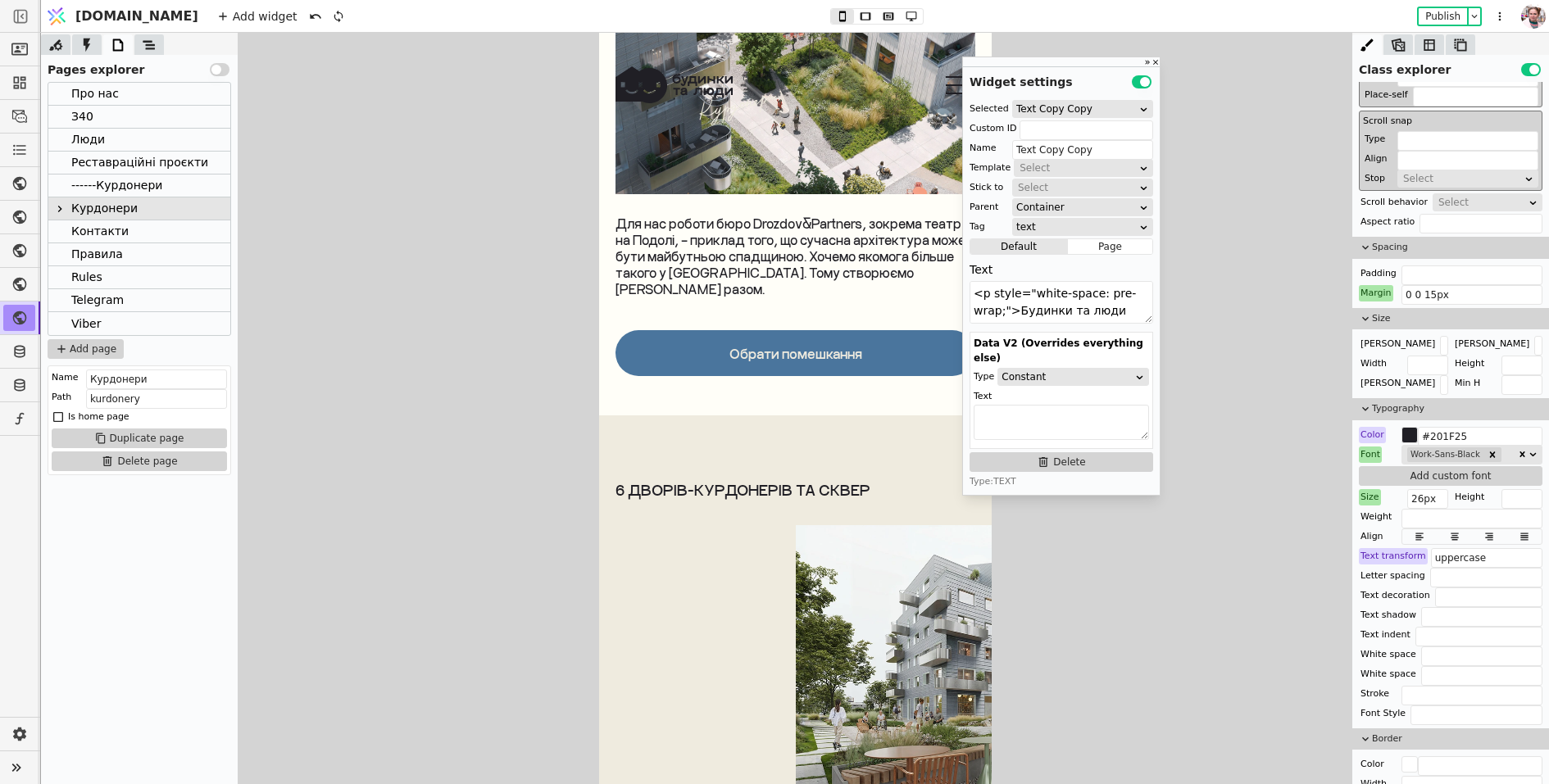
click at [741, 481] on div "6 дворів-курдонерів та сквер" at bounding box center [795, 490] width 360 height 18
type input "Text"
drag, startPoint x: 1421, startPoint y: 494, endPoint x: 1410, endPoint y: 494, distance: 11.0
click at [1410, 494] on input "18px" at bounding box center [1427, 499] width 41 height 20
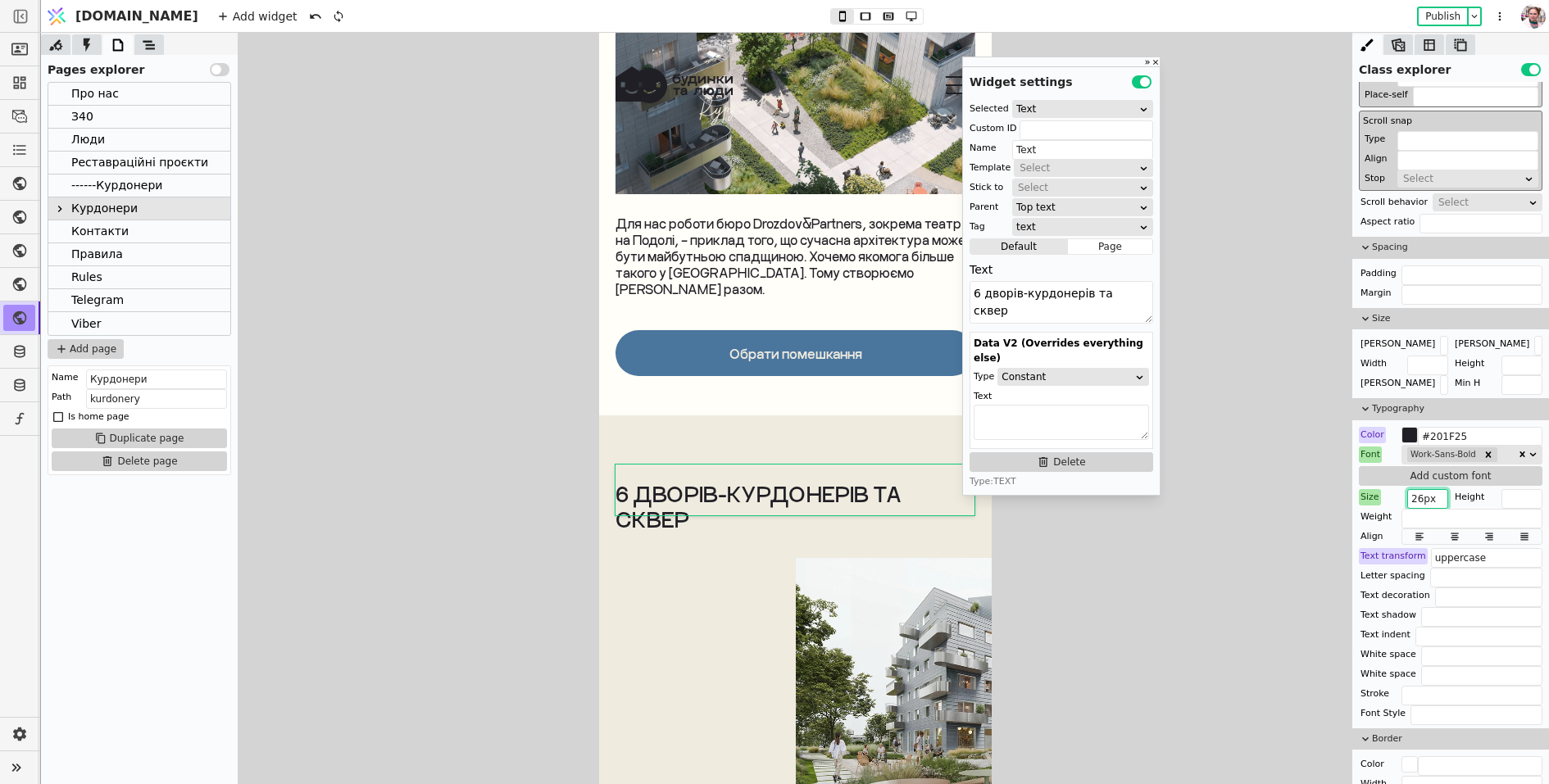
type input "26px"
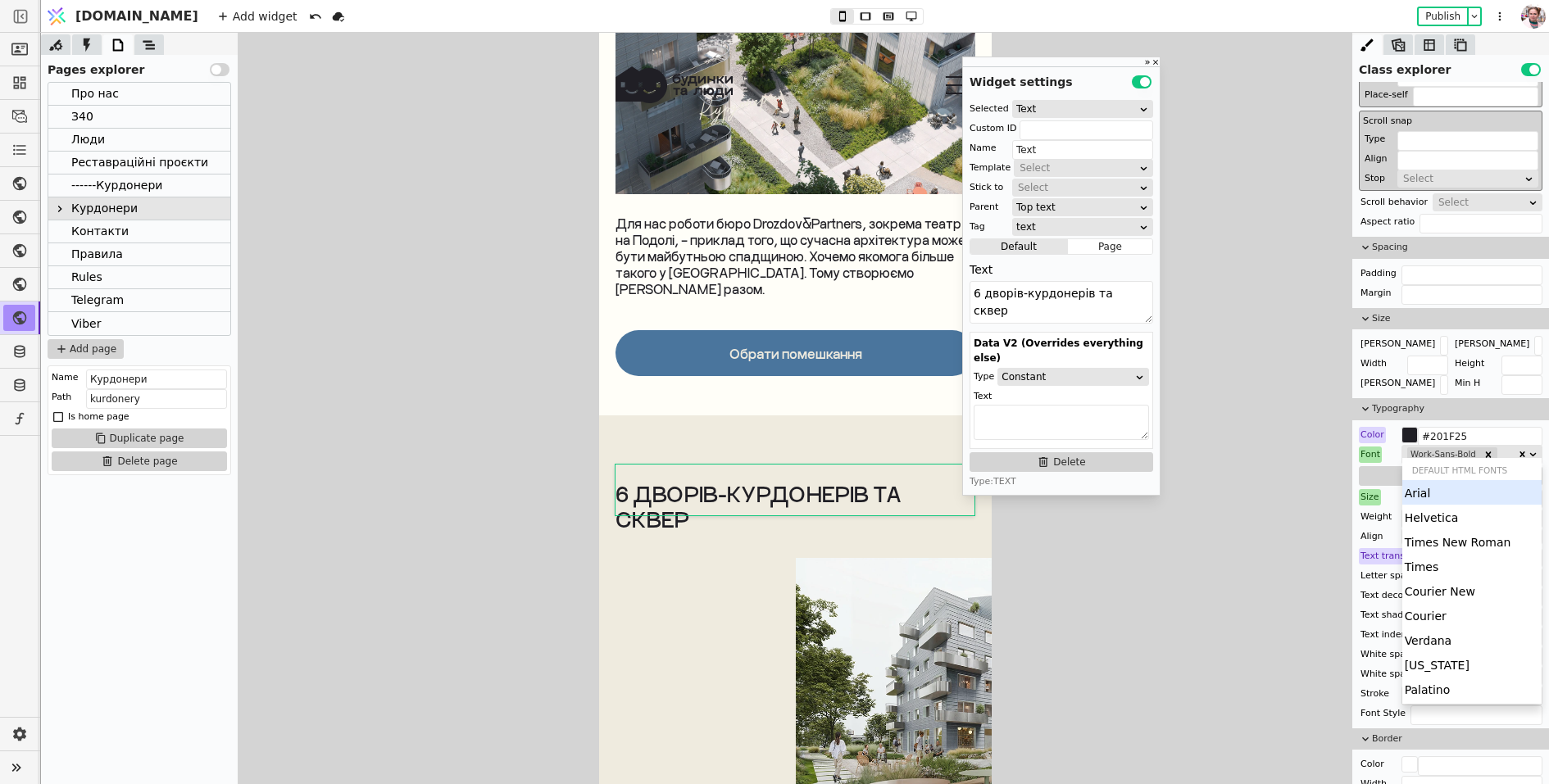
click at [1501, 450] on div "Work-Sans-Bold" at bounding box center [1462, 455] width 112 height 18
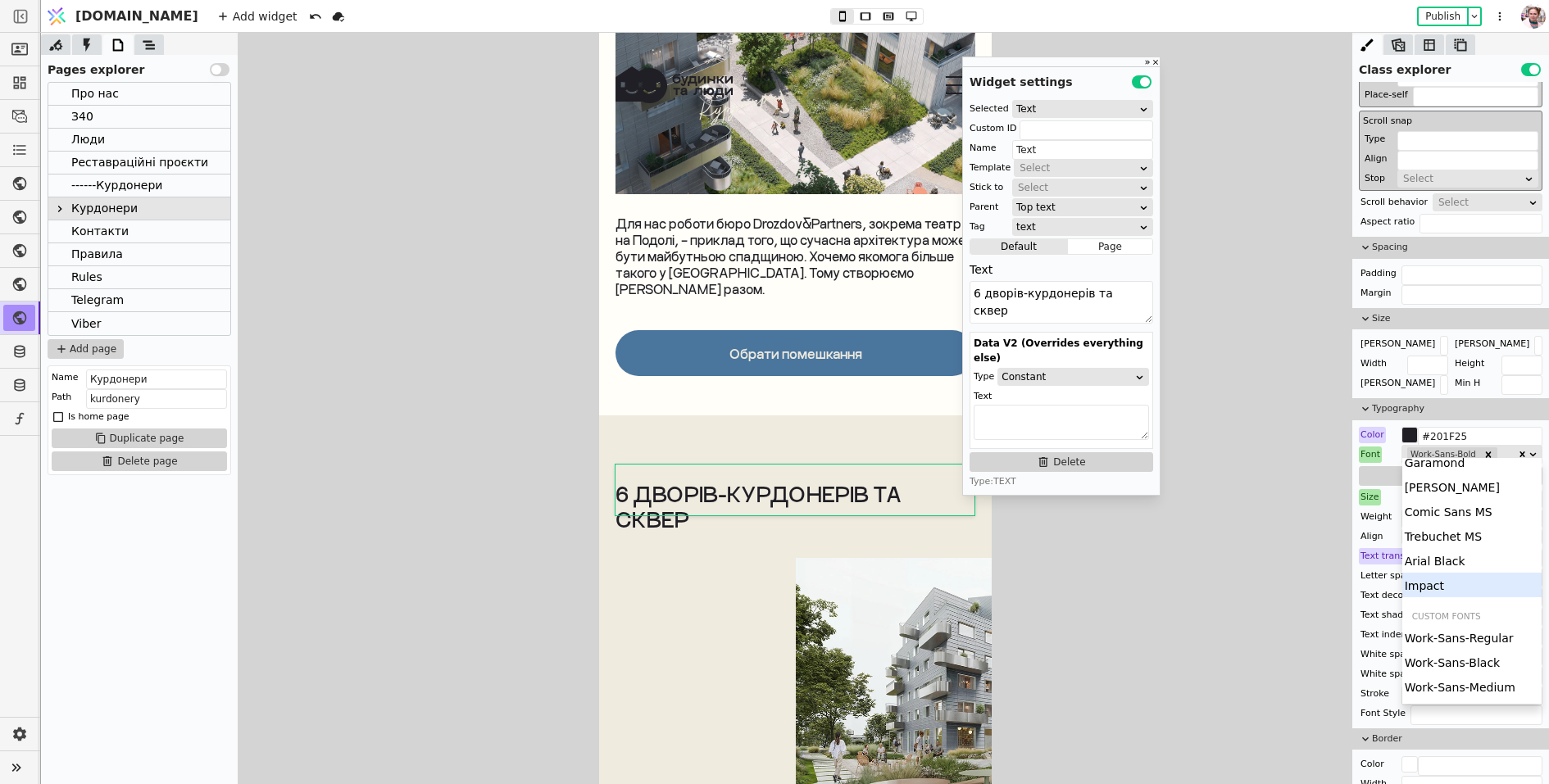
scroll to position [252, 0]
click at [1457, 661] on div "Work-Sans-Black" at bounding box center [1472, 662] width 140 height 25
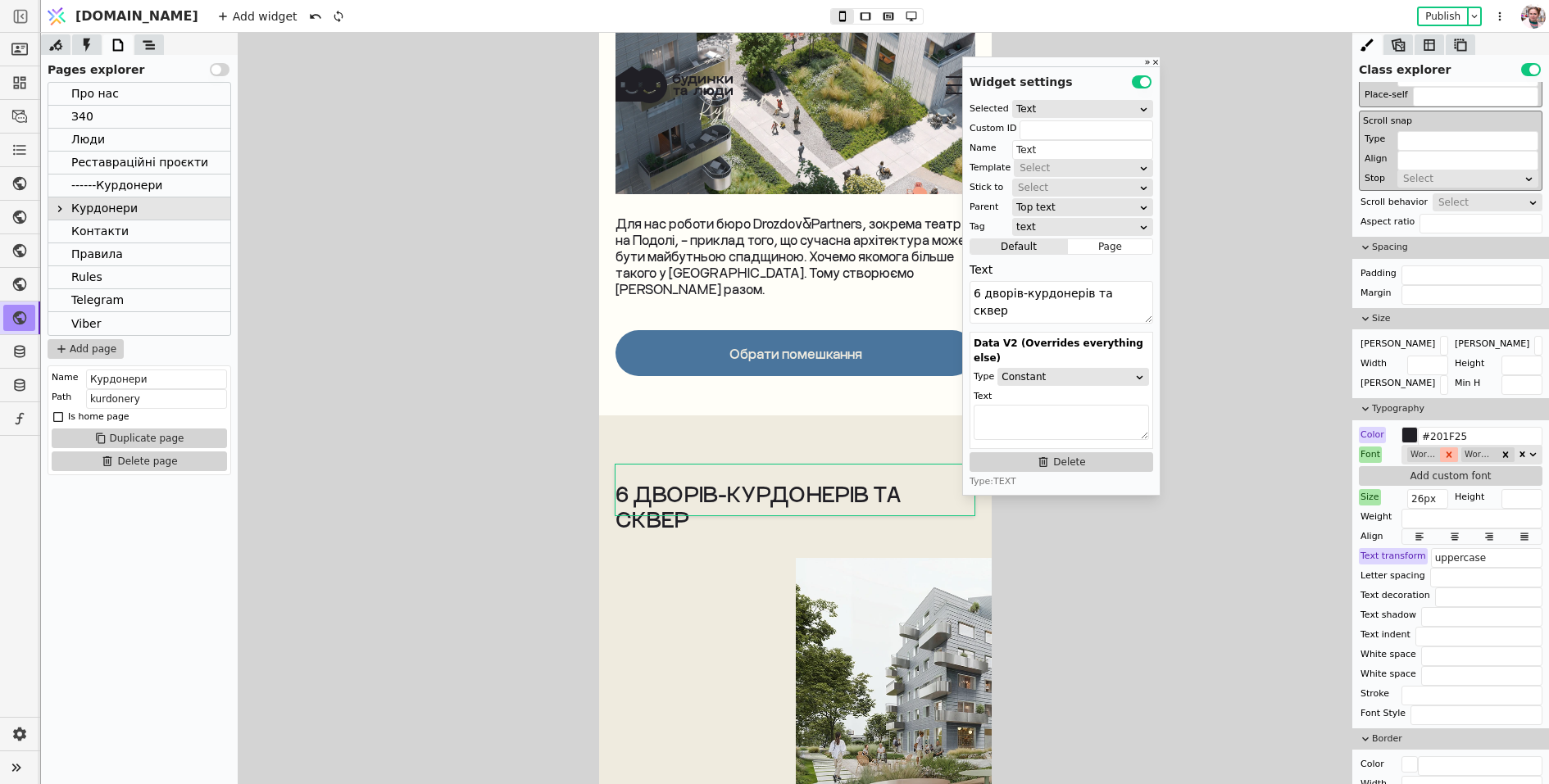
click at [1447, 447] on div "Remove Work-Sans-Bold" at bounding box center [1449, 455] width 18 height 15
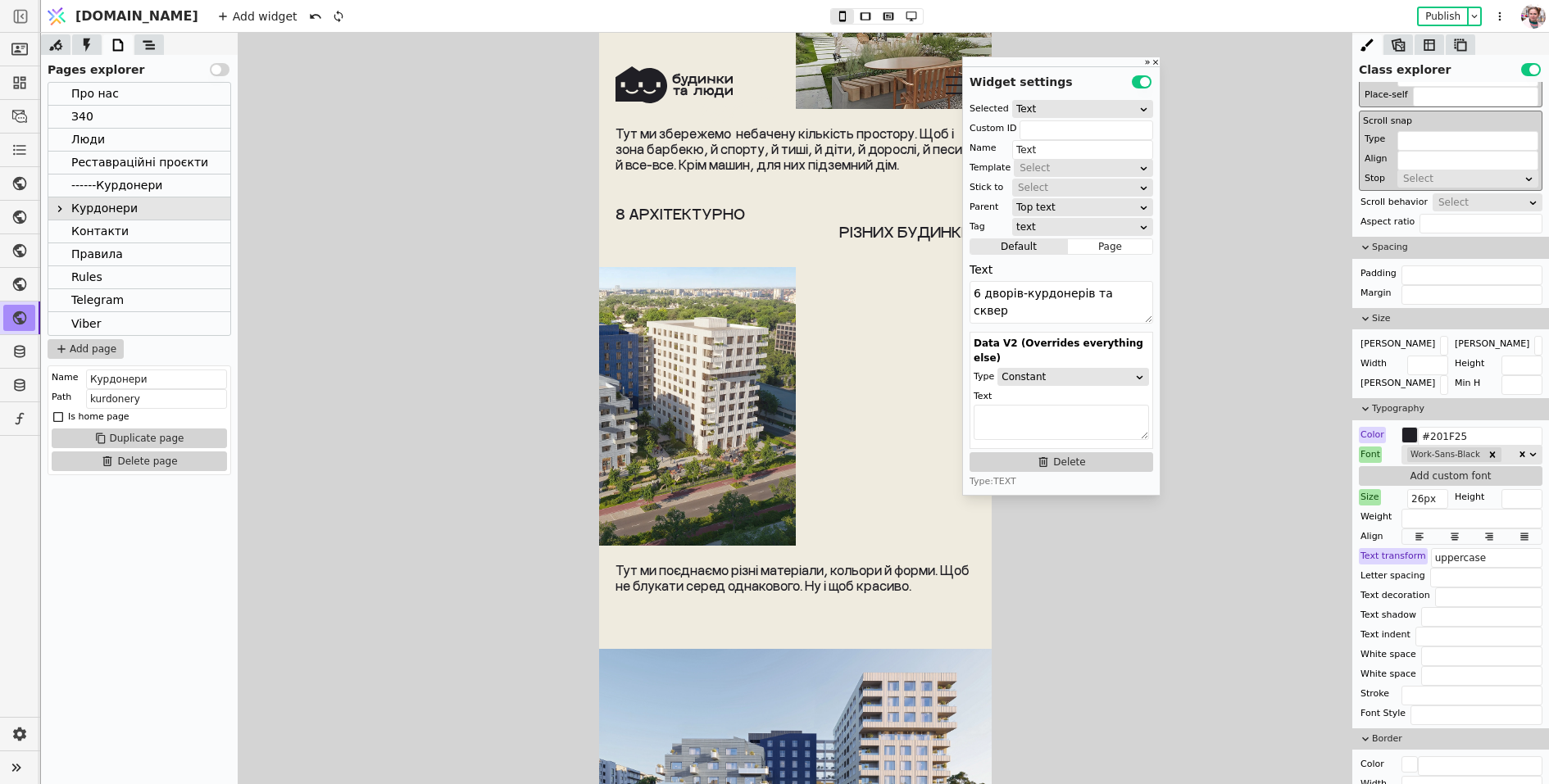
scroll to position [0, 0]
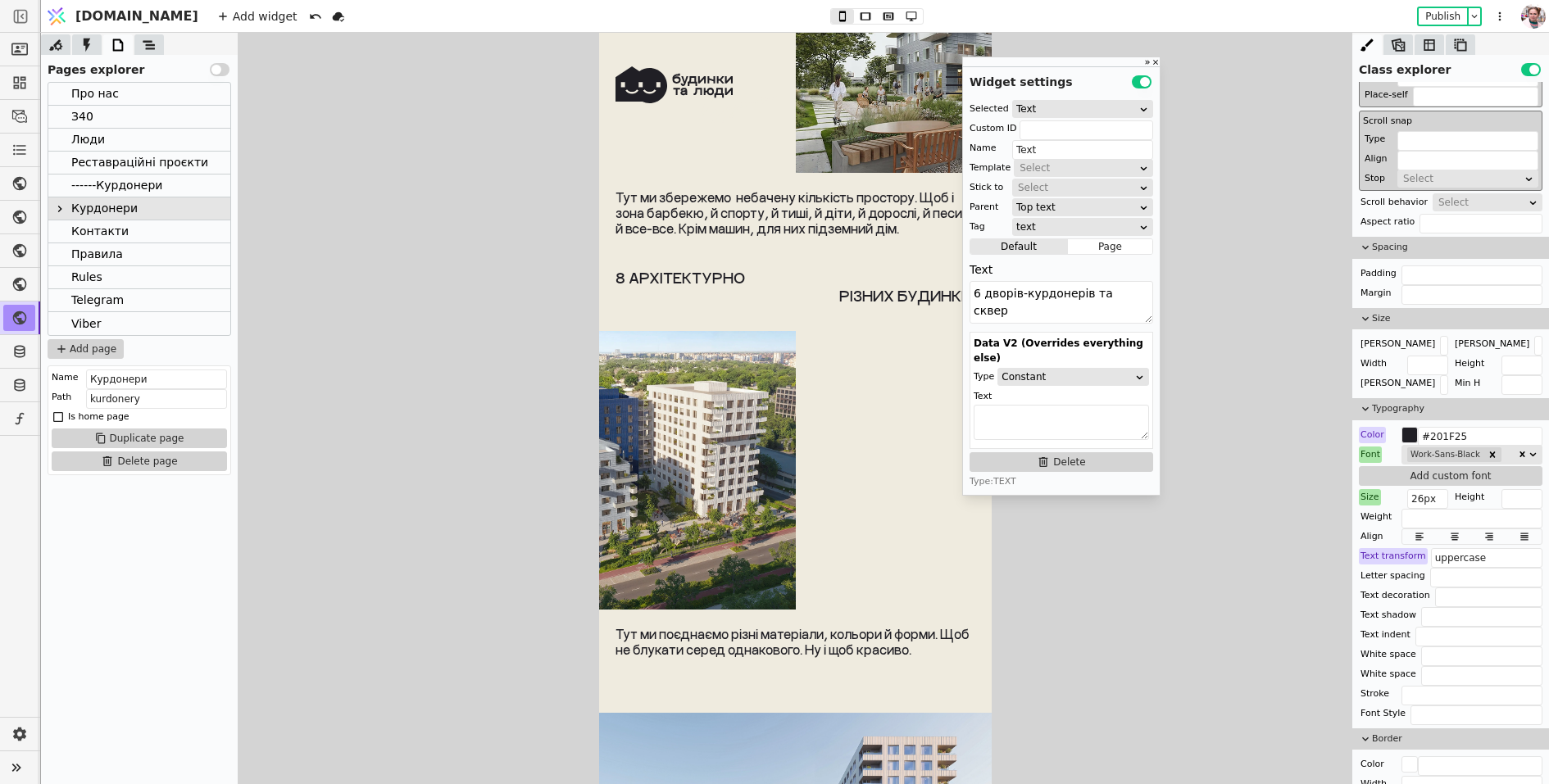
click at [799, 269] on p "8 архітектурно" at bounding box center [795, 278] width 360 height 18
type input "Text Copy Copy"
drag, startPoint x: 1422, startPoint y: 495, endPoint x: 1399, endPoint y: 497, distance: 23.1
click at [1399, 497] on div "Size 18px" at bounding box center [1402, 497] width 89 height 17
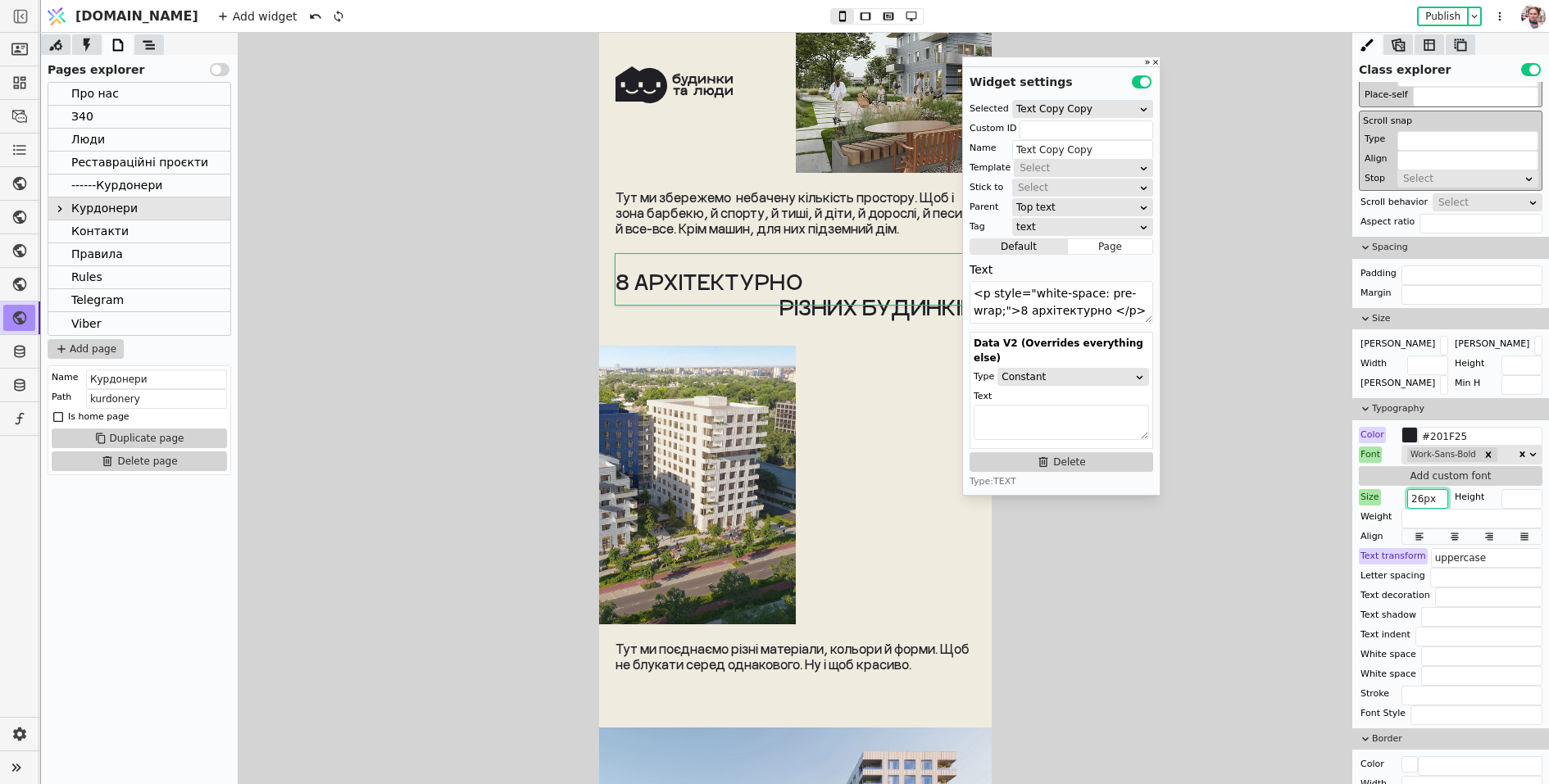
type input "26px"
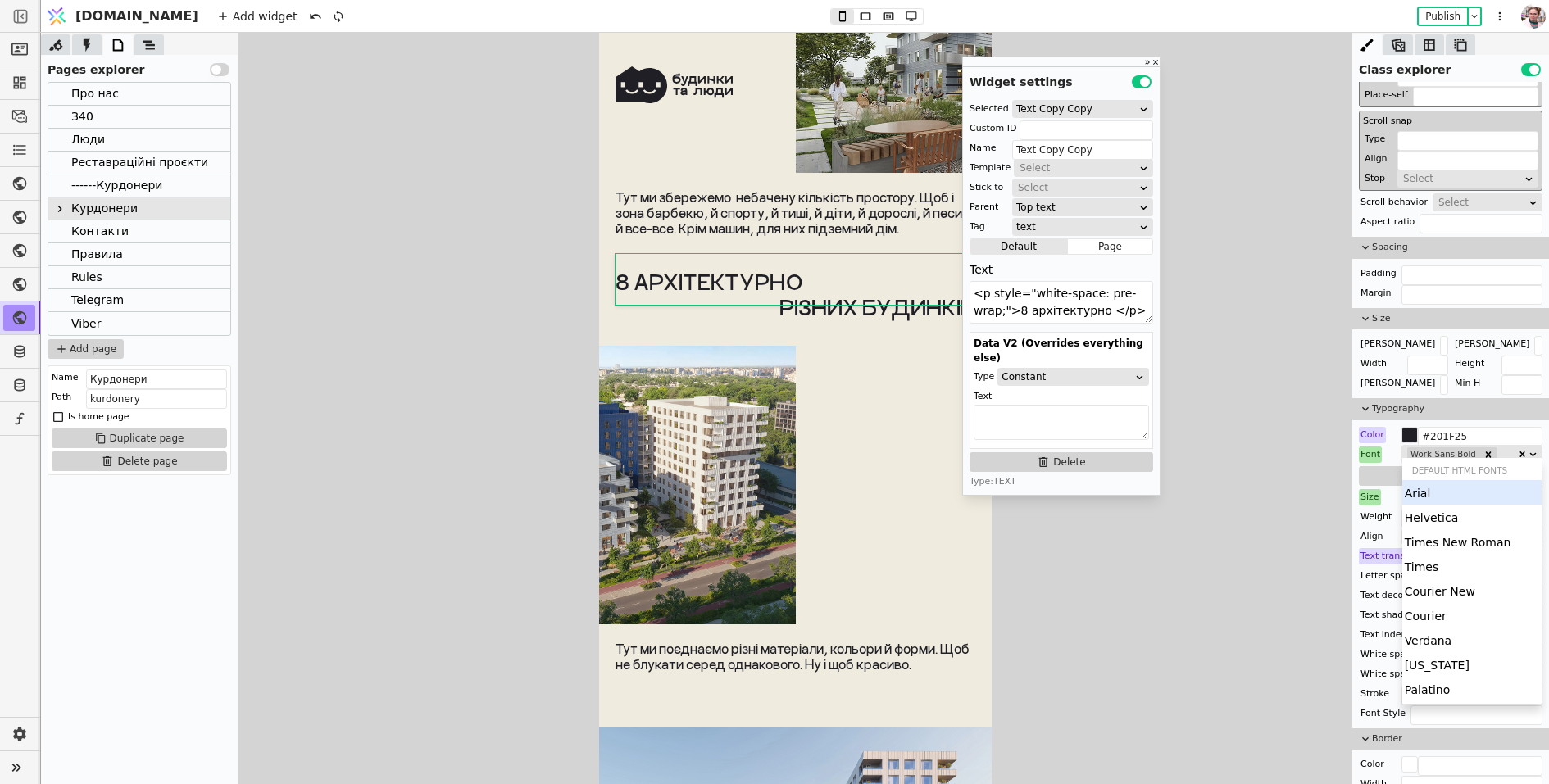
click at [1500, 447] on div "Work-Sans-Bold" at bounding box center [1462, 455] width 112 height 18
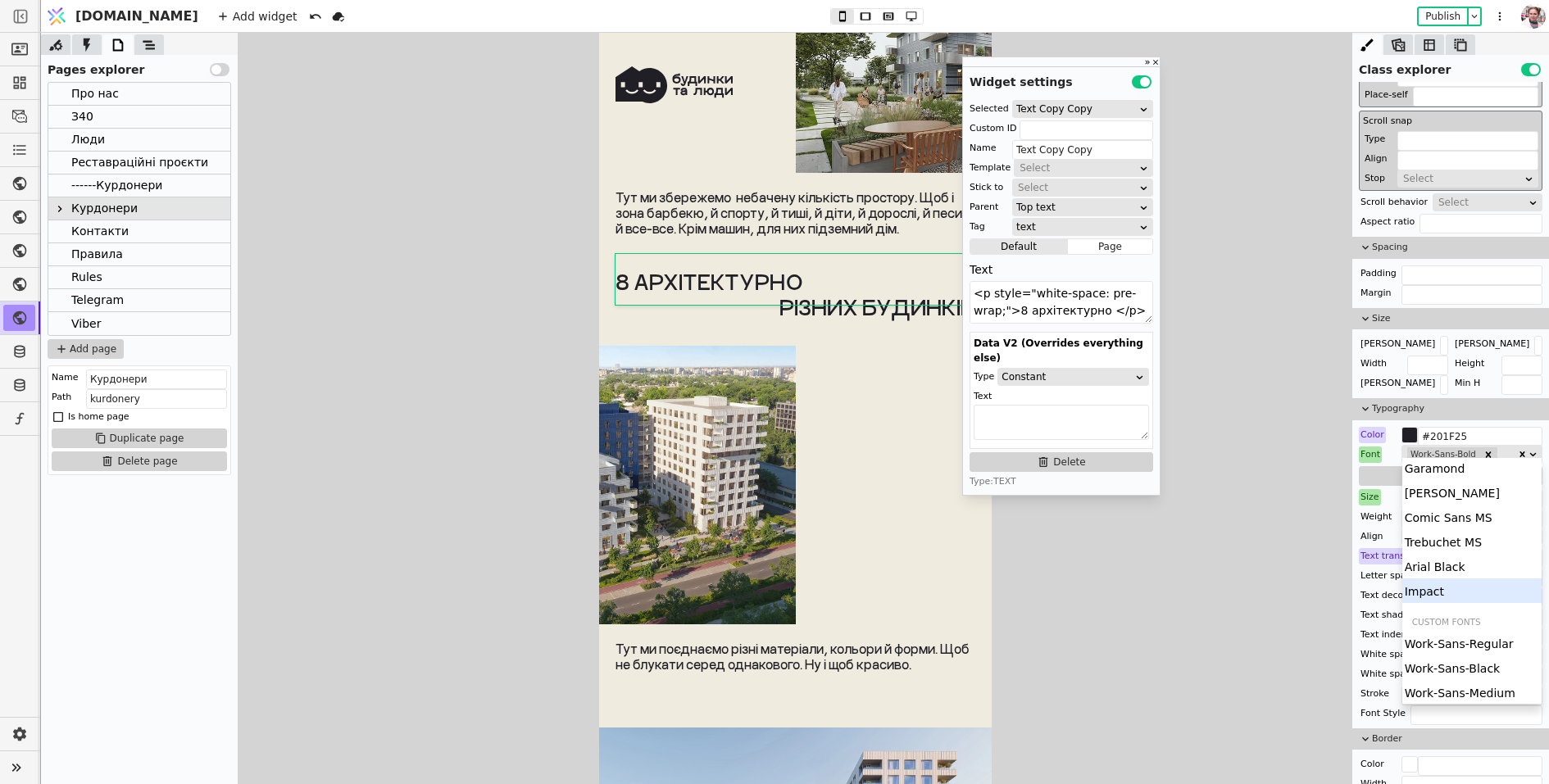
scroll to position [252, 0]
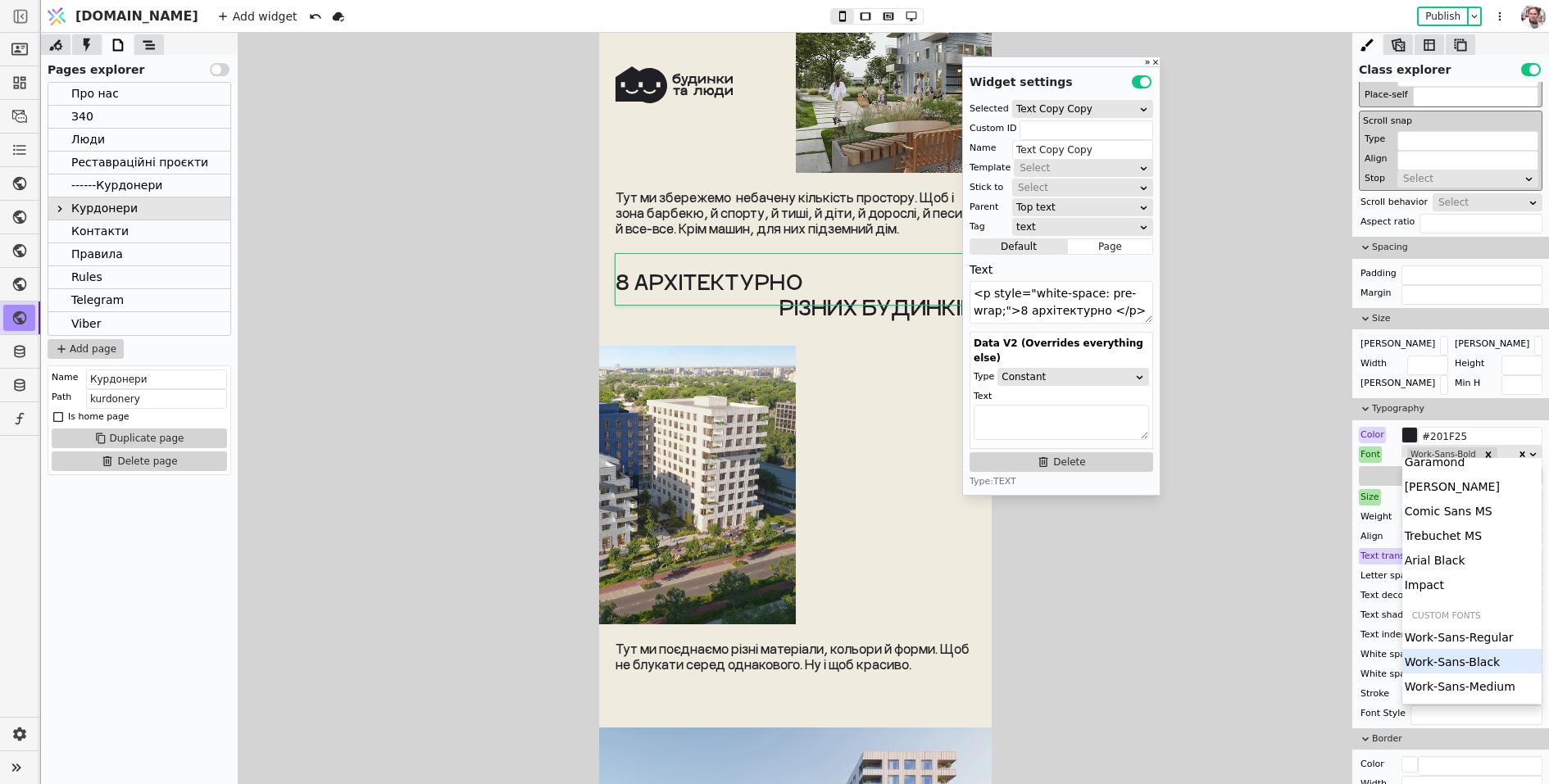
click at [1478, 667] on div "Work-Sans-Black" at bounding box center [1472, 662] width 140 height 25
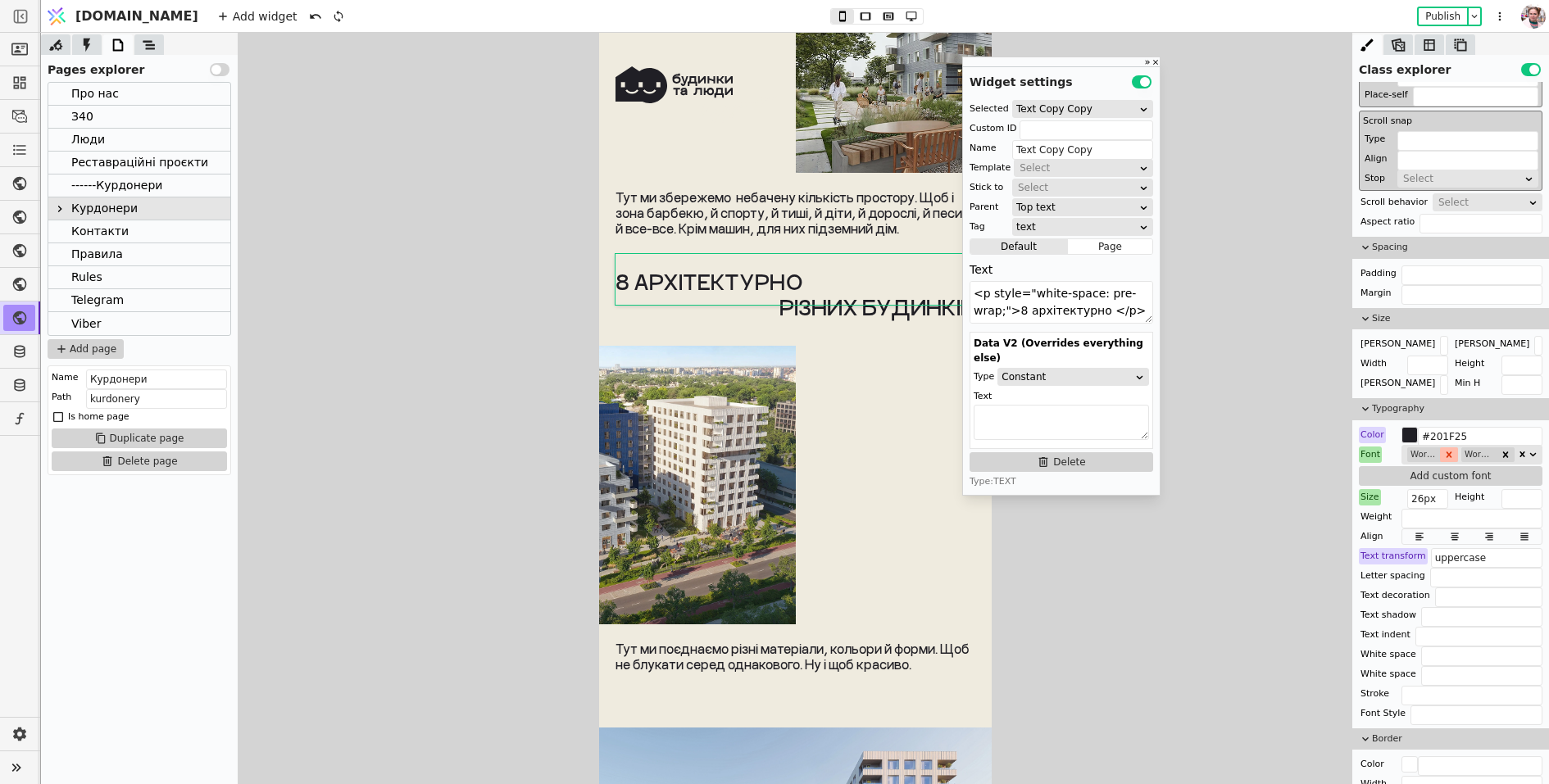
click at [1445, 449] on icon "Remove Work-Sans-Bold" at bounding box center [1449, 455] width 12 height 12
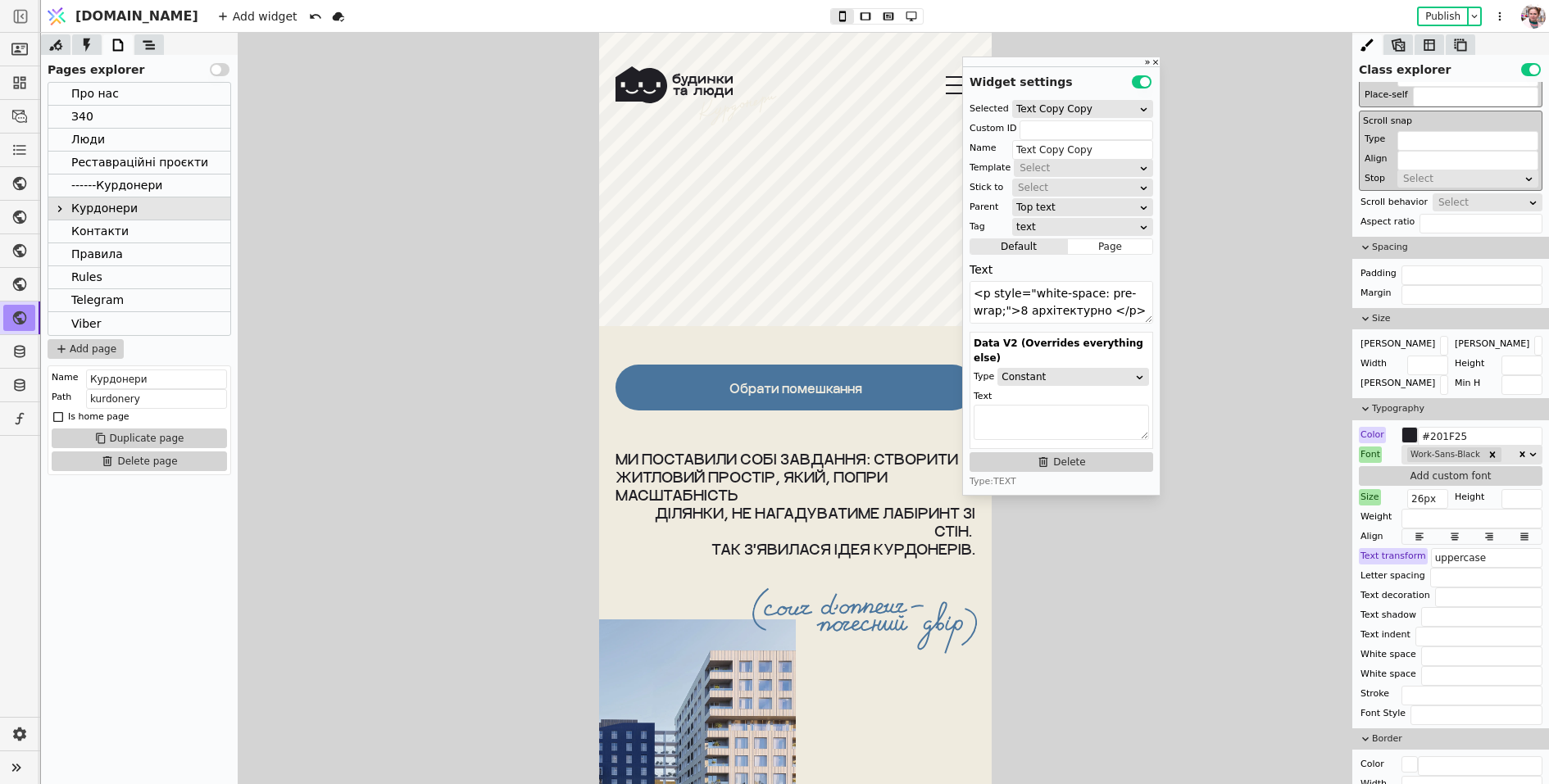
click at [797, 469] on p "Ми поставили собі завдання: створити житловий простір, який, попри масштабність" at bounding box center [795, 477] width 360 height 54
click at [1502, 452] on div "Work-Sans-Bold" at bounding box center [1462, 455] width 112 height 18
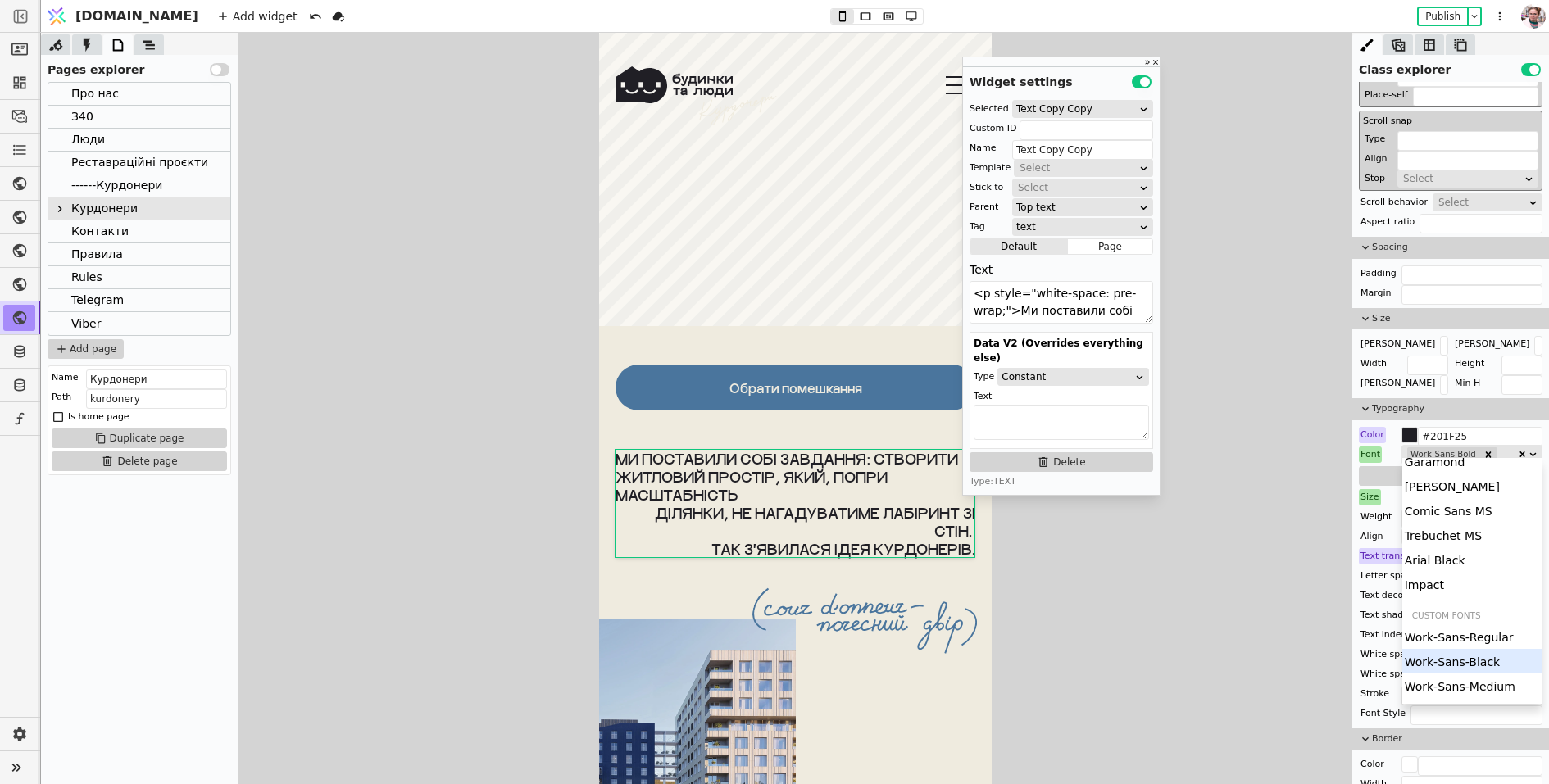
click at [1456, 655] on div "Work-Sans-Black" at bounding box center [1472, 662] width 140 height 25
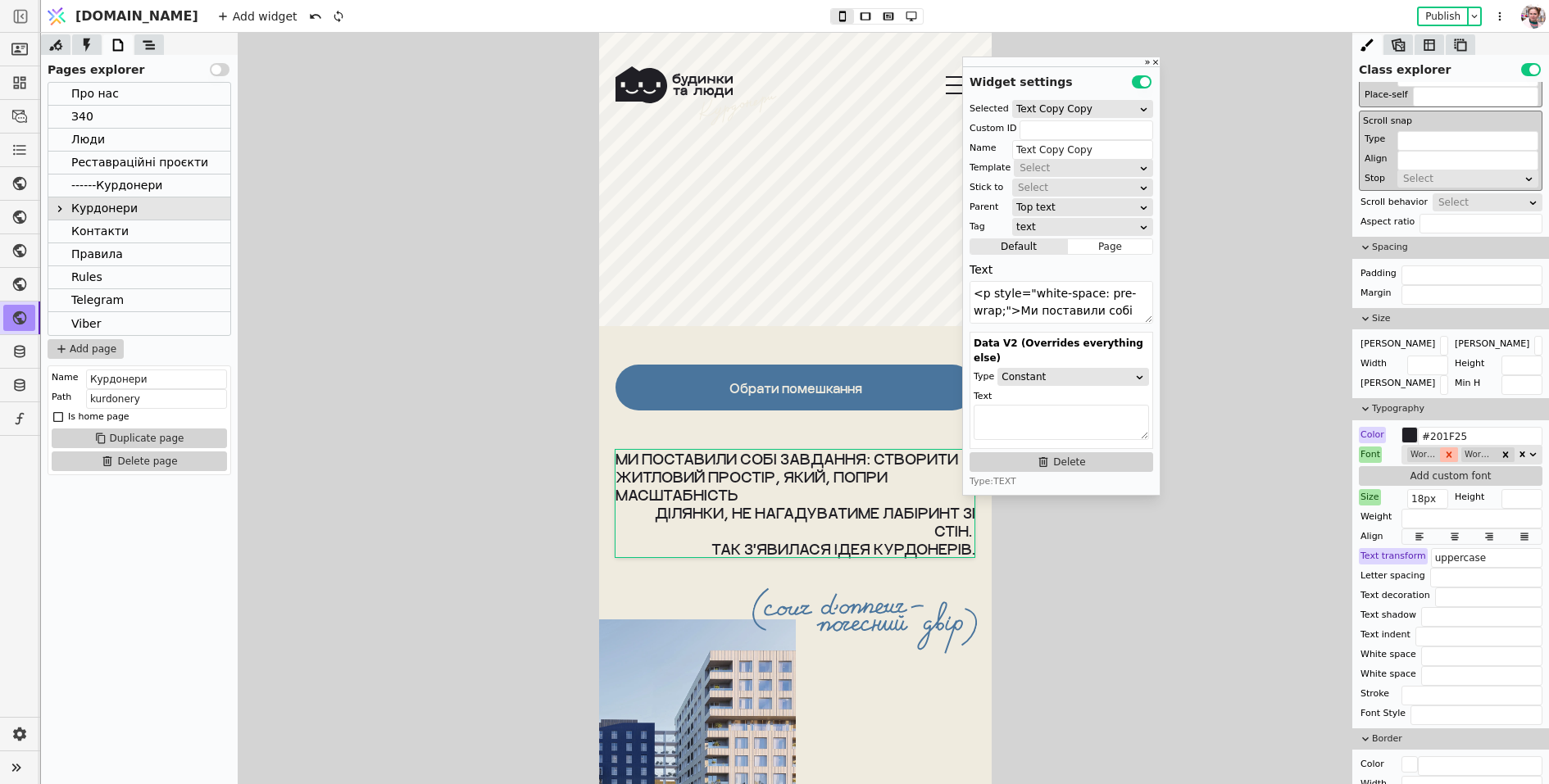
click at [1449, 451] on icon "Remove Work-Sans-Bold" at bounding box center [1449, 455] width 12 height 12
click at [877, 9] on button at bounding box center [888, 17] width 23 height 15
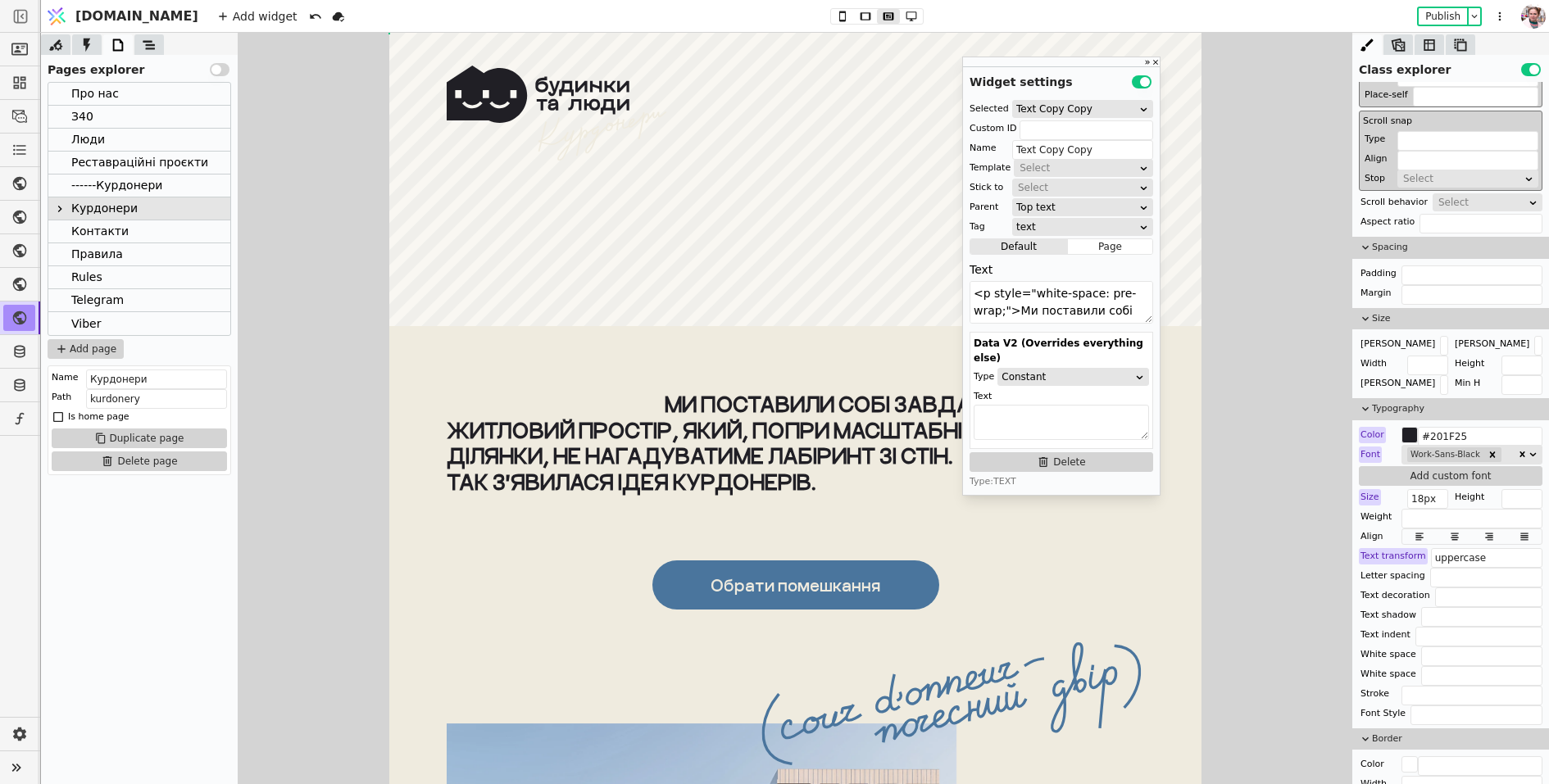
click at [800, 411] on p "Ми поставили собі завдання: створити" at bounding box center [794, 403] width 697 height 26
type input "toptxt-line-desktop"
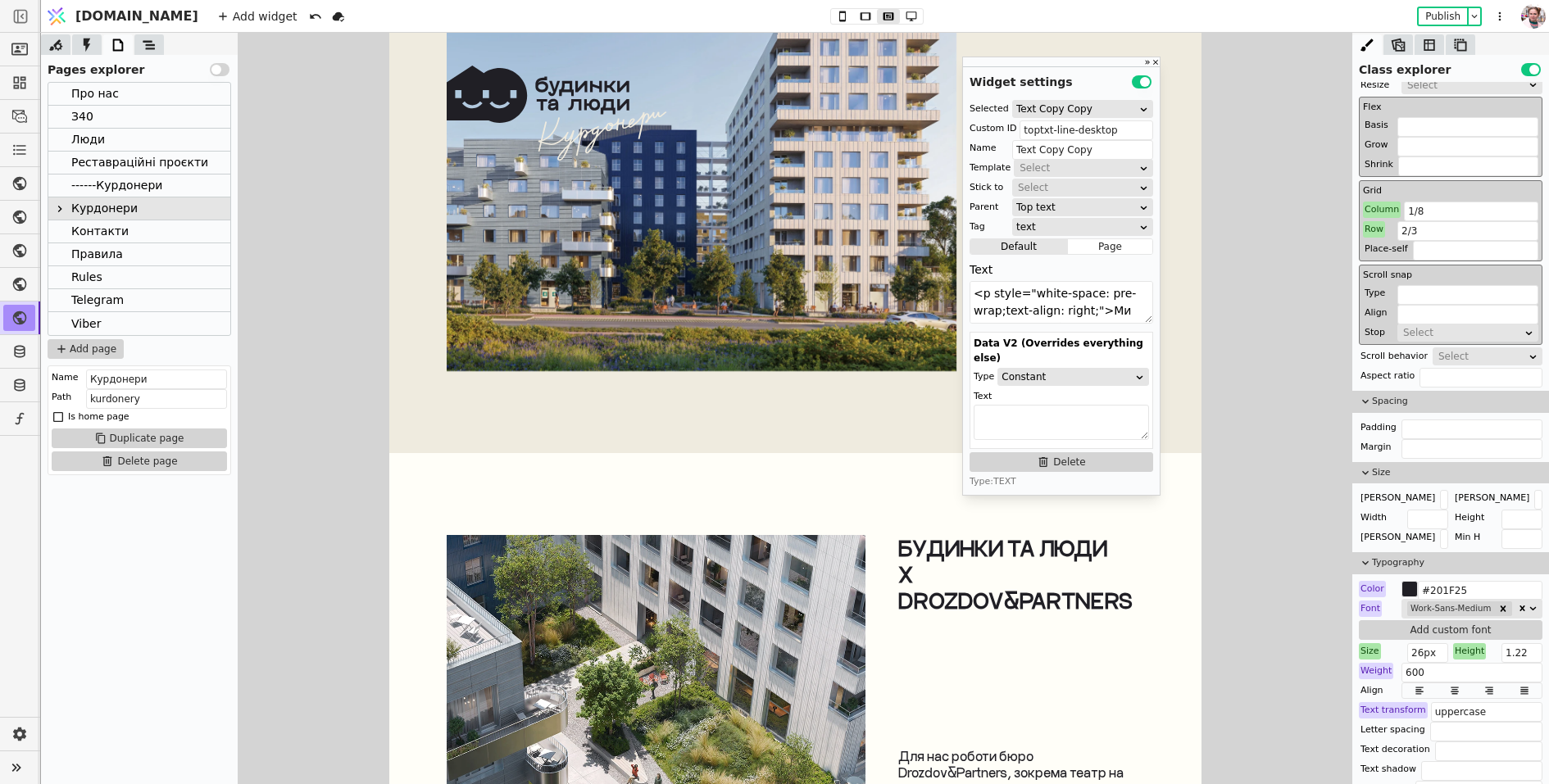
click at [940, 557] on p "Будинки та люди" at bounding box center [1020, 547] width 246 height 26
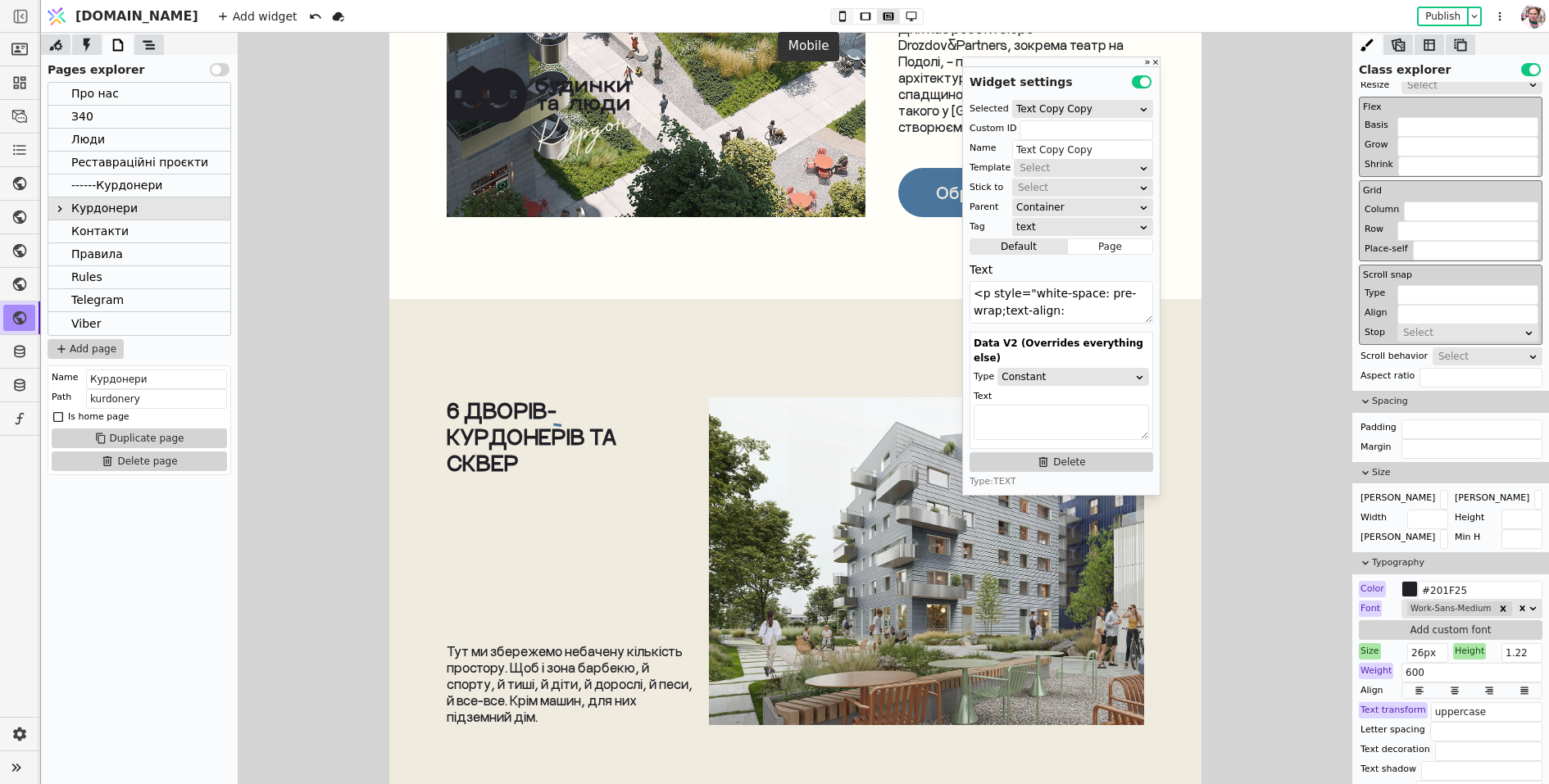
click at [832, 19] on icon at bounding box center [842, 17] width 20 height 12
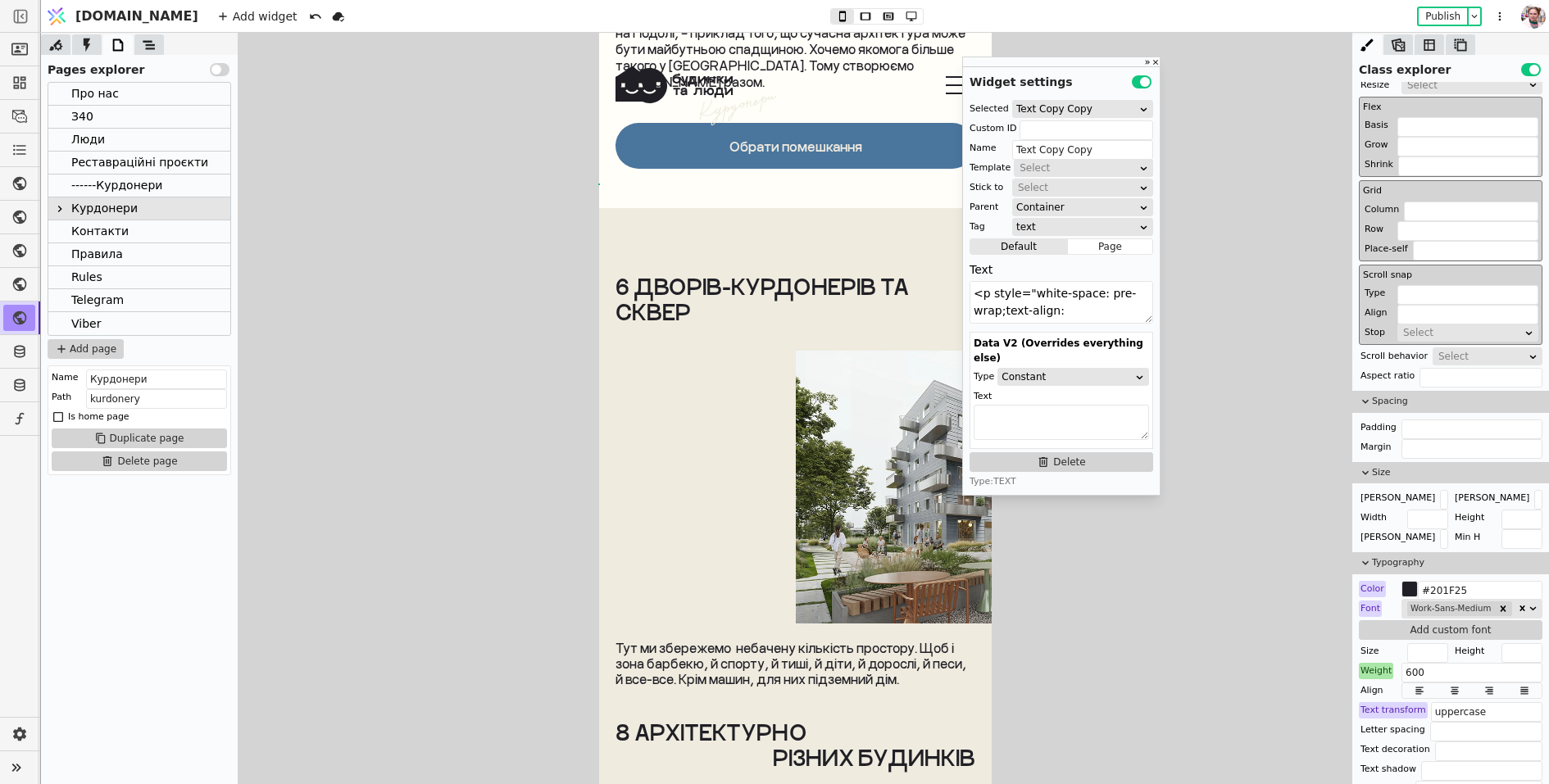
click at [704, 312] on div "6 дворів-курдонерів та сквер Тут ми збережемо  небачену кількість простору. Щоб…" at bounding box center [794, 693] width 392 height 970
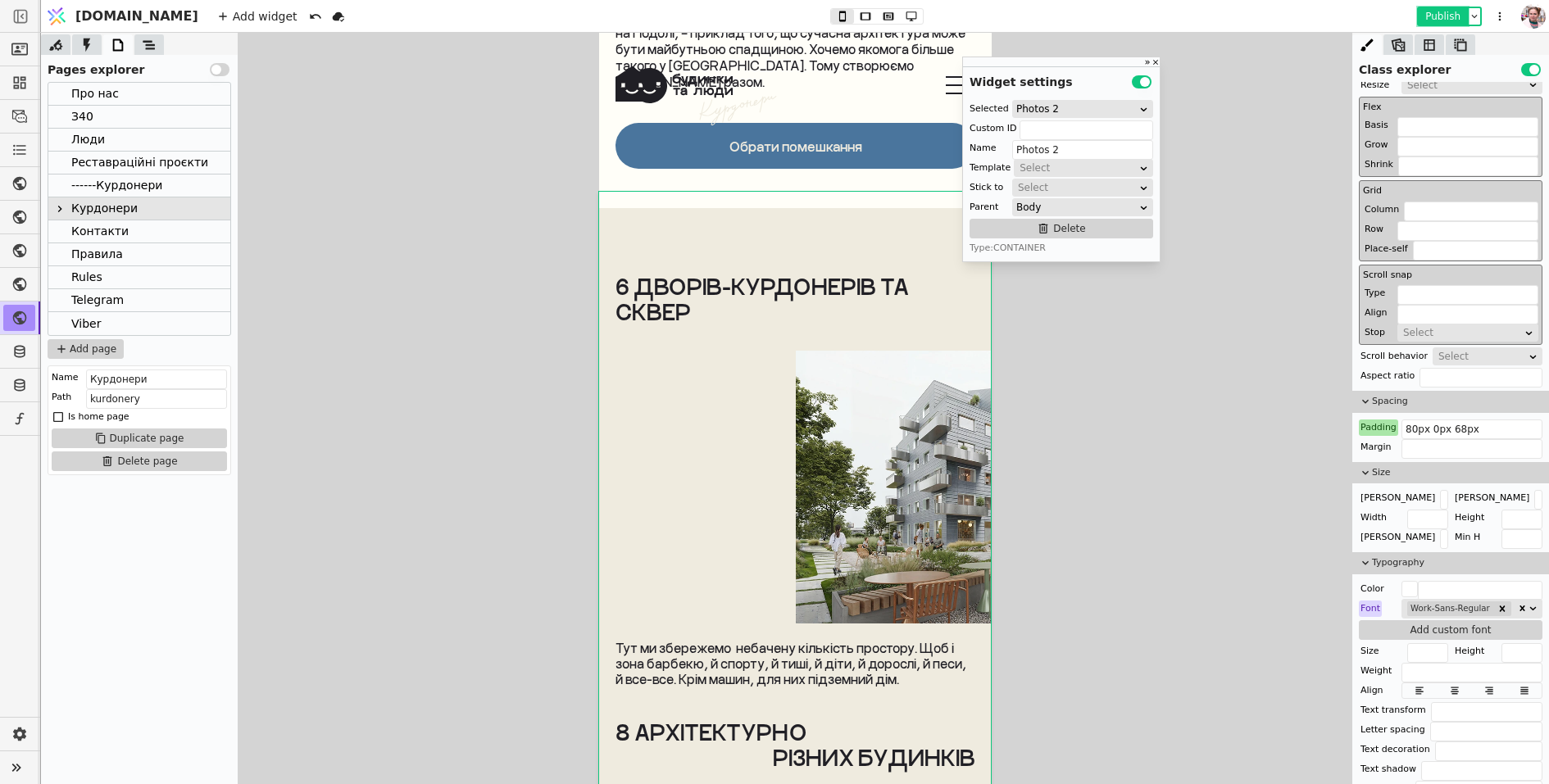
click at [1432, 11] on button "Publish" at bounding box center [1442, 17] width 48 height 17
click at [774, 294] on div "6 дворів-курдонерів та сквер" at bounding box center [795, 298] width 360 height 51
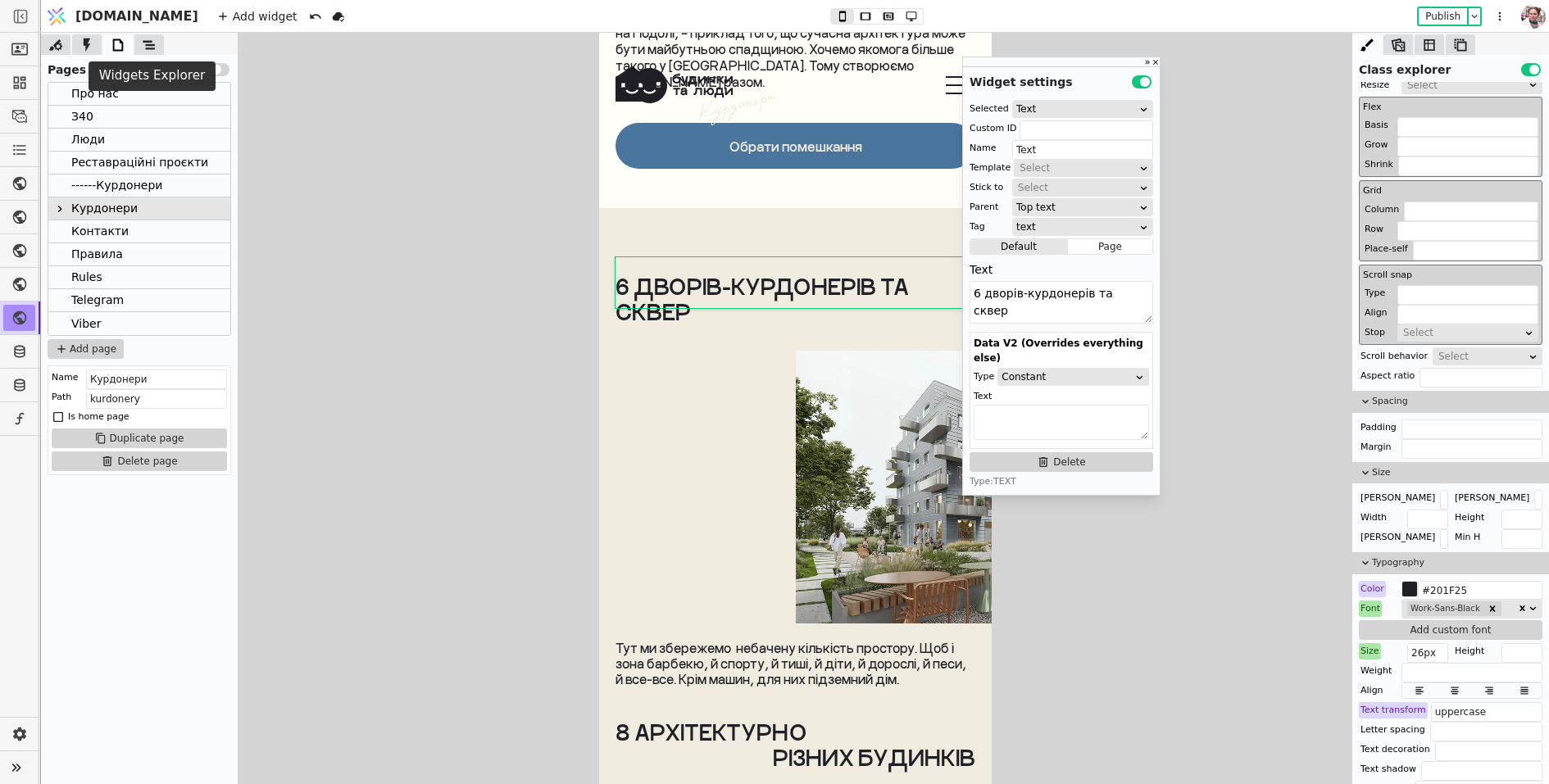
click at [143, 39] on icon at bounding box center [149, 45] width 17 height 17
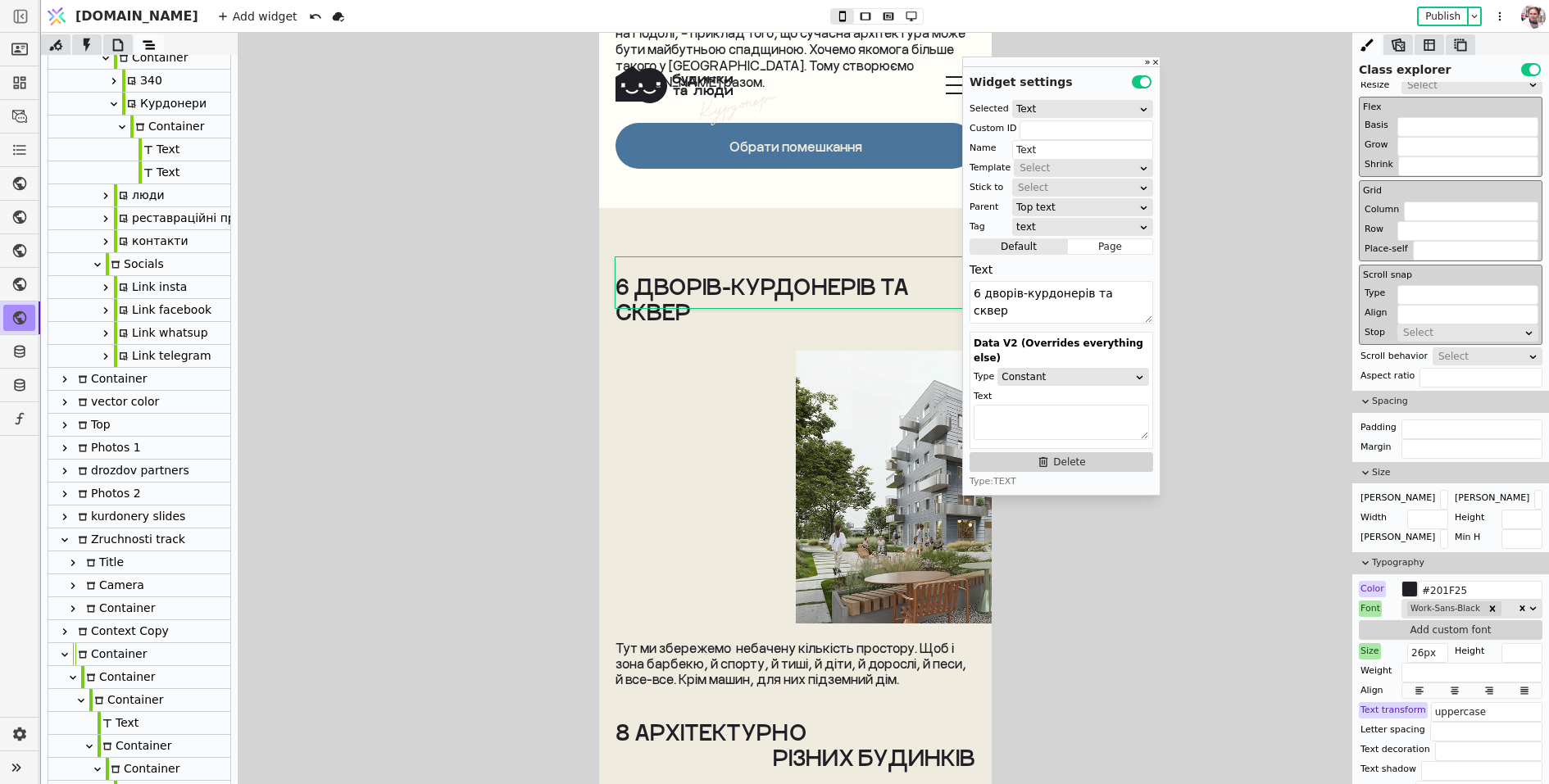
scroll to position [550, 0]
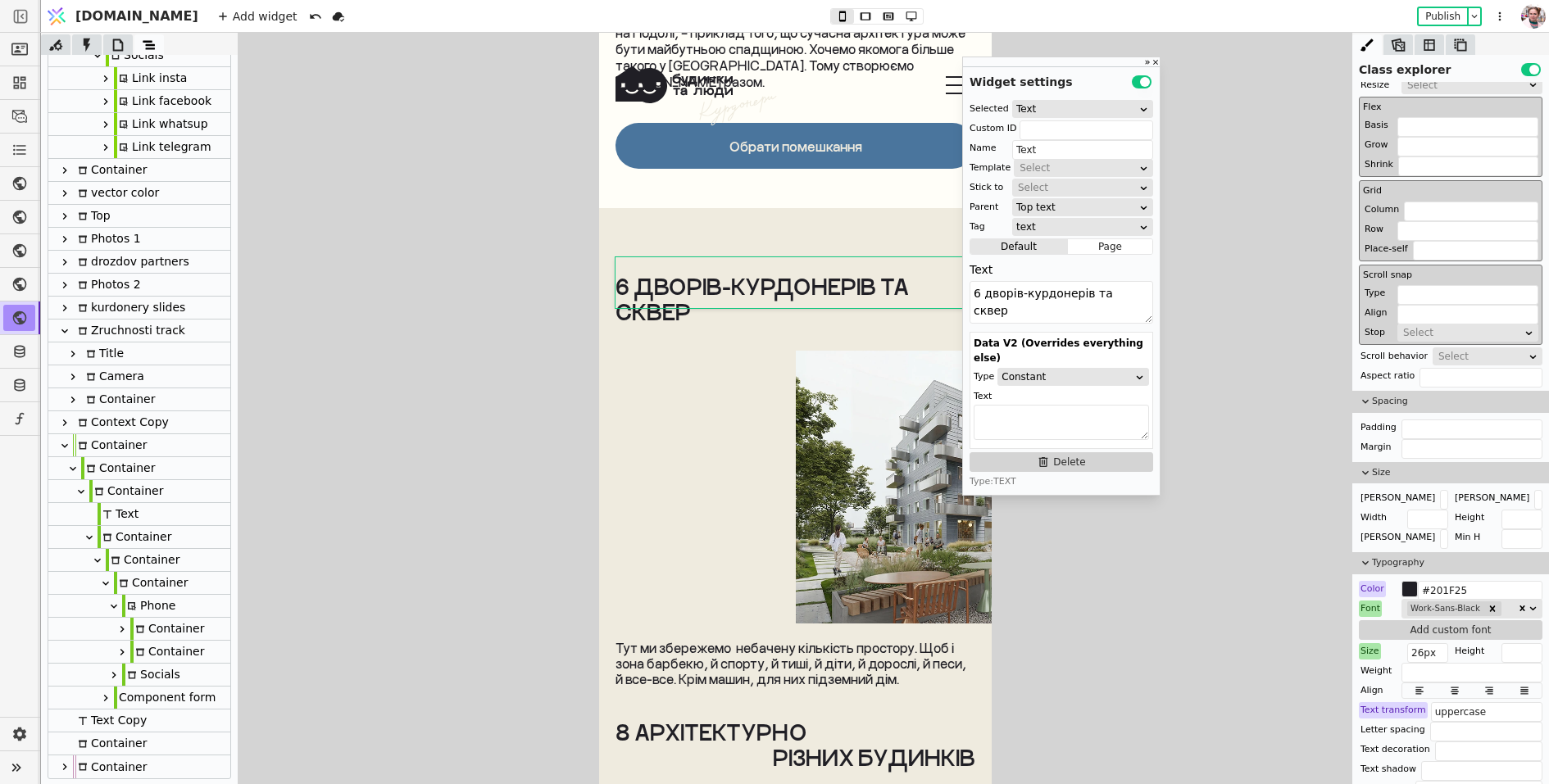
click at [123, 406] on div "Container" at bounding box center [117, 399] width 74 height 22
type input "Container"
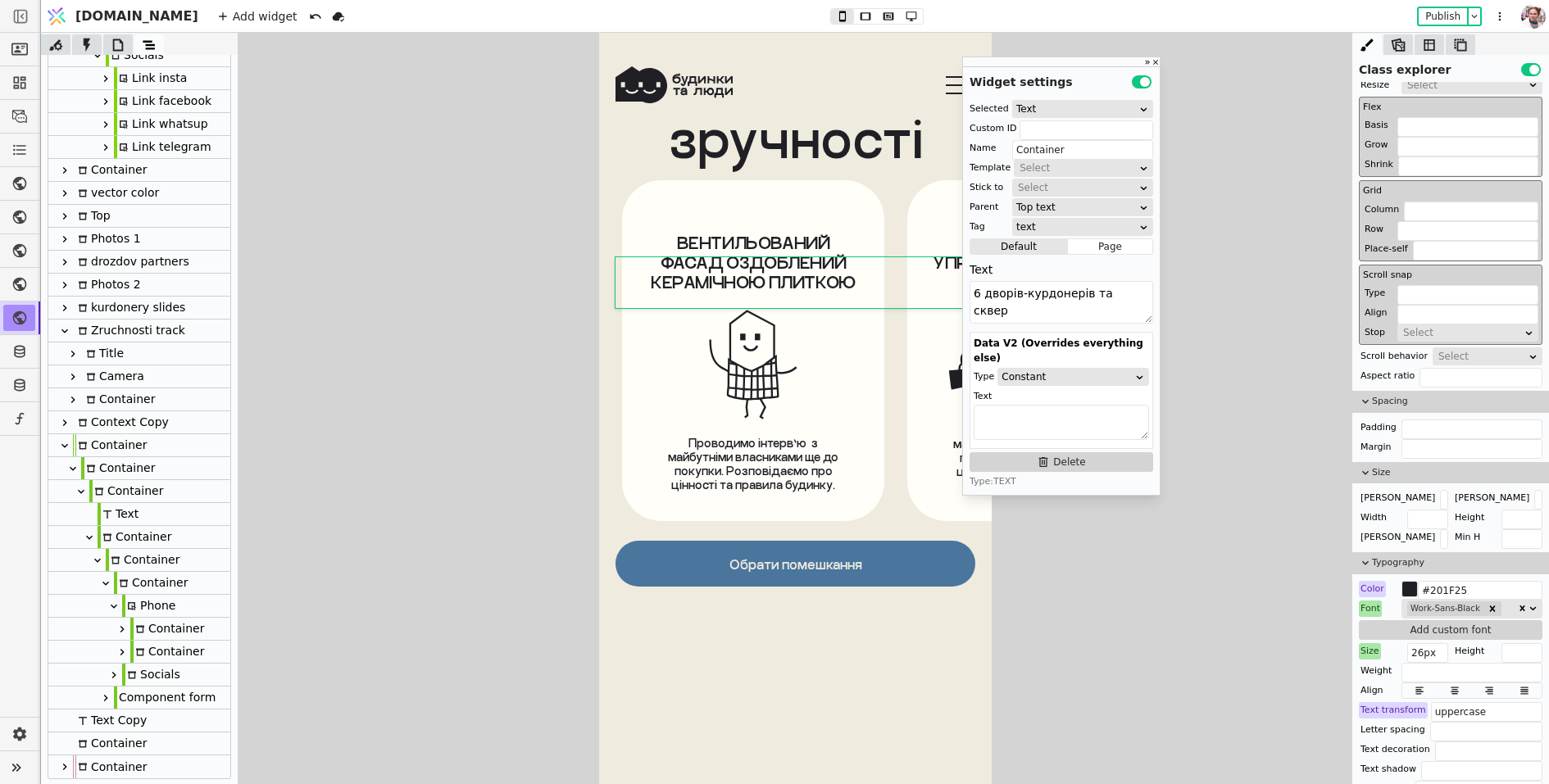
scroll to position [9033, 0]
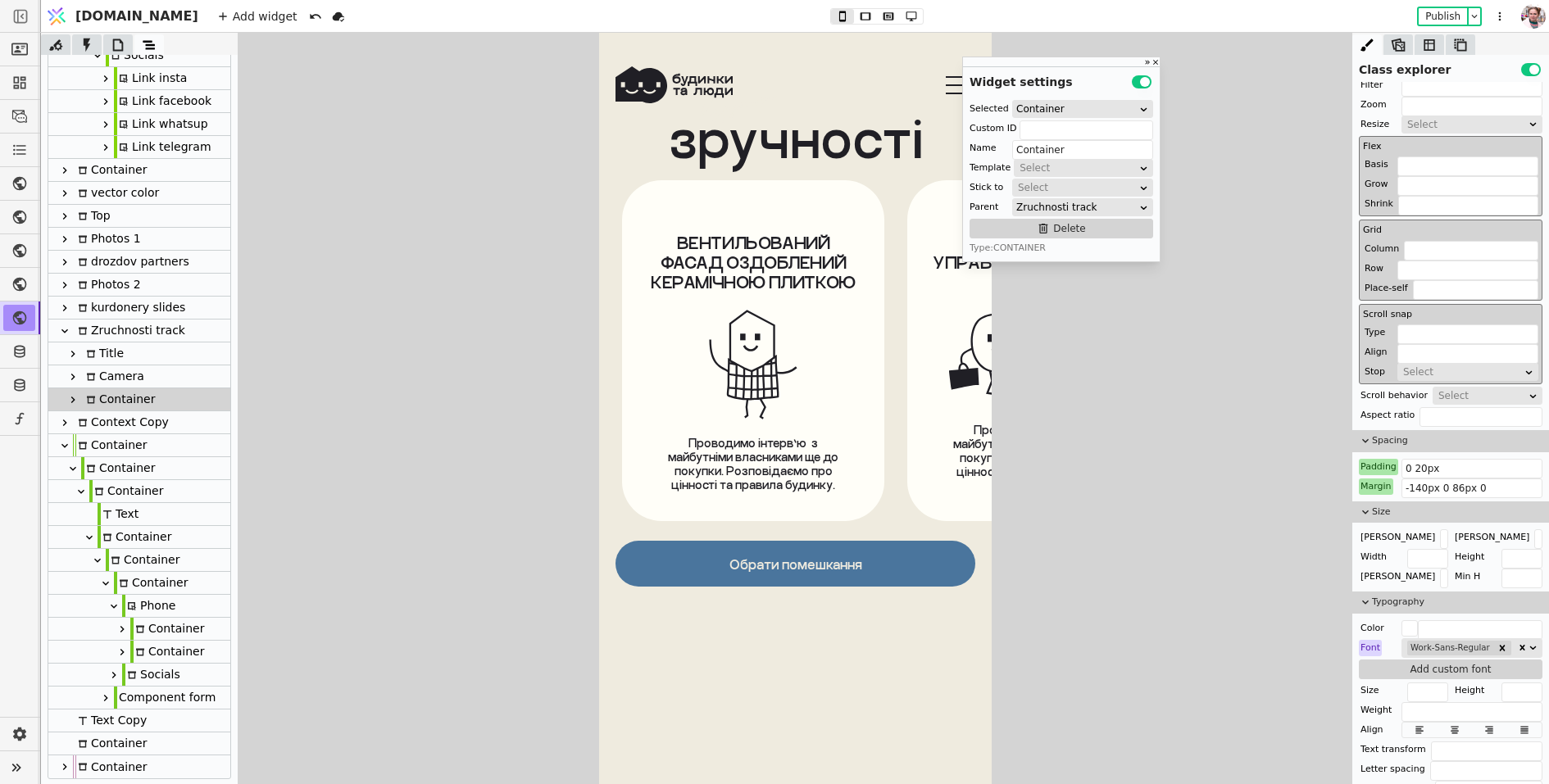
click at [121, 242] on div "Photos 1" at bounding box center [107, 238] width 68 height 22
type input "vector-load-cont"
type input "Photos 1"
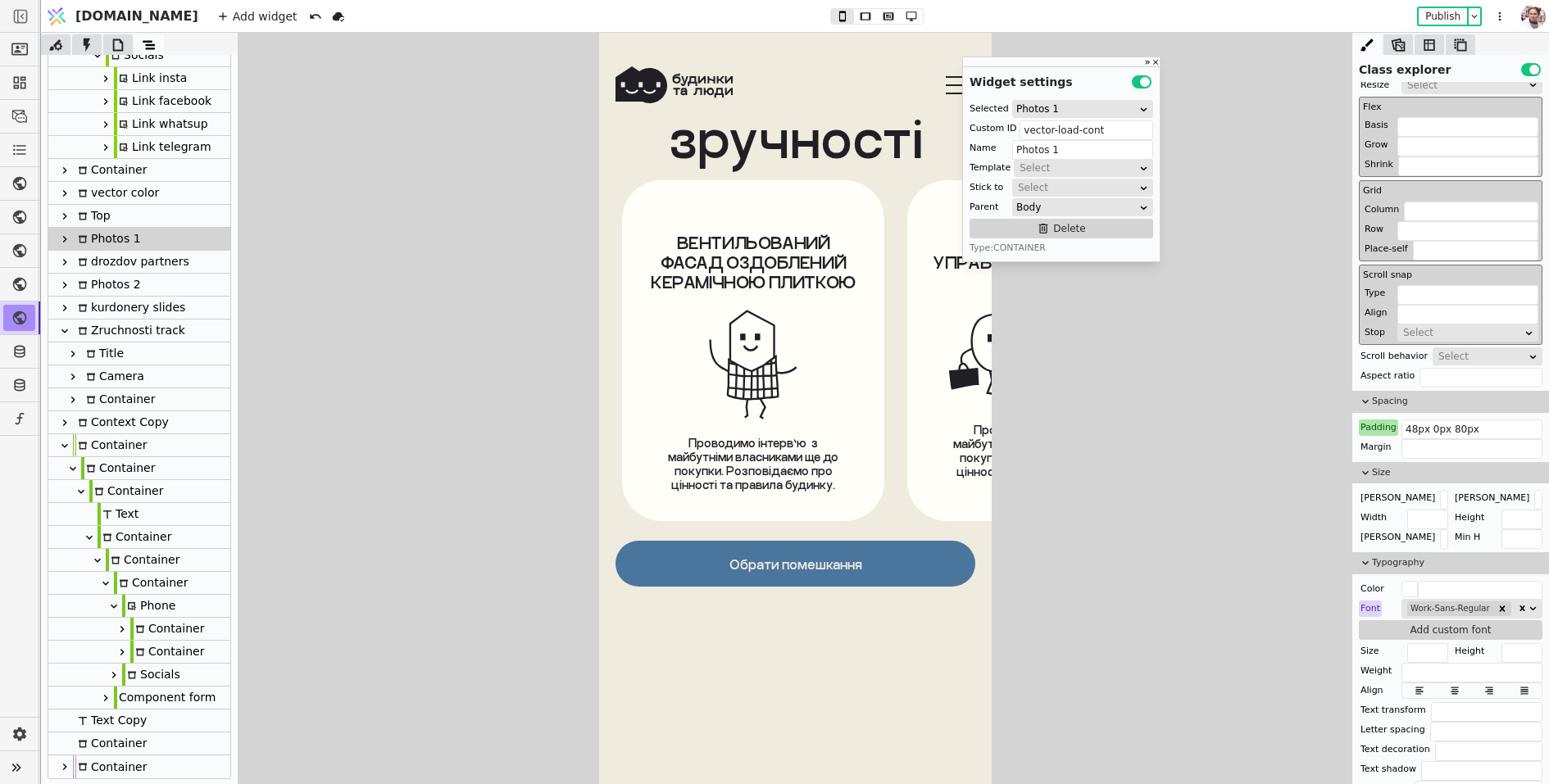
click at [120, 221] on div "Top" at bounding box center [139, 217] width 182 height 23
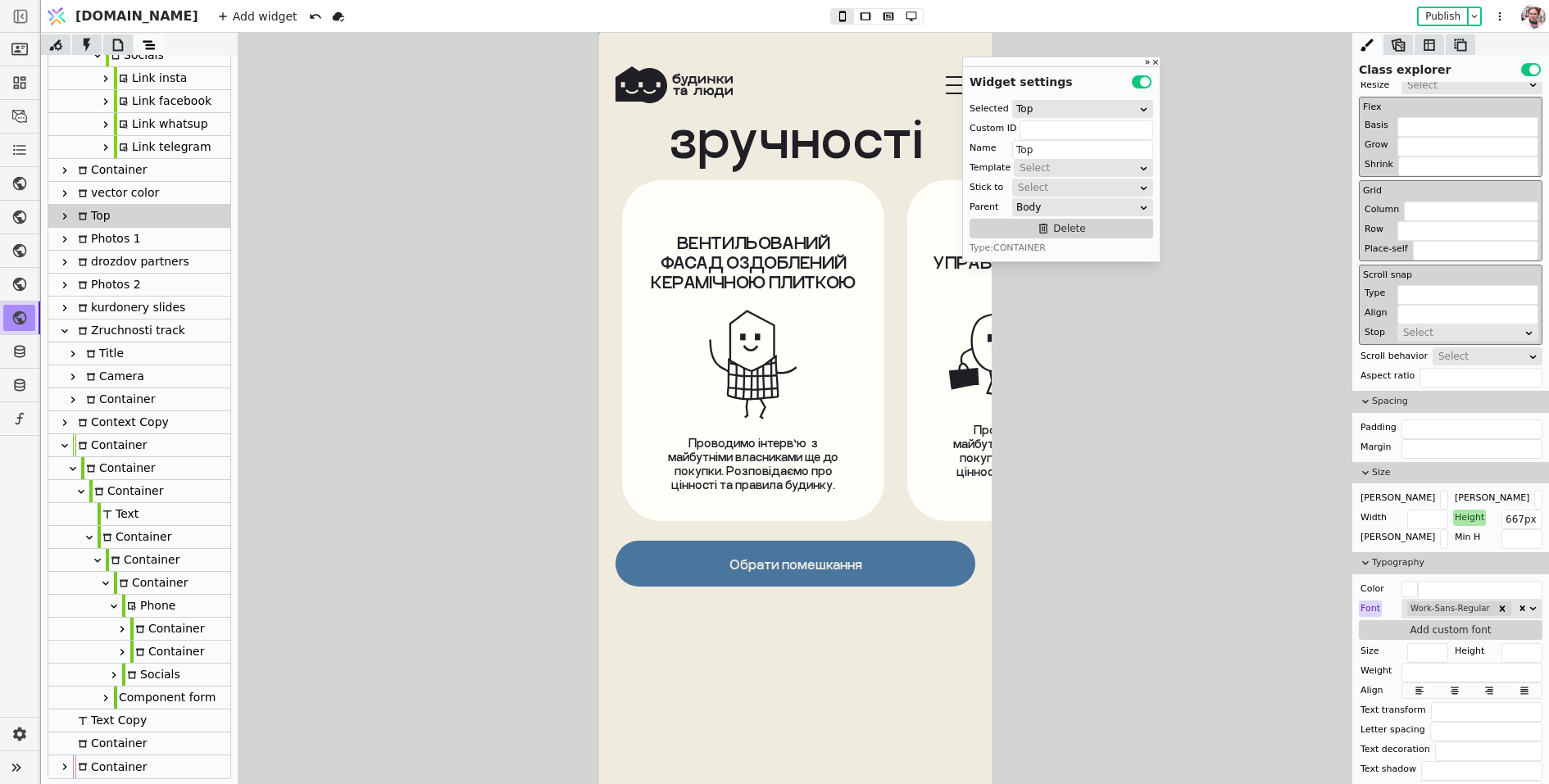
click at [112, 193] on div "vector color" at bounding box center [116, 192] width 86 height 22
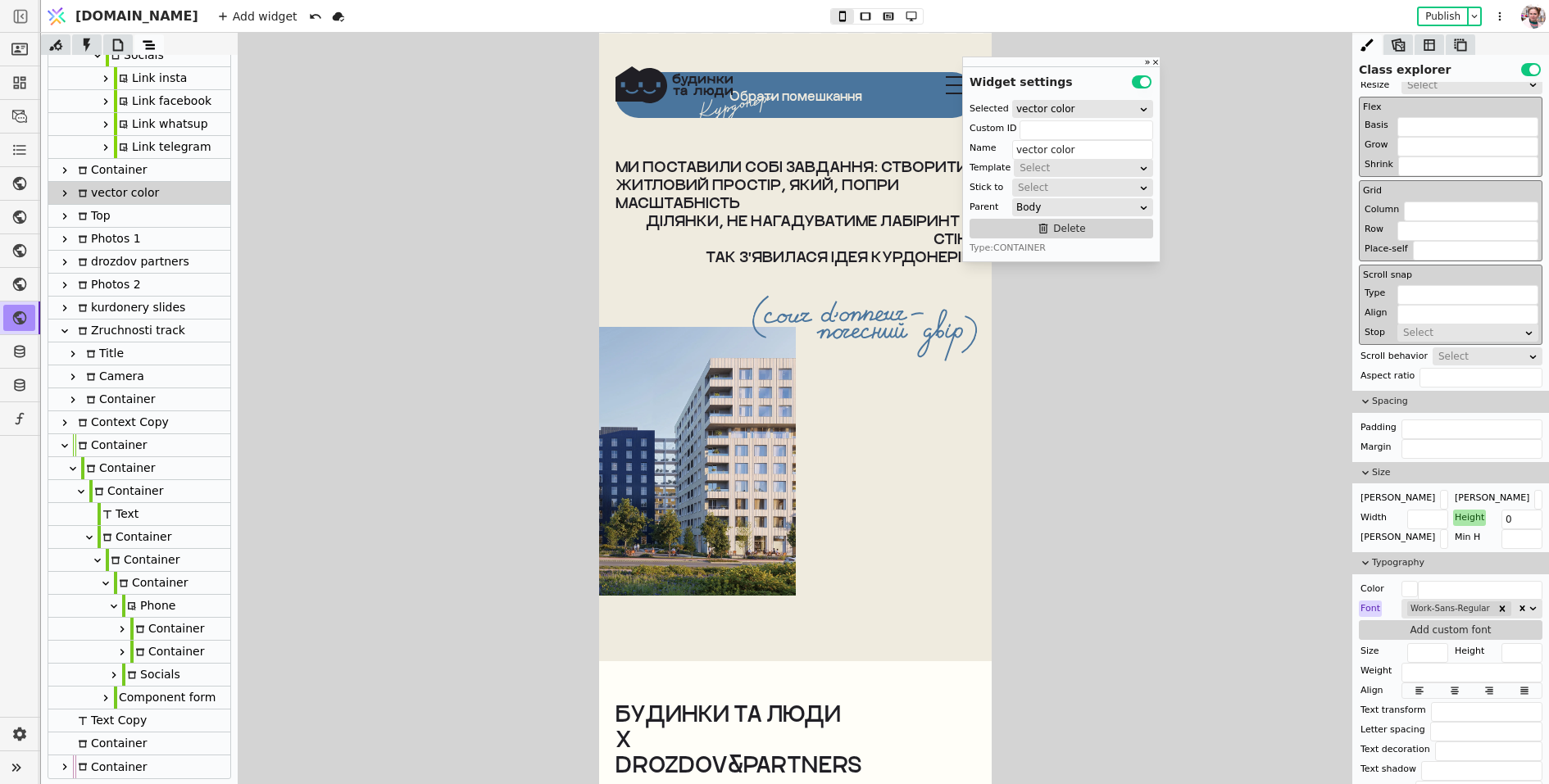
click at [112, 225] on div "Top" at bounding box center [139, 217] width 182 height 23
click at [130, 265] on div "drozdov partners" at bounding box center [132, 262] width 117 height 22
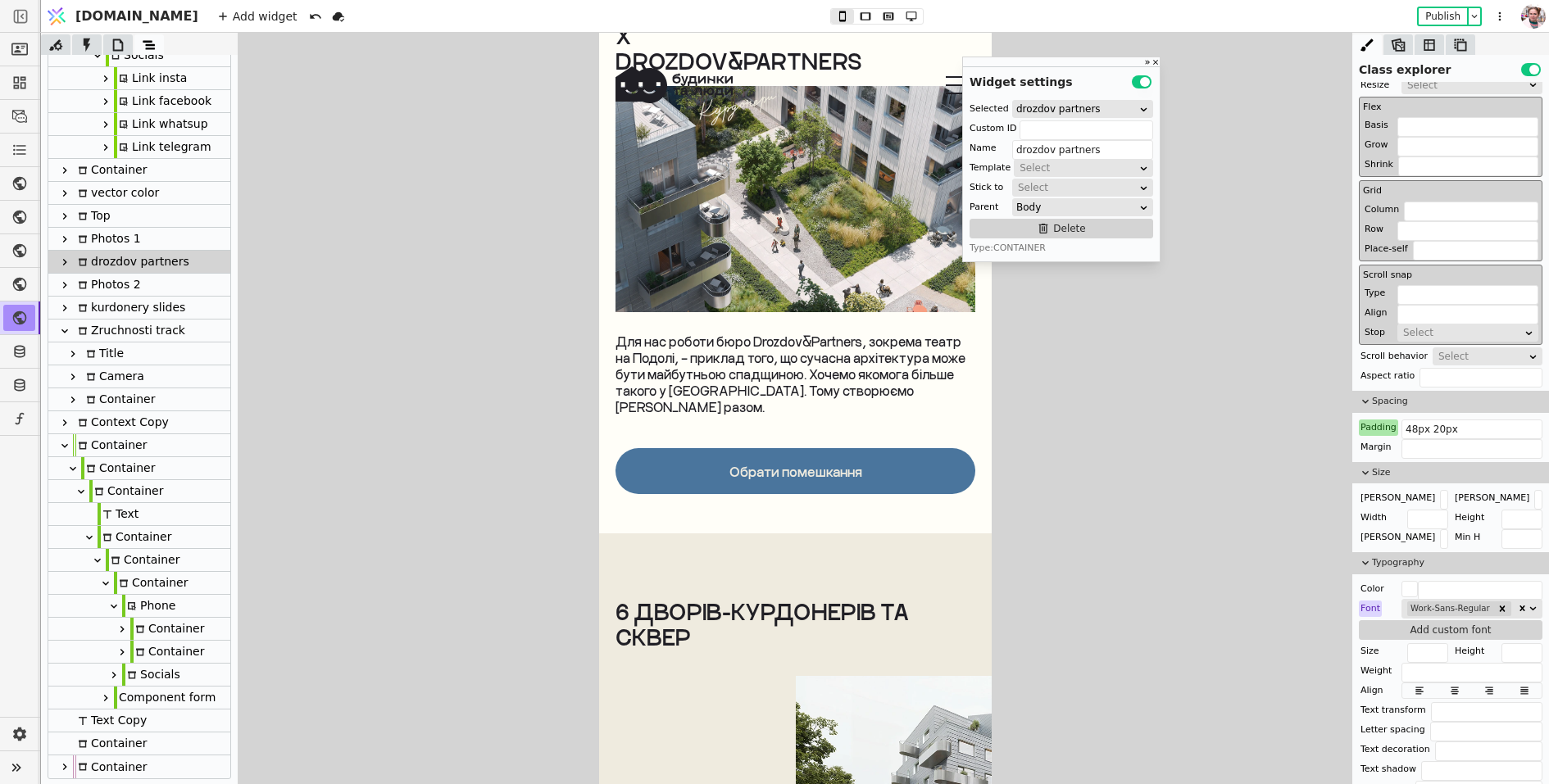
scroll to position [6849, 0]
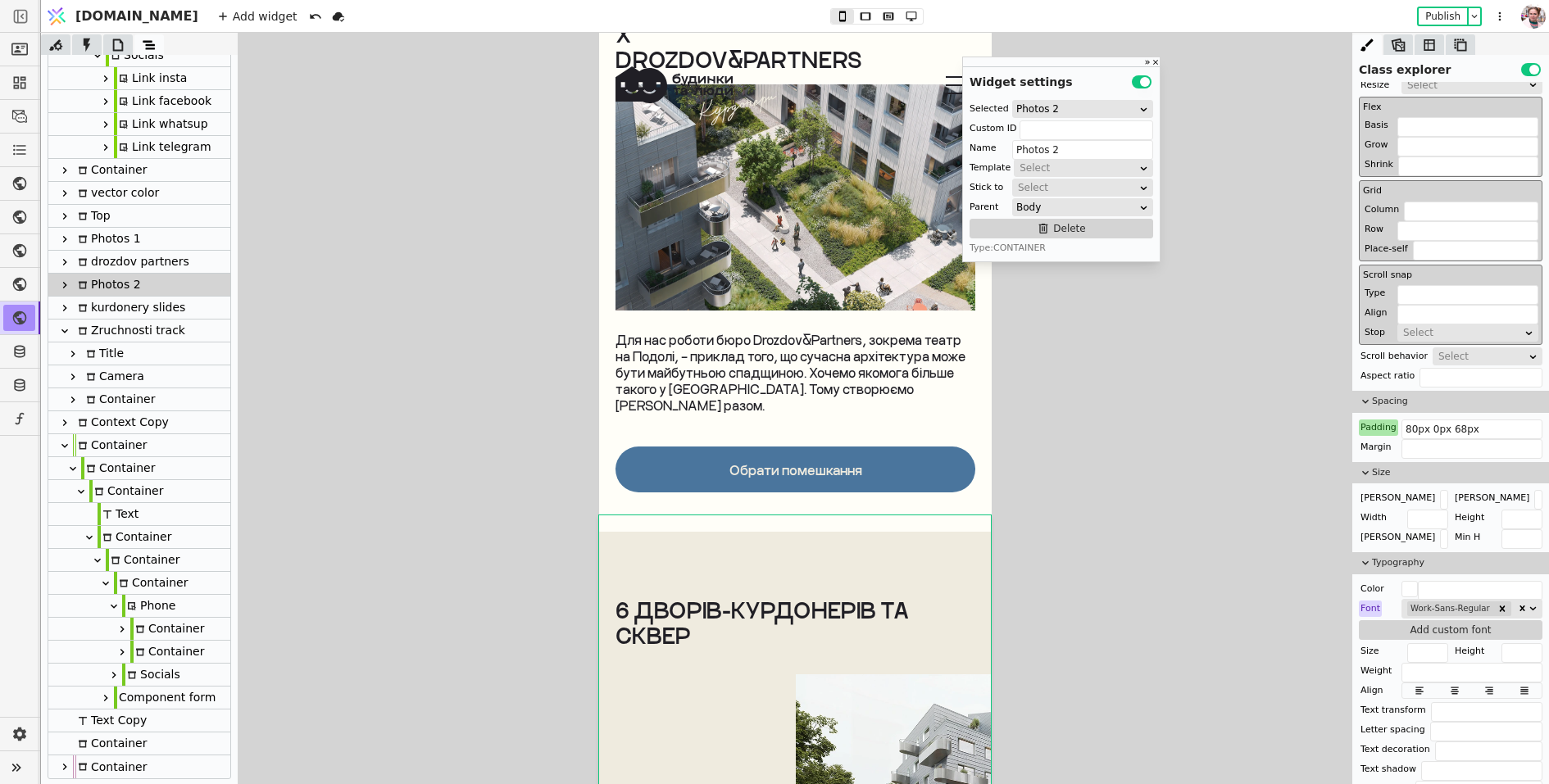
click at [68, 287] on icon at bounding box center [65, 285] width 13 height 13
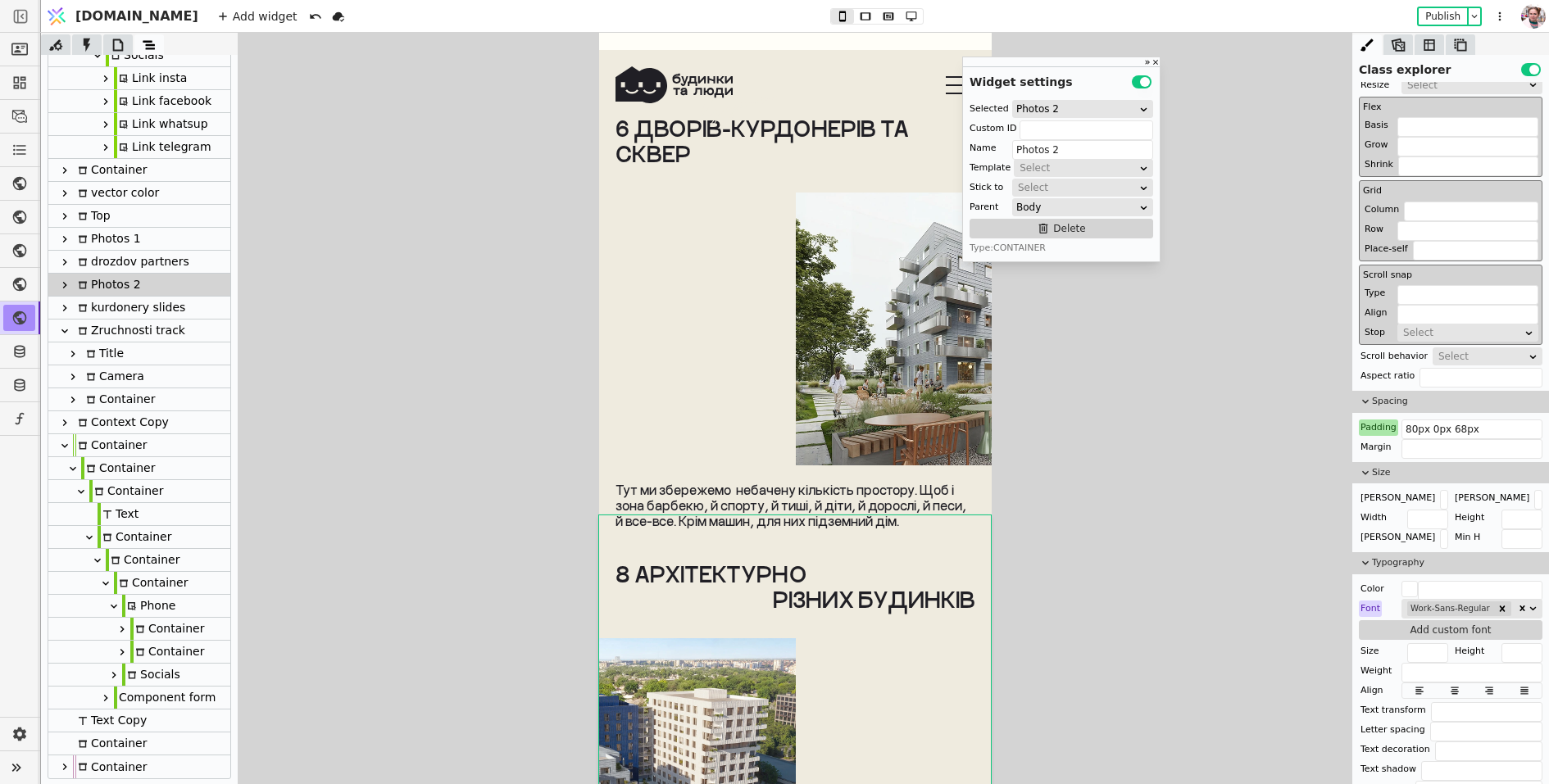
scroll to position [7331, 0]
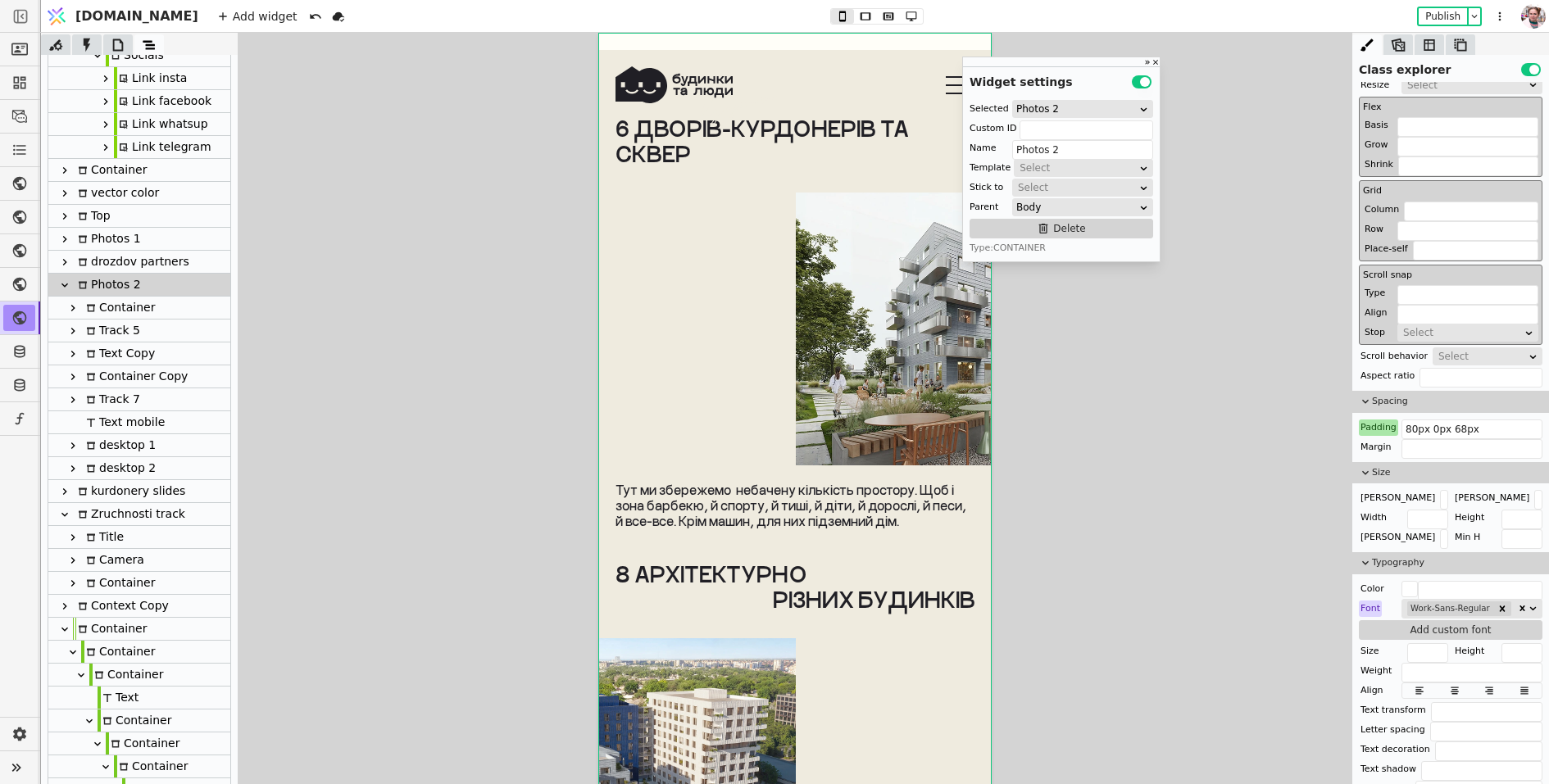
click at [97, 307] on div "Container" at bounding box center [117, 307] width 74 height 22
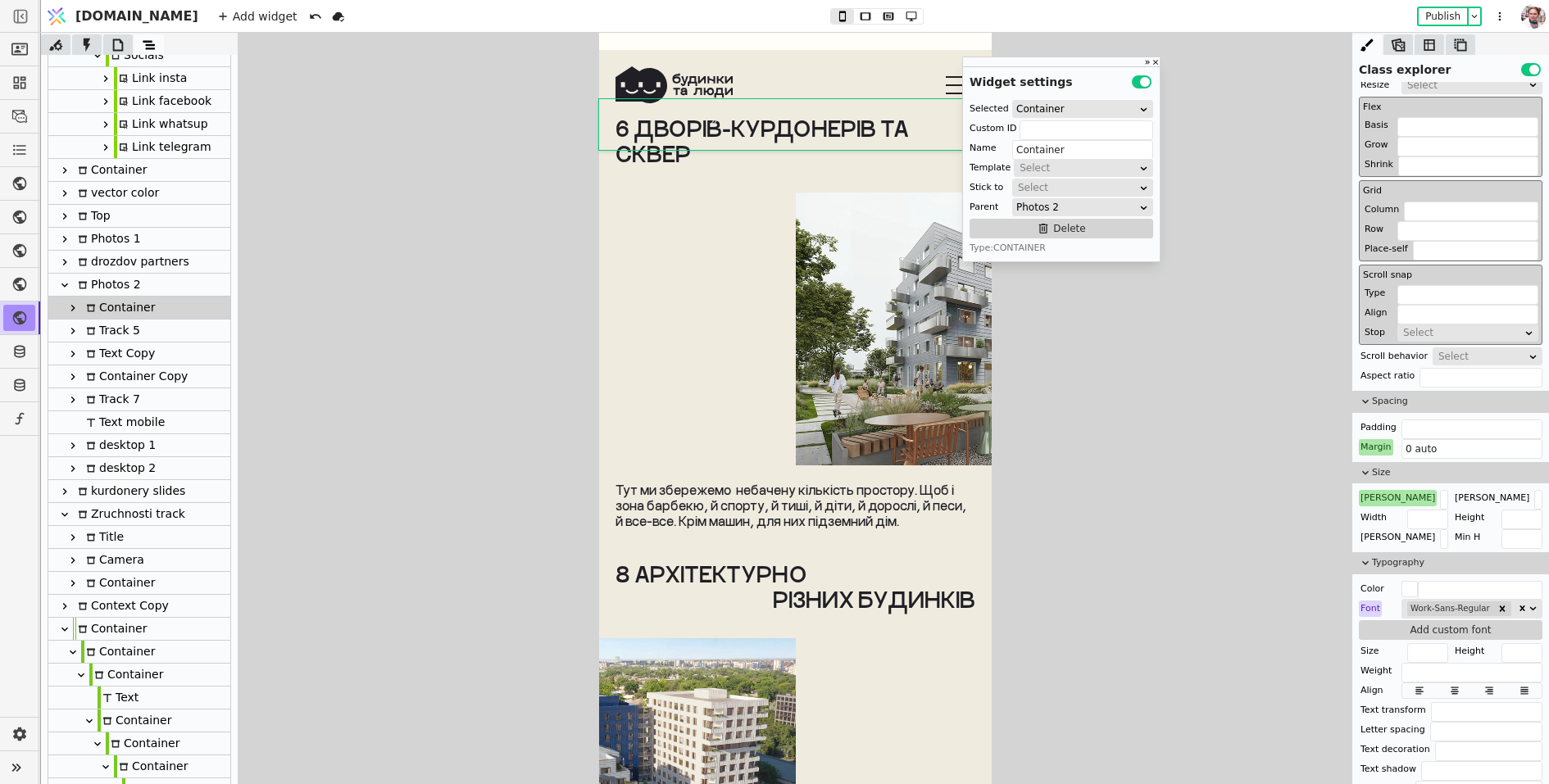
click at [72, 307] on icon at bounding box center [73, 308] width 13 height 13
click at [77, 332] on icon at bounding box center [81, 331] width 13 height 13
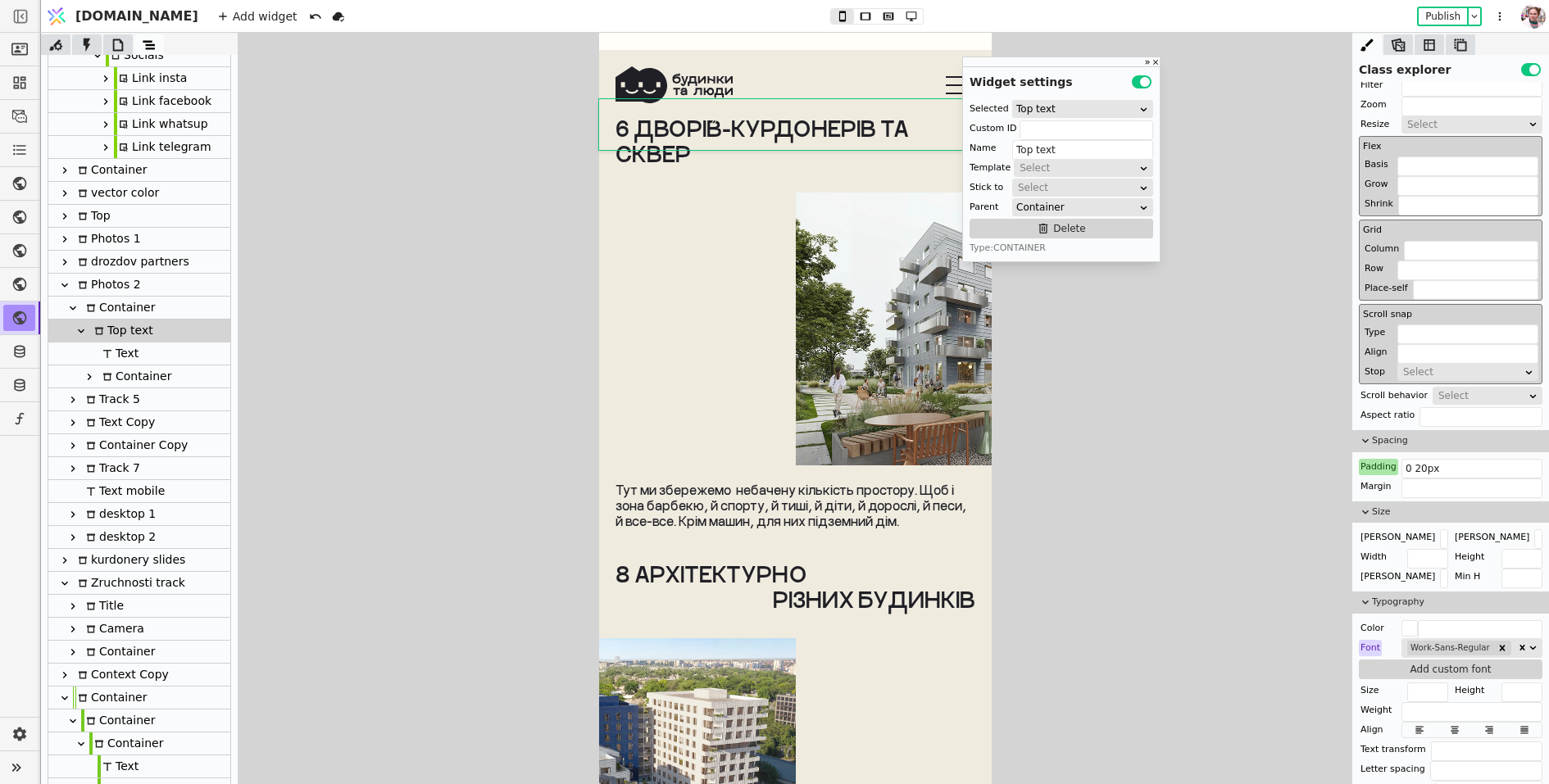
click at [114, 352] on div "Text" at bounding box center [117, 353] width 41 height 22
type input "Text"
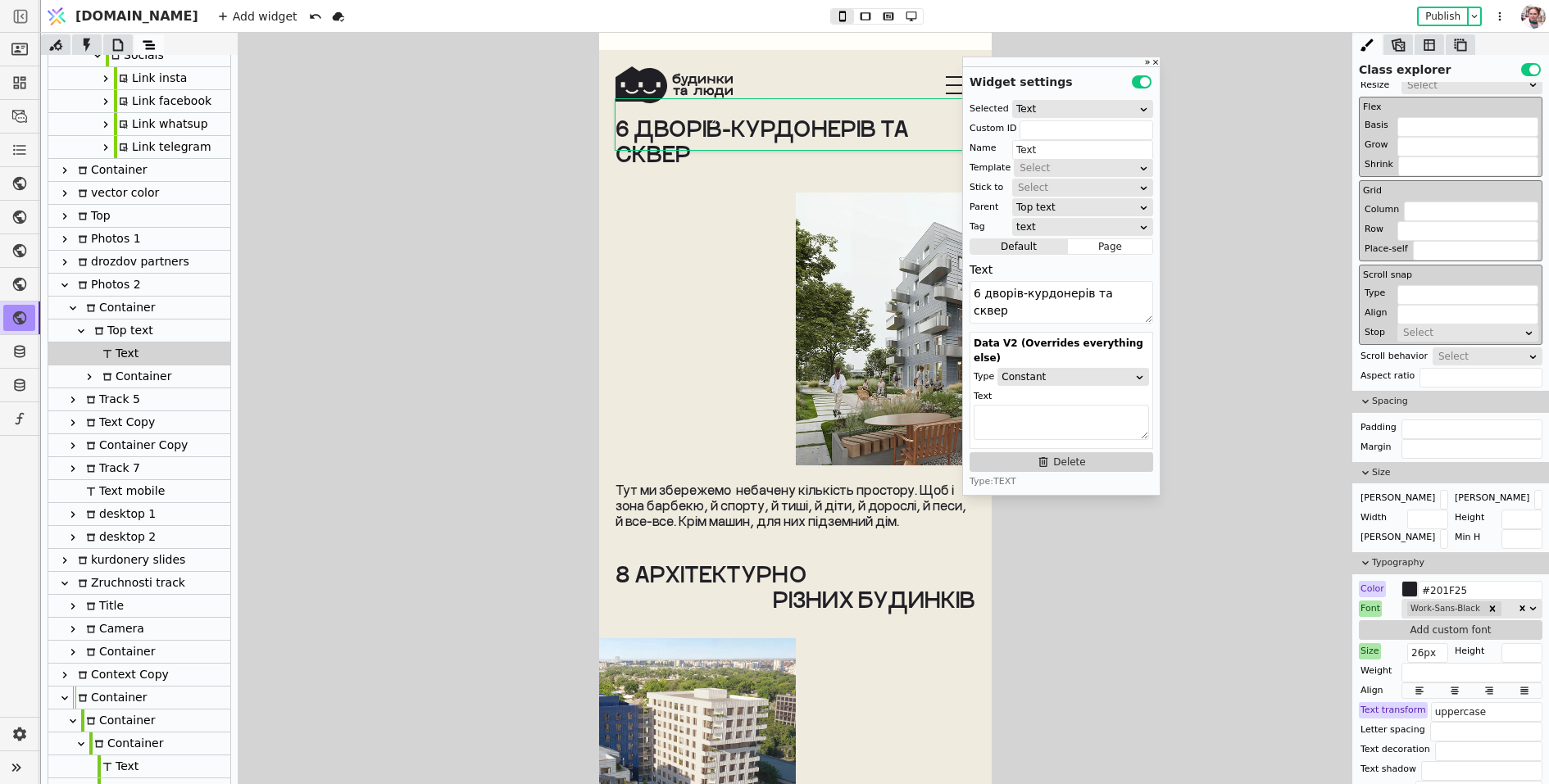
click at [118, 376] on div "Container" at bounding box center [134, 377] width 74 height 22
type input "dvir-line-cont"
type input "Container"
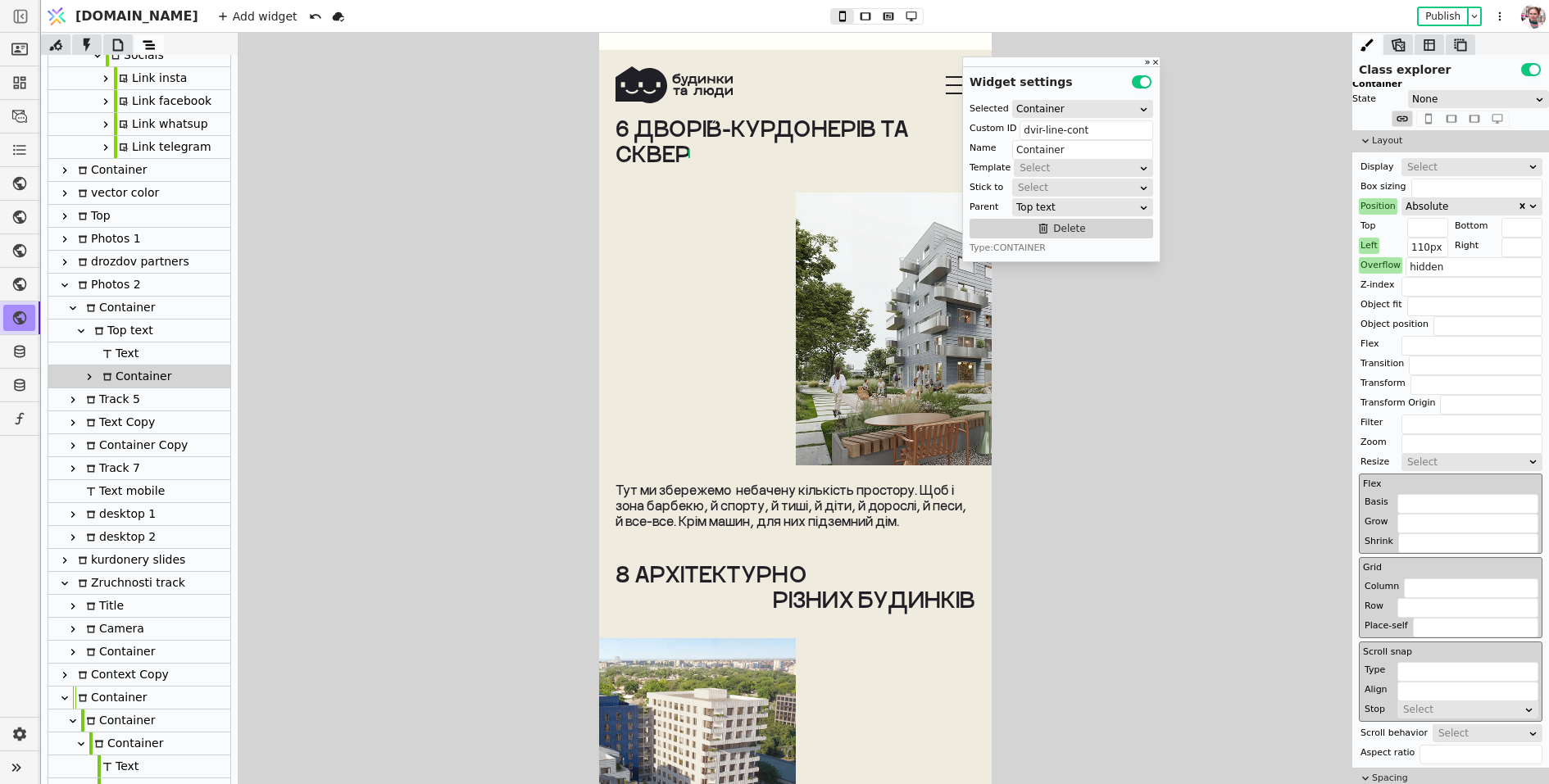
scroll to position [0, 0]
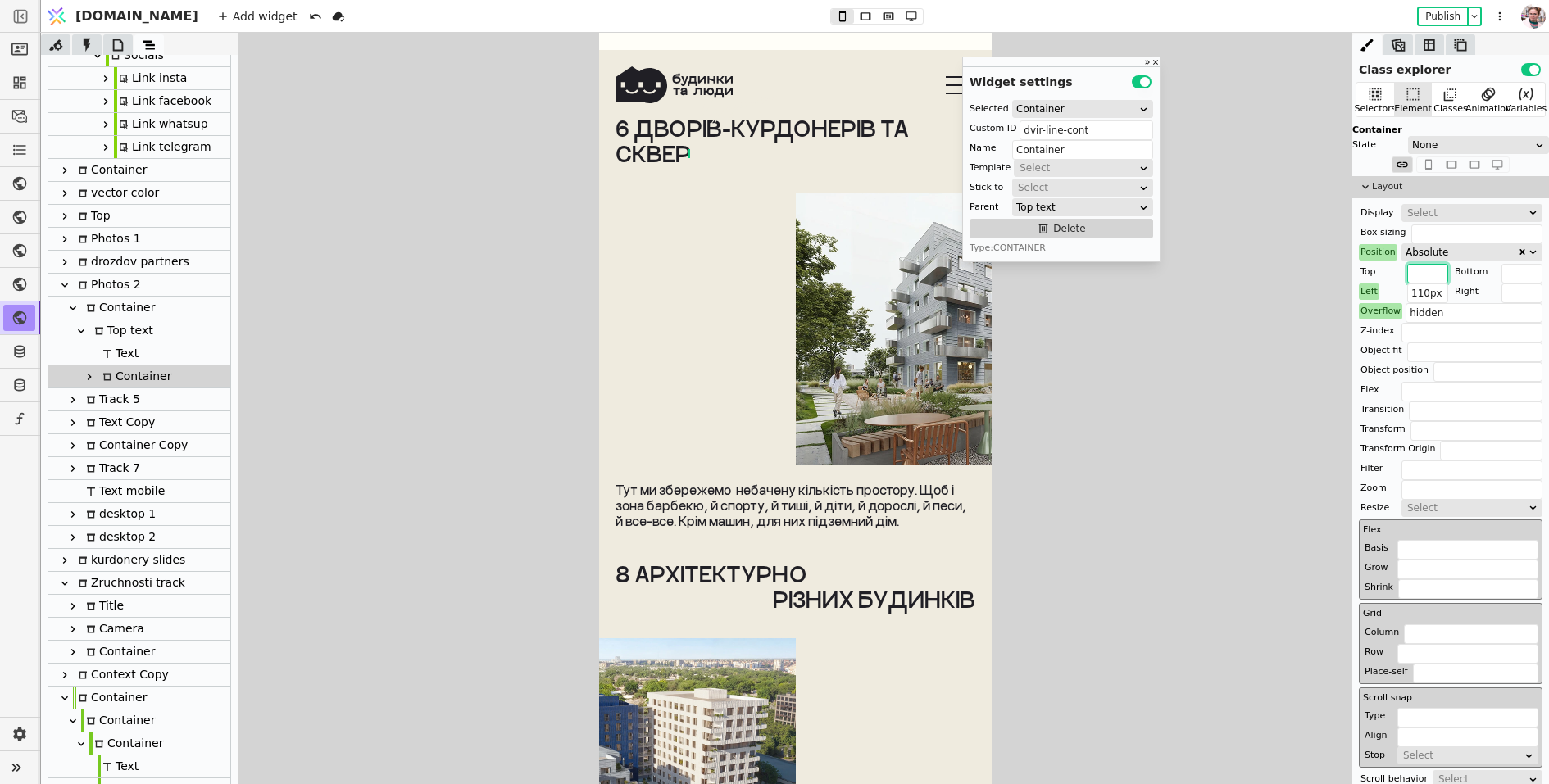
click at [1417, 272] on input "text" at bounding box center [1427, 274] width 41 height 20
drag, startPoint x: 1419, startPoint y: 270, endPoint x: 1410, endPoint y: 272, distance: 9.2
click at [1410, 272] on input "10px" at bounding box center [1427, 274] width 41 height 20
type input "30px"
click at [1416, 291] on input "110px" at bounding box center [1427, 293] width 41 height 20
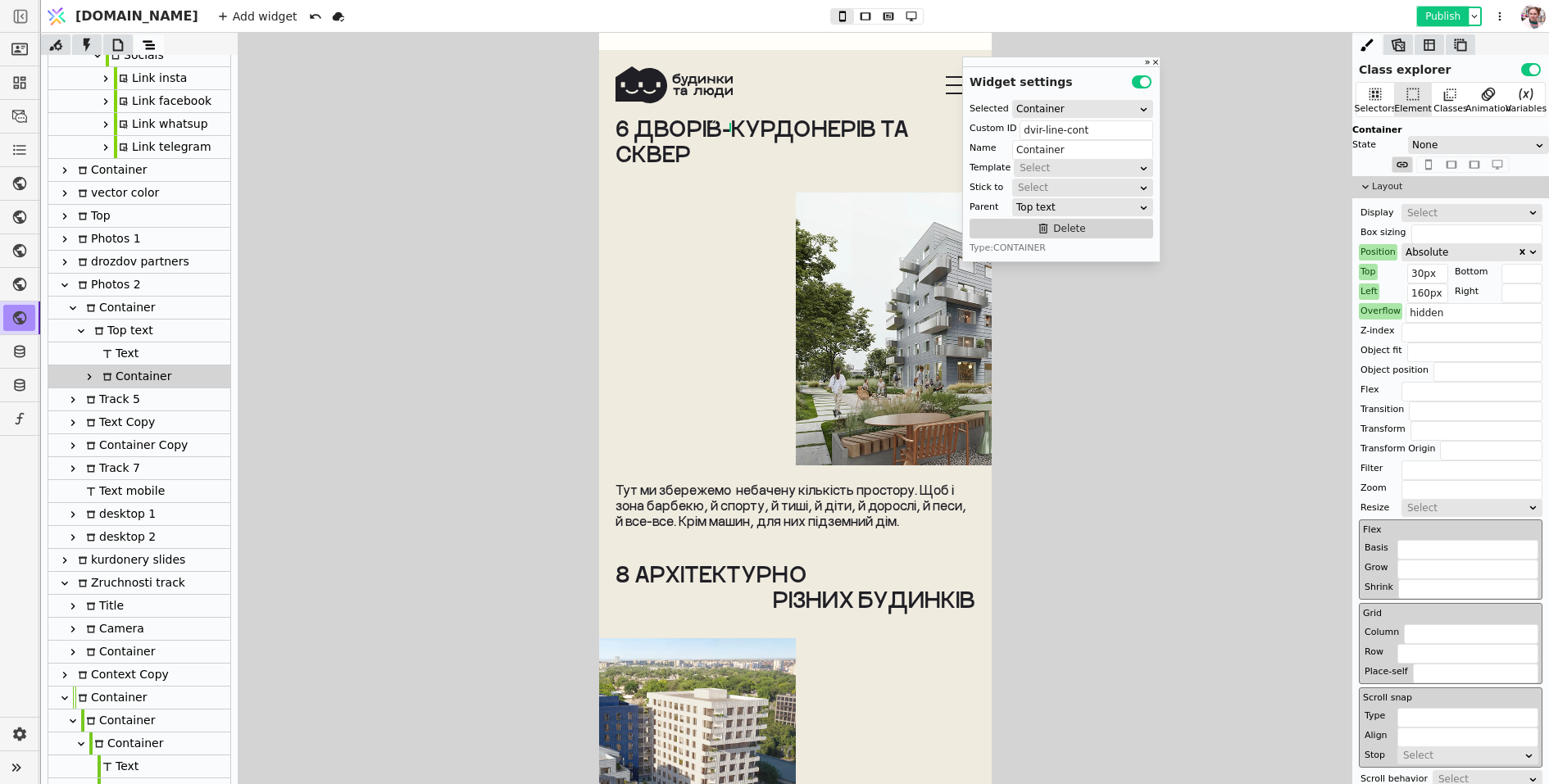
click at [1443, 14] on button "Publish" at bounding box center [1442, 17] width 48 height 17
click at [856, 20] on icon at bounding box center [866, 17] width 20 height 12
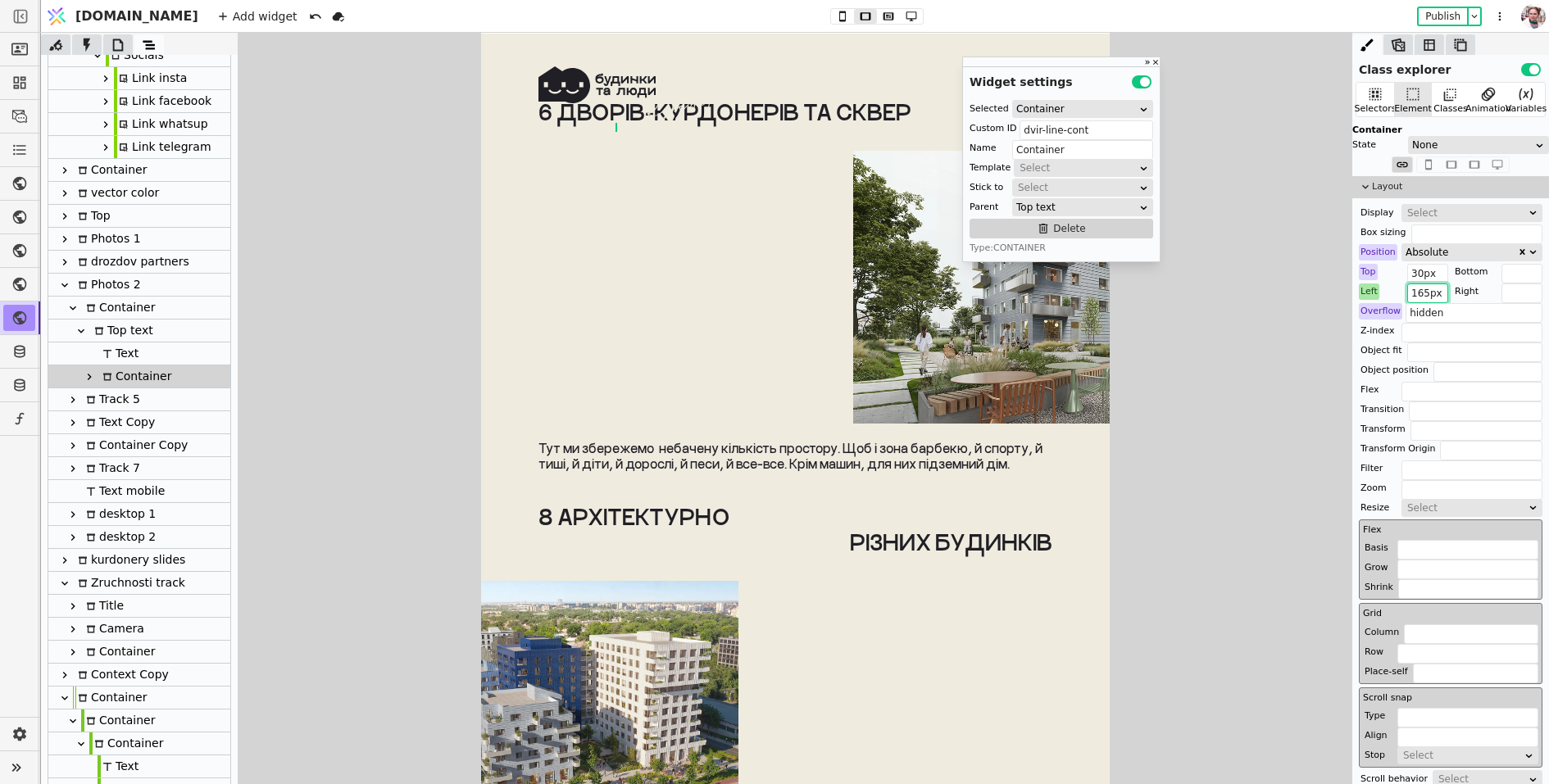
click at [1422, 296] on input "165px" at bounding box center [1427, 293] width 41 height 20
type input "210px"
click at [1414, 272] on input "30px" at bounding box center [1427, 274] width 41 height 20
click at [1442, 12] on button "Publish" at bounding box center [1442, 17] width 48 height 17
click at [832, 16] on icon at bounding box center [842, 17] width 20 height 12
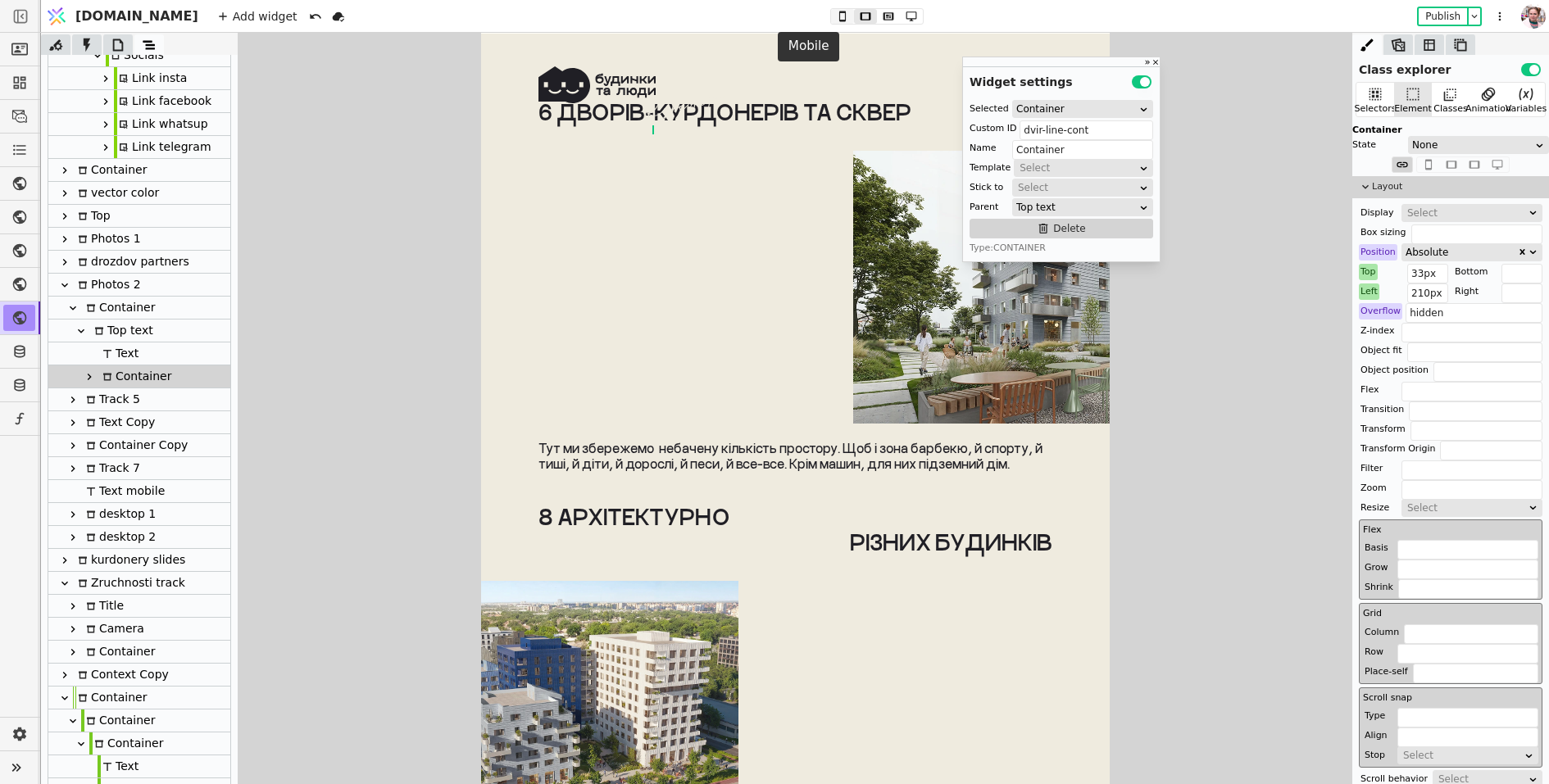
type input "30px"
type input "160px"
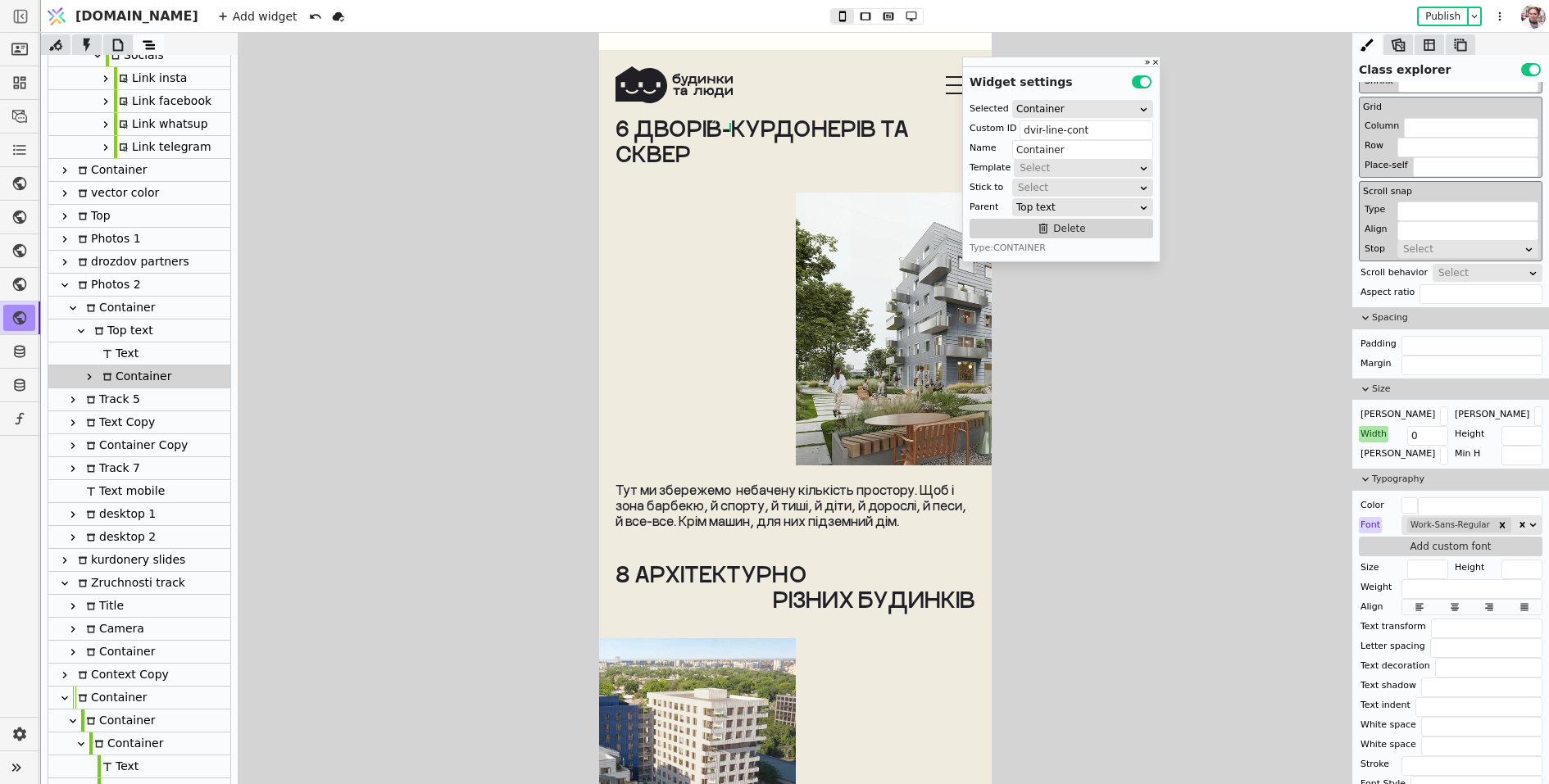
scroll to position [542, 0]
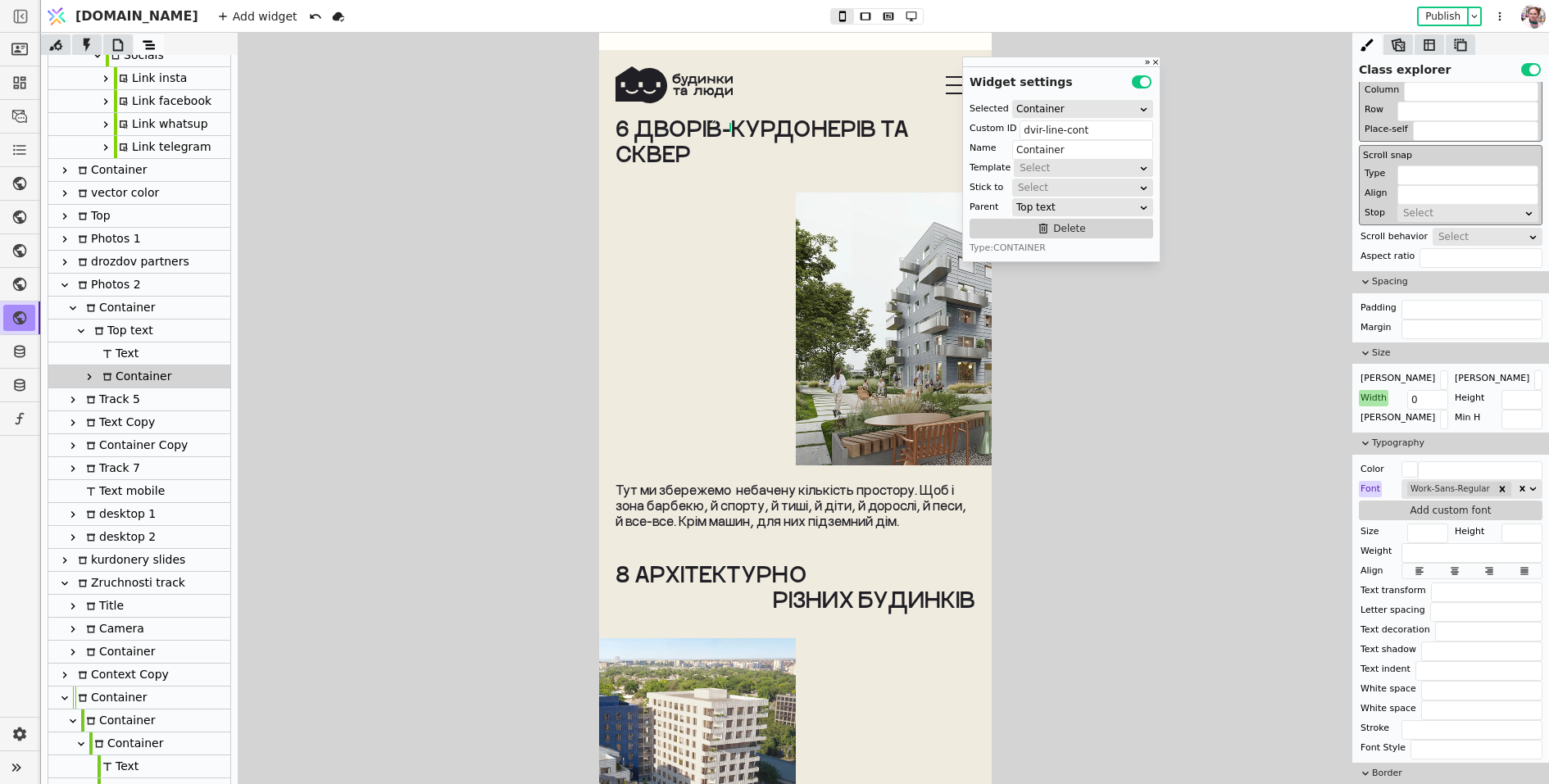
click at [91, 368] on div at bounding box center [89, 377] width 17 height 20
click at [117, 406] on div "Svg" at bounding box center [118, 399] width 26 height 22
type input "Svg"
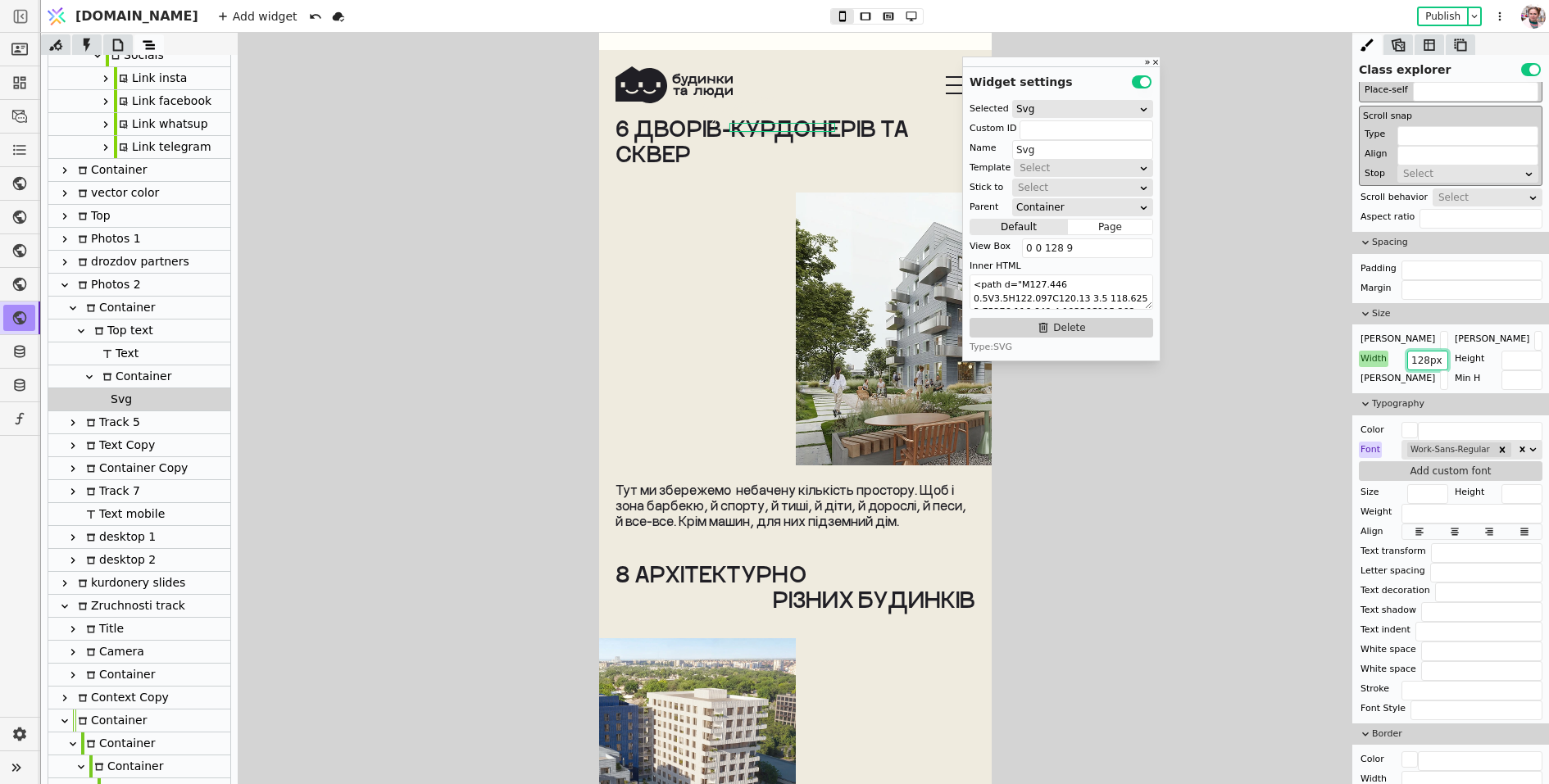
drag, startPoint x: 1422, startPoint y: 361, endPoint x: 1408, endPoint y: 362, distance: 14.0
click at [1409, 361] on input "128px" at bounding box center [1427, 361] width 41 height 20
type input "180px"
click at [860, 18] on icon at bounding box center [865, 16] width 11 height 7
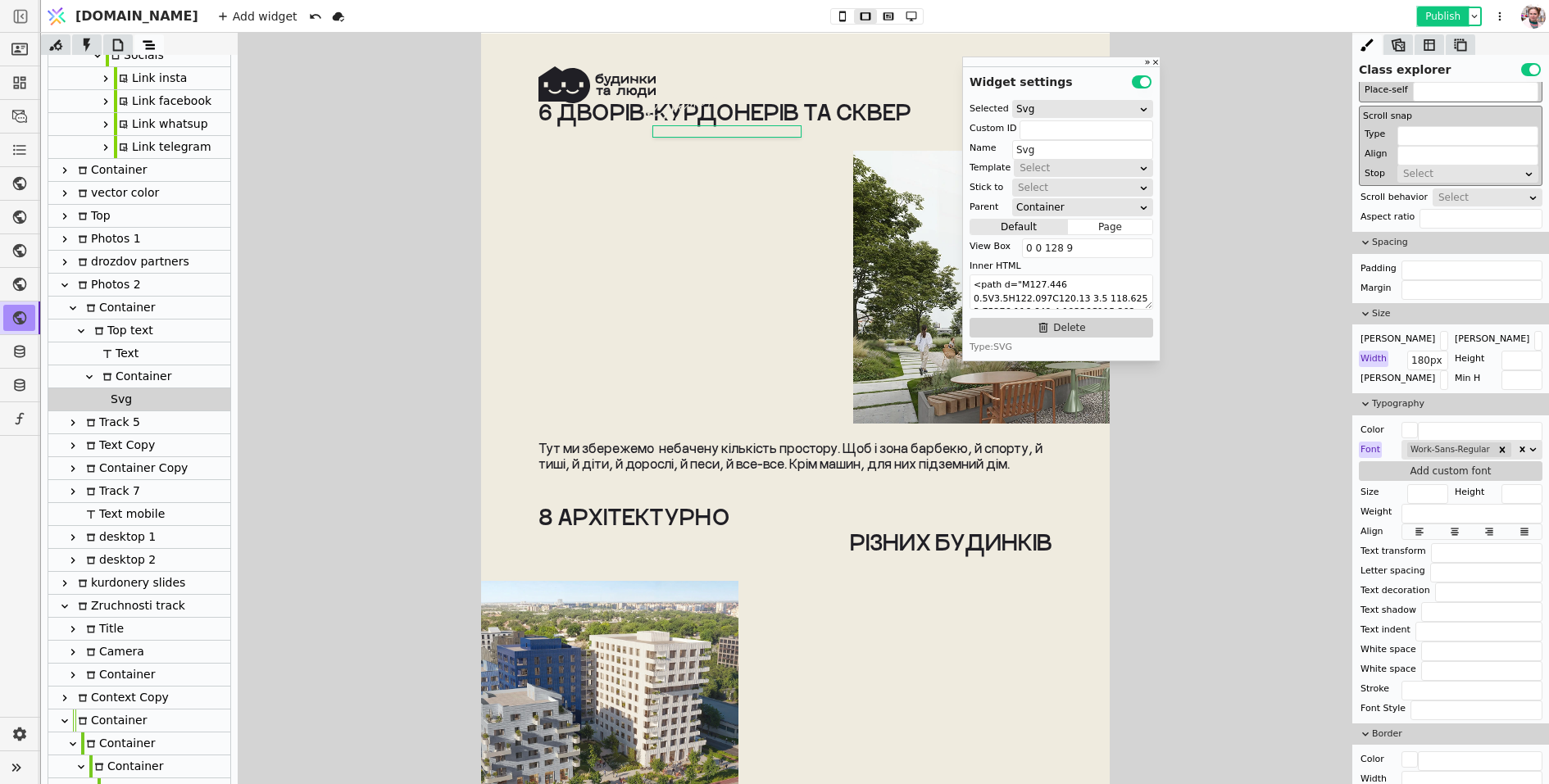
click at [1443, 19] on button "Publish" at bounding box center [1442, 17] width 48 height 17
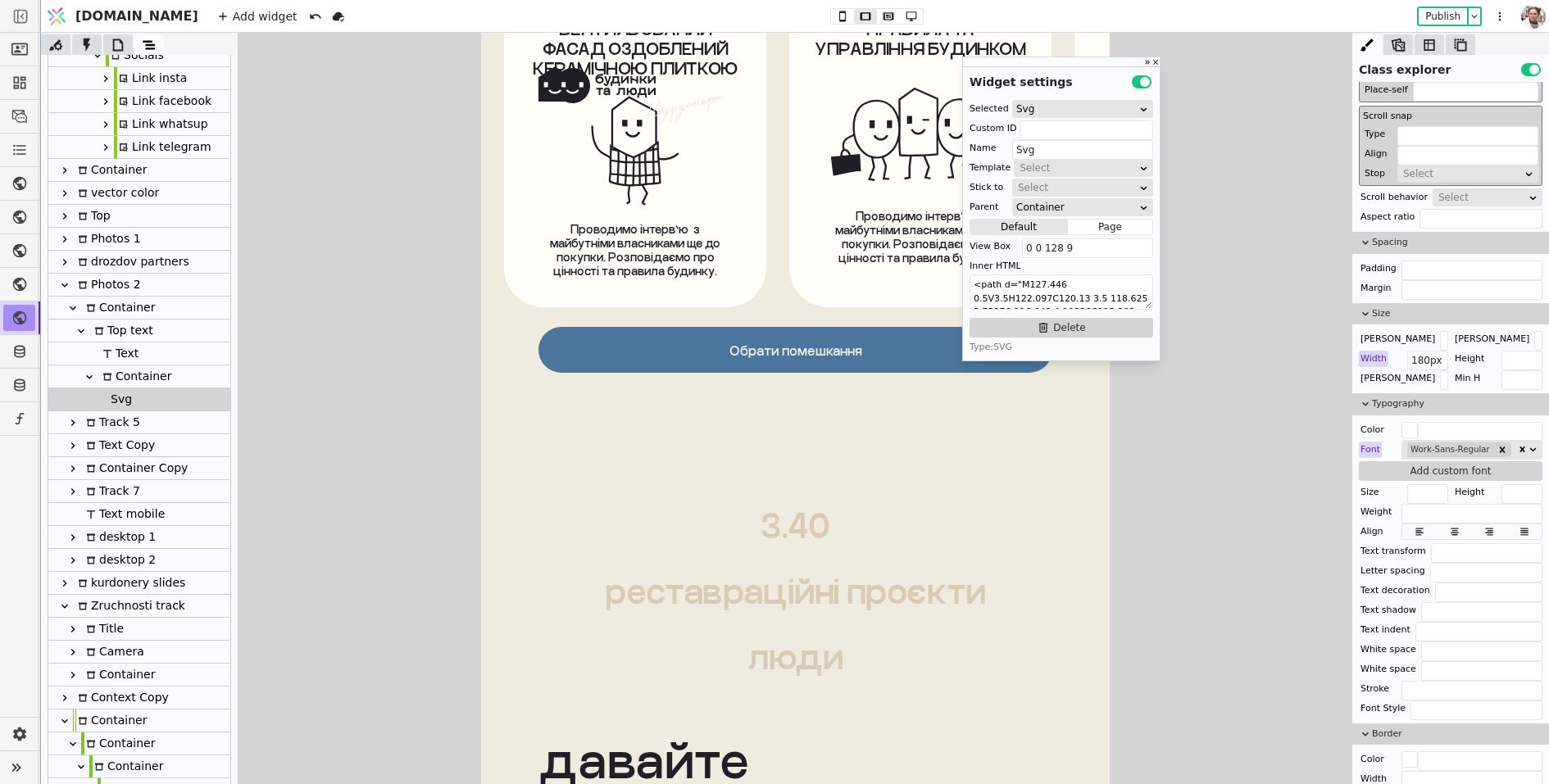
click at [513, 356] on div "Обрати помешкання Записатися на візит" at bounding box center [794, 349] width 628 height 46
type input "Container"
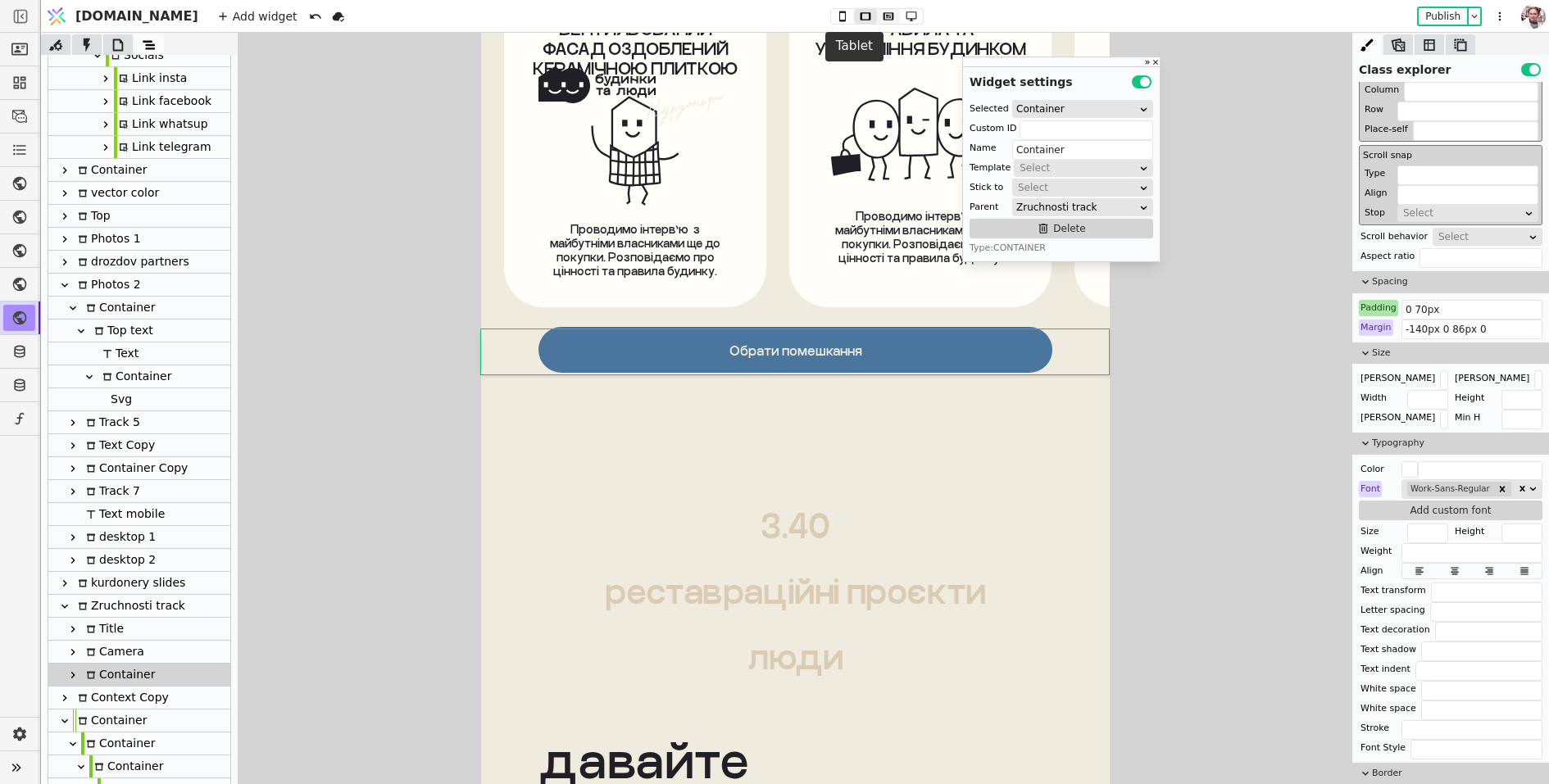
click at [878, 12] on icon at bounding box center [888, 17] width 20 height 12
type input "800px"
type input "-126px 0 0 0"
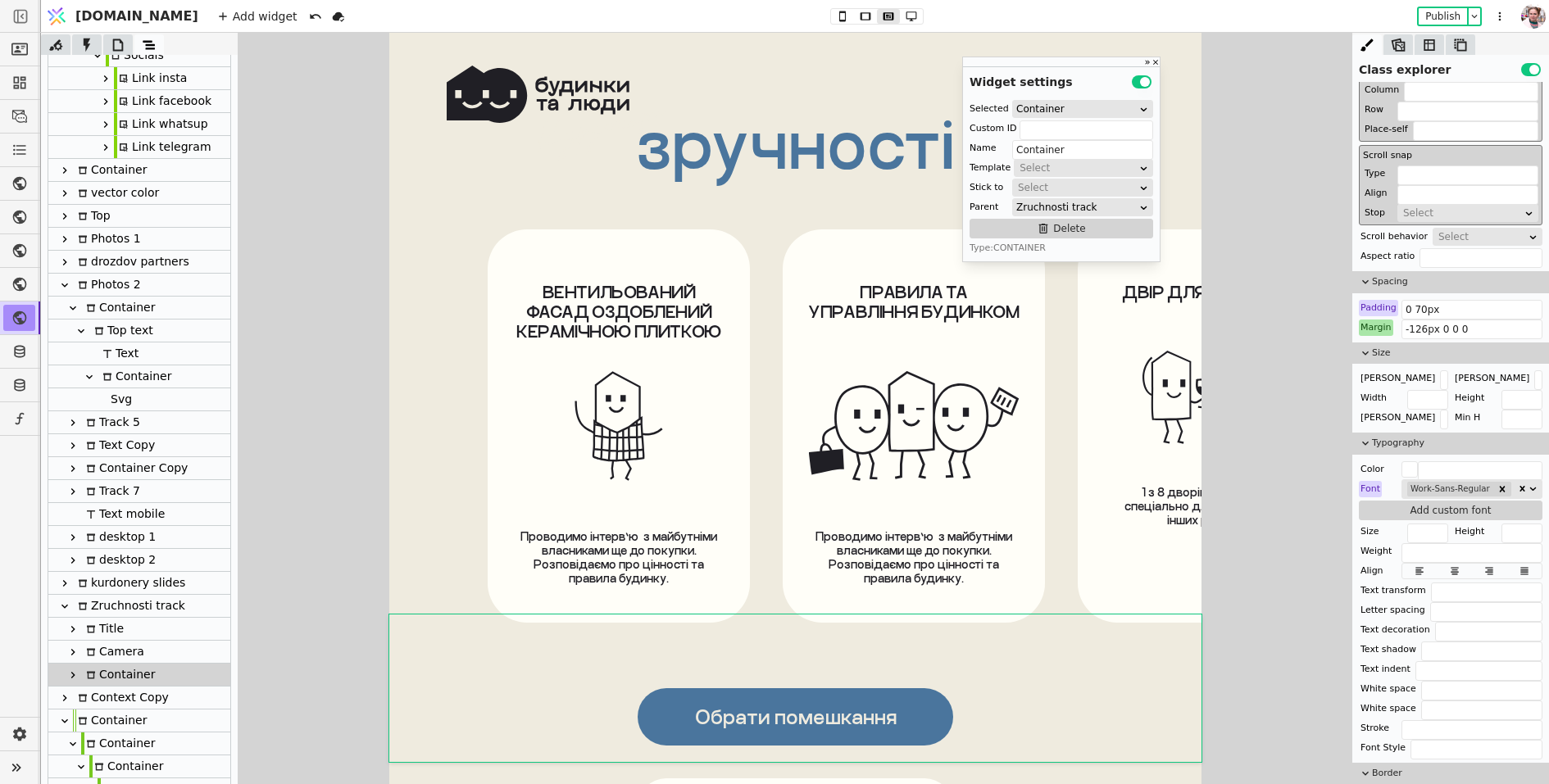
click at [440, 493] on div "ВЕНТИЛЬОВАНИЙ ФАСАД ОЗДОБЛЕНИЙ КЕРАМІЧНОЮ ПЛИТКОЮ Проводимо інтерв’ю  з майбутн…" at bounding box center [794, 426] width 812 height 393
type input "camera-k"
type input "Camera"
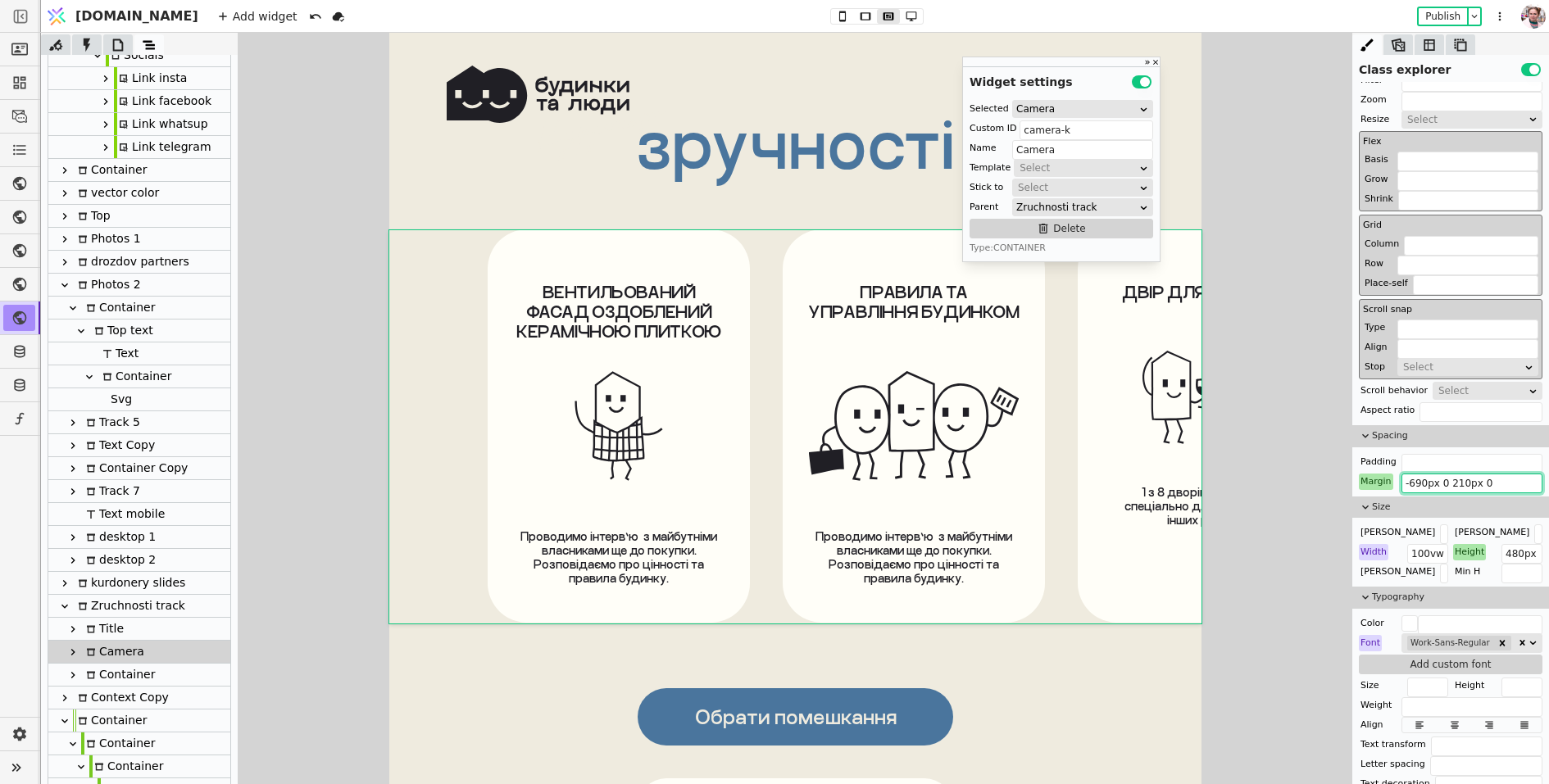
click at [1453, 480] on input "-690px 0 210px 0" at bounding box center [1472, 483] width 141 height 20
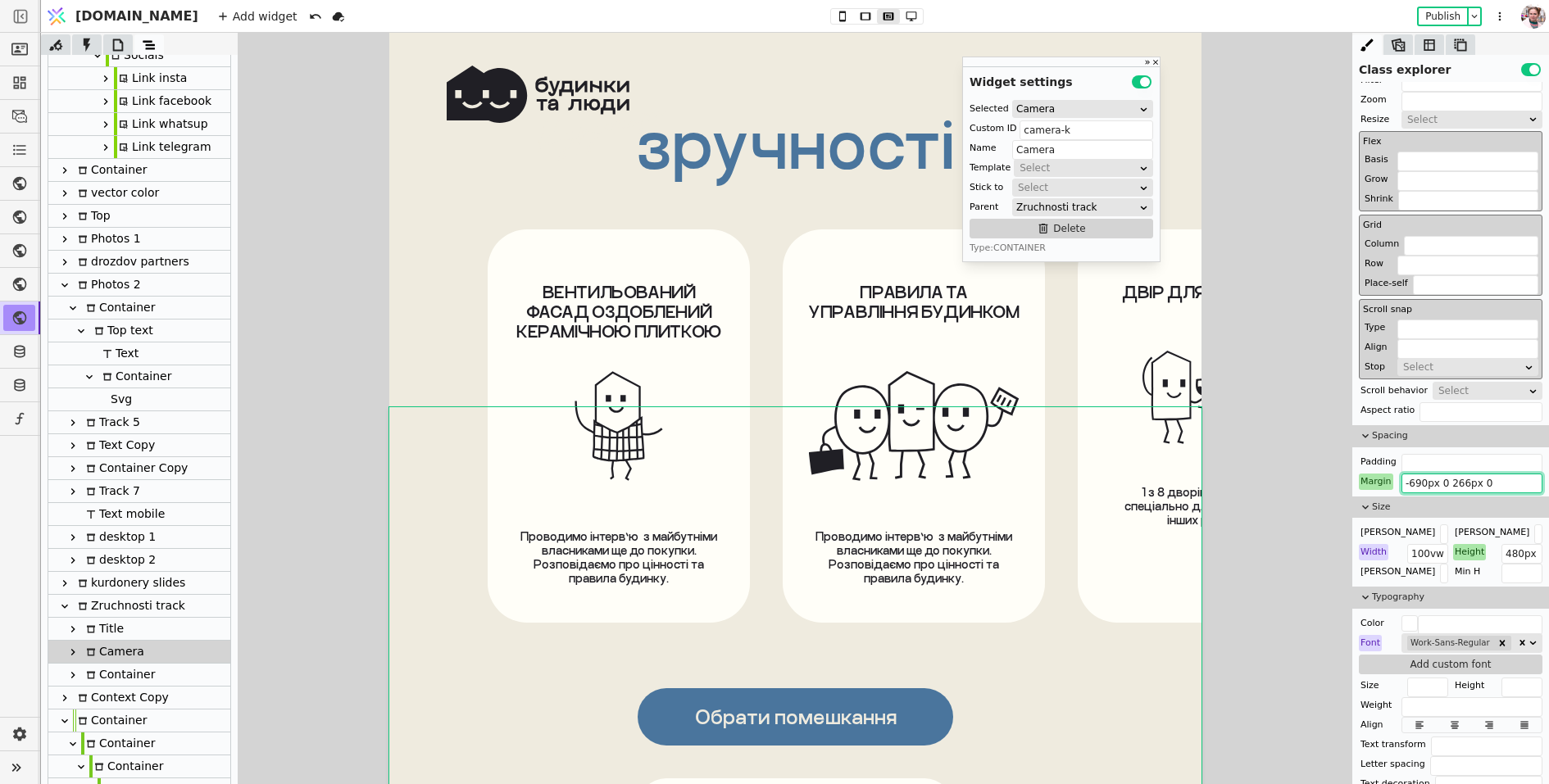
type input "-690px 0 266px 0"
click at [609, 172] on div "зручності" at bounding box center [794, 172] width 812 height 114
type input "Title"
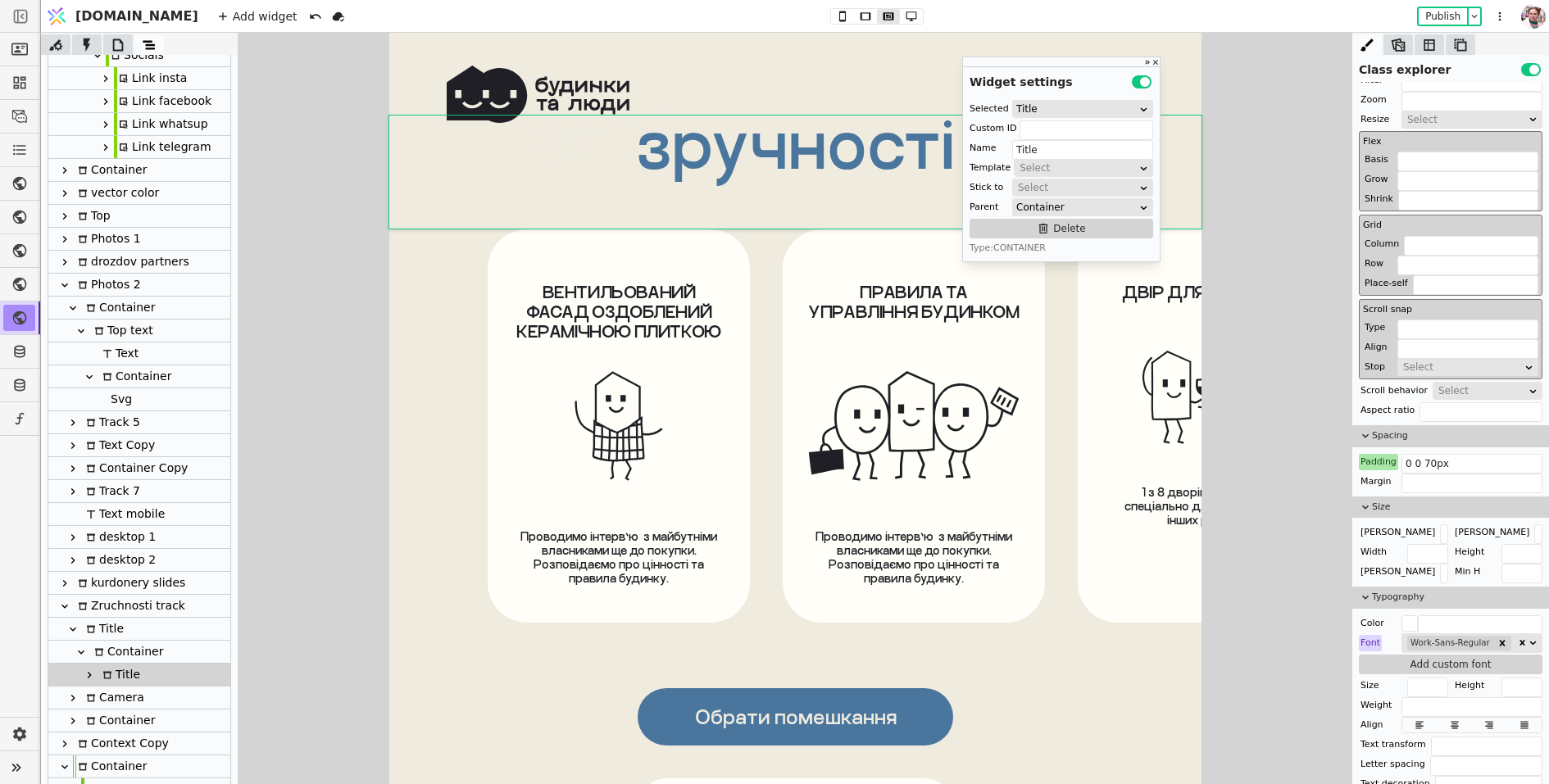
click at [124, 627] on div "Title" at bounding box center [139, 629] width 182 height 23
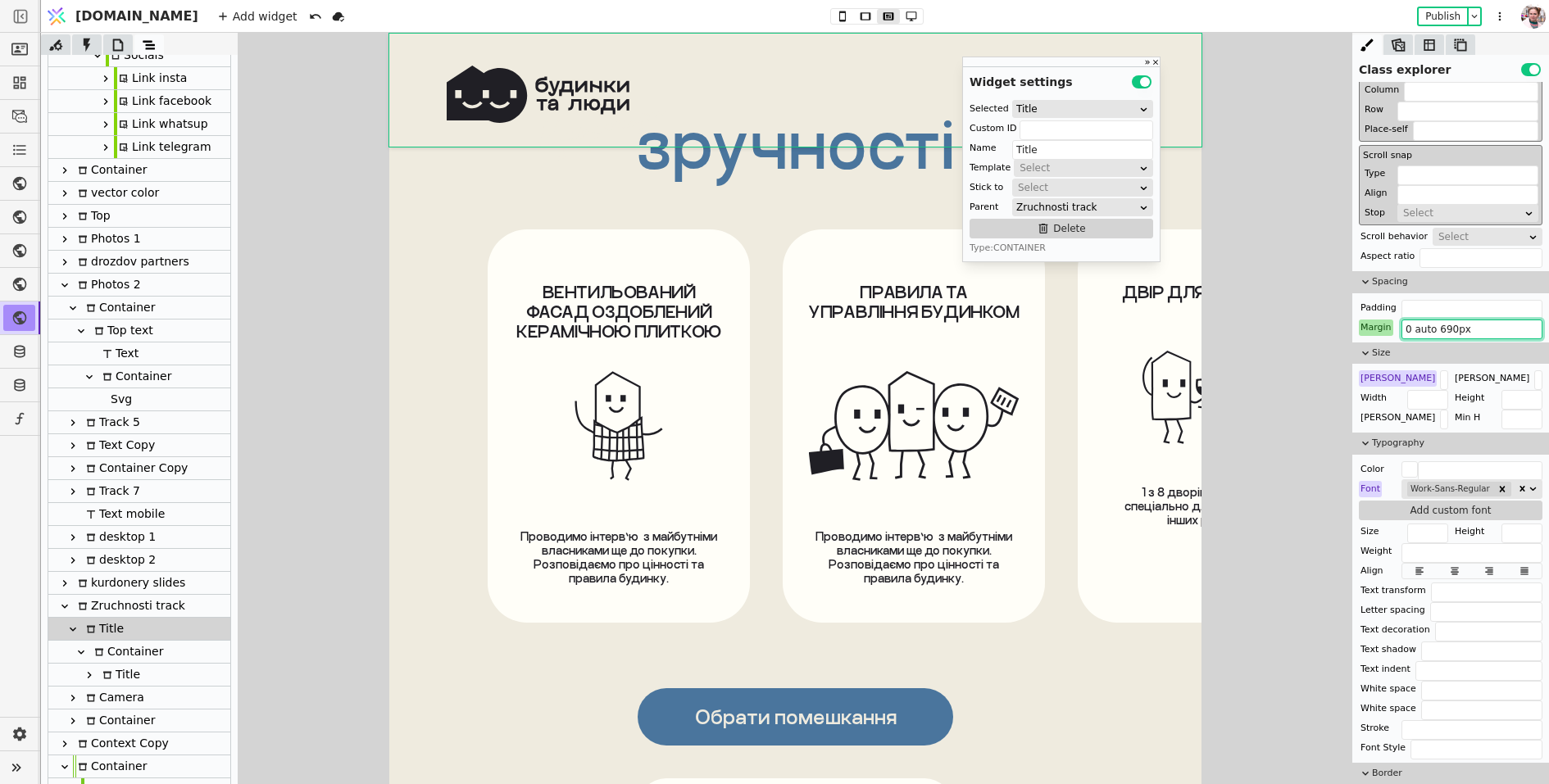
drag, startPoint x: 1451, startPoint y: 321, endPoint x: 1439, endPoint y: 321, distance: 12.0
click at [1439, 322] on input "0 auto 690px" at bounding box center [1472, 330] width 141 height 20
type input "0 auto 750px"
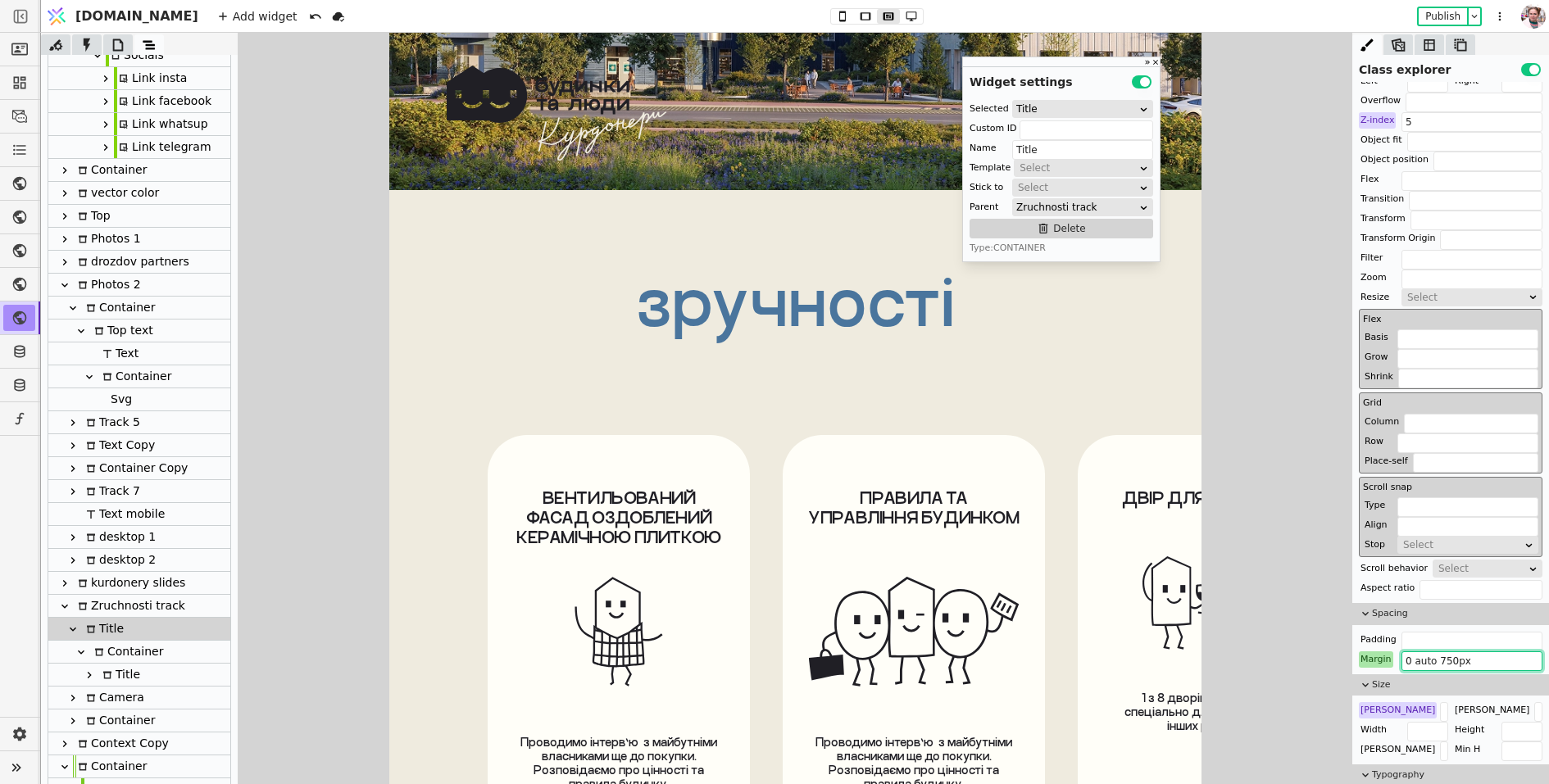
click at [72, 626] on icon at bounding box center [73, 629] width 13 height 13
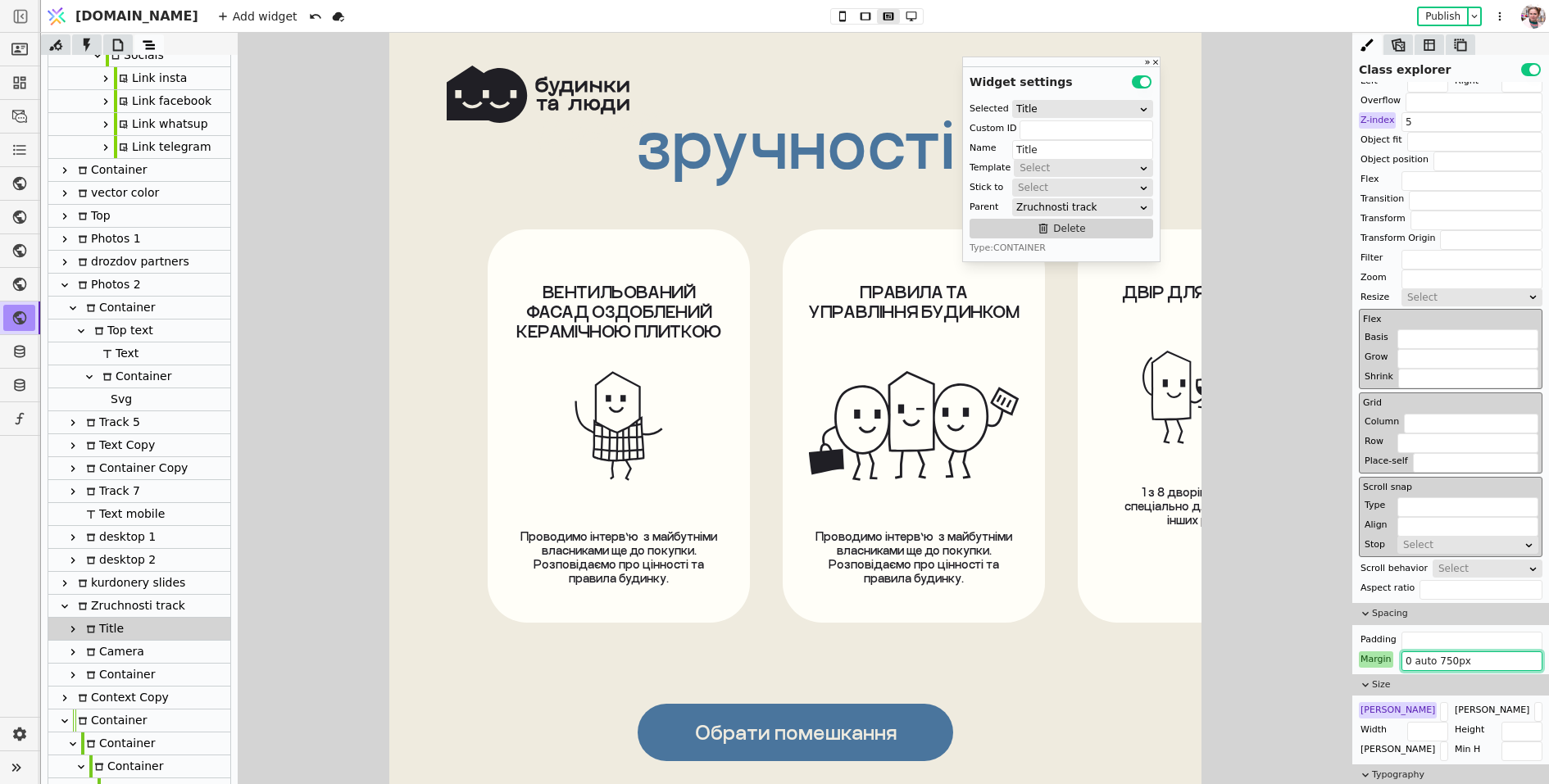
click at [116, 647] on div "Camera" at bounding box center [112, 652] width 63 height 22
type input "camera-k"
type input "Camera"
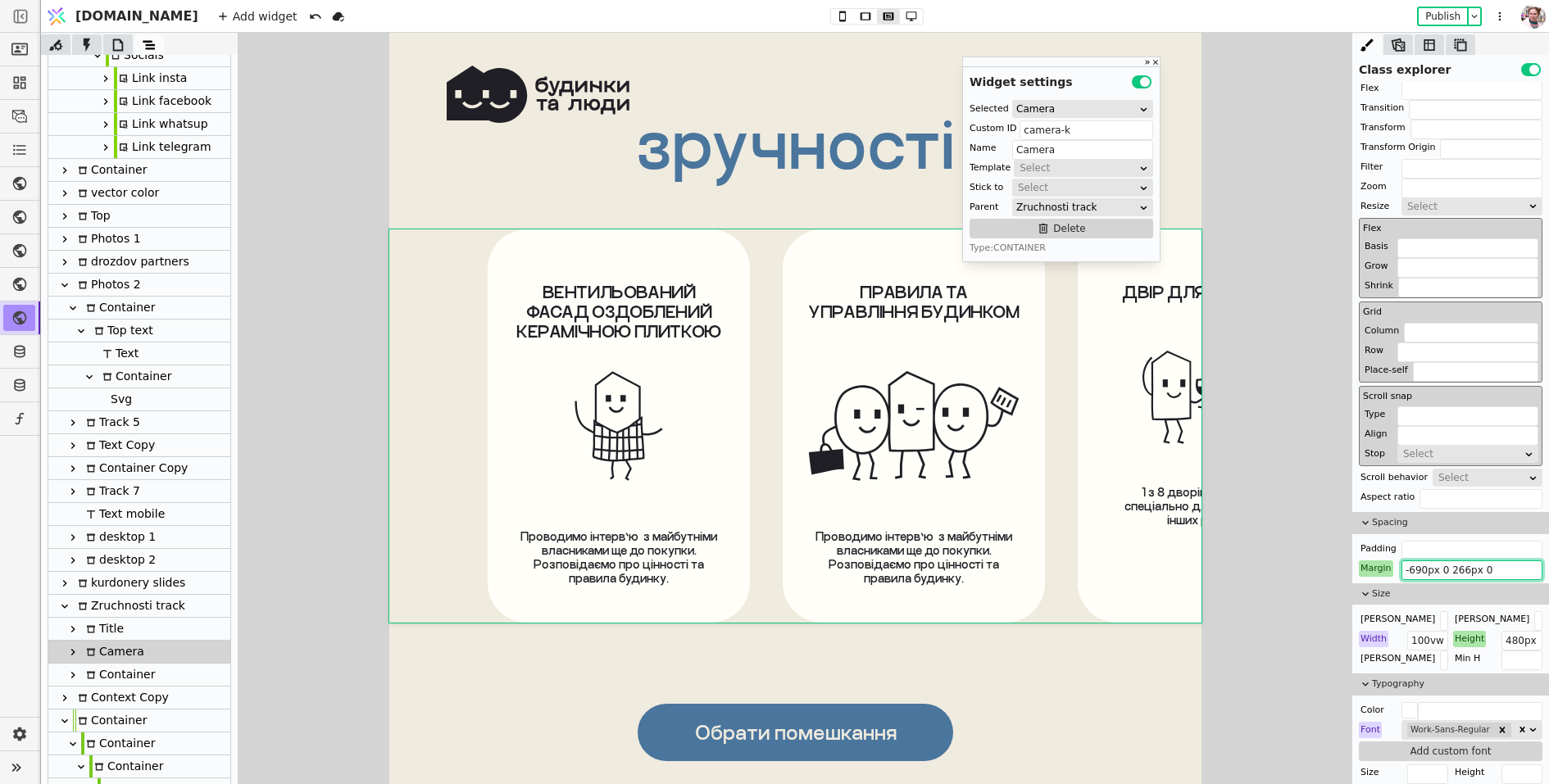
drag, startPoint x: 1421, startPoint y: 568, endPoint x: 1411, endPoint y: 568, distance: 10.0
click at [1411, 568] on input "-690px 0 266px 0" at bounding box center [1472, 571] width 141 height 20
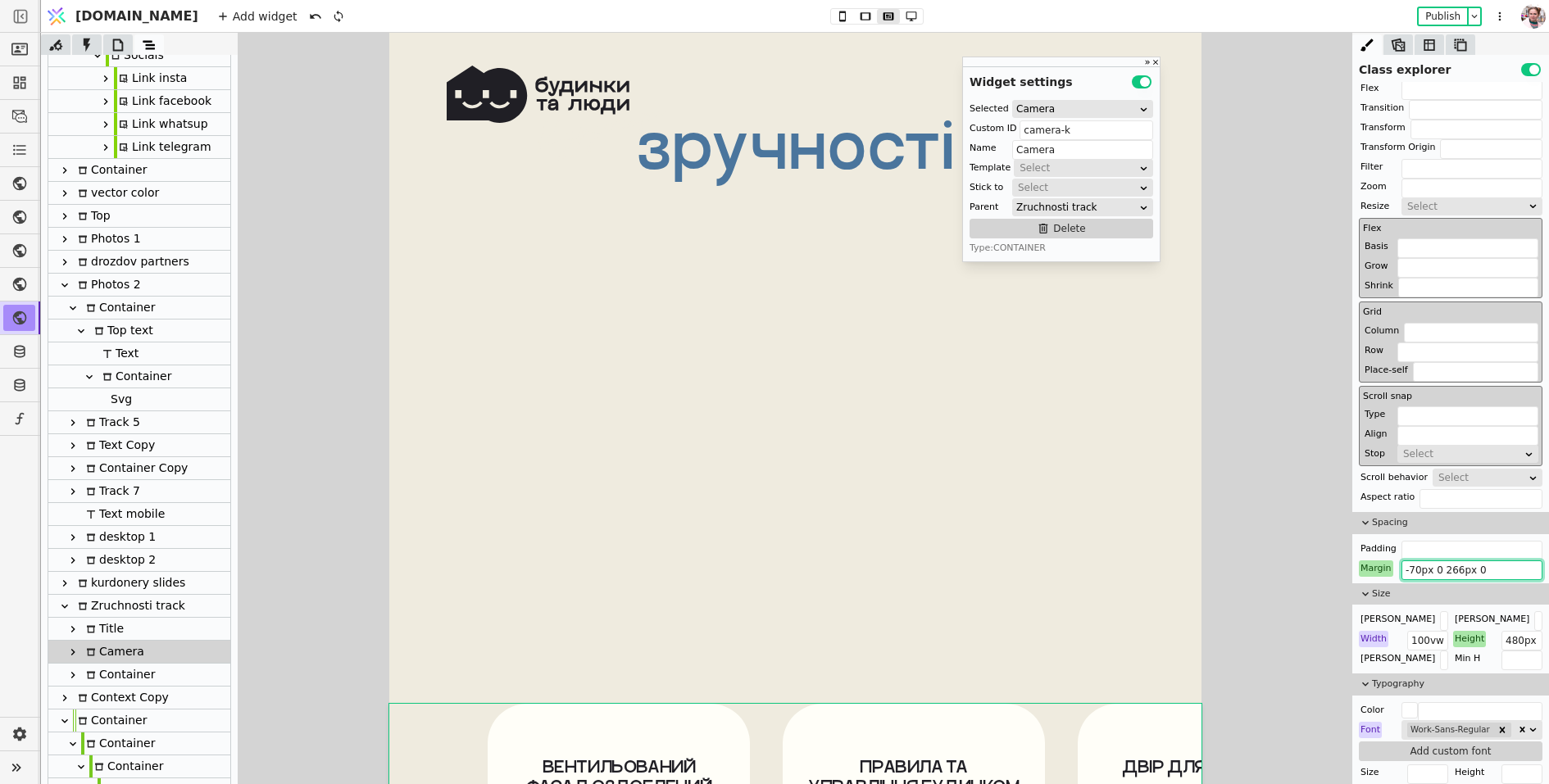
type input "-750px 0 266px 0"
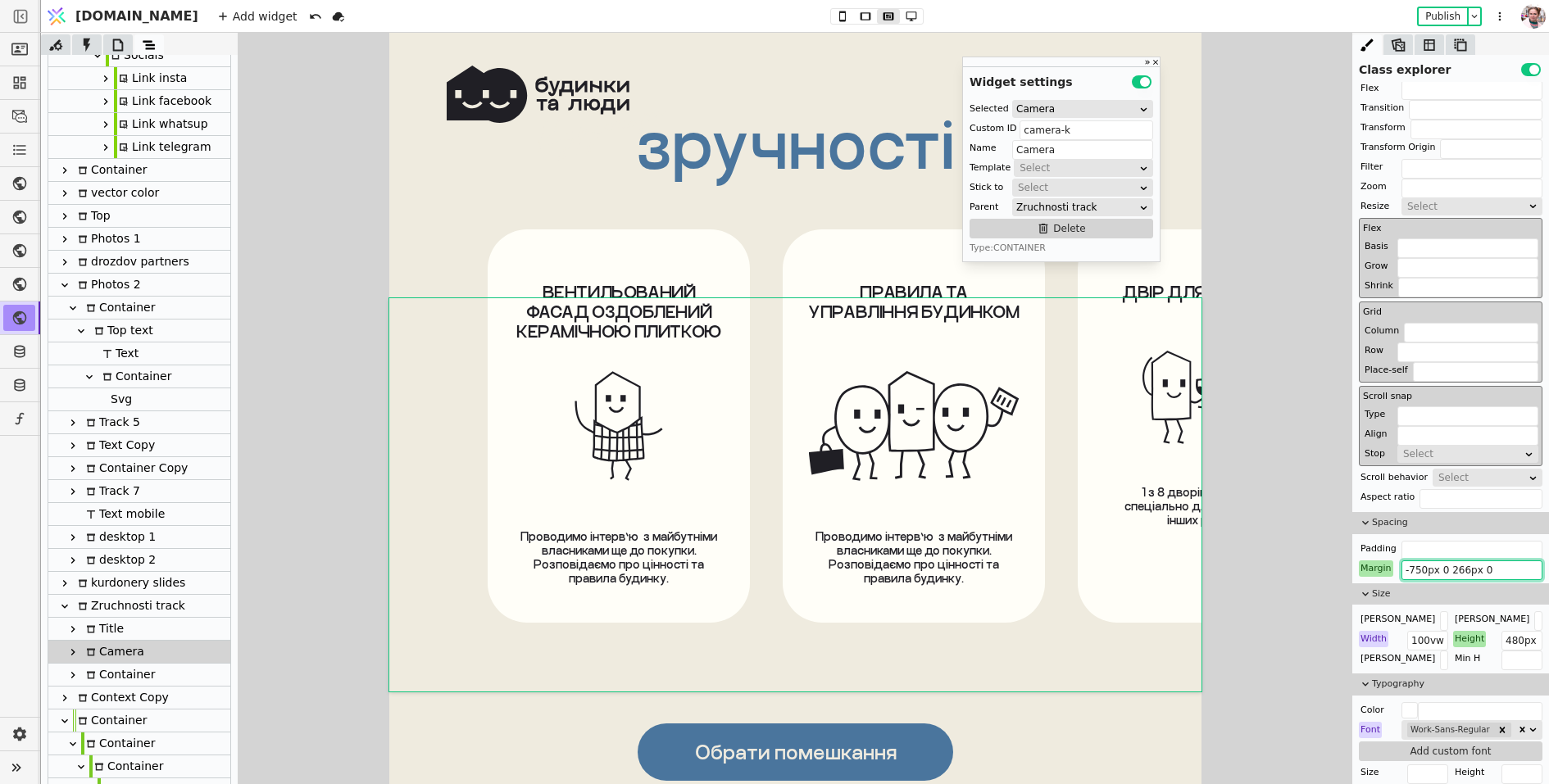
click at [145, 675] on div "Container" at bounding box center [117, 675] width 74 height 22
type input "Container"
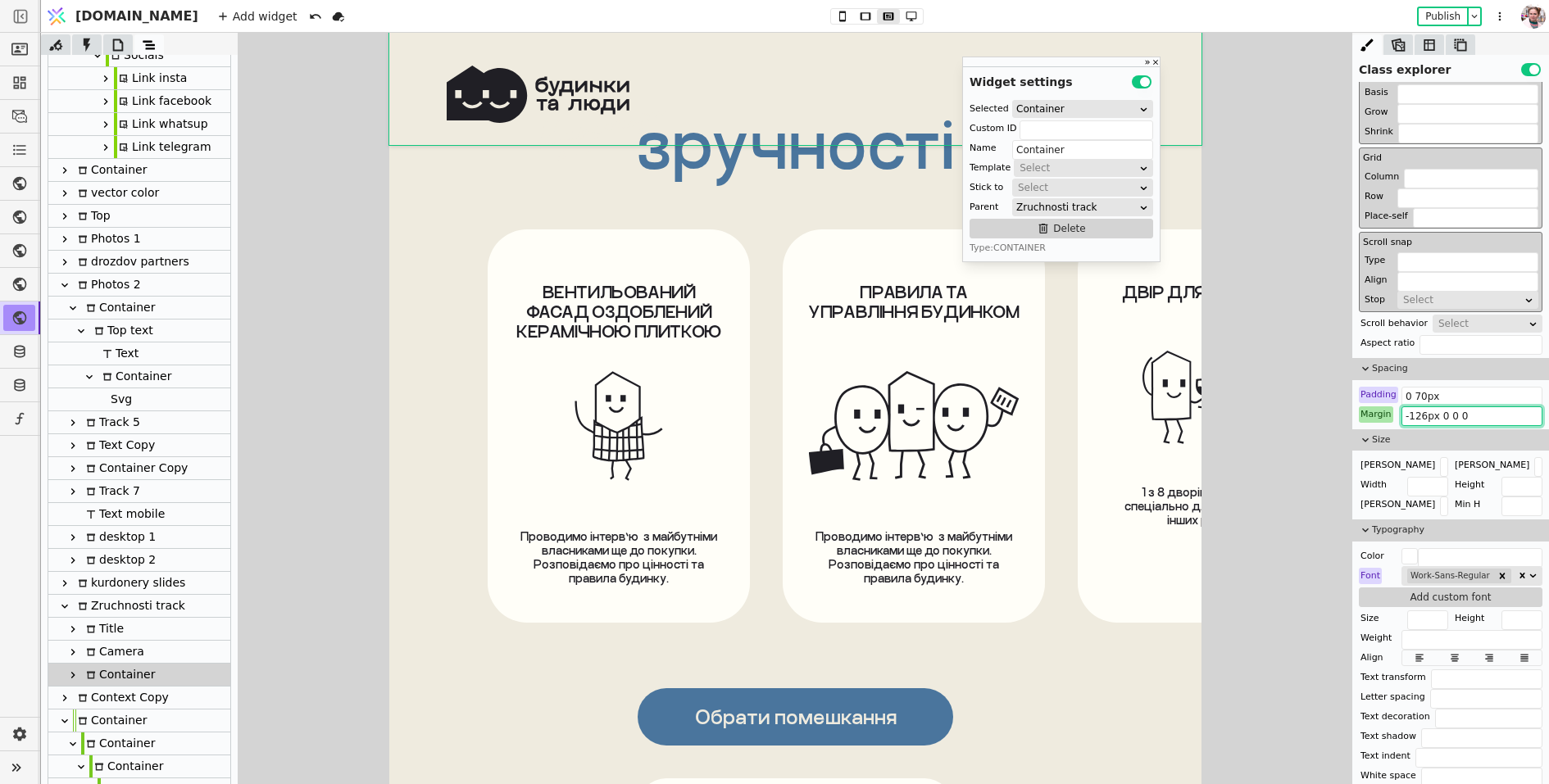
drag, startPoint x: 1419, startPoint y: 411, endPoint x: 1411, endPoint y: 412, distance: 8.1
click at [1411, 412] on input "-126px 0 0 0" at bounding box center [1472, 417] width 141 height 20
click at [1421, 415] on input "-126px 0 0 0" at bounding box center [1472, 417] width 141 height 20
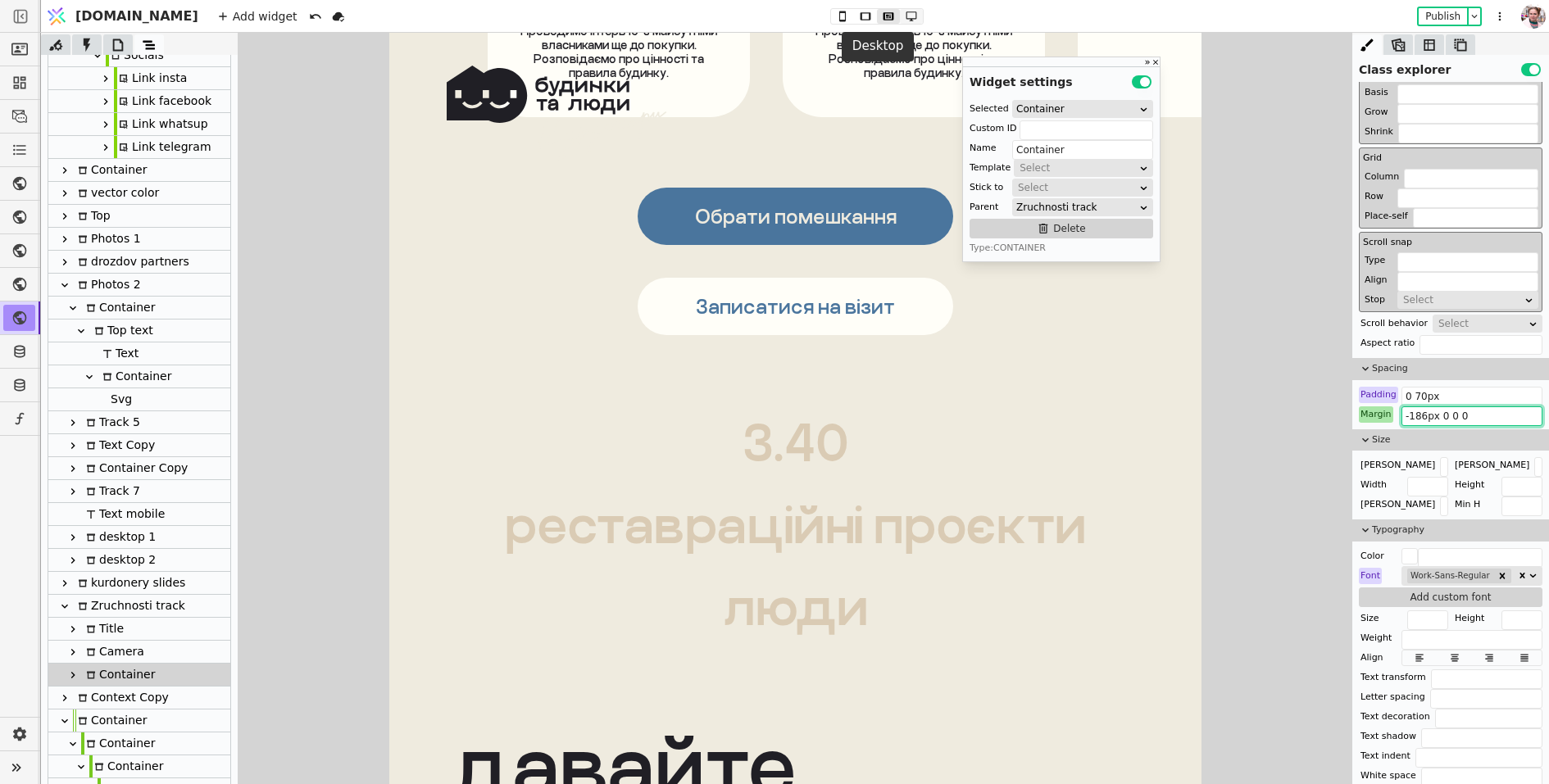
type input "-186px 0 0 0"
click at [900, 22] on button at bounding box center [912, 17] width 23 height 15
type input "820px"
type input "-160px 0 0 0"
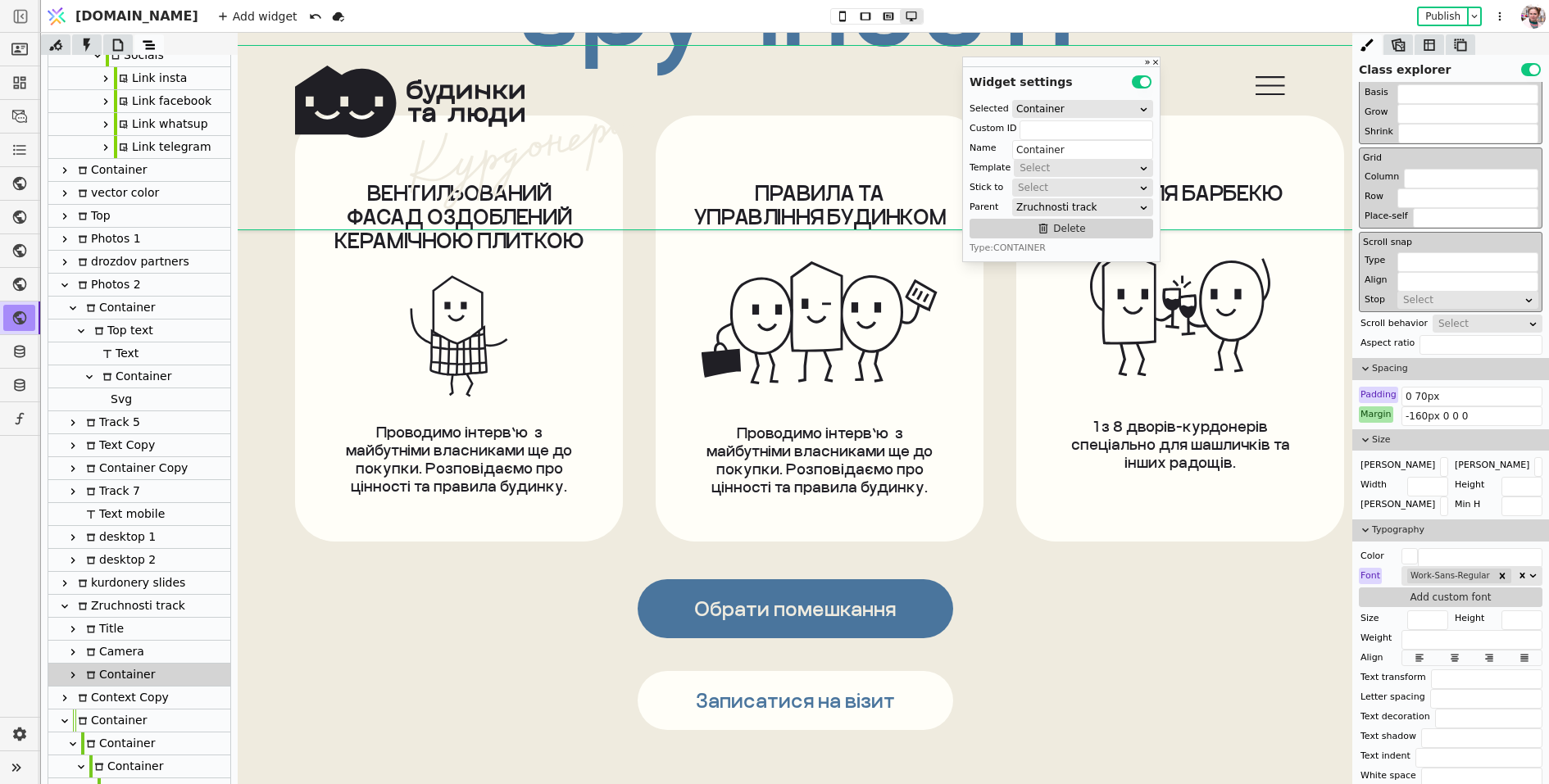
click at [289, 458] on div "ВЕНТИЛЬОВАНИЙ ФАСАД ОЗДОБЛЕНИЙ КЕРАМІЧНОЮ ПЛИТКОЮ Проводимо інтерв’ю  з майбутн…" at bounding box center [794, 327] width 1114 height 426
type input "camera-k"
type input "Camera"
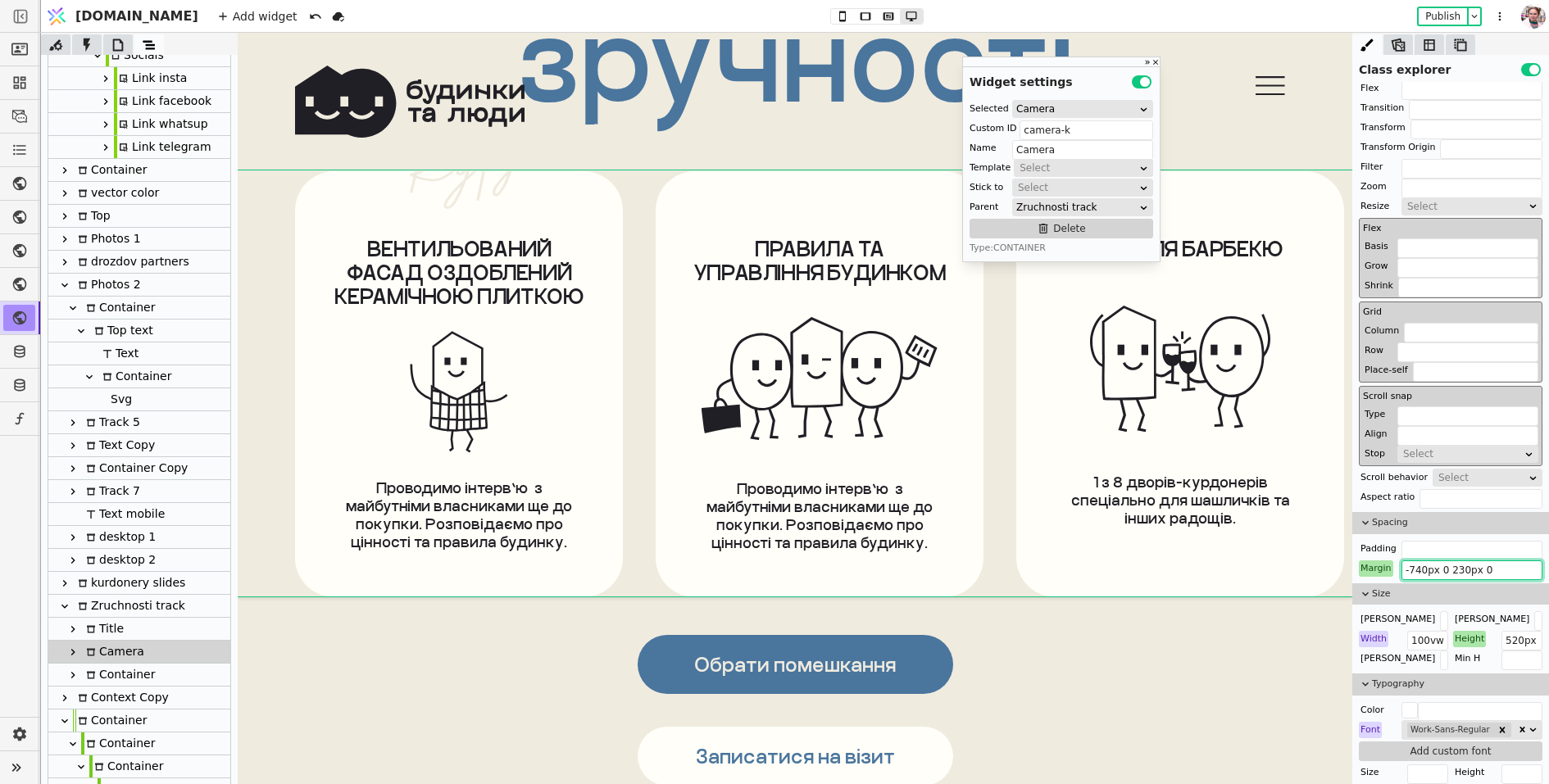
click at [1460, 567] on input "-740px 0 230px 0" at bounding box center [1472, 571] width 141 height 20
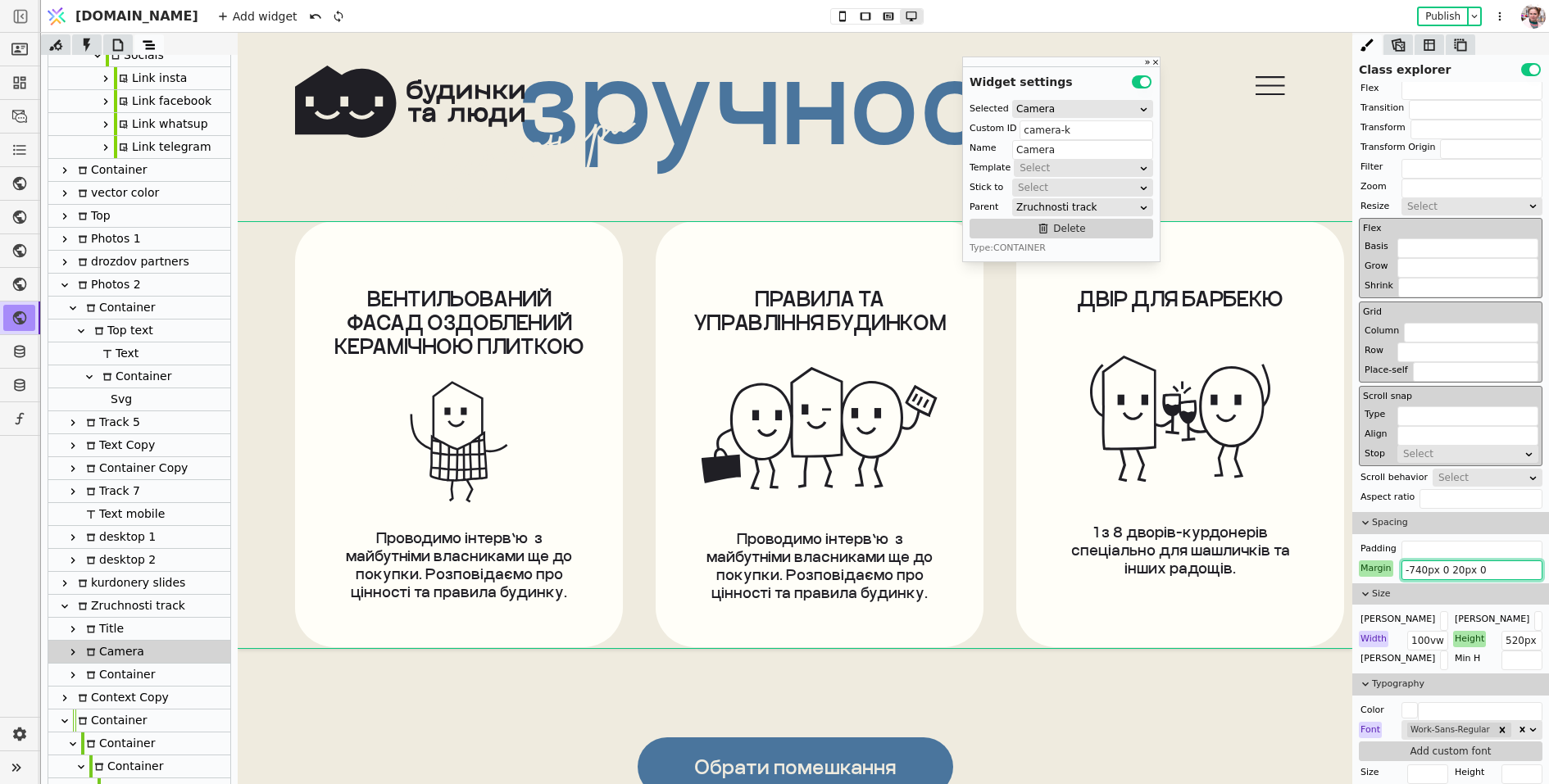
type input "-740px 0 290px 0"
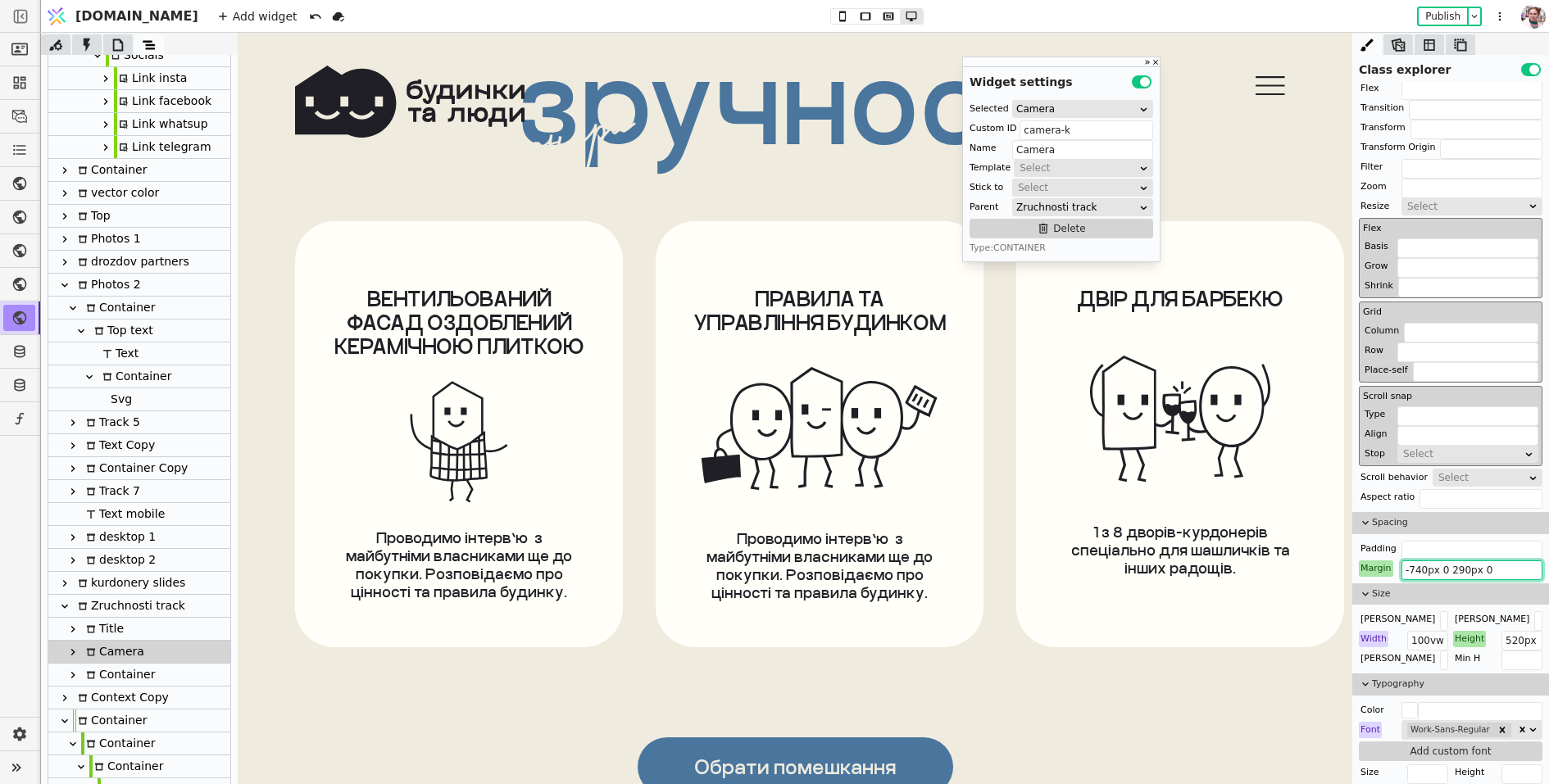
click at [122, 676] on div "Container" at bounding box center [117, 675] width 74 height 22
type input "Container"
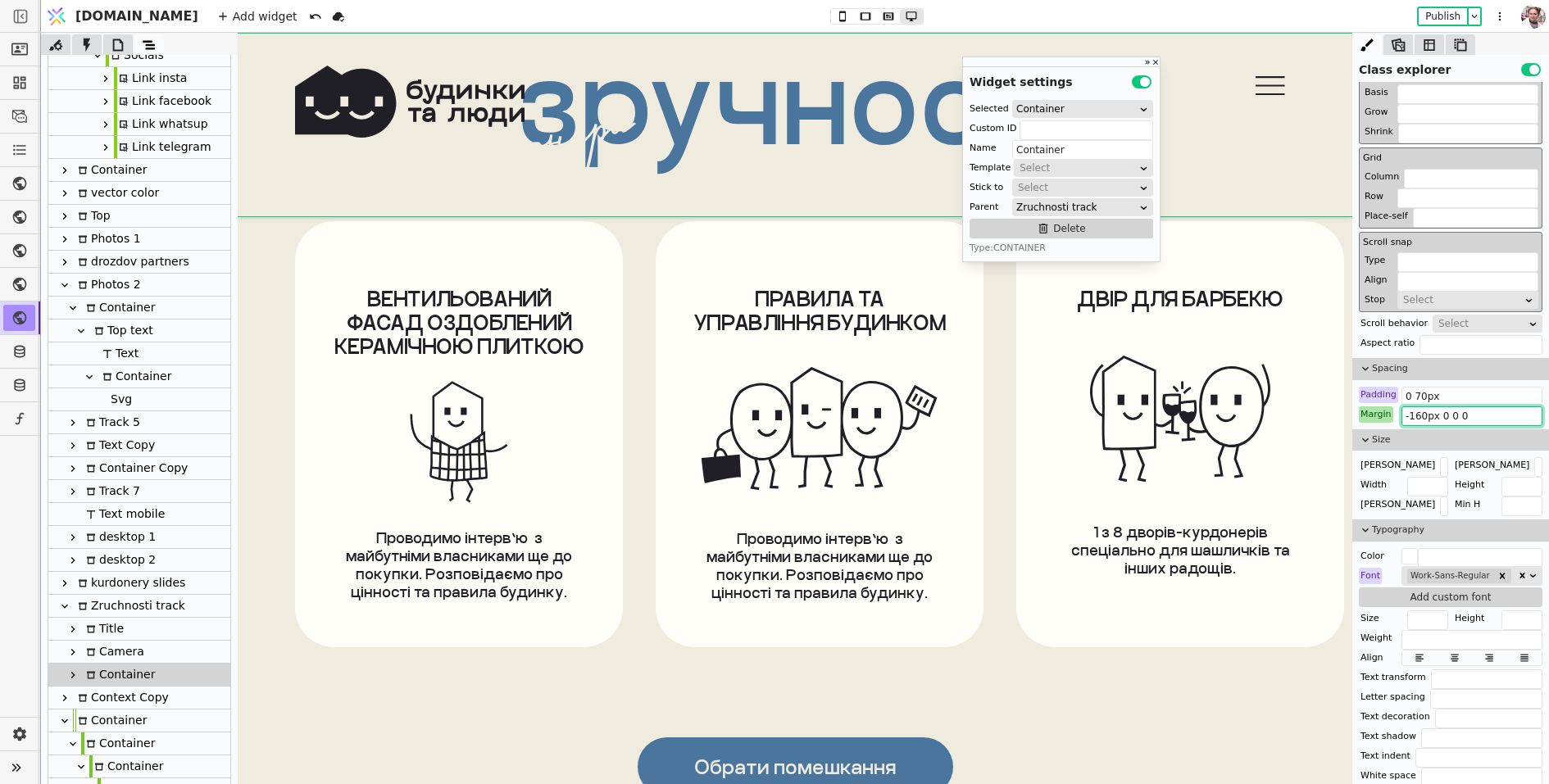
click at [1411, 417] on input "-160px 0 0 0" at bounding box center [1472, 417] width 141 height 20
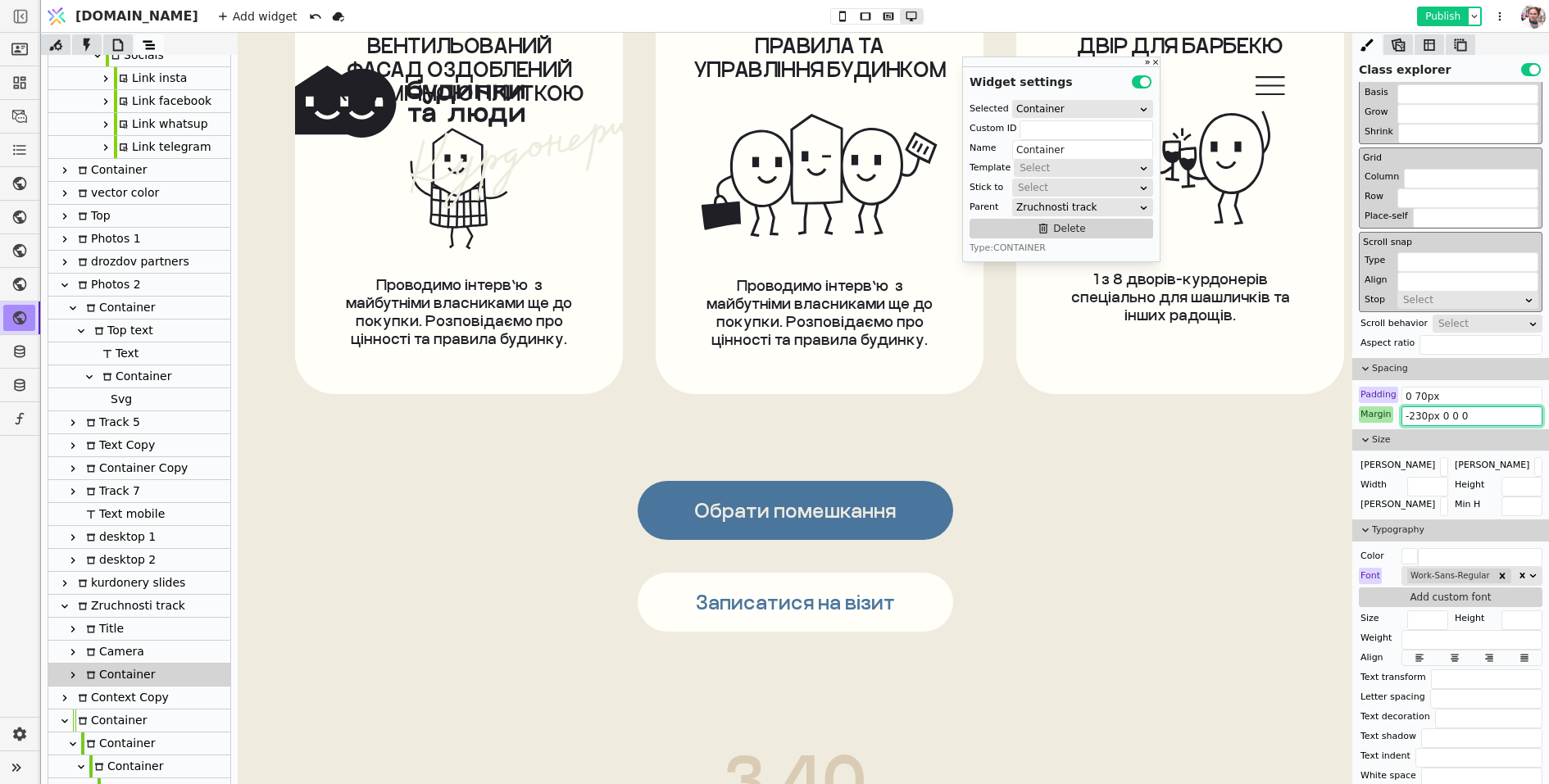
type input "-230px 0 0 0"
click at [1429, 17] on button "Publish" at bounding box center [1442, 17] width 48 height 17
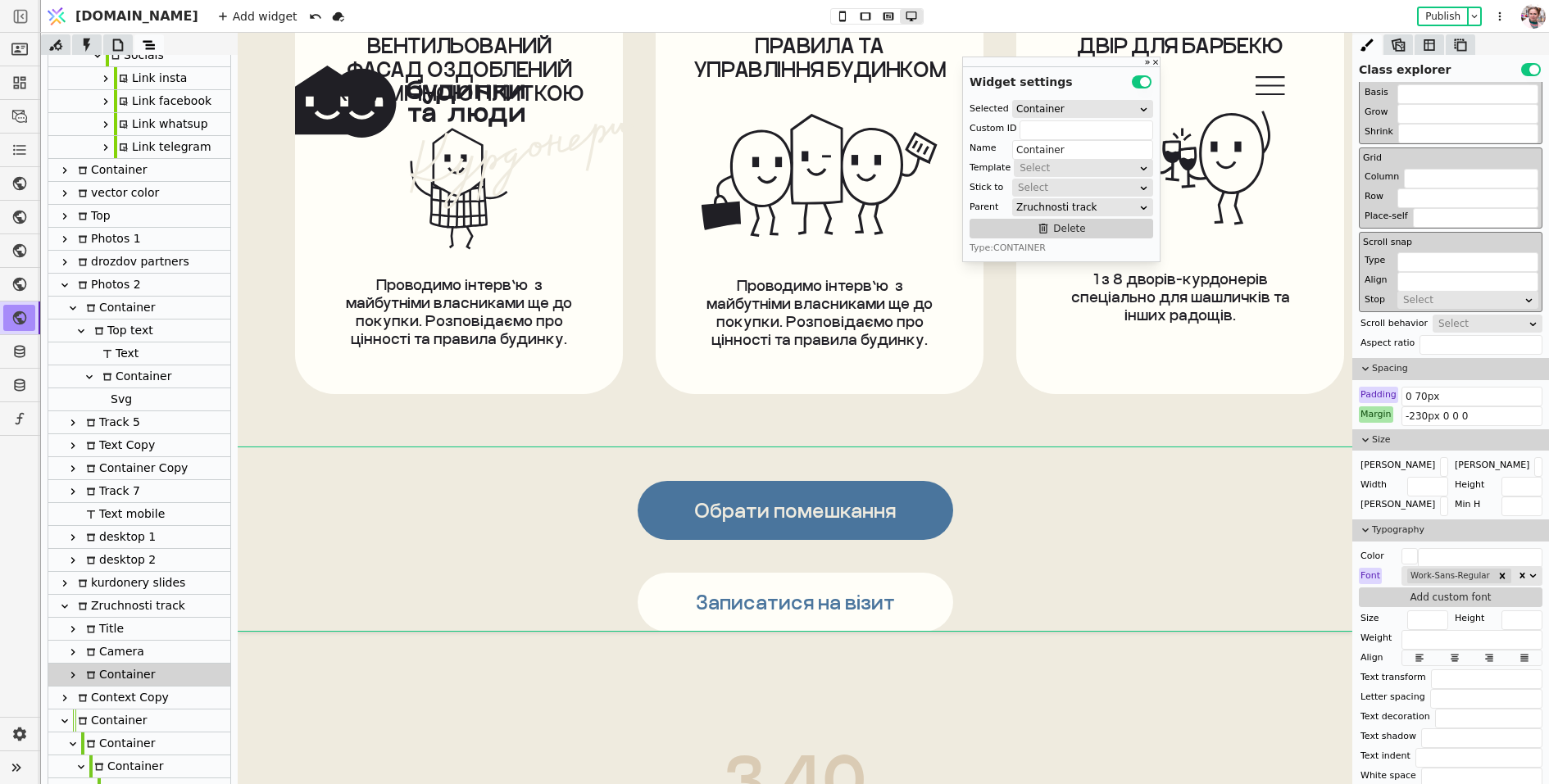
click at [117, 45] on icon at bounding box center [118, 45] width 17 height 17
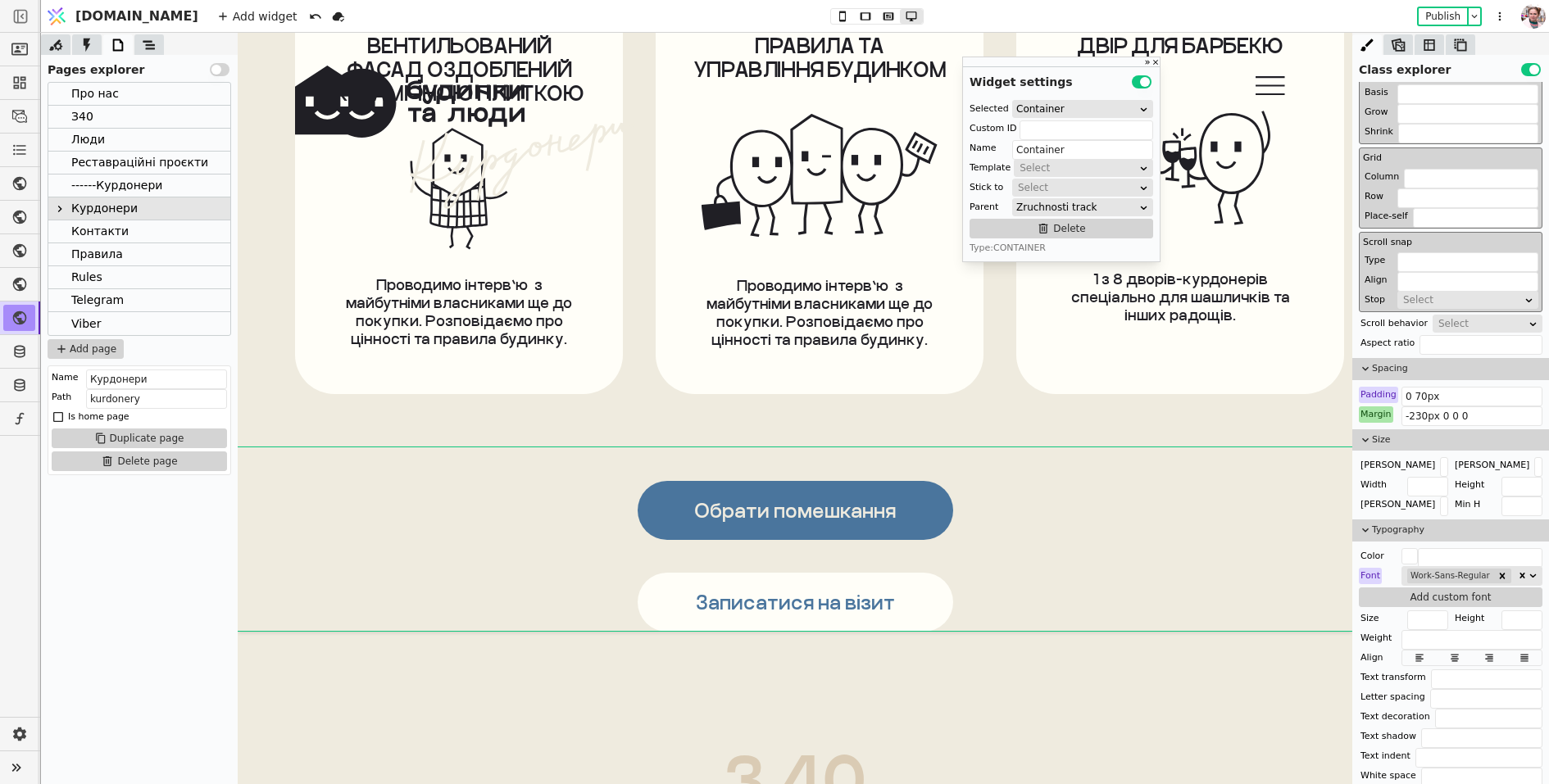
click at [109, 240] on div "Контакти" at bounding box center [100, 232] width 57 height 22
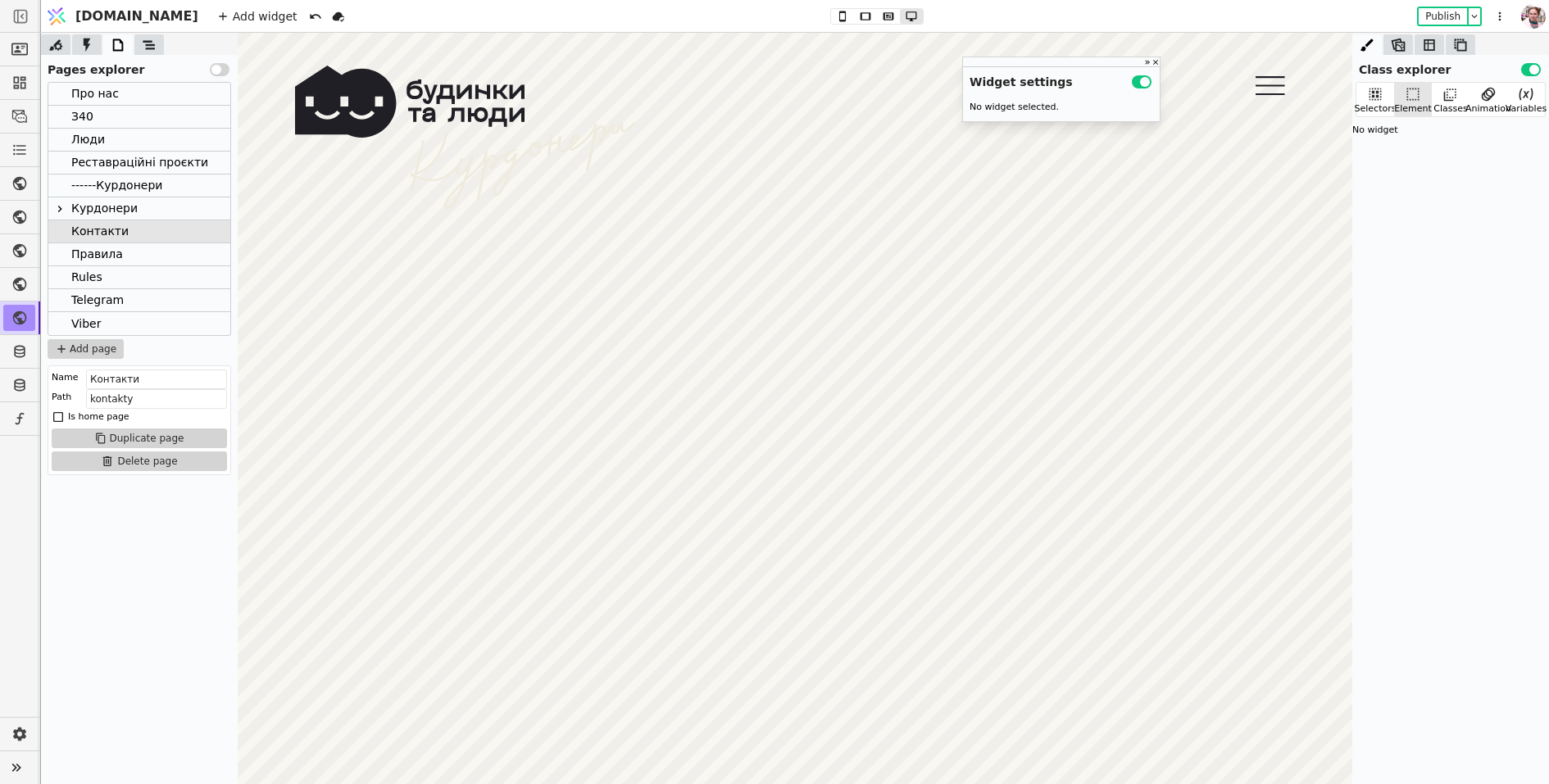
scroll to position [297, 0]
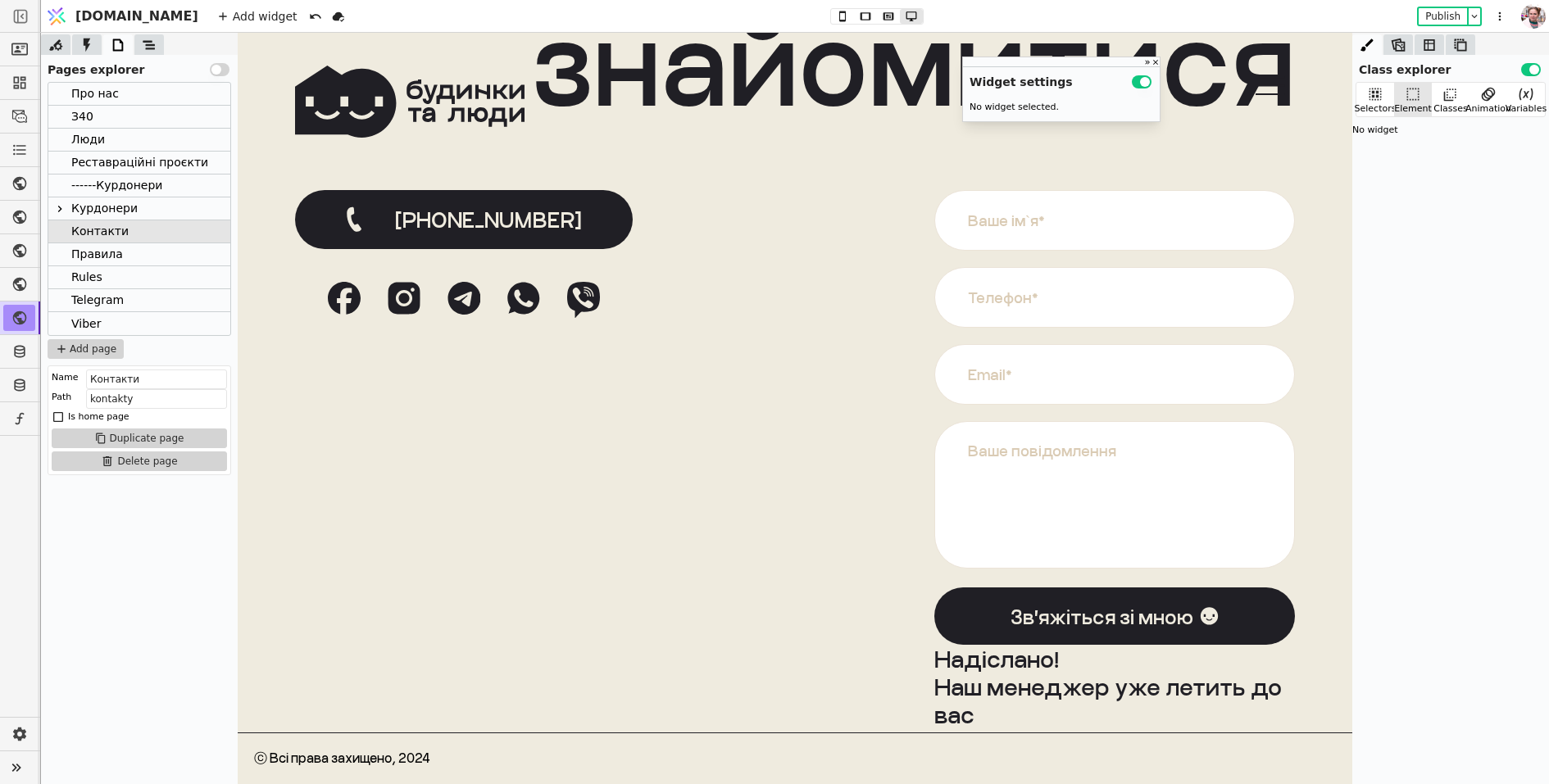
click at [445, 295] on div at bounding box center [463, 299] width 272 height 36
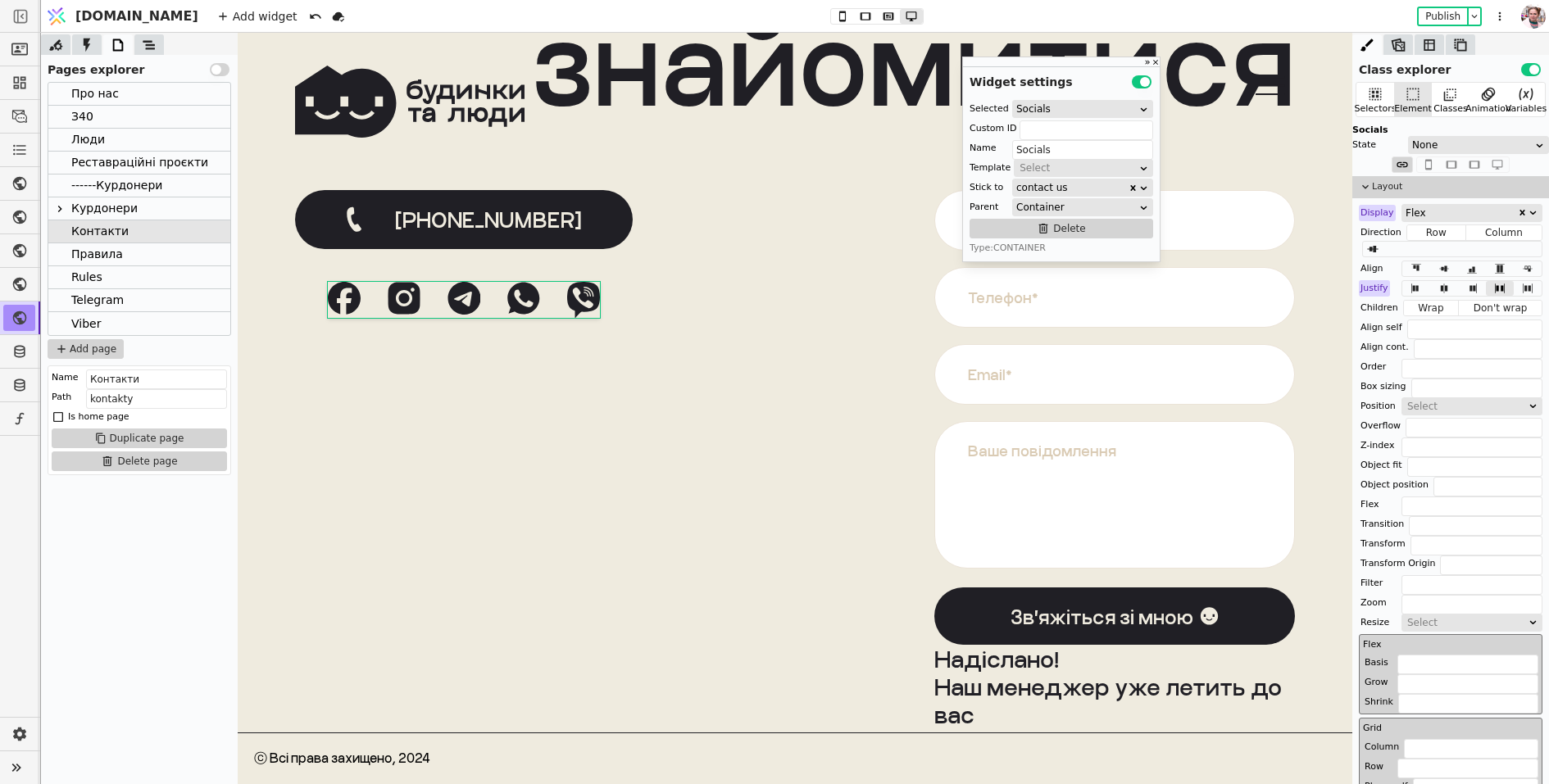
click at [513, 307] on icon at bounding box center [523, 298] width 32 height 32
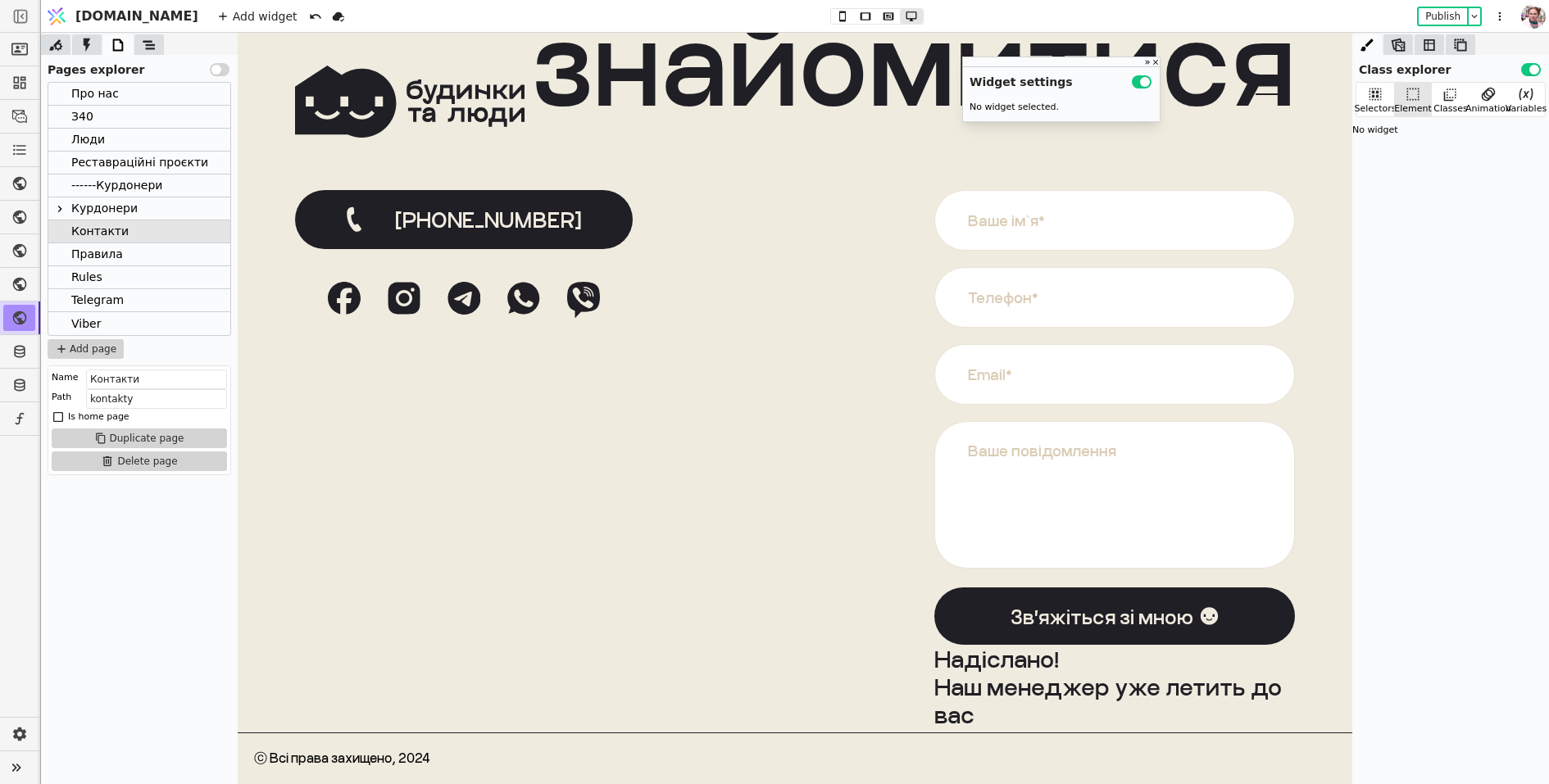
click at [512, 316] on link at bounding box center [523, 299] width 32 height 36
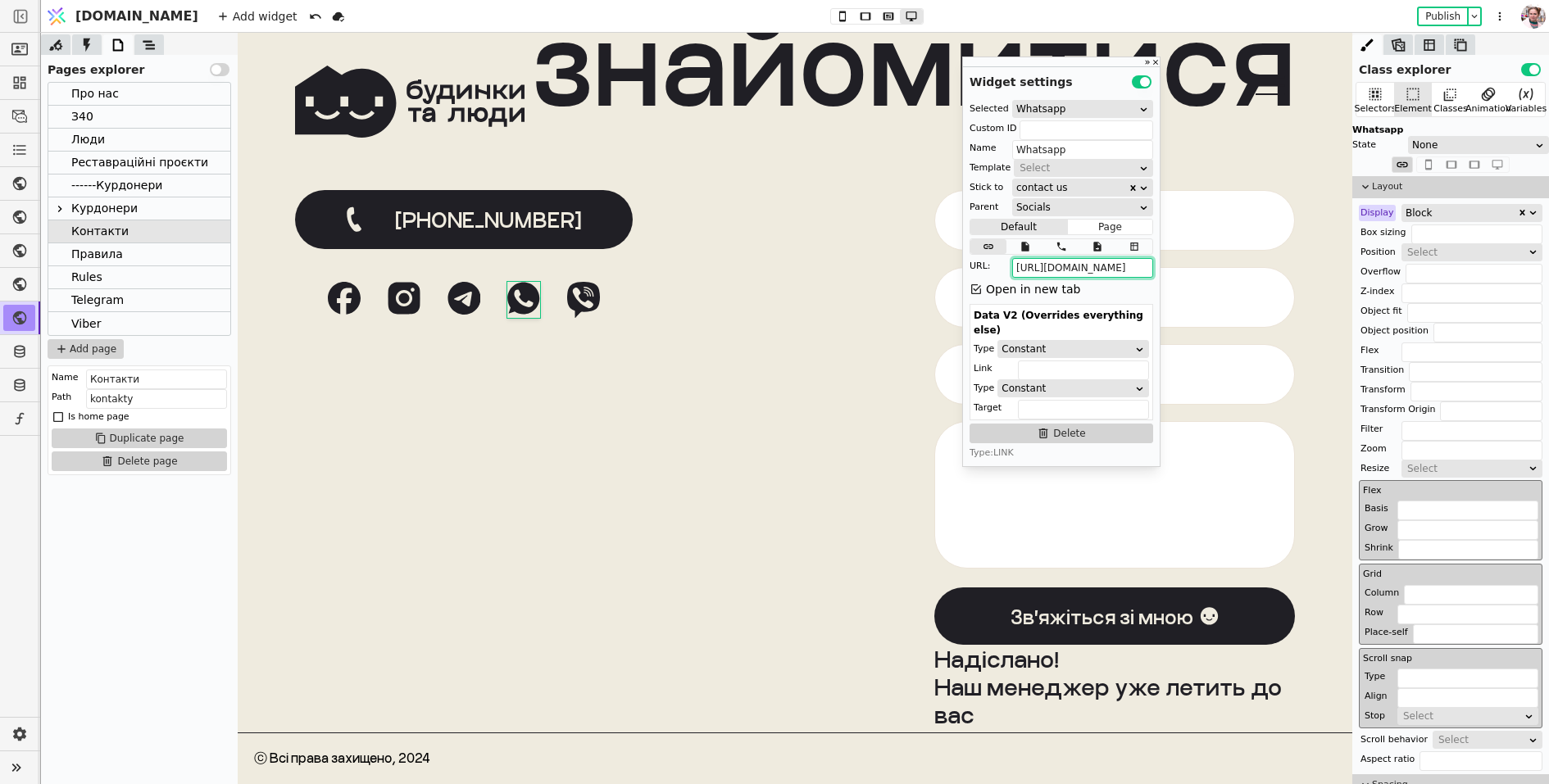
click at [1046, 266] on input "https://wa.me/380972040740" at bounding box center [1082, 268] width 141 height 20
click at [142, 45] on icon at bounding box center [149, 45] width 17 height 17
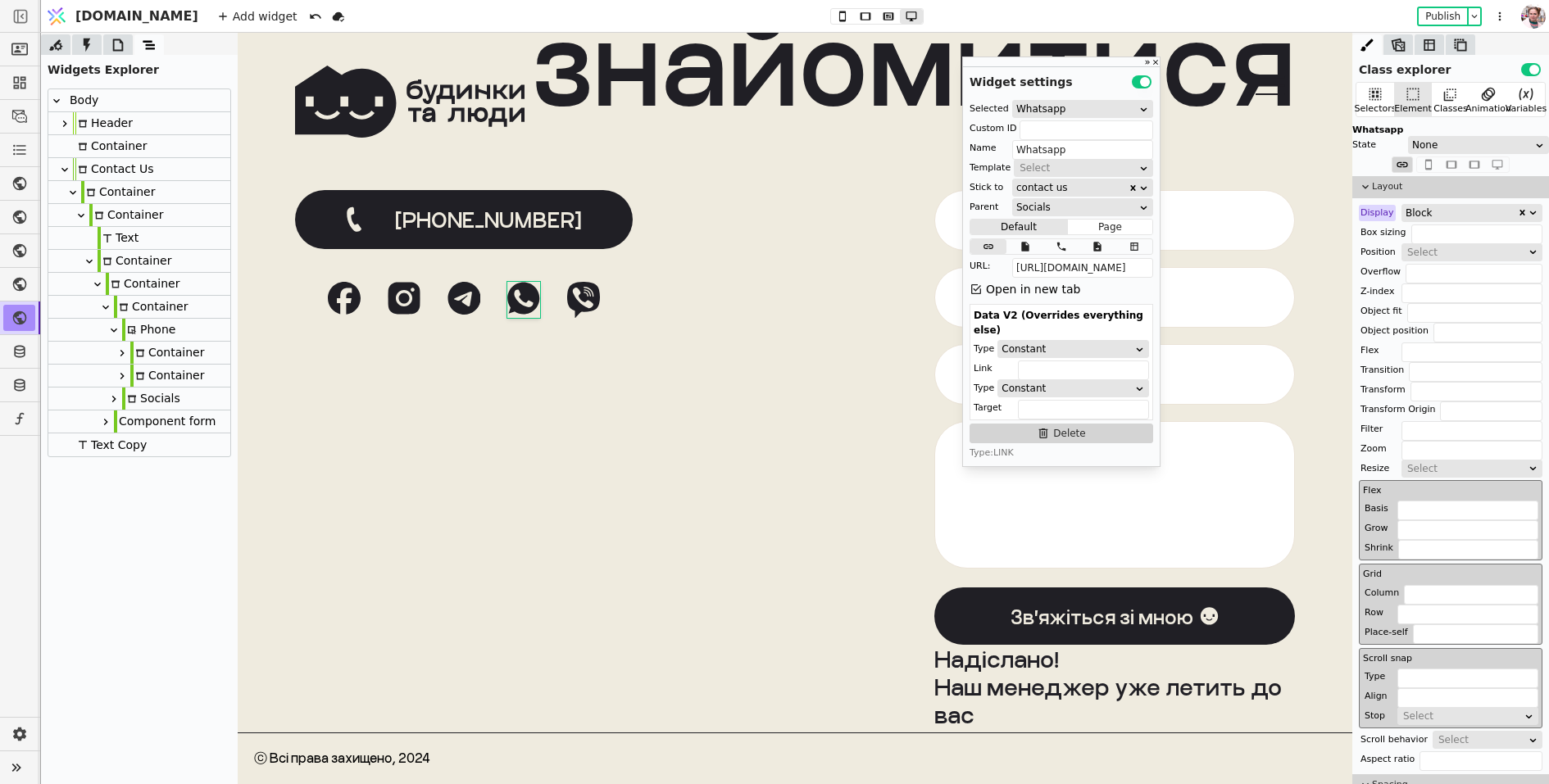
click at [107, 401] on icon at bounding box center [114, 399] width 13 height 13
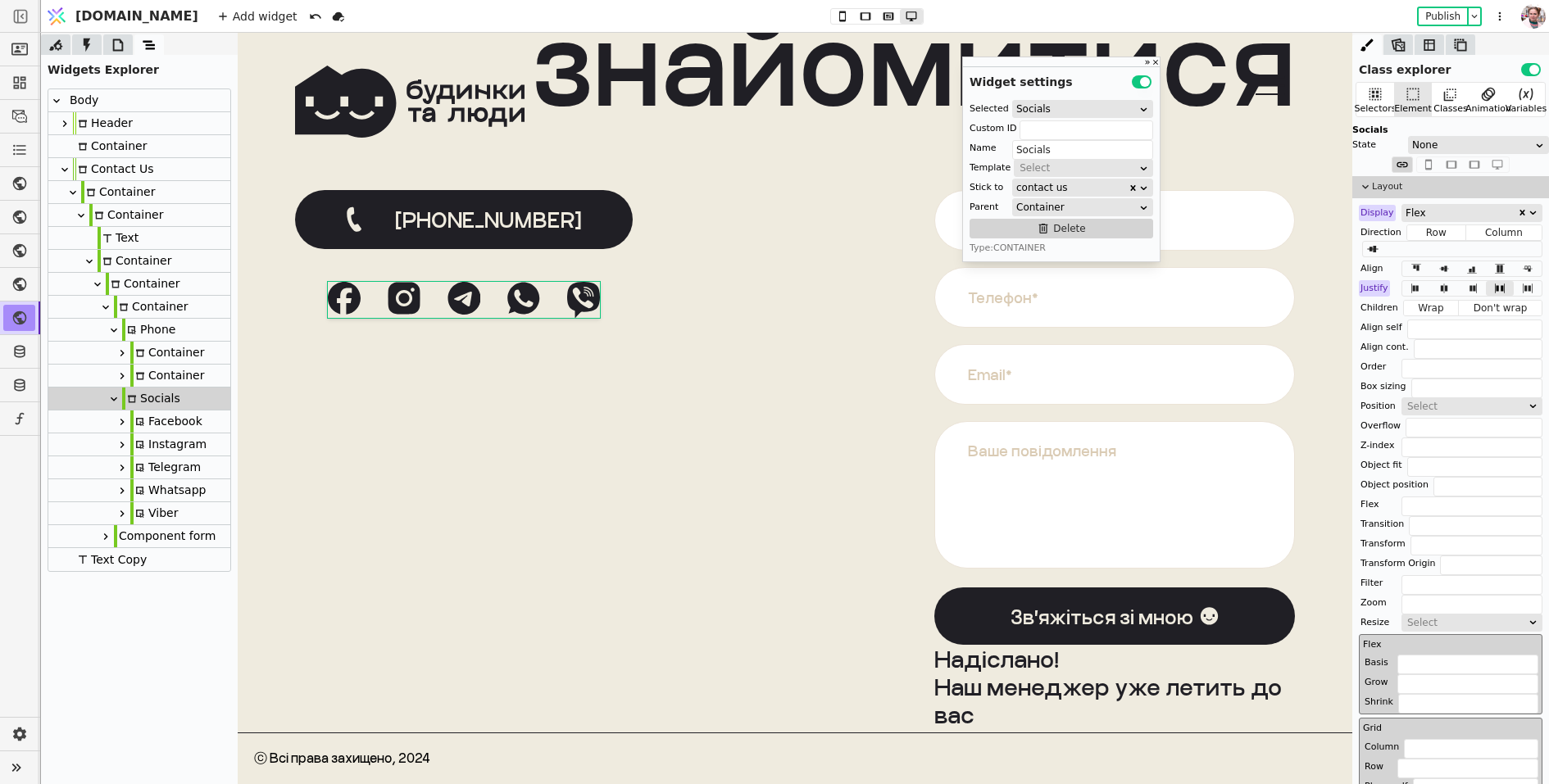
click at [154, 491] on div "Whatsapp" at bounding box center [167, 490] width 75 height 22
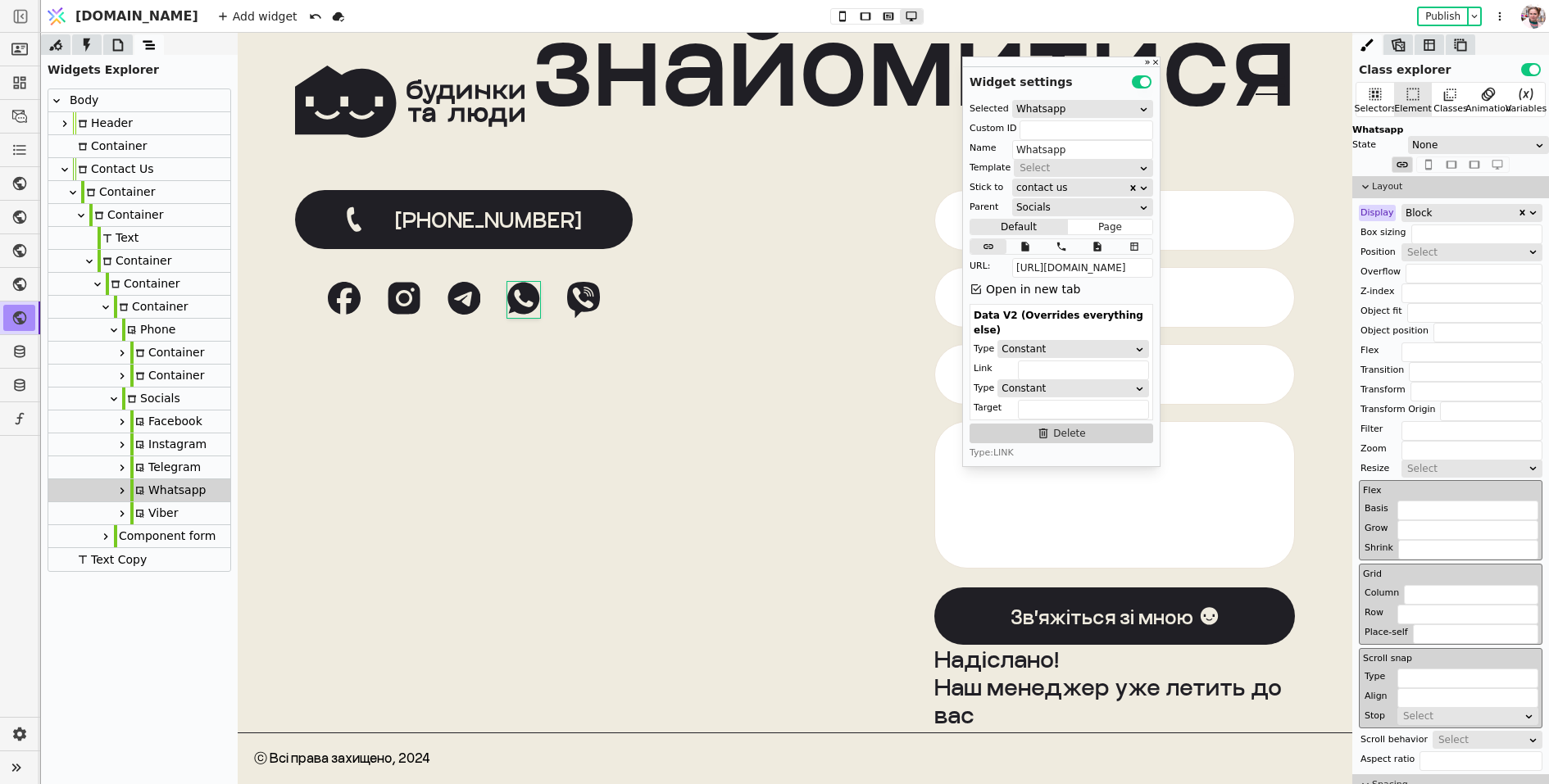
click at [177, 514] on div "Viber" at bounding box center [139, 514] width 182 height 23
click at [147, 492] on div "Whatsapp" at bounding box center [167, 490] width 75 height 22
click at [147, 469] on div "Telegram" at bounding box center [165, 467] width 71 height 22
click at [147, 451] on div "Instagram" at bounding box center [167, 444] width 76 height 22
click at [149, 424] on div "Facebook" at bounding box center [166, 422] width 72 height 22
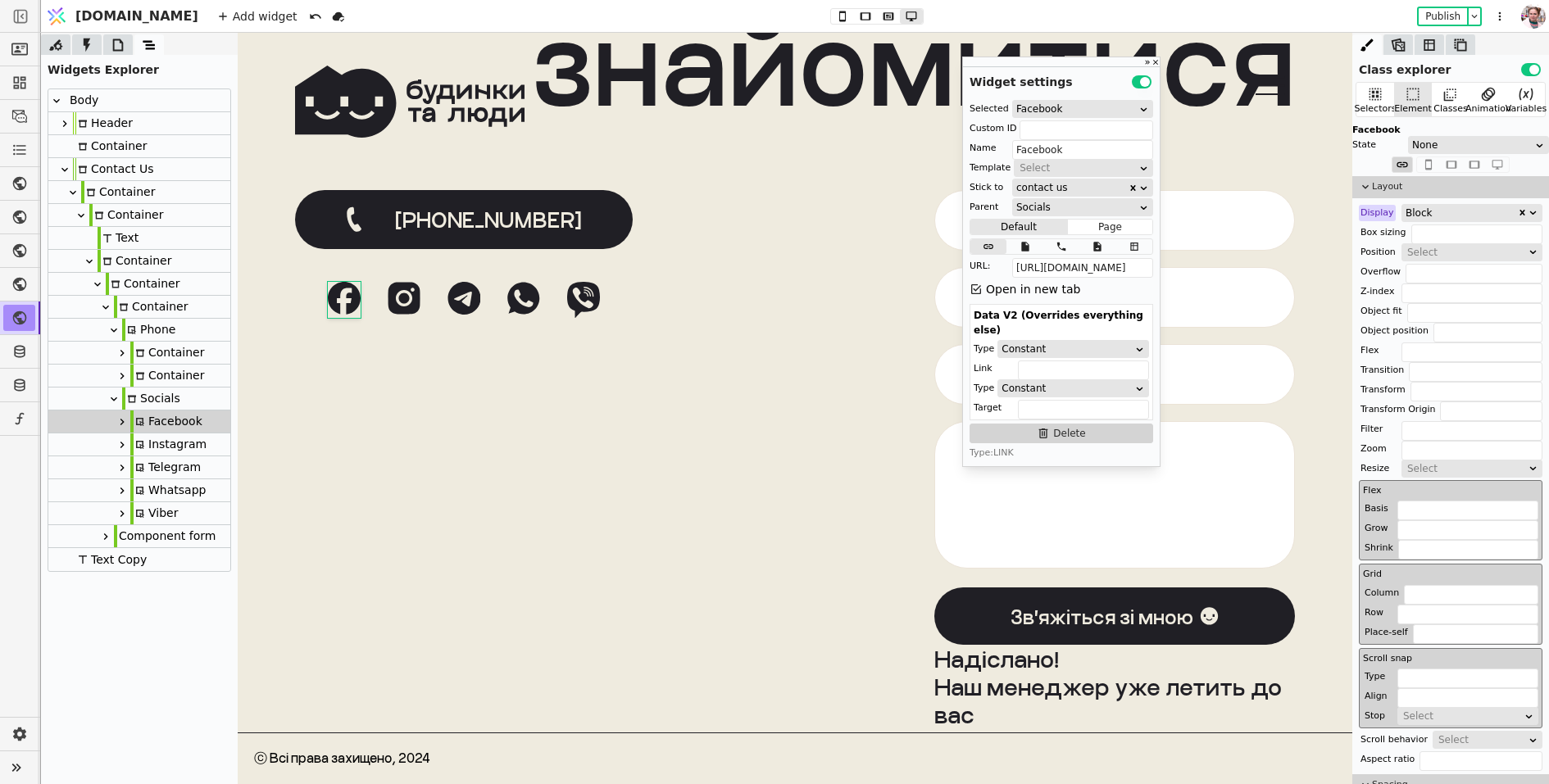
click at [65, 123] on icon at bounding box center [65, 124] width 4 height 7
type input "Header"
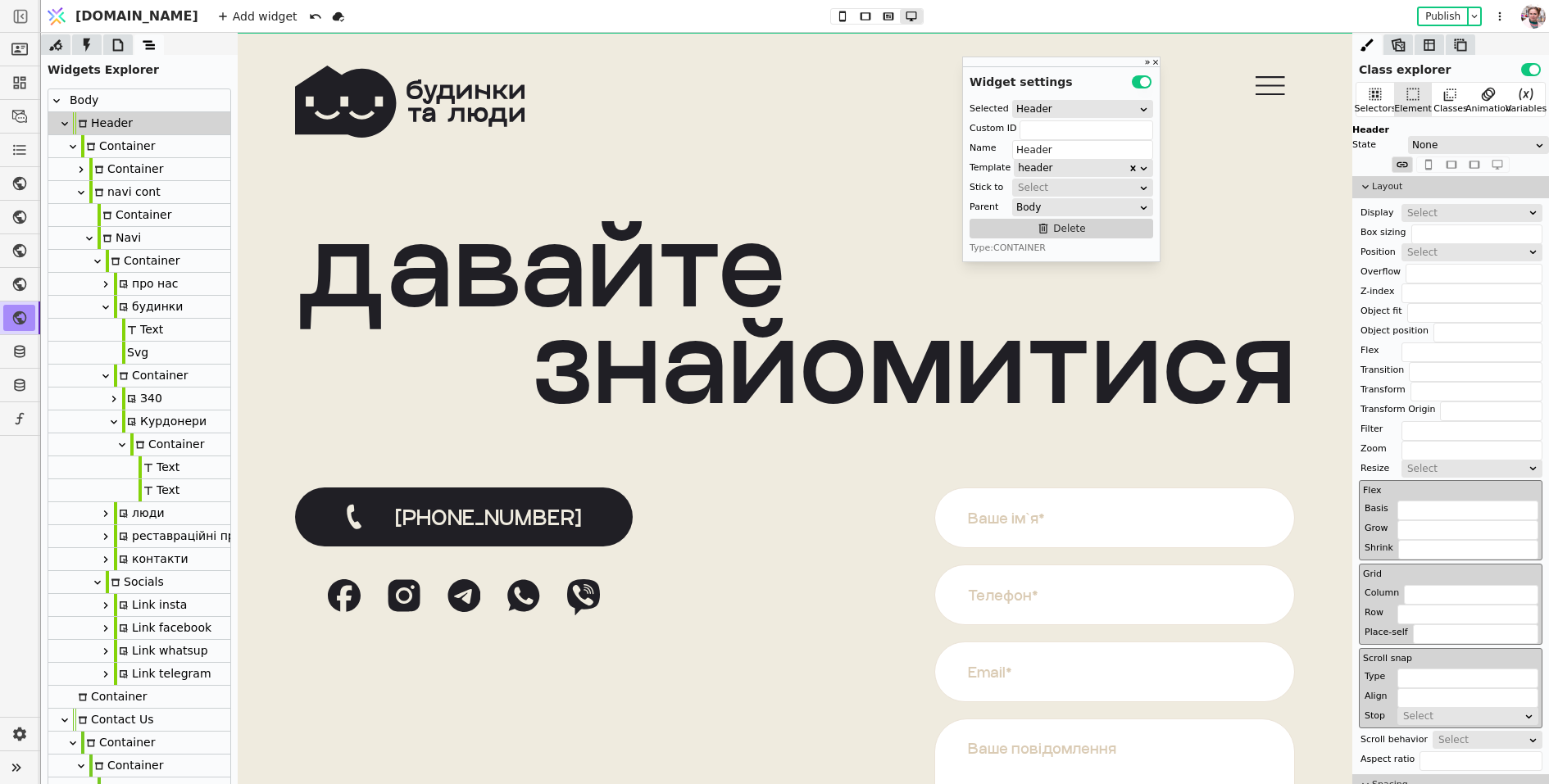
scroll to position [0, 0]
click at [156, 640] on div "Link whatsup" at bounding box center [161, 651] width 94 height 22
type input "wu-navi"
type input "Link whatsup"
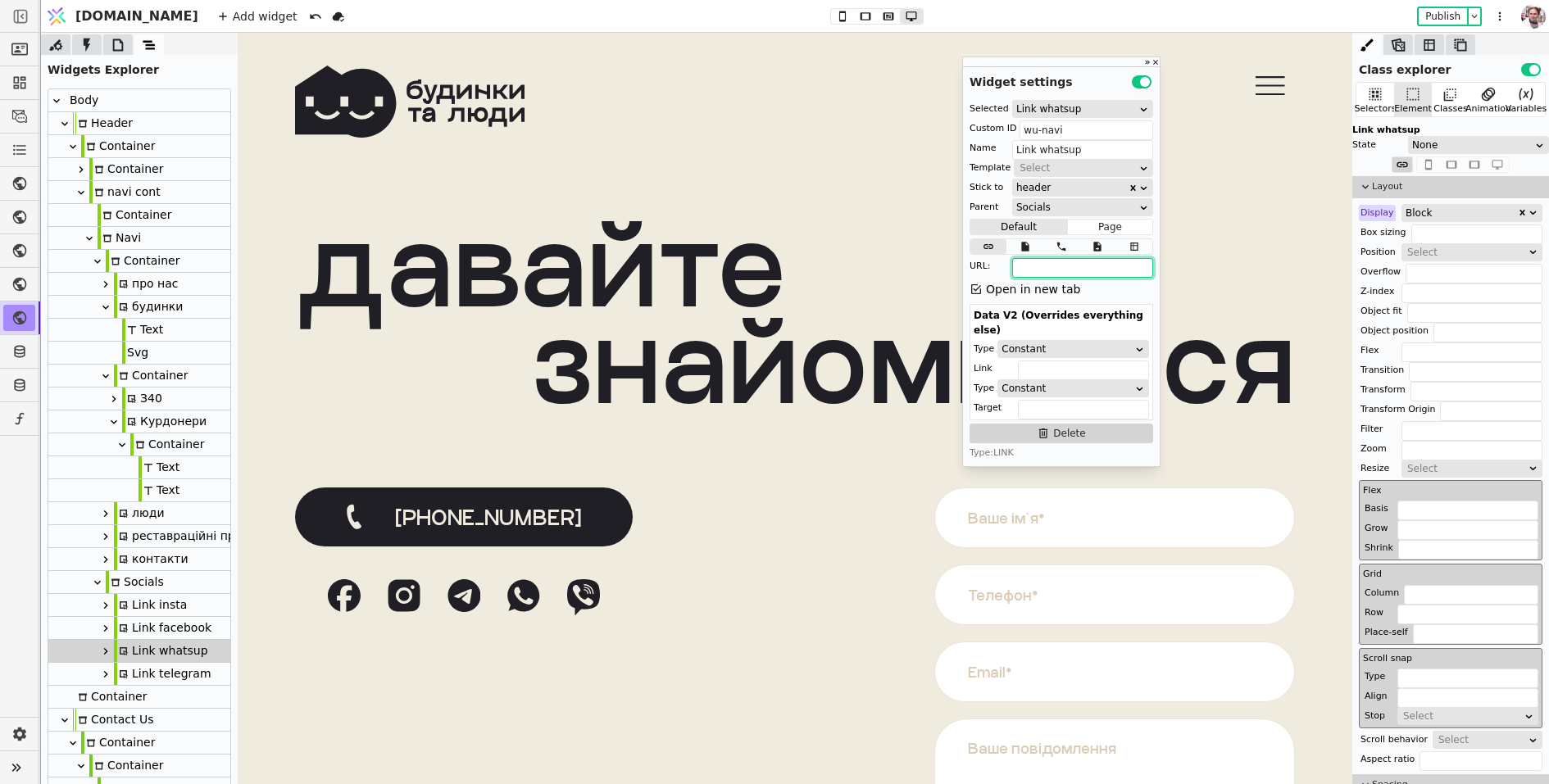
click at [1042, 272] on input "text" at bounding box center [1082, 268] width 141 height 20
paste input "https://wa.me/380972040740"
type input "https://wa.me/380972040740"
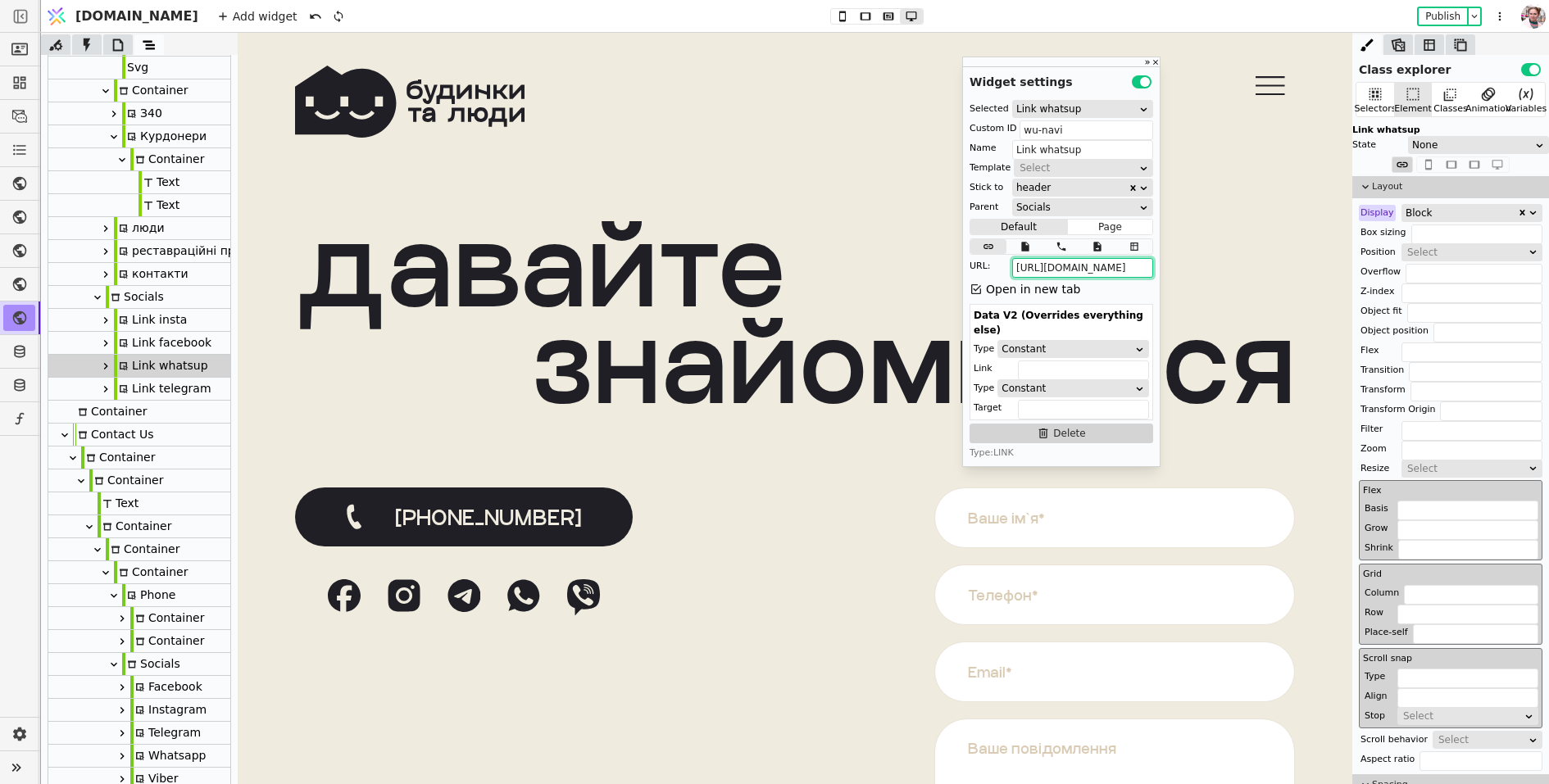
scroll to position [324, 0]
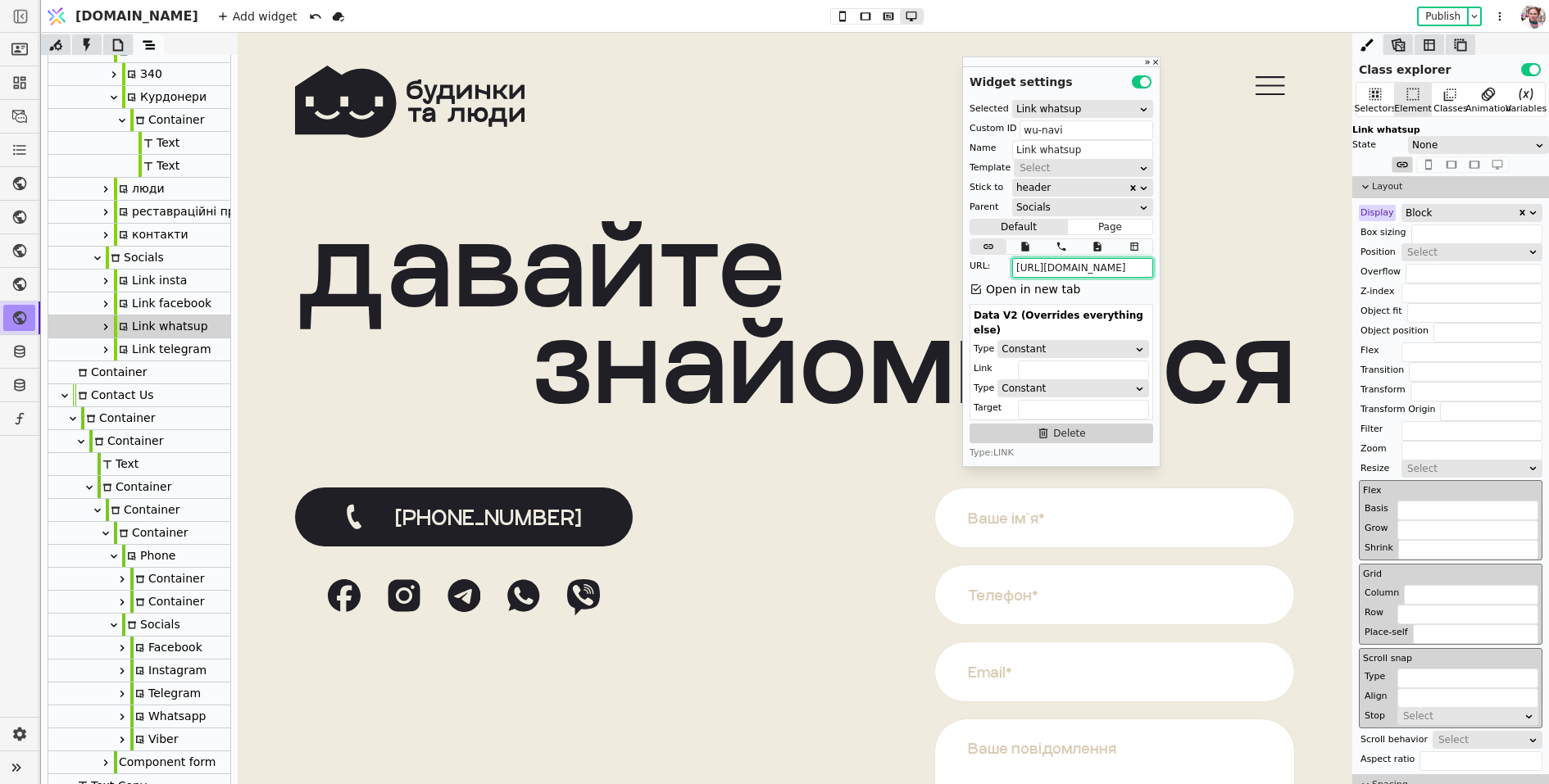
click at [153, 700] on div "Telegram" at bounding box center [165, 693] width 71 height 22
type input "Telegram"
click at [1072, 268] on input "https://t.me/budynky_ta_liudy" at bounding box center [1082, 268] width 141 height 20
click at [172, 350] on div "Link telegram" at bounding box center [162, 349] width 97 height 22
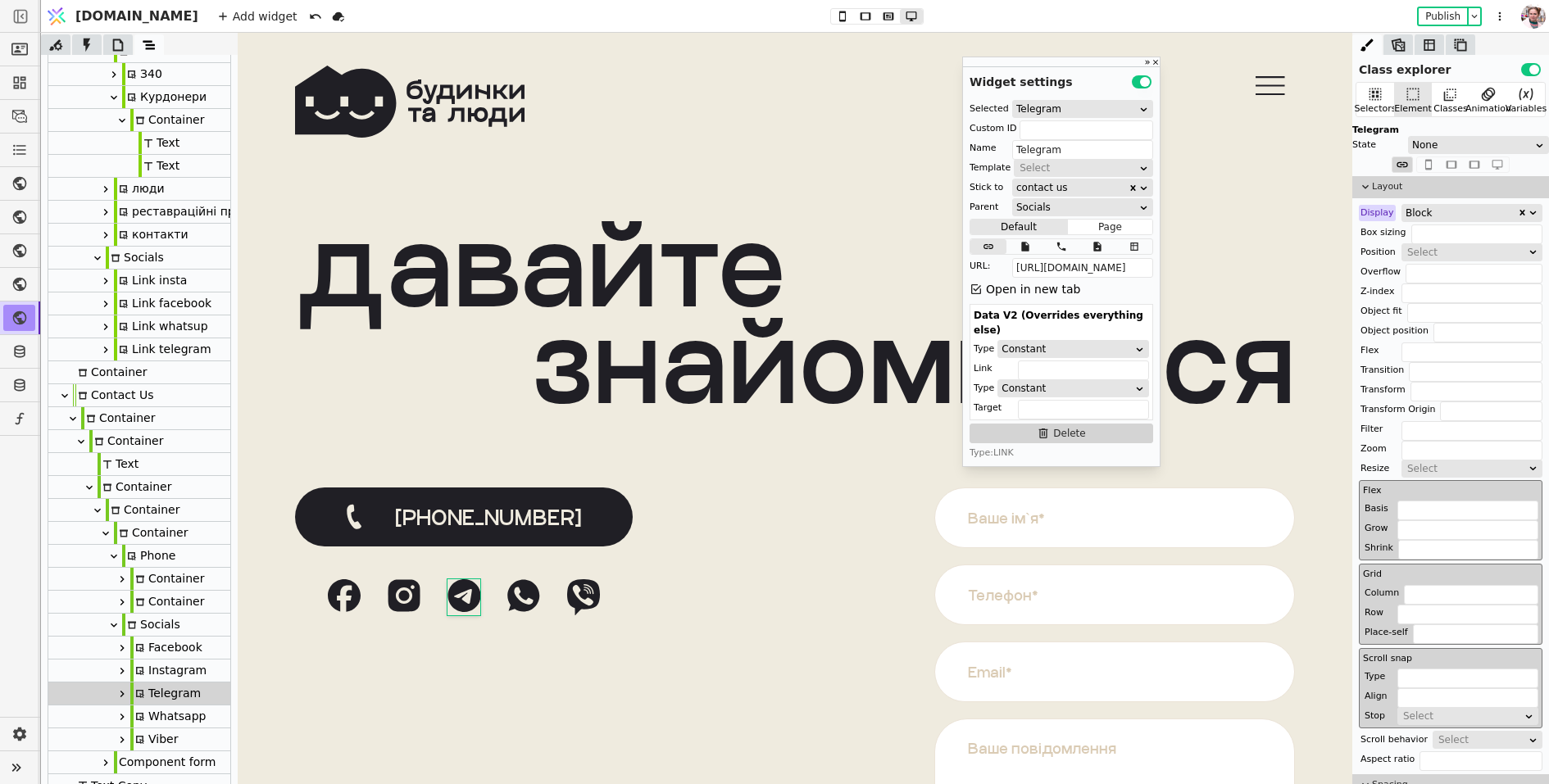
type input "tg-navi"
type input "Link telegram"
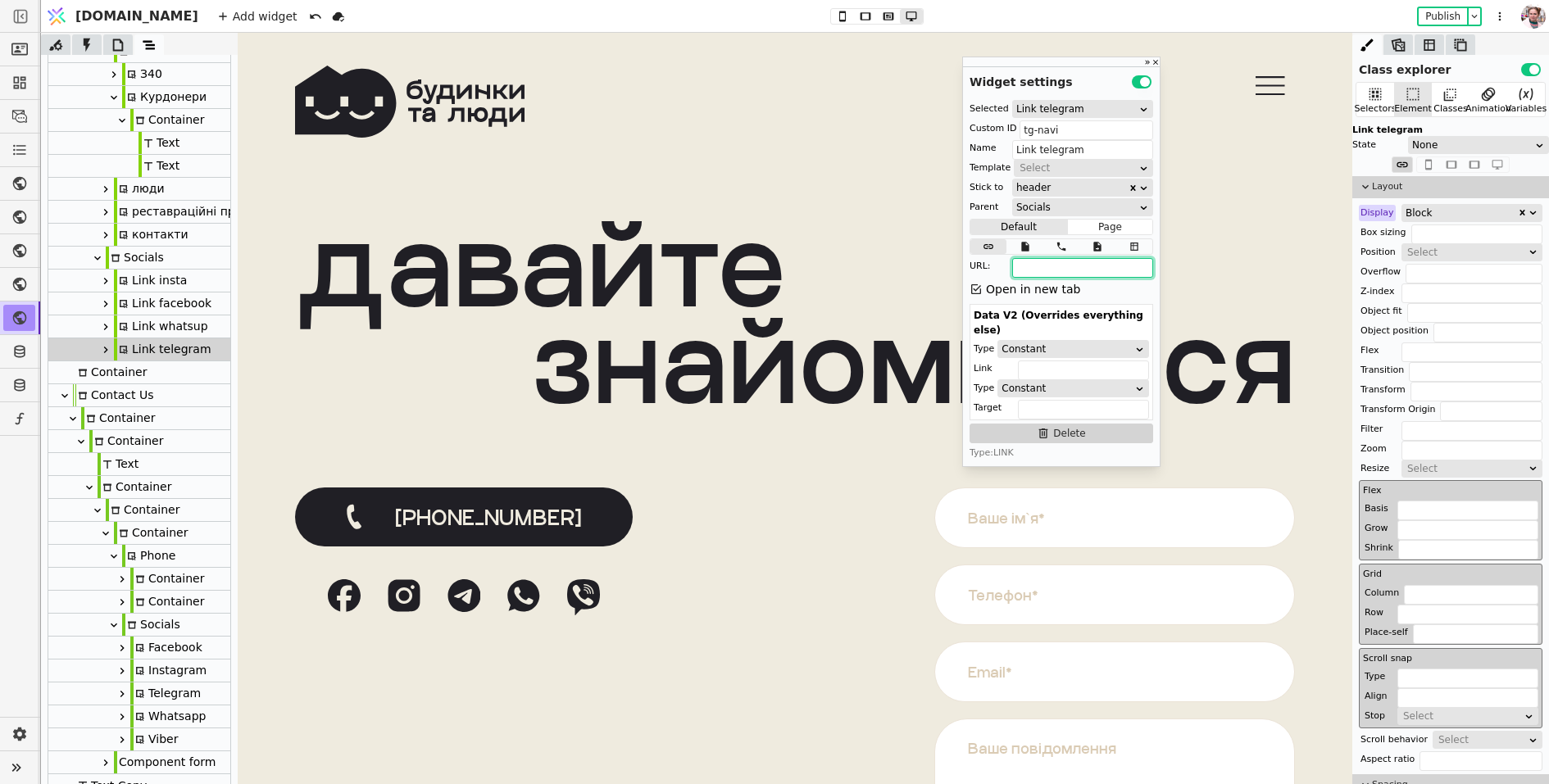
click at [1054, 272] on input "text" at bounding box center [1082, 268] width 141 height 20
paste input "https://t.me/budynky_ta_liudy"
type input "https://t.me/budynky_ta_liudy"
click at [1439, 19] on button "Publish" at bounding box center [1442, 17] width 48 height 17
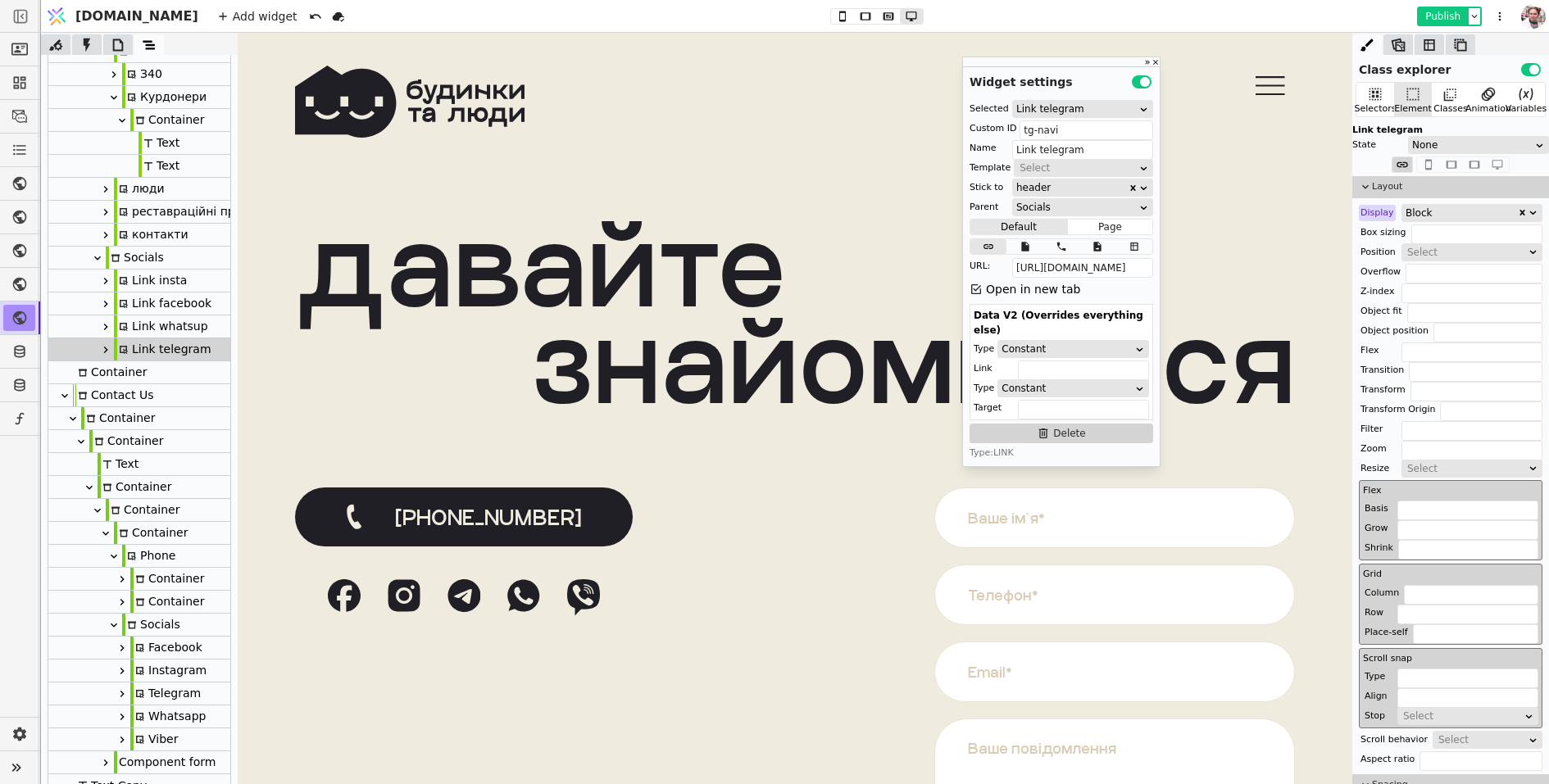
scroll to position [0, 0]
click at [123, 40] on icon at bounding box center [118, 45] width 17 height 17
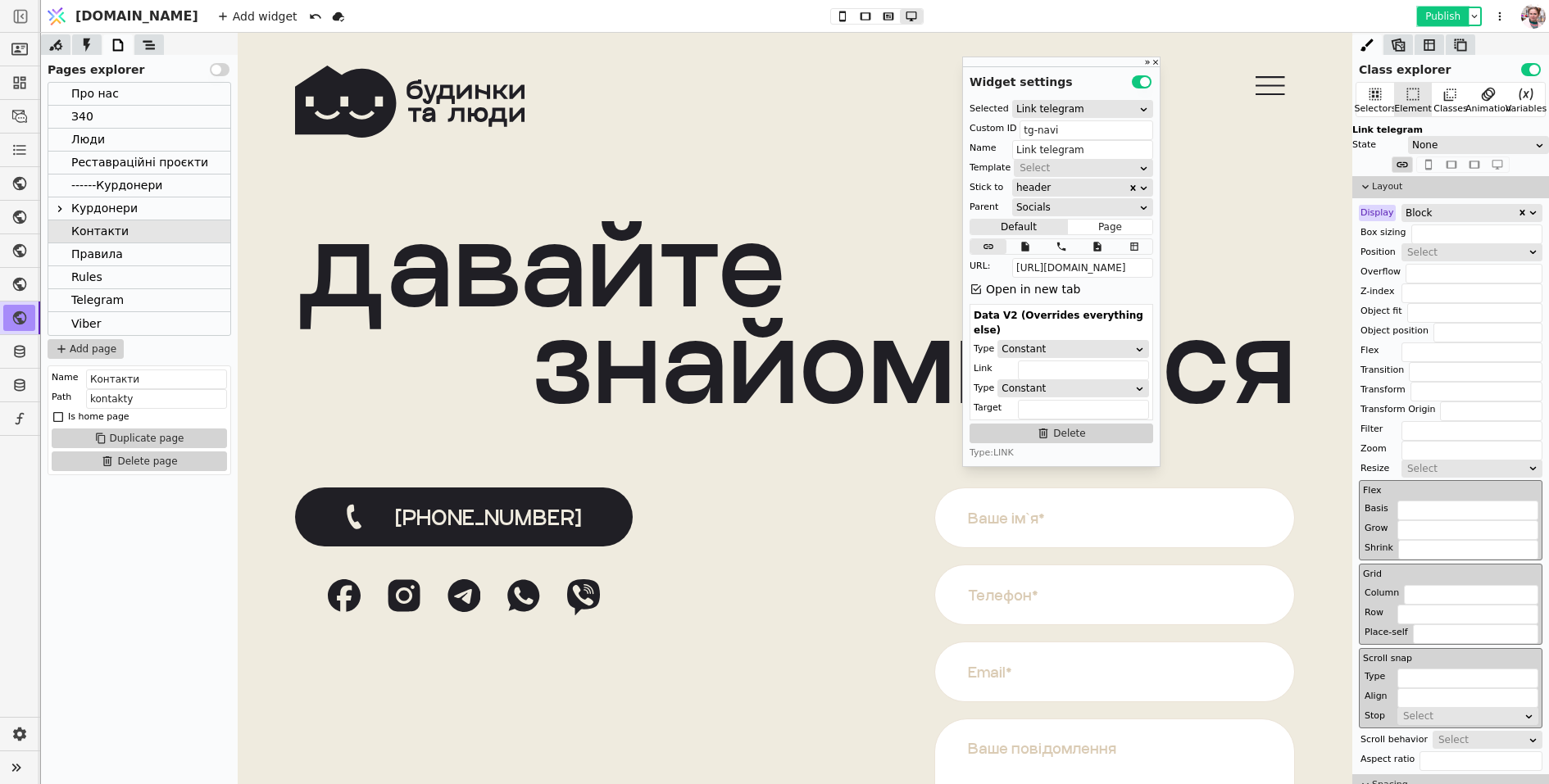
click at [1461, 19] on button "Publish" at bounding box center [1442, 17] width 48 height 17
